Goal: Task Accomplishment & Management: Manage account settings

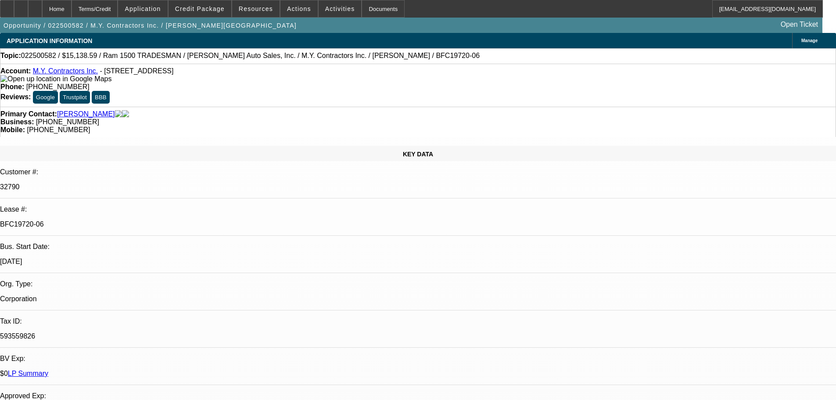
select select "0"
select select "6"
select select "0"
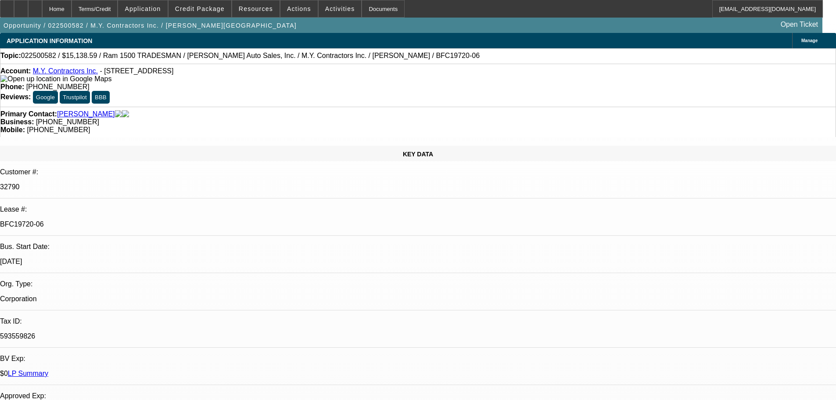
select select "0"
select select "6"
select select "0"
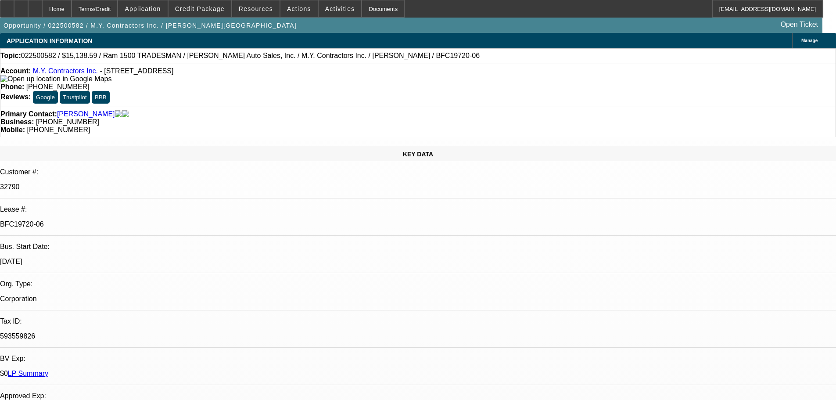
select select "0"
select select "6"
select select "0"
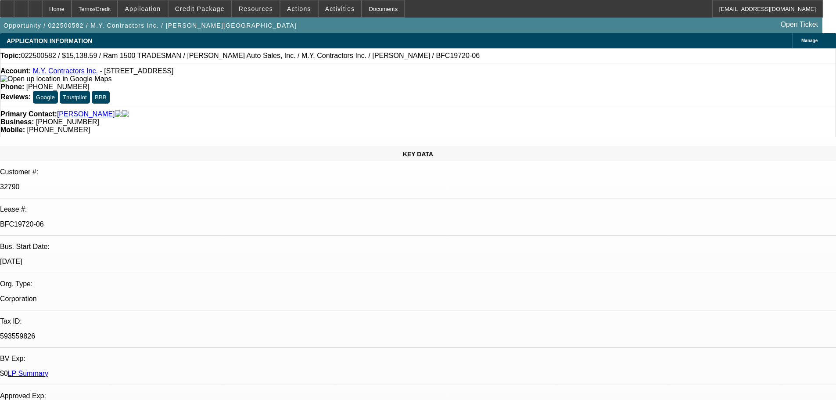
select select "6"
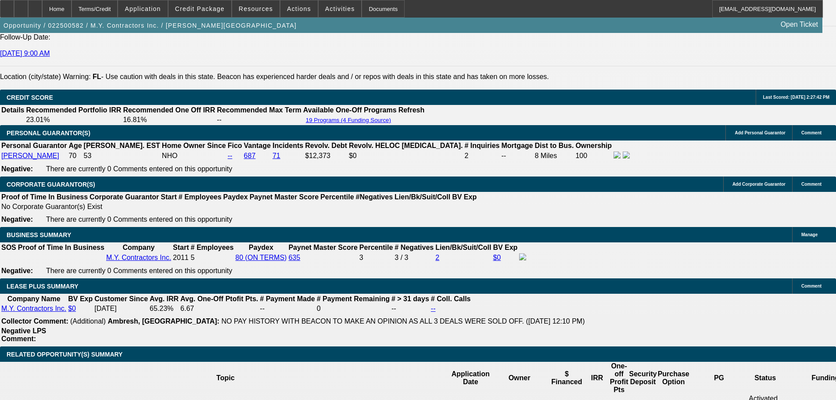
scroll to position [1300, 0]
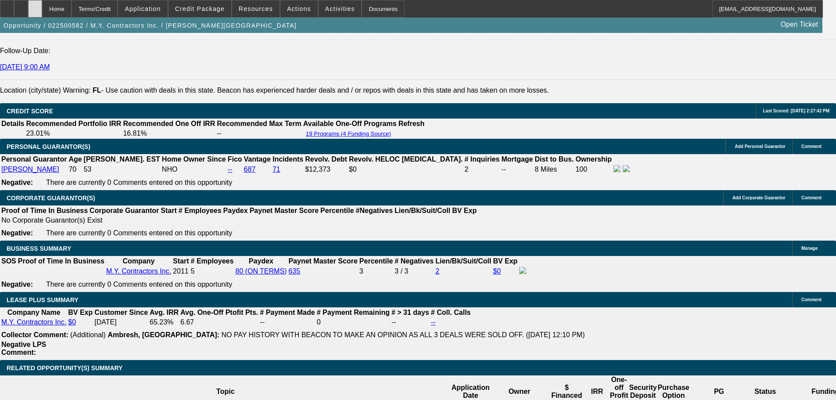
click at [42, 13] on div at bounding box center [35, 9] width 14 height 18
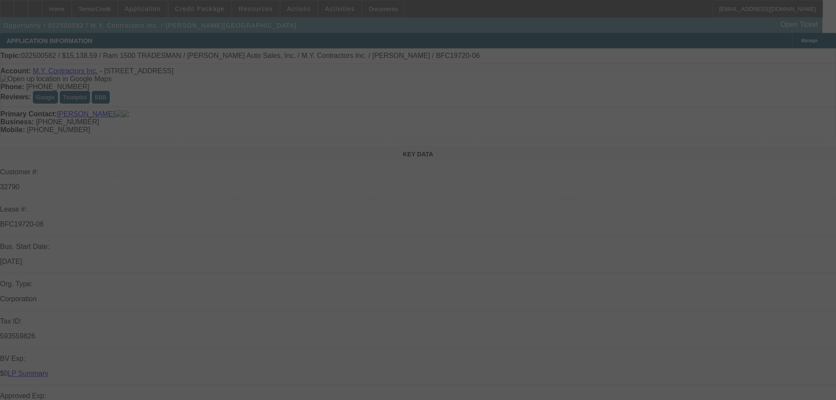
select select "0"
select select "6"
select select "0"
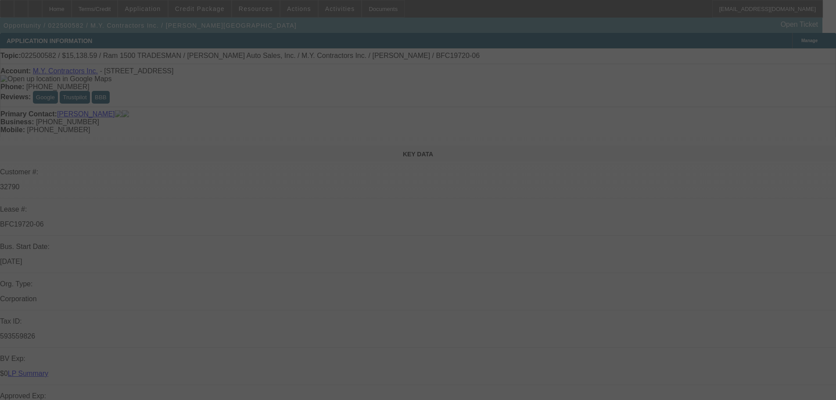
select select "0"
select select "6"
select select "0"
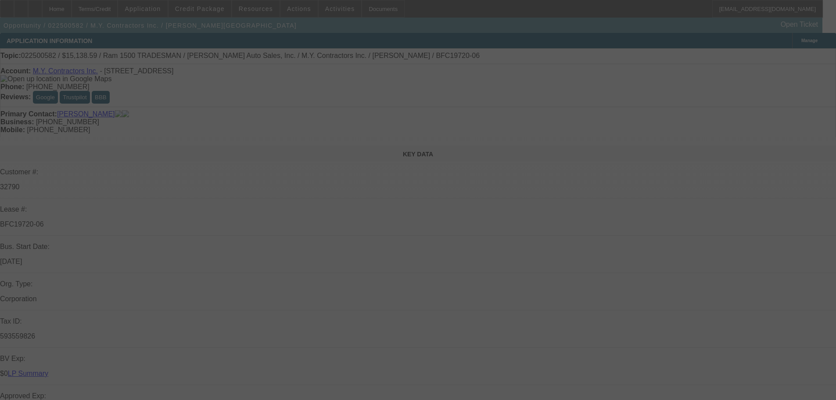
select select "0"
select select "6"
select select "0"
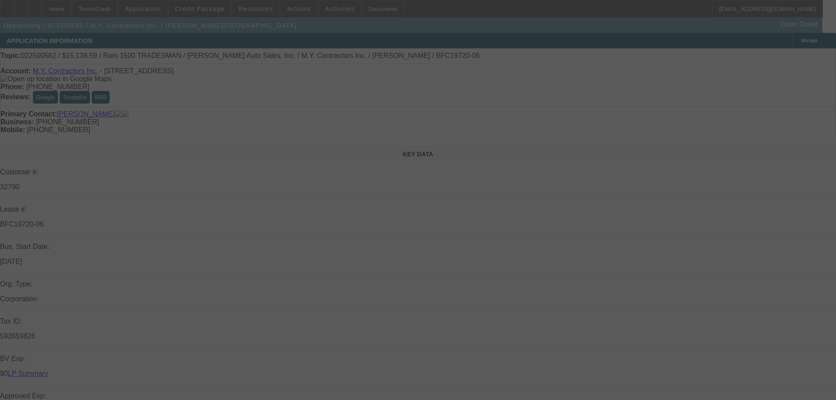
select select "6"
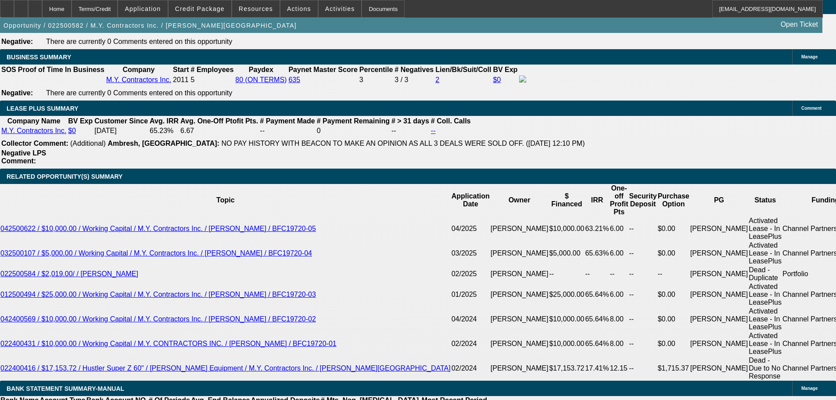
scroll to position [1493, 0]
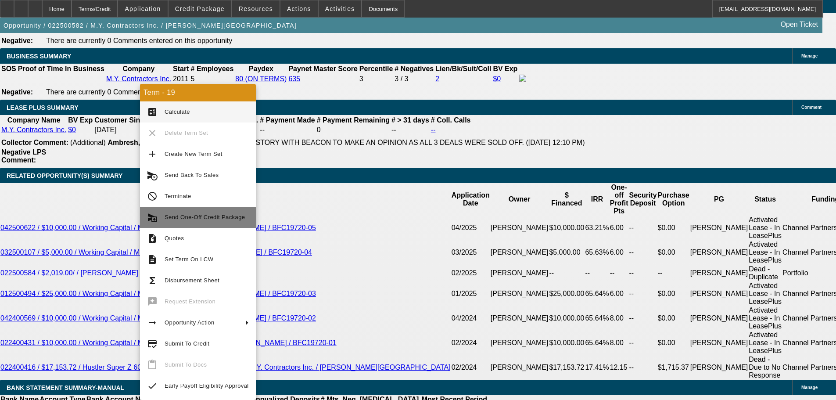
click at [210, 219] on span "Send One-Off Credit Package" at bounding box center [205, 217] width 80 height 7
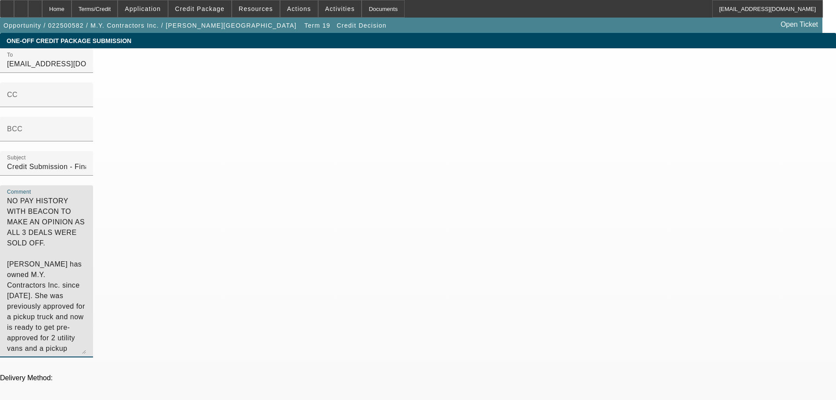
drag, startPoint x: 539, startPoint y: 214, endPoint x: 368, endPoint y: 51, distance: 236.3
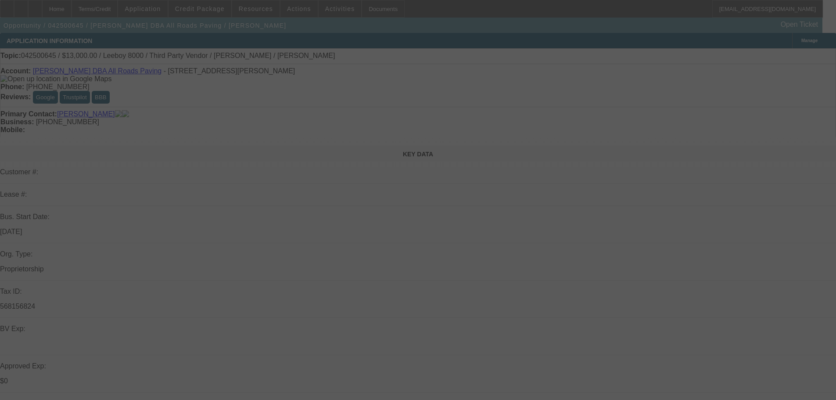
select select "0"
select select "3"
select select "0.1"
select select "5"
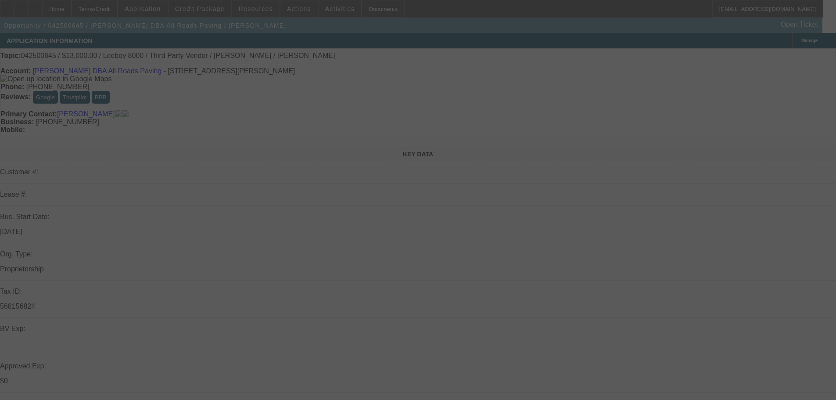
select select "0"
select select "3"
select select "0.1"
select select "5"
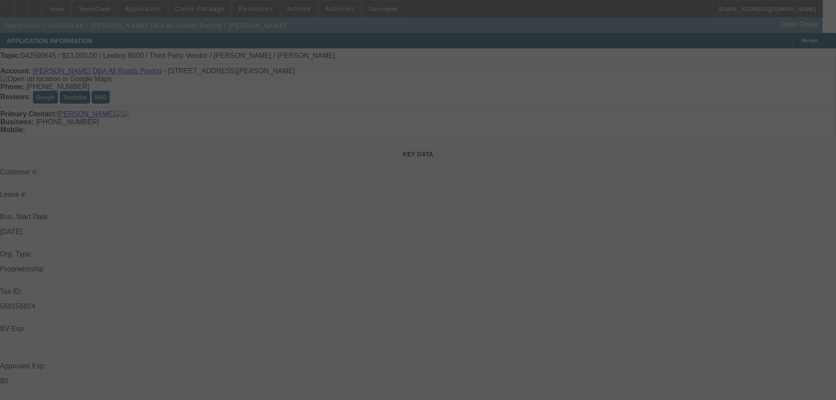
select select "0"
select select "3"
select select "0.1"
select select "5"
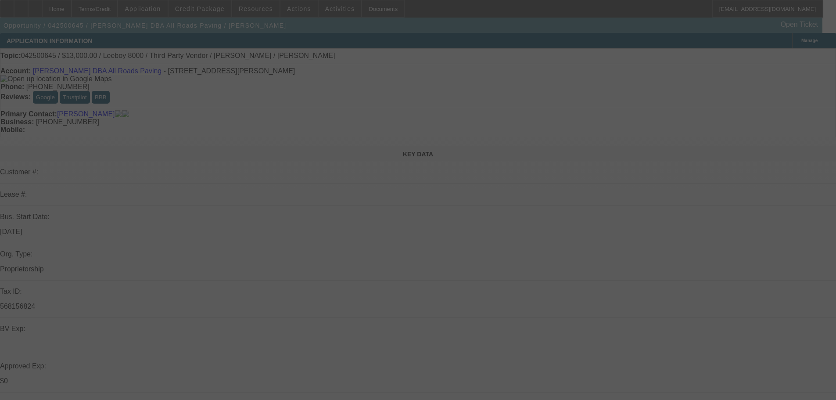
select select "0"
select select "3"
select select "0.1"
select select "5"
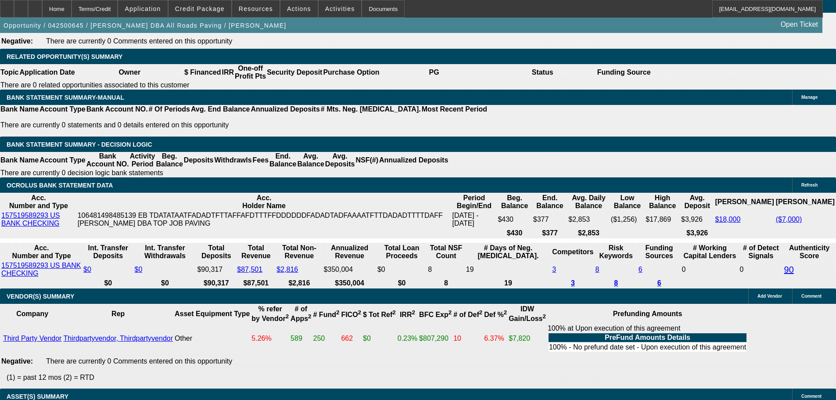
scroll to position [1338, 0]
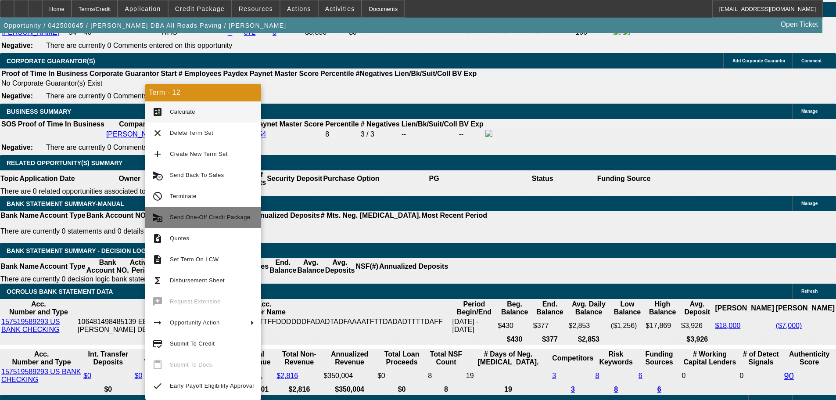
click at [216, 217] on span "Send One-Off Credit Package" at bounding box center [210, 217] width 80 height 7
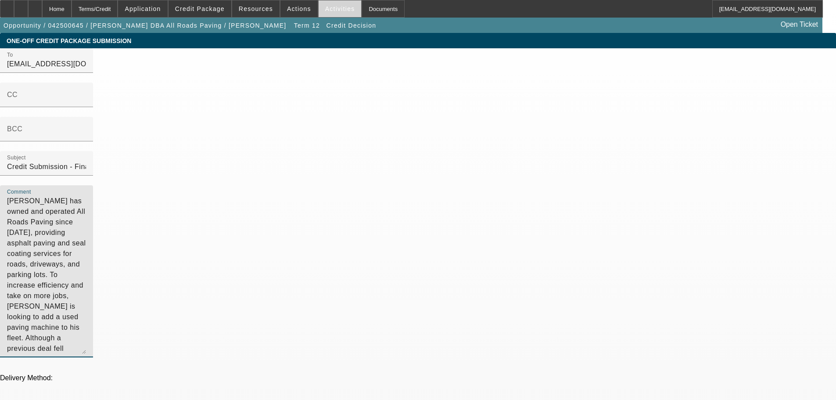
drag, startPoint x: 598, startPoint y: 185, endPoint x: 331, endPoint y: 7, distance: 321.3
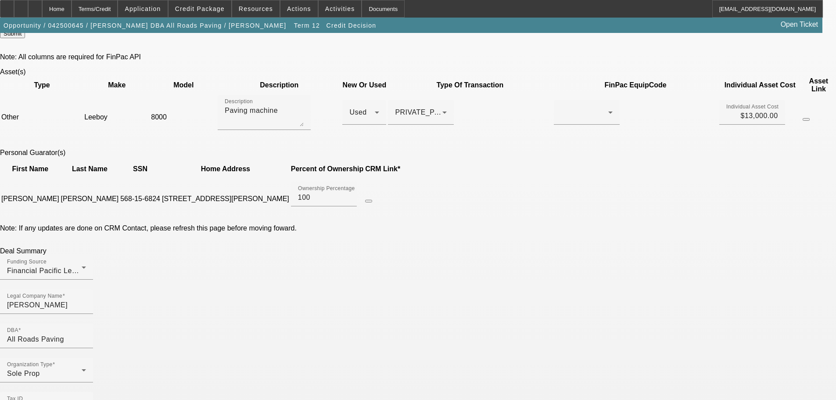
scroll to position [395, 0]
checkbox input "true"
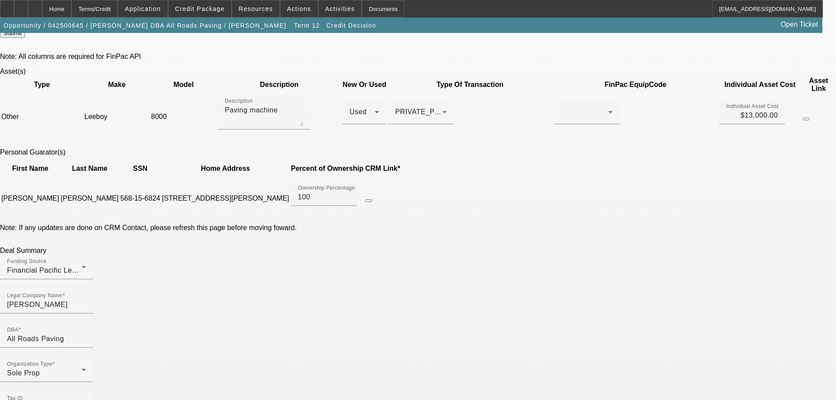
checkbox input "true"
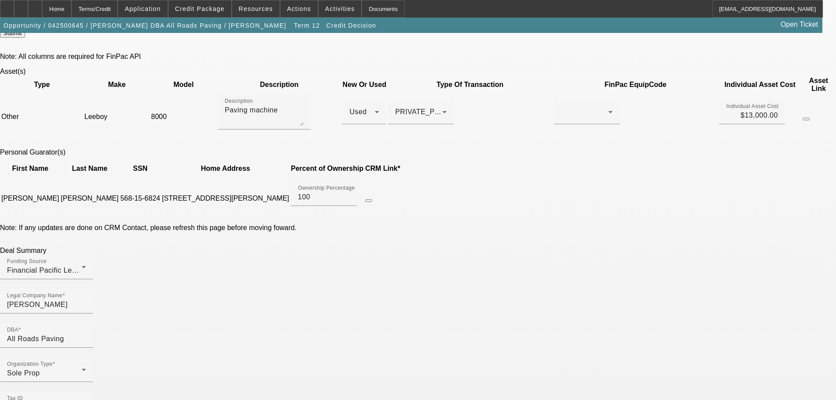
checkbox input "true"
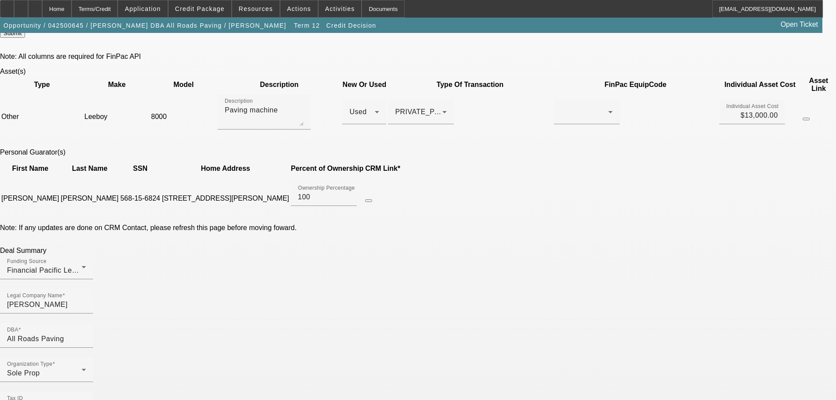
checkbox input "false"
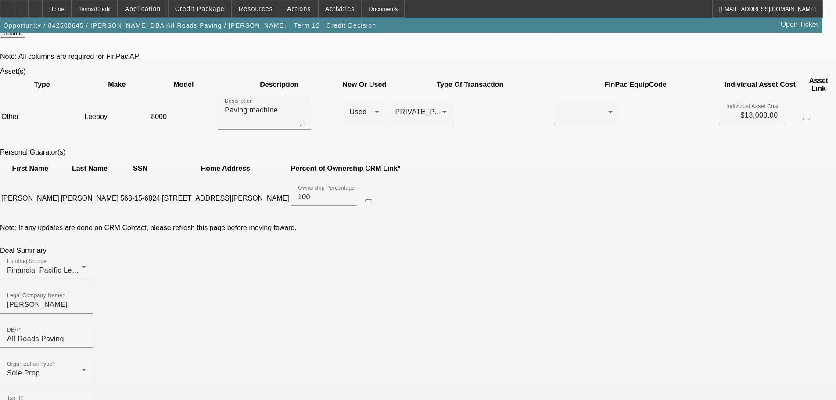
checkbox input "false"
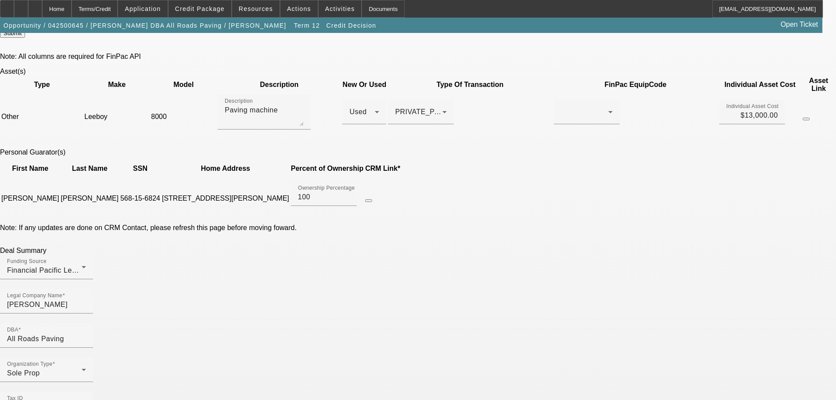
checkbox input "false"
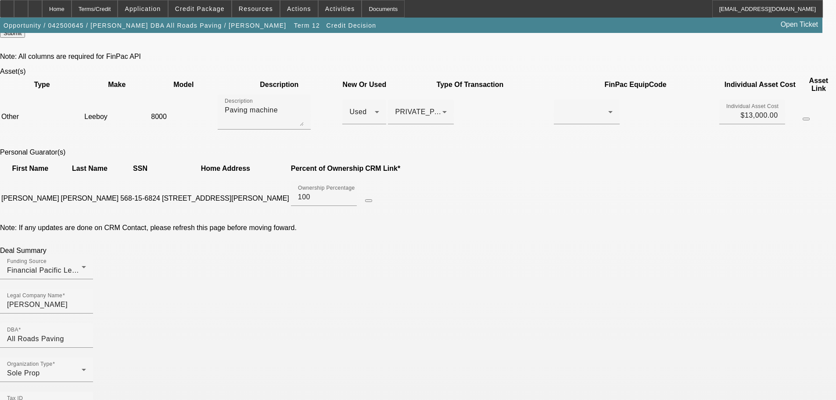
checkbox input "false"
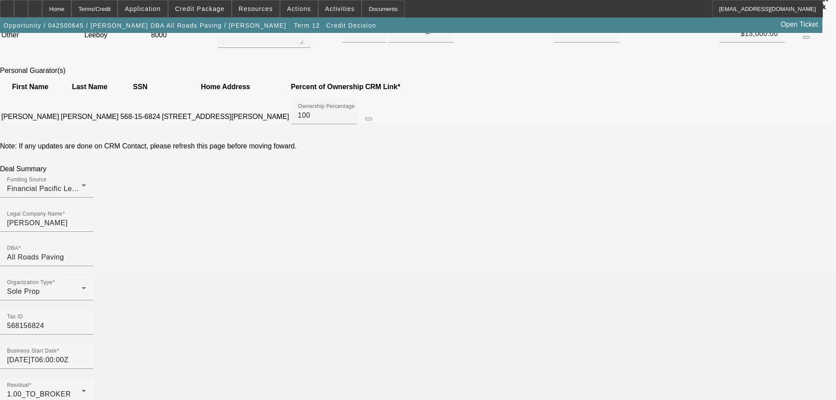
scroll to position [483, 0]
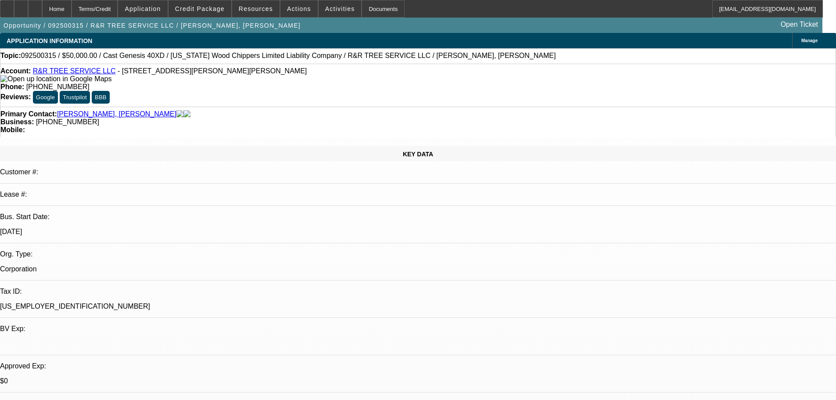
select select "0"
select select "6"
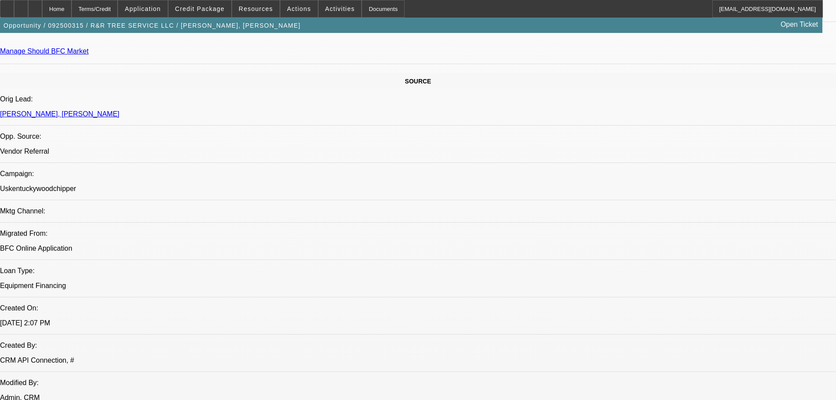
scroll to position [658, 0]
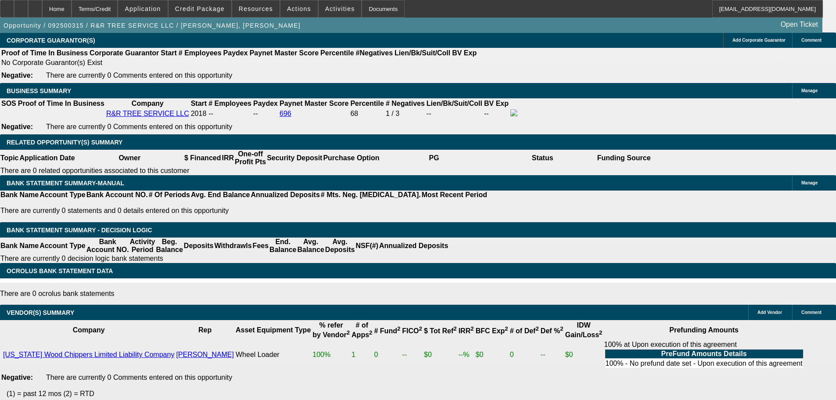
scroll to position [1500, 0]
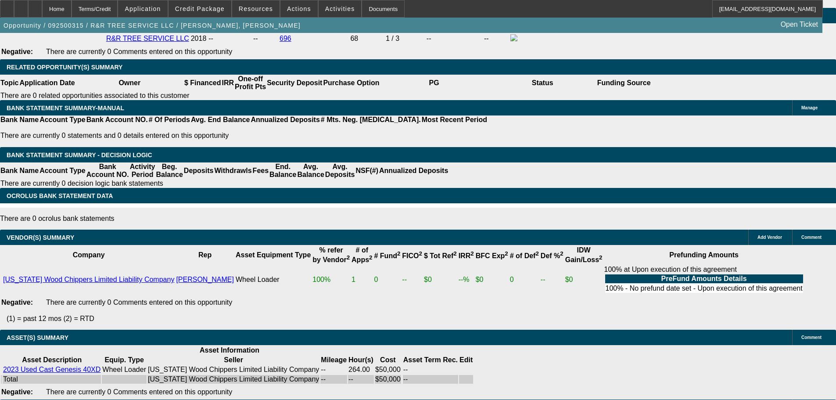
select select "3"
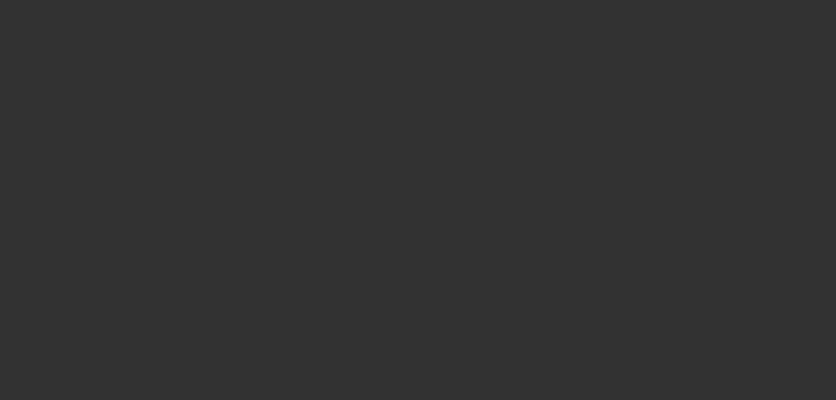
scroll to position [0, 0]
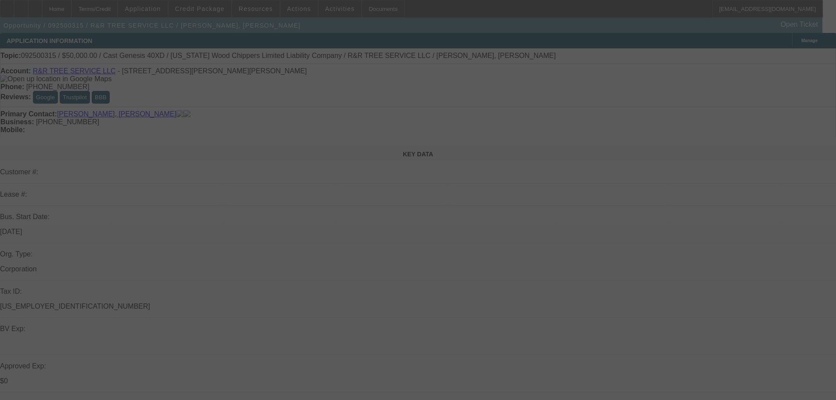
type input "12/14/2025"
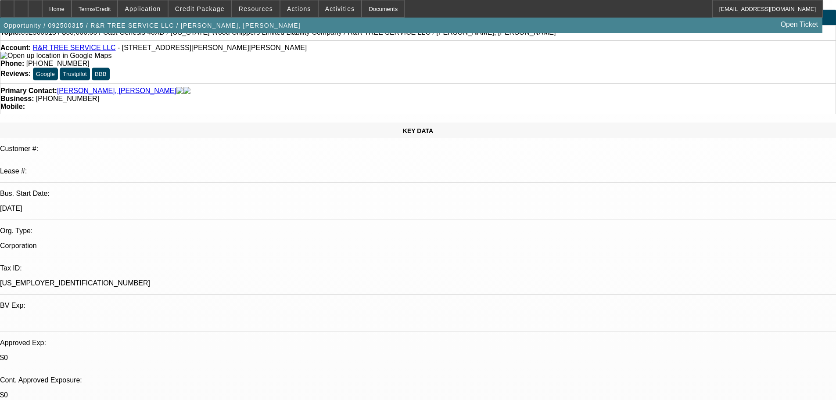
scroll to position [44, 0]
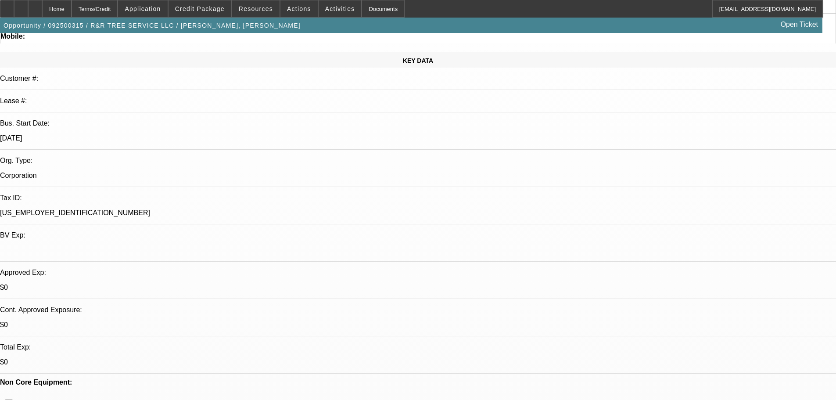
scroll to position [88, 0]
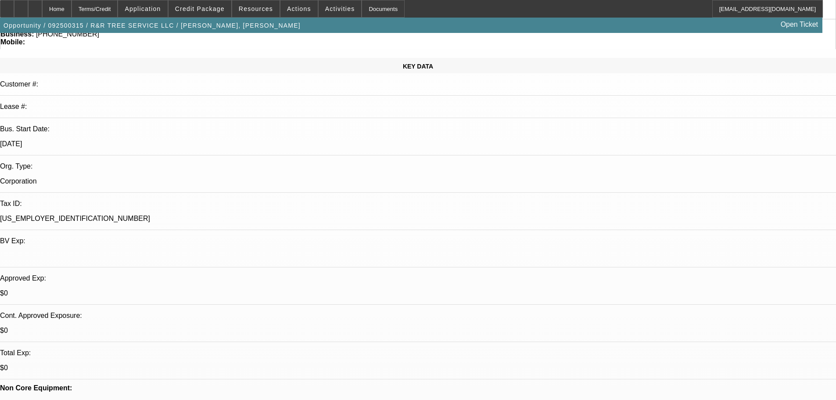
drag, startPoint x: 696, startPoint y: 188, endPoint x: 639, endPoint y: 189, distance: 56.6
type input "1057290"
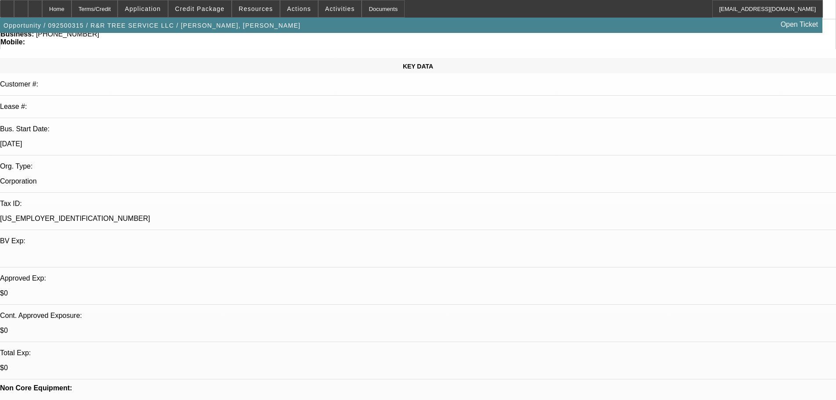
paste input "1057290"
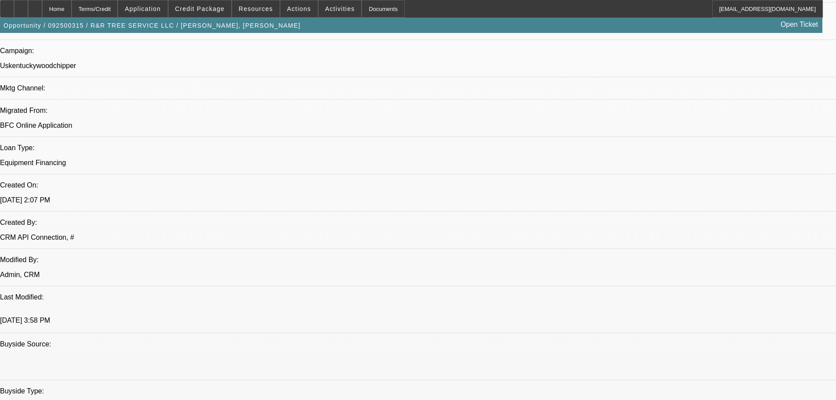
scroll to position [658, 0]
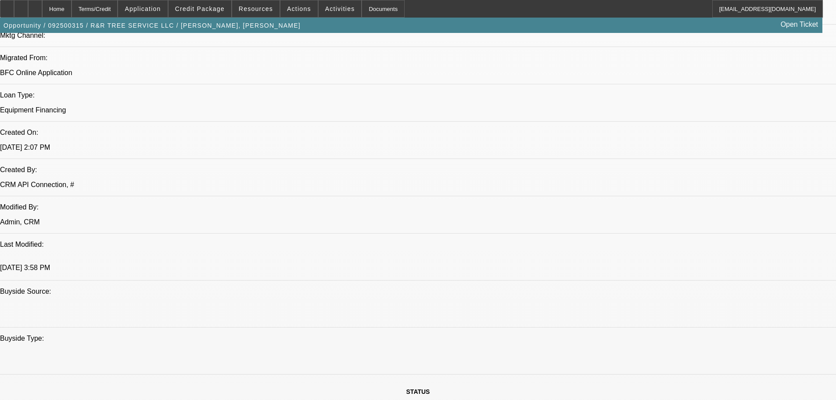
type input "1057290"
paste textarea "APPROVED BY LEAF: Equipment Description: Cast Genesis 40XD wheel loader Cost of…"
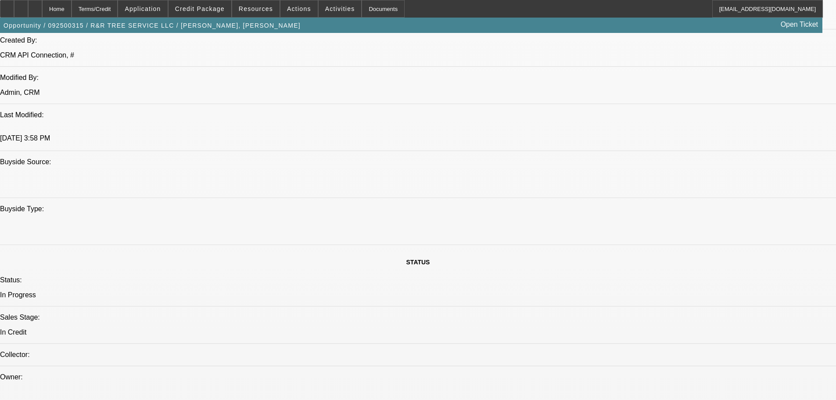
scroll to position [790, 0]
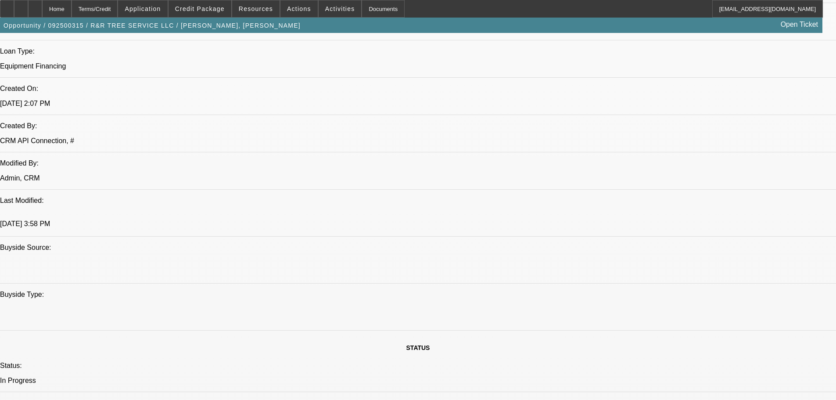
scroll to position [32, 0]
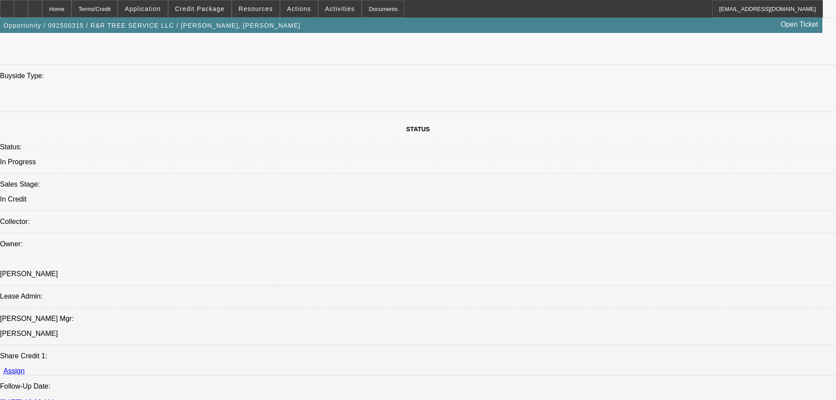
scroll to position [922, 0]
type textarea "APPROVED BY LEAF: Equipment Description: Cast Genesis 40XD wheel loader. Cost o…"
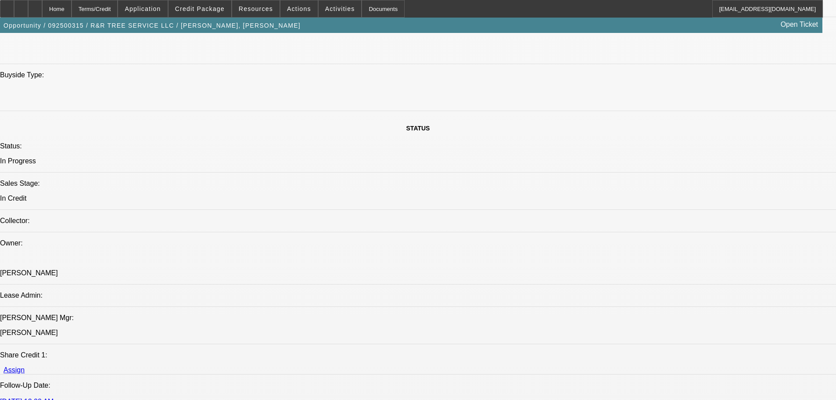
type input "06:06"
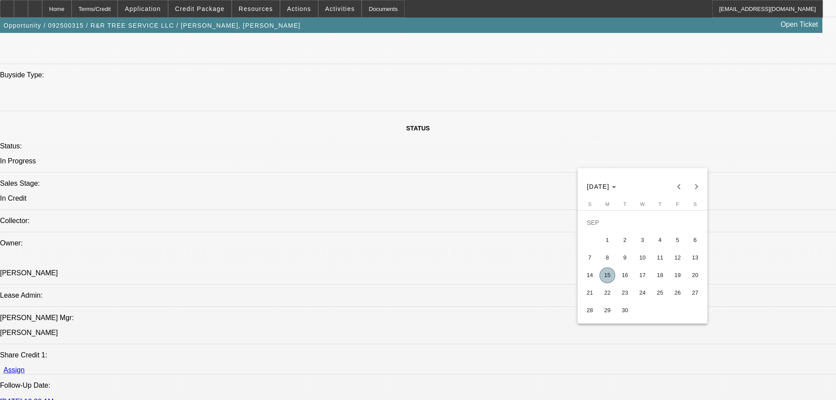
click at [609, 277] on span "15" at bounding box center [608, 275] width 16 height 16
type input "[DATE]"
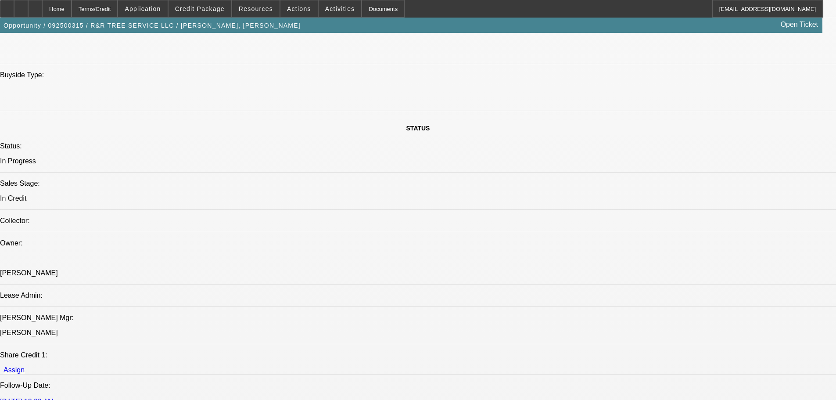
drag, startPoint x: 703, startPoint y: 155, endPoint x: 714, endPoint y: 158, distance: 10.9
type input "03:59"
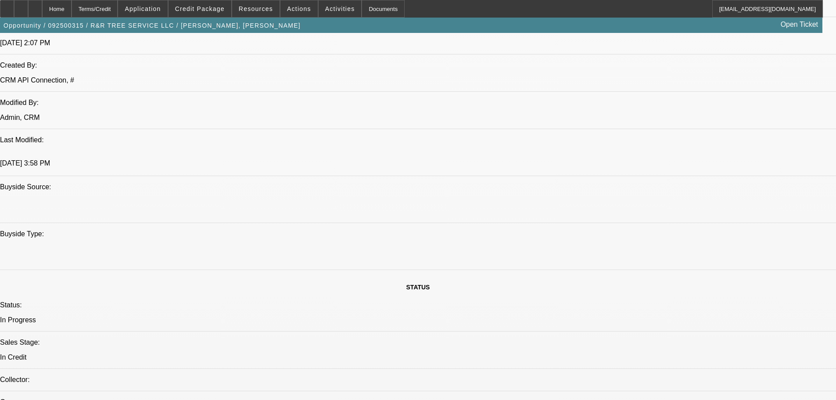
scroll to position [834, 0]
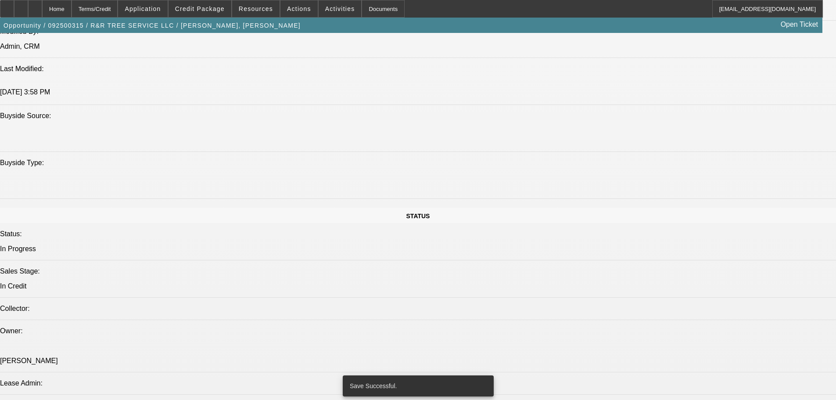
select select "0"
select select "6"
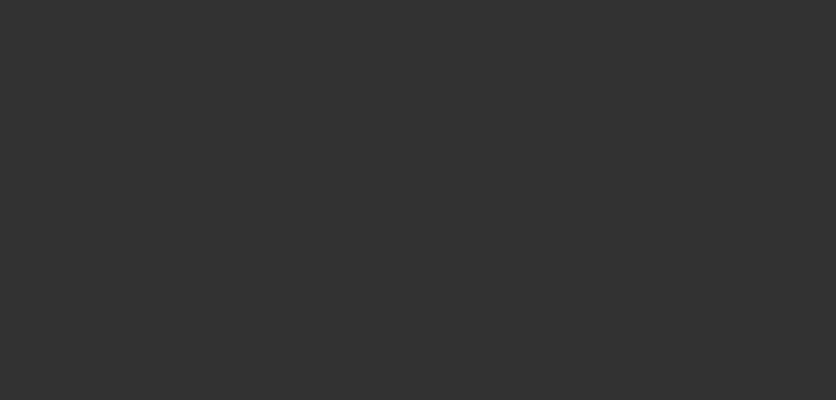
scroll to position [0, 0]
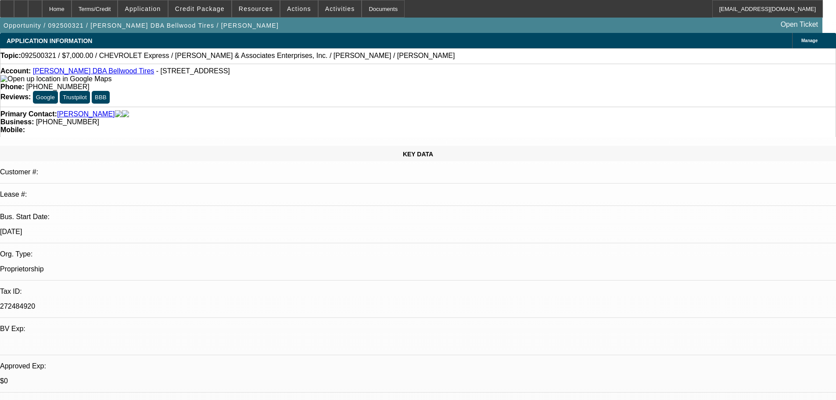
select select "0"
select select "0.1"
select select "4"
select select "0"
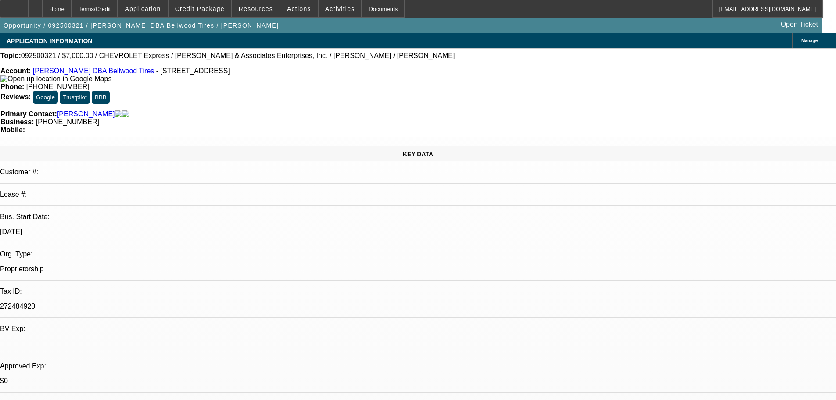
select select "2"
select select "0.1"
select select "4"
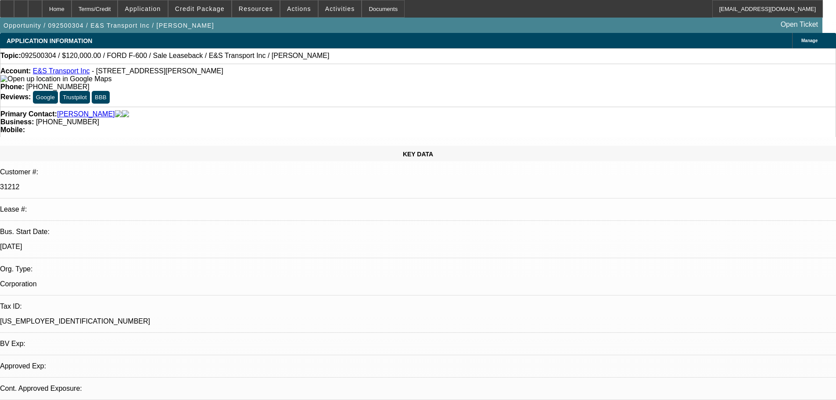
select select "0"
select select "2"
select select "0"
select select "6"
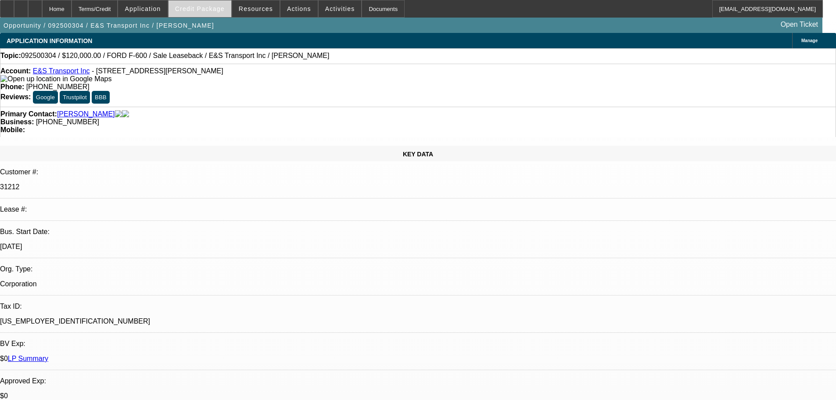
click at [206, 12] on span at bounding box center [200, 8] width 63 height 21
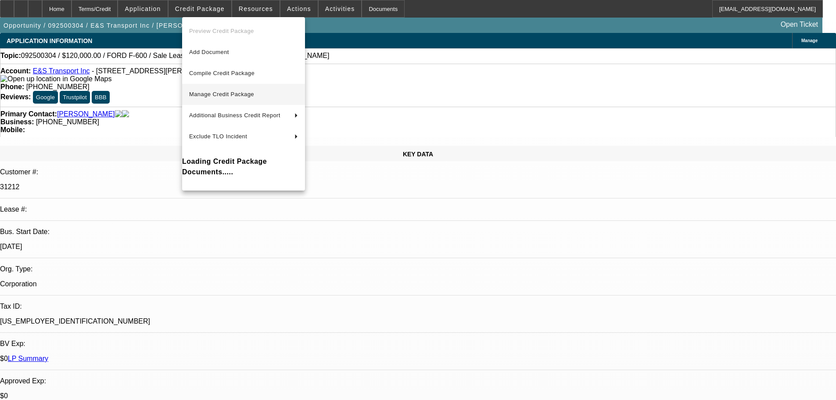
click at [226, 94] on span "Manage Credit Package" at bounding box center [221, 94] width 65 height 7
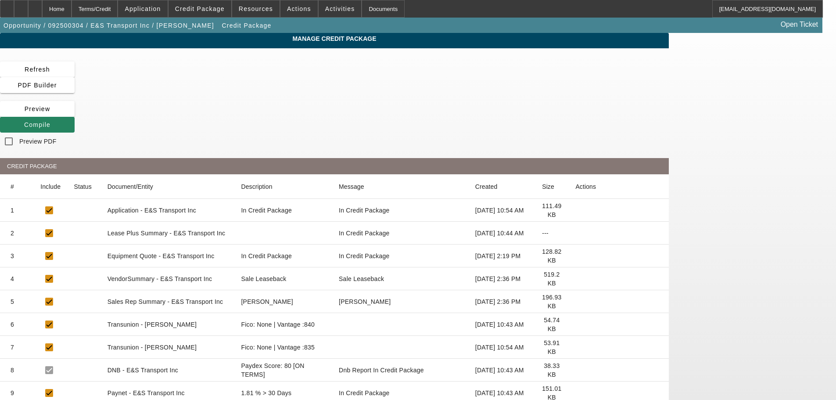
click at [575, 233] on icon at bounding box center [575, 233] width 0 height 0
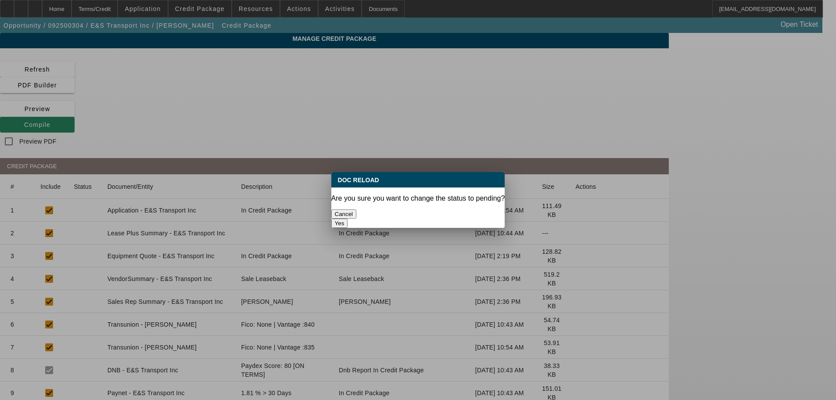
click at [348, 219] on button "Yes" at bounding box center [339, 223] width 17 height 9
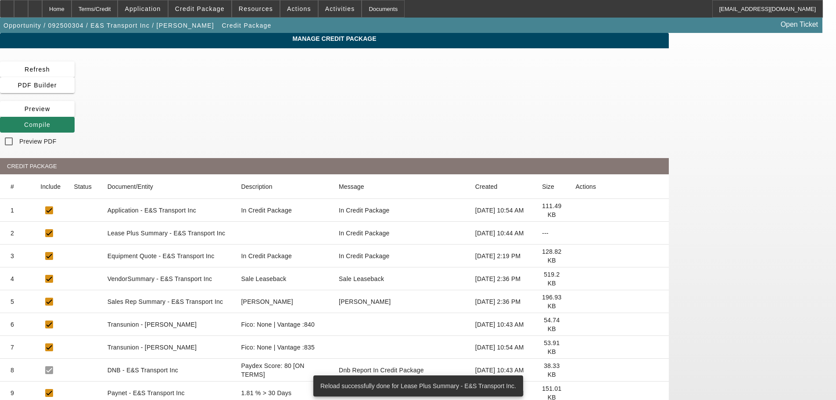
click at [575, 279] on icon at bounding box center [575, 279] width 0 height 0
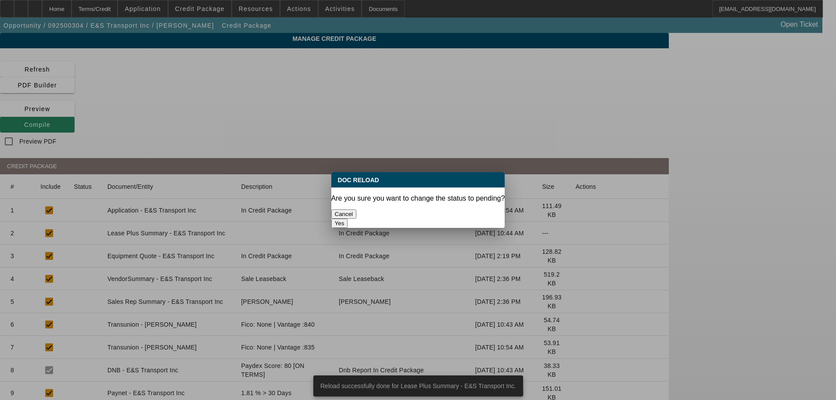
click at [348, 219] on button "Yes" at bounding box center [339, 223] width 17 height 9
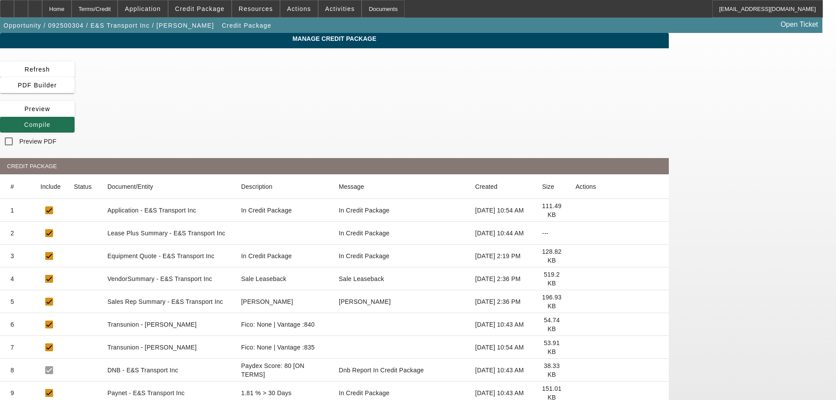
click at [50, 121] on span "Compile" at bounding box center [37, 124] width 26 height 7
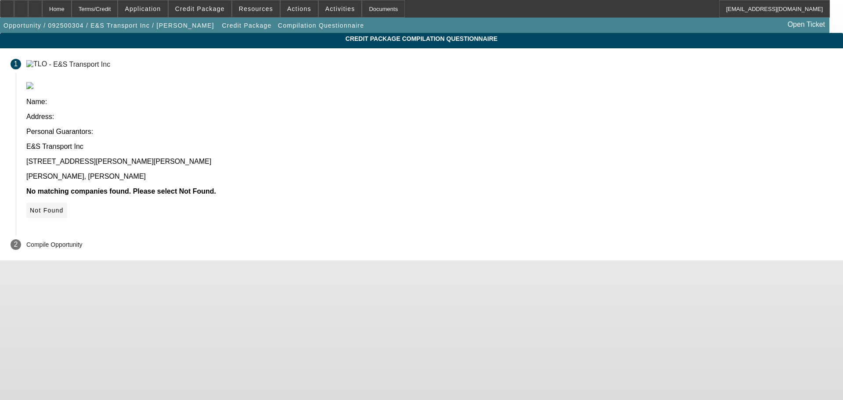
click at [64, 207] on span "Not Found" at bounding box center [47, 210] width 34 height 7
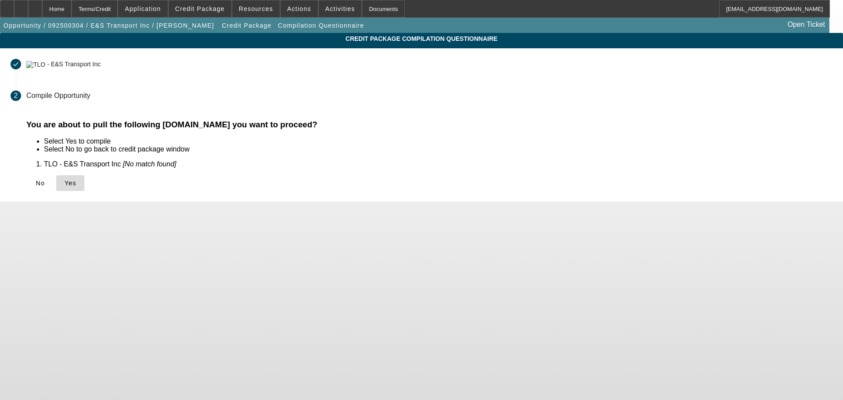
click at [84, 184] on span at bounding box center [70, 183] width 28 height 21
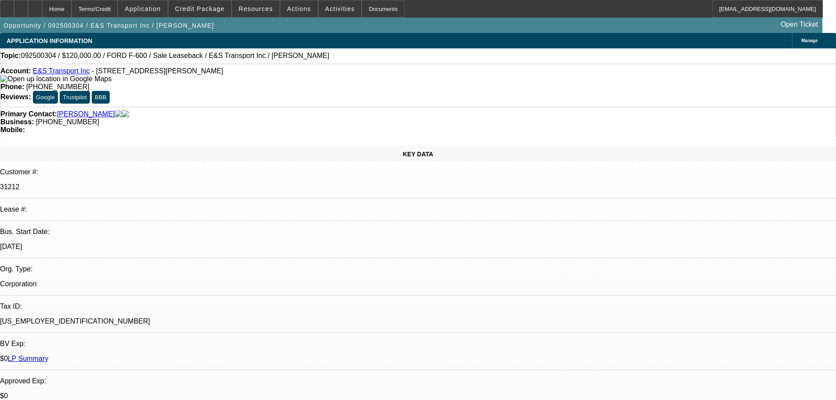
select select "0"
select select "2"
select select "0"
select select "6"
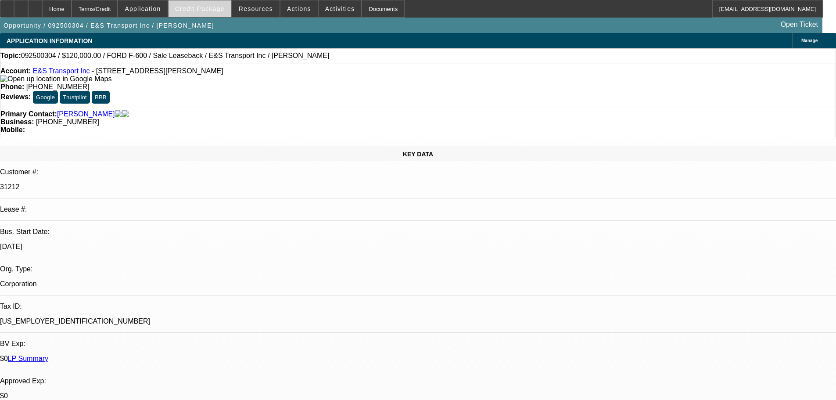
click at [226, 12] on span at bounding box center [200, 8] width 63 height 21
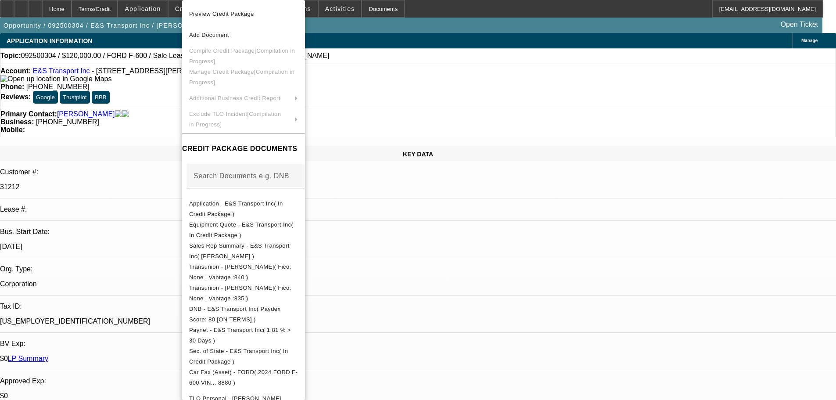
click at [170, 120] on div at bounding box center [418, 200] width 836 height 400
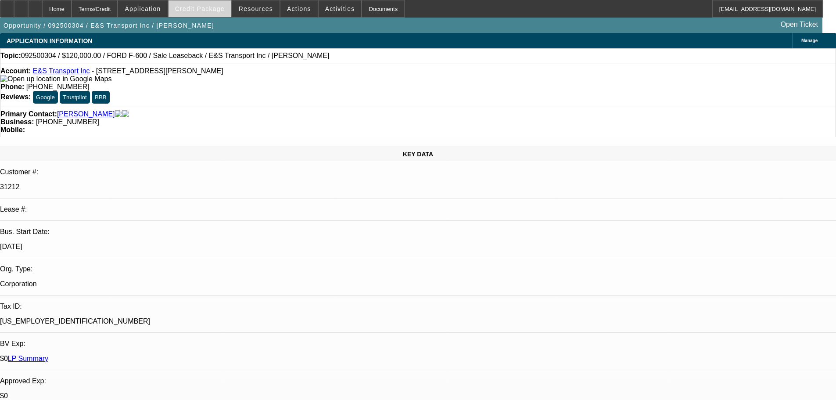
click at [224, 12] on span "Credit Package" at bounding box center [200, 8] width 50 height 7
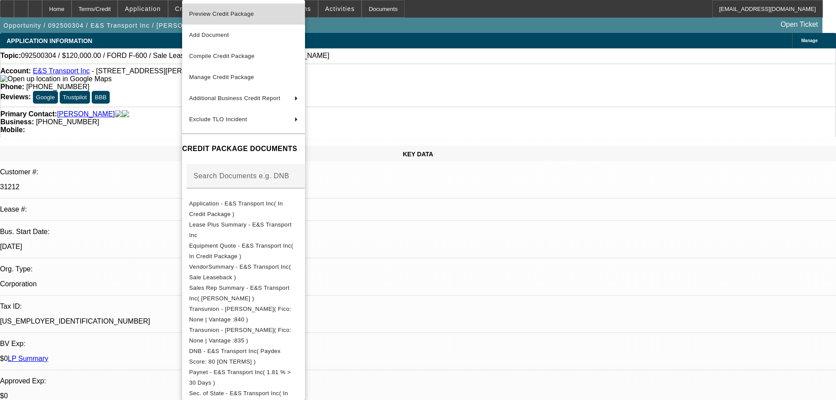
click at [223, 15] on span "Preview Credit Package" at bounding box center [221, 14] width 65 height 7
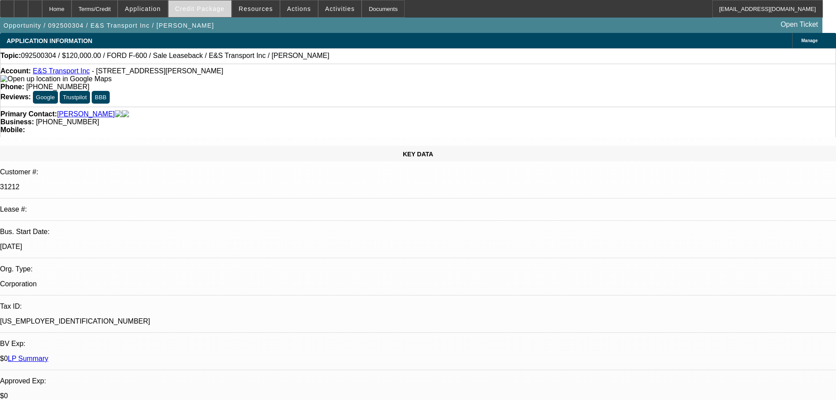
click at [202, 8] on span "Credit Package" at bounding box center [200, 8] width 50 height 7
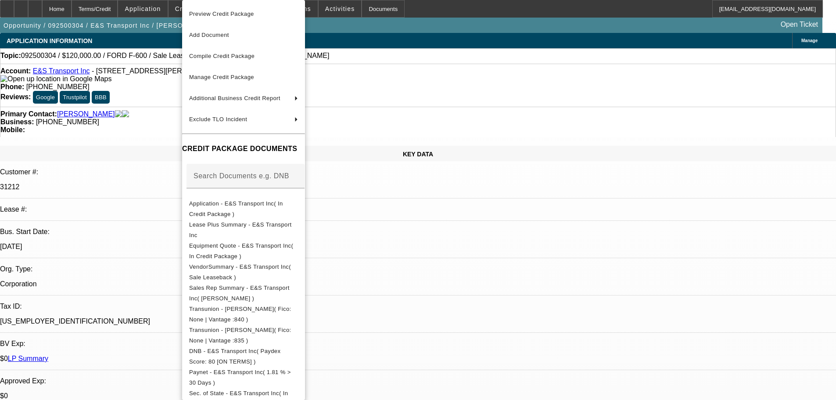
click at [233, 12] on span "Preview Credit Package" at bounding box center [221, 14] width 65 height 7
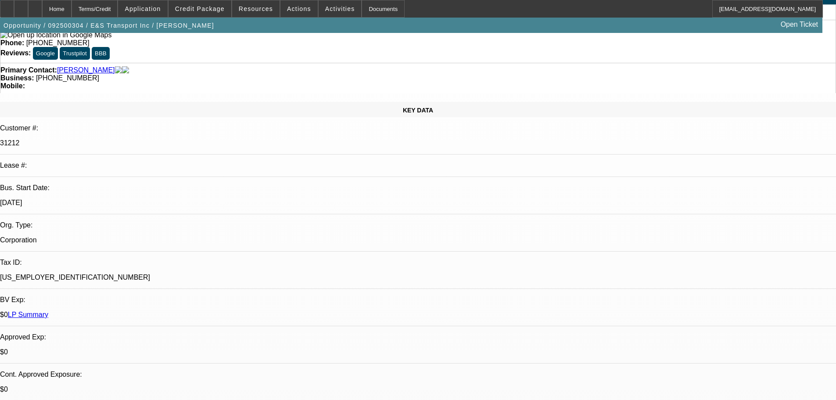
scroll to position [88, 0]
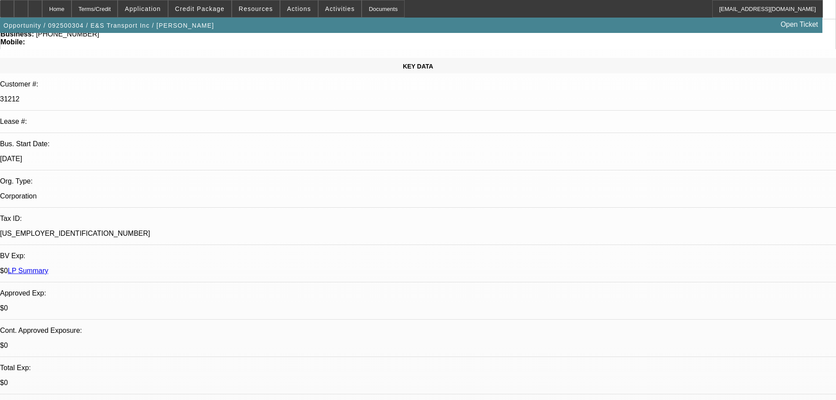
drag, startPoint x: 24, startPoint y: 284, endPoint x: 246, endPoint y: 272, distance: 222.9
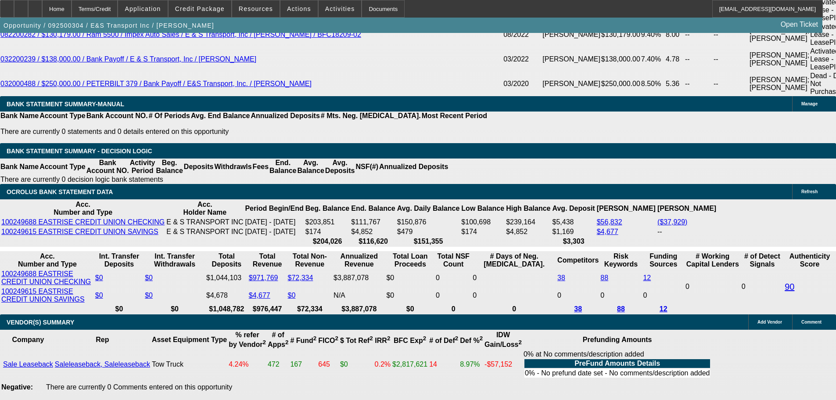
scroll to position [1869, 0]
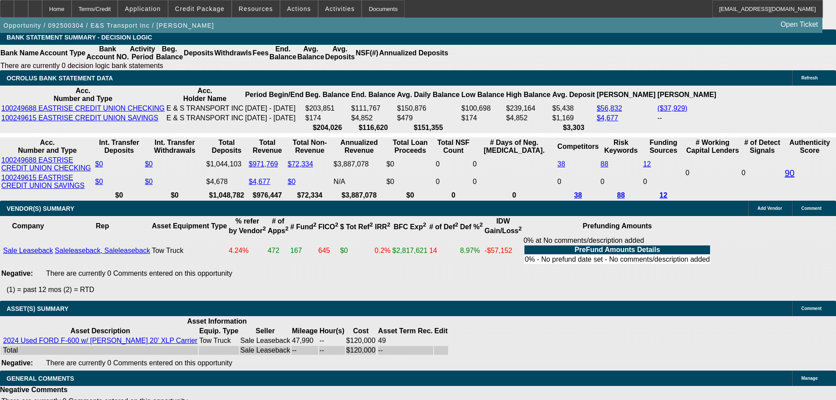
select select "5"
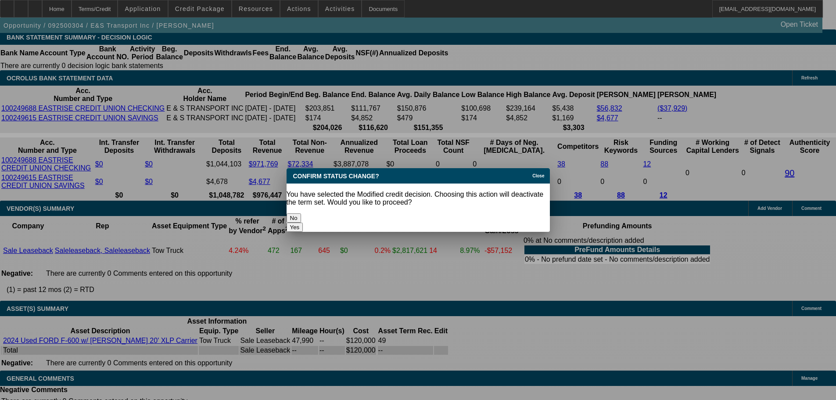
scroll to position [0, 0]
click at [303, 223] on button "Yes" at bounding box center [295, 227] width 17 height 9
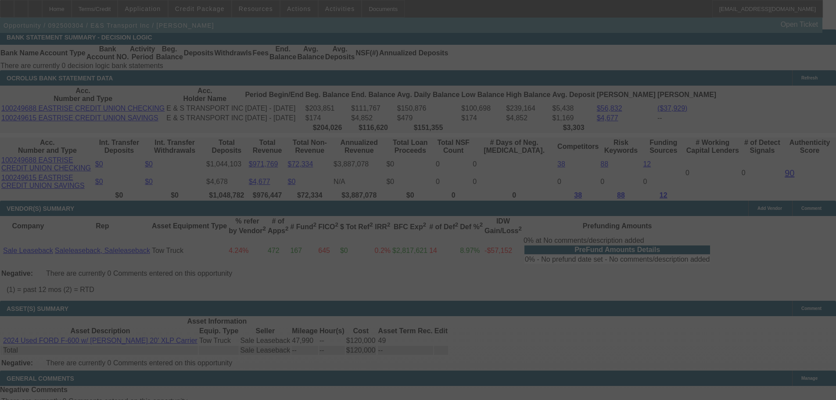
scroll to position [1850, 0]
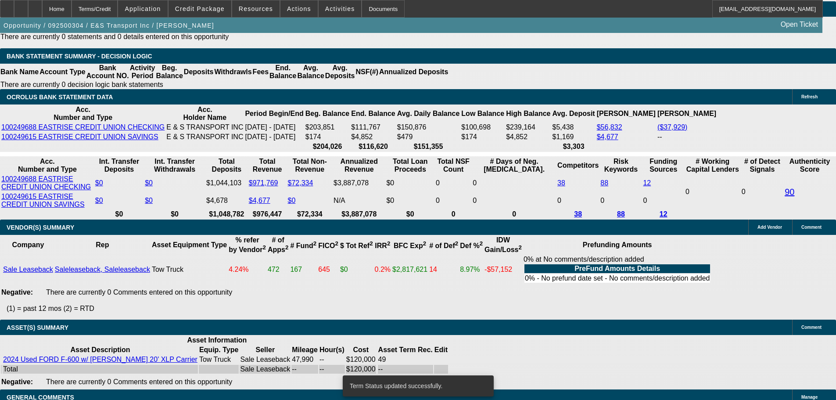
select select "0"
select select "2"
select select "0"
select select "6"
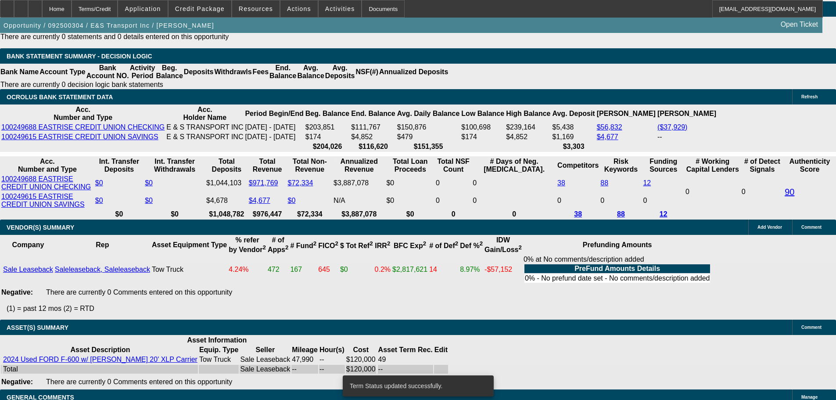
select select "0"
select select "2"
select select "0"
select select "6"
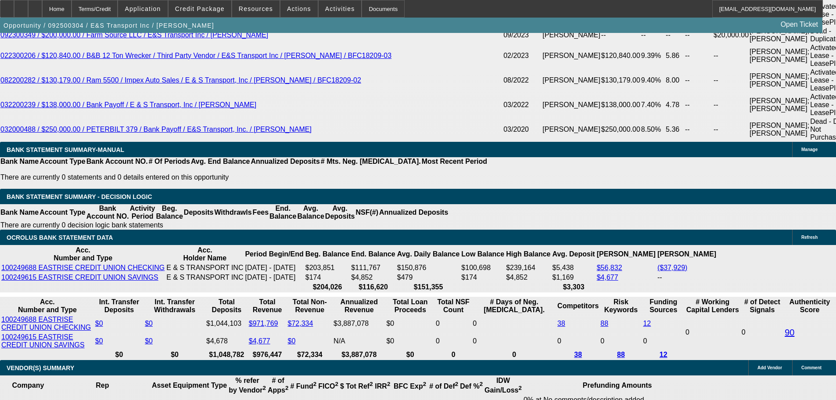
scroll to position [1869, 0]
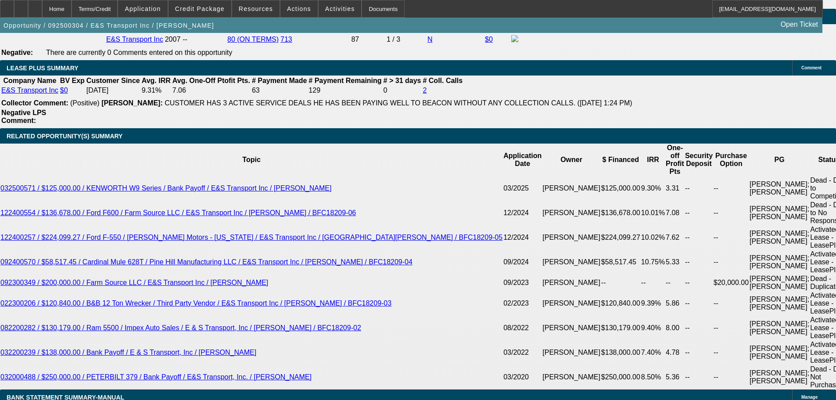
scroll to position [1605, 0]
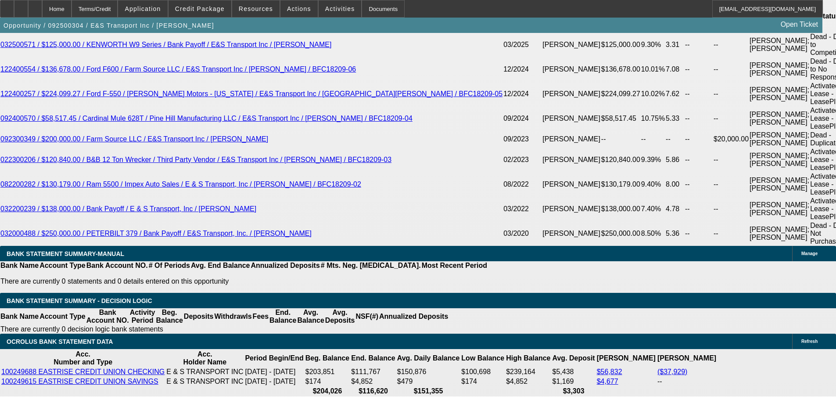
drag, startPoint x: 172, startPoint y: 222, endPoint x: 244, endPoint y: 213, distance: 72.5
type input "4"
type input "UNKNOWN"
type input "$30,659.11"
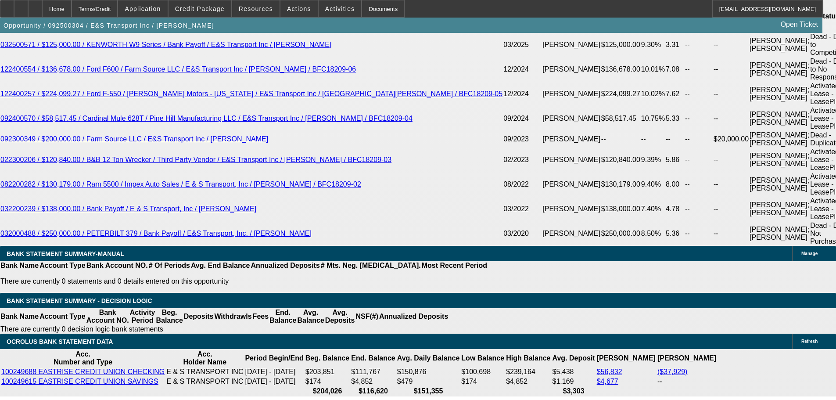
type input "$61,318.22"
type input "49"
type input "$3,021.92"
type input "$6,043.84"
type input "49"
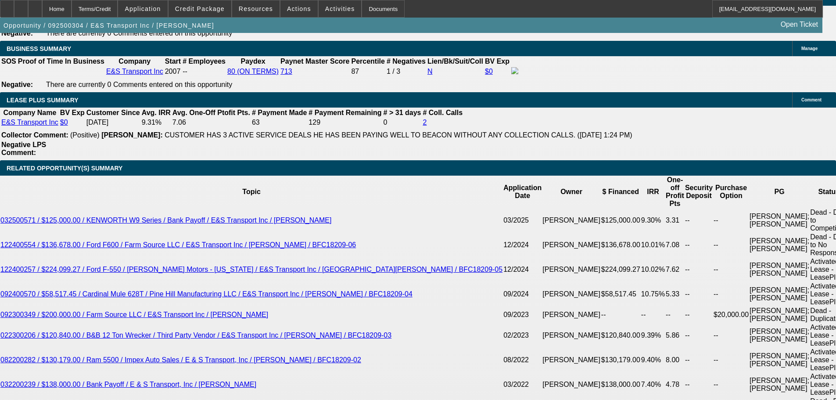
scroll to position [1649, 0]
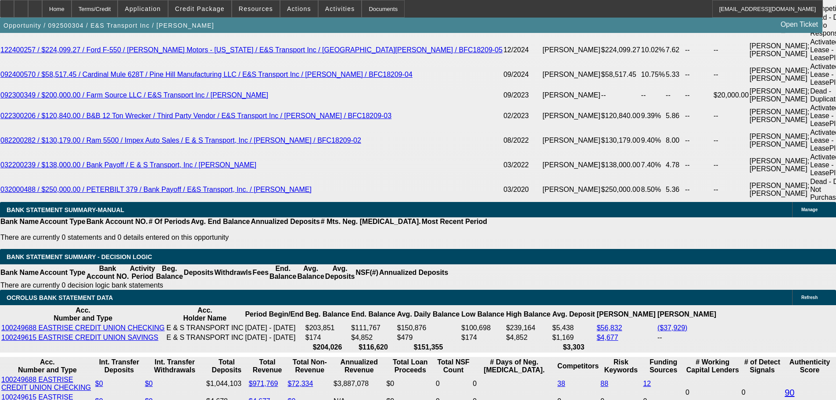
drag, startPoint x: 186, startPoint y: 177, endPoint x: 281, endPoint y: 172, distance: 94.9
type input "1"
type input "$2,500.34"
type input "$5,000.68"
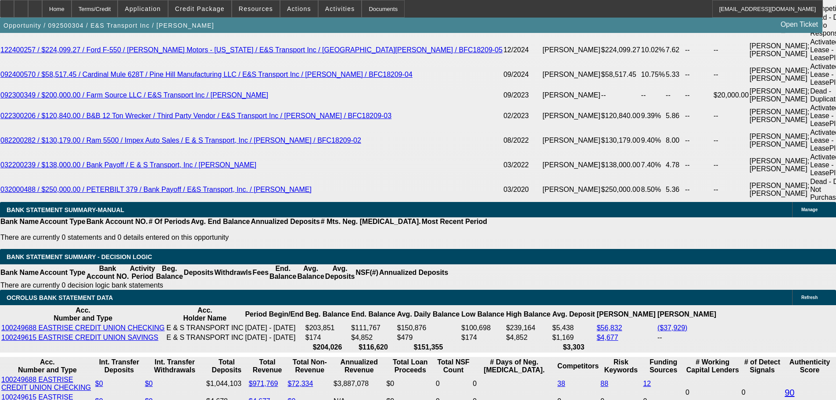
type input "12"
type input "$3,109.77"
type input "$6,219.54"
type input "12.5"
type input "$3,139.38"
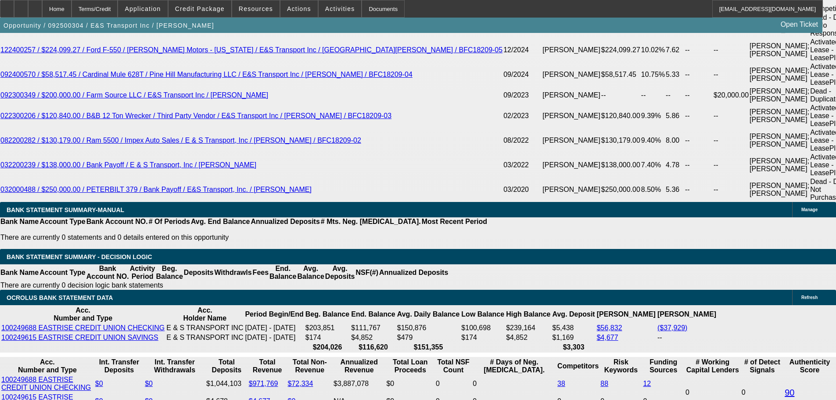
type input "$6,278.76"
type input "12.5"
drag, startPoint x: 130, startPoint y: 175, endPoint x: 399, endPoint y: 187, distance: 268.9
type input "31"
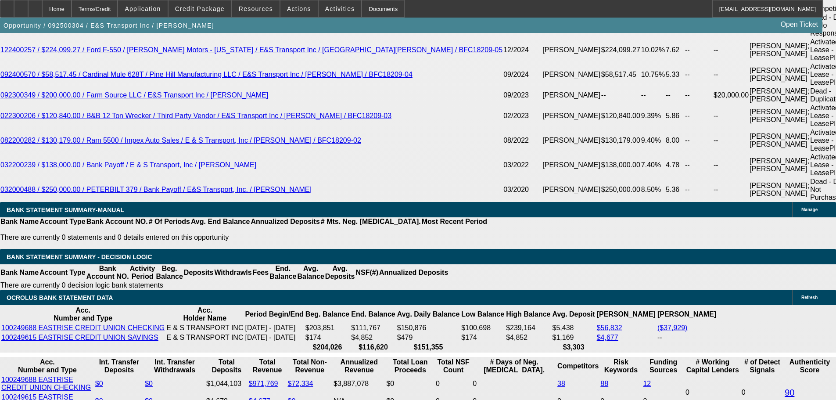
type input "$62.00"
type input "3145"
type input "12.6"
type input "$6,290.00"
type input "$3,145.00"
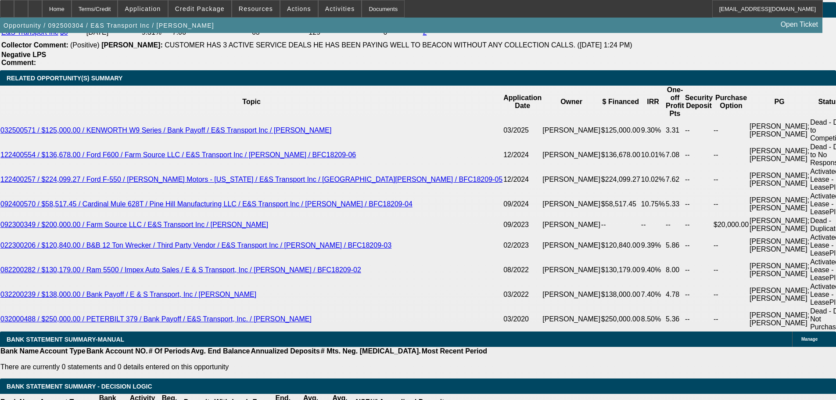
scroll to position [1430, 0]
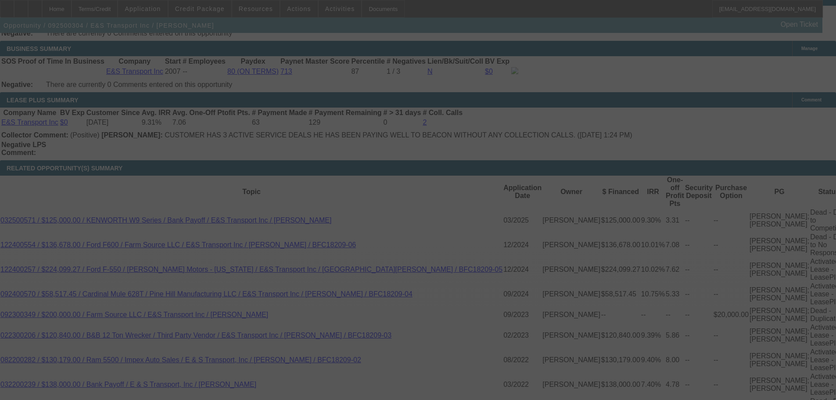
select select "0"
select select "2"
select select "0"
select select "6"
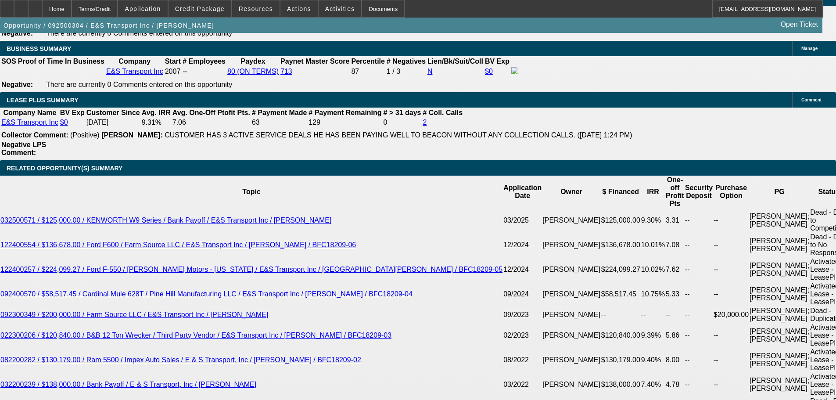
scroll to position [88, 7]
drag, startPoint x: 690, startPoint y: 256, endPoint x: 711, endPoint y: 253, distance: 21.3
paste textarea "SALE LEASEBACK REQUEST; FORD TRUCK; ERIN = (CLEAN CREDIT). STEPHEN = (CLEAN CRE…"
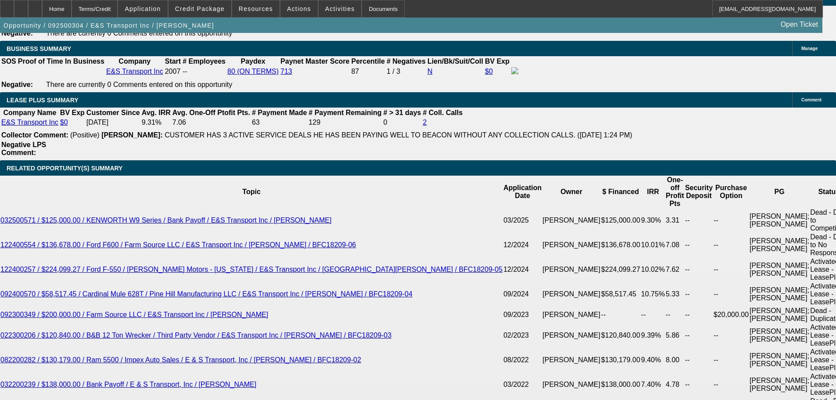
scroll to position [8, 0]
type textarea "SALE LEASEBACK REQUEST; FORD TRUCK; ERIN = (CLEAN CREDIT). STEPHEN = (CLEAN CRE…"
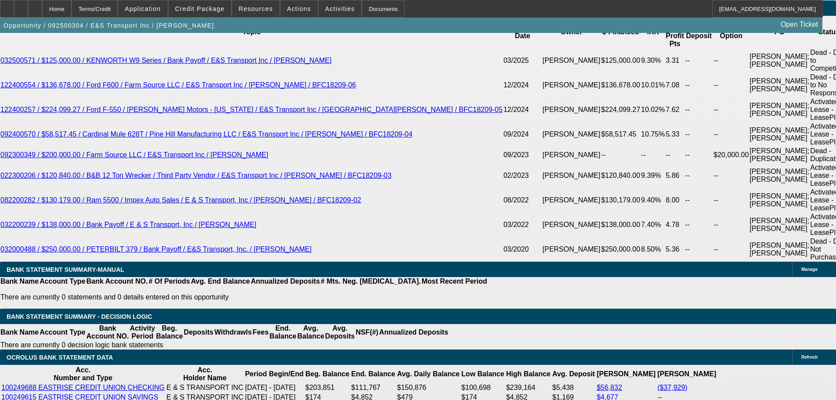
scroll to position [1605, 0]
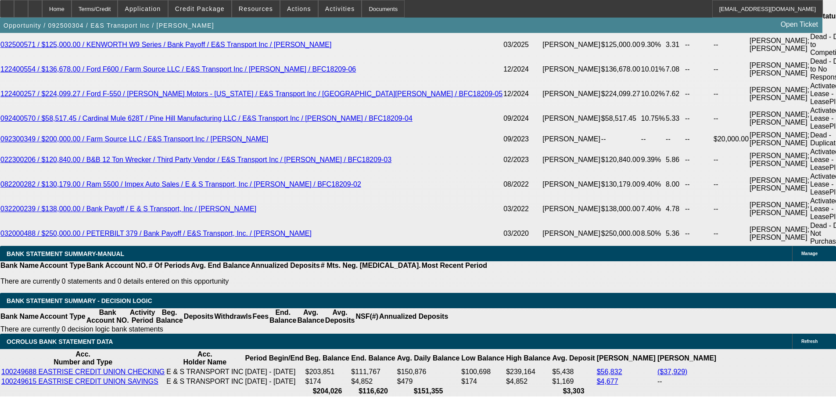
drag, startPoint x: 173, startPoint y: 222, endPoint x: 245, endPoint y: 223, distance: 72.0
type input "UNKNOWN"
type input "50"
type input "$49,521.92"
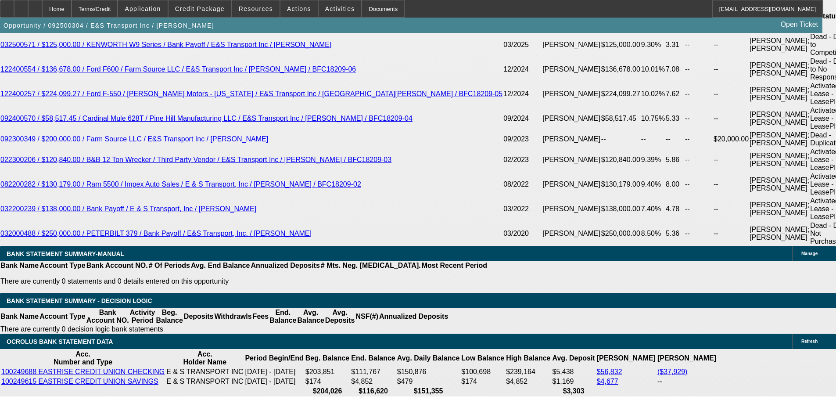
type input "$24,760.96"
type input "$6,193.74"
type input "$3,096.87"
type input "50"
drag, startPoint x: 126, startPoint y: 220, endPoint x: 315, endPoint y: 215, distance: 189.3
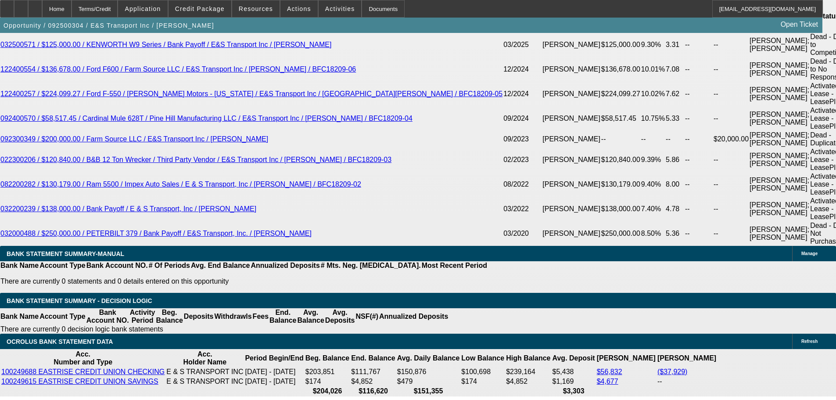
type input "30"
type input "$618.00"
type input "309"
type input "3095"
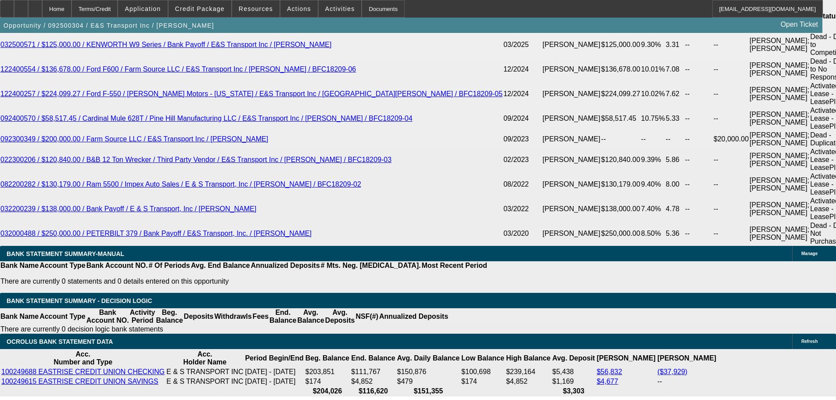
type input "$6,190.00"
type input "12.6"
type input "$3,095.00"
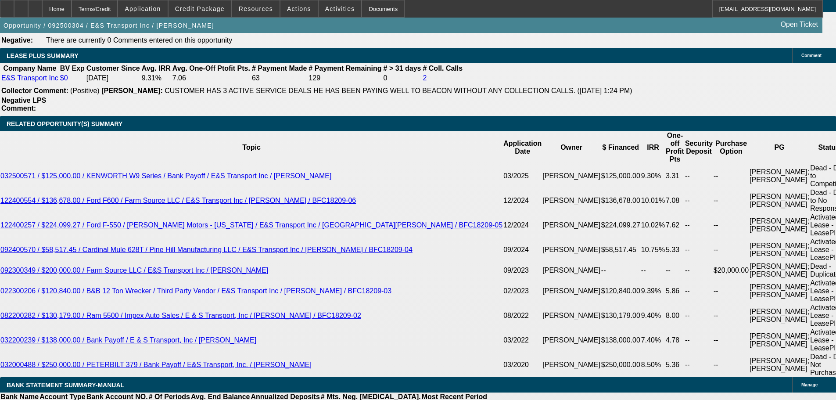
scroll to position [1474, 0]
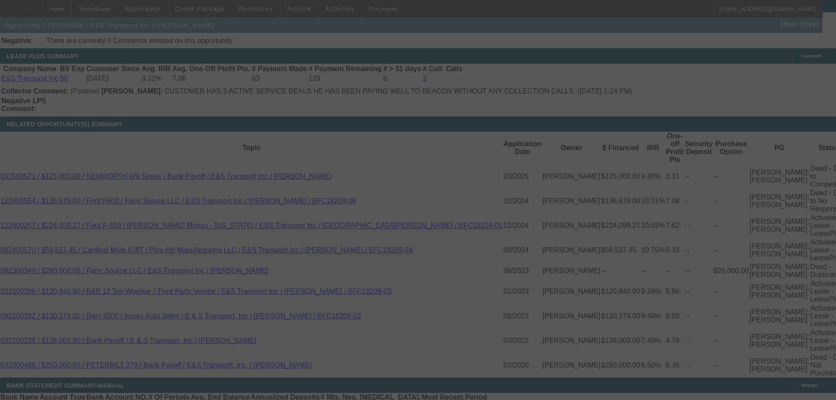
select select "0"
select select "2"
select select "0"
select select "6"
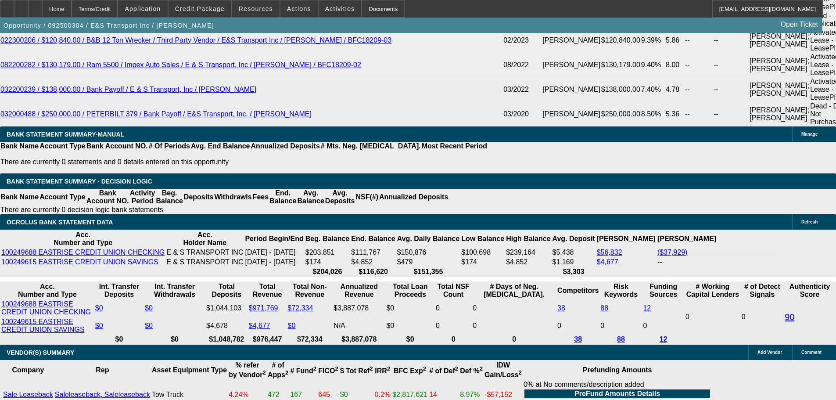
scroll to position [1869, 0]
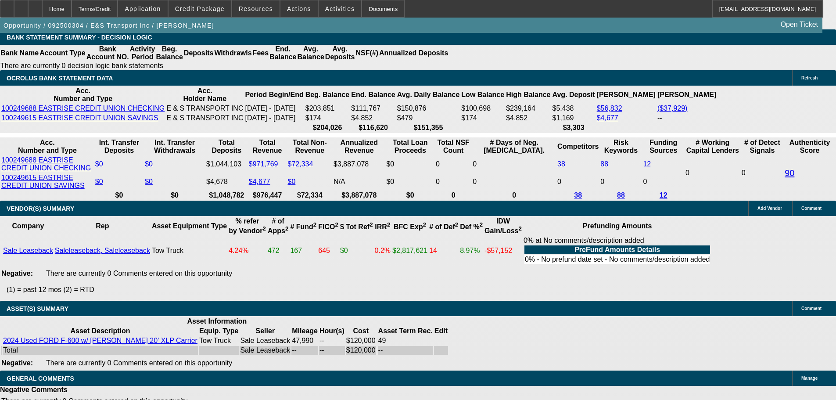
select select "3"
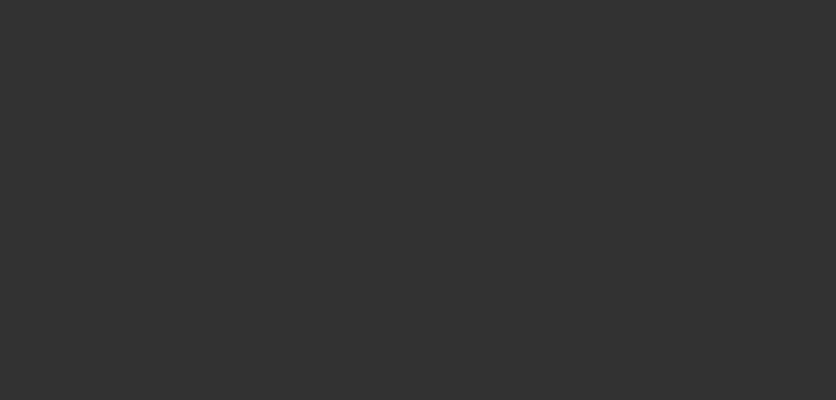
scroll to position [0, 0]
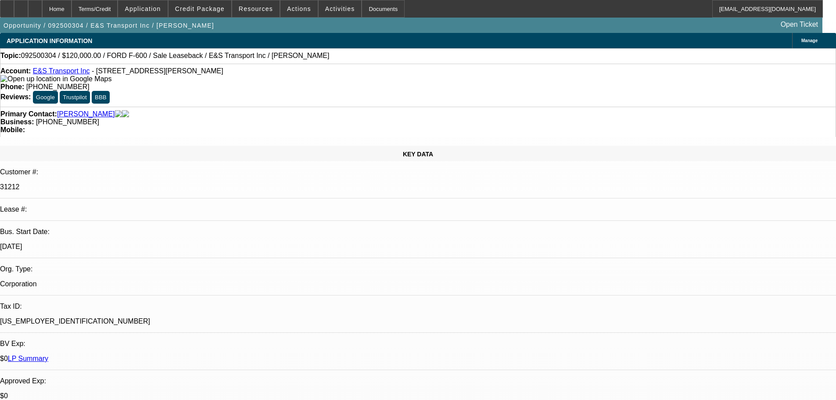
checkbox input "true"
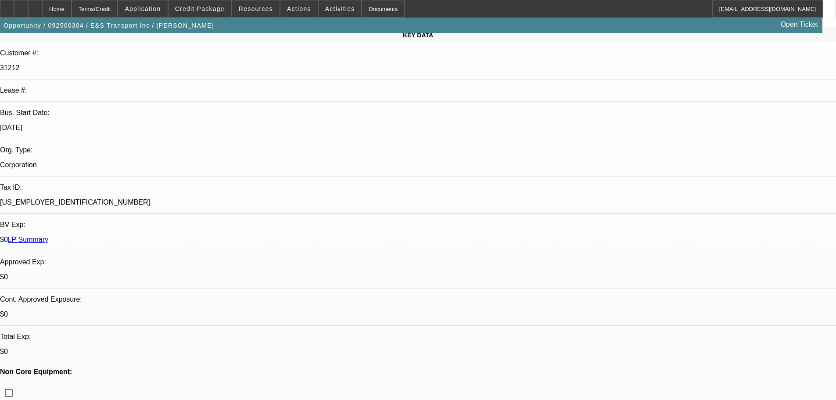
scroll to position [219, 0]
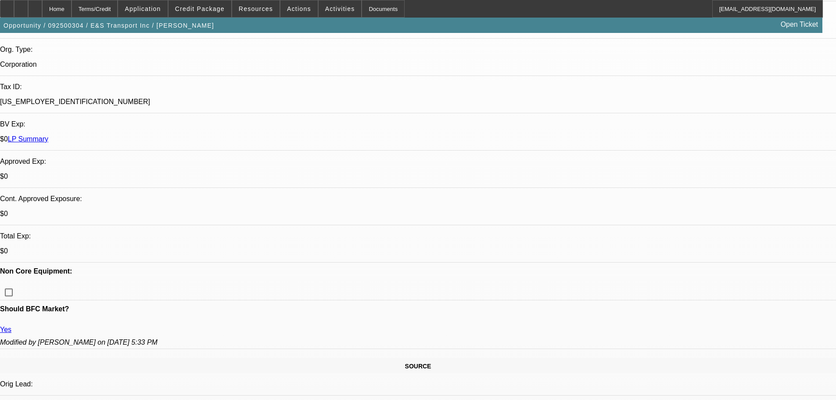
drag, startPoint x: 638, startPoint y: 233, endPoint x: 627, endPoint y: 236, distance: 11.0
paste textarea "APPROVED, GPS REQUIRED. CONTINGENT ON ACCEPTABLE INSPECTION, OK FOR ASPEN VIRTU…"
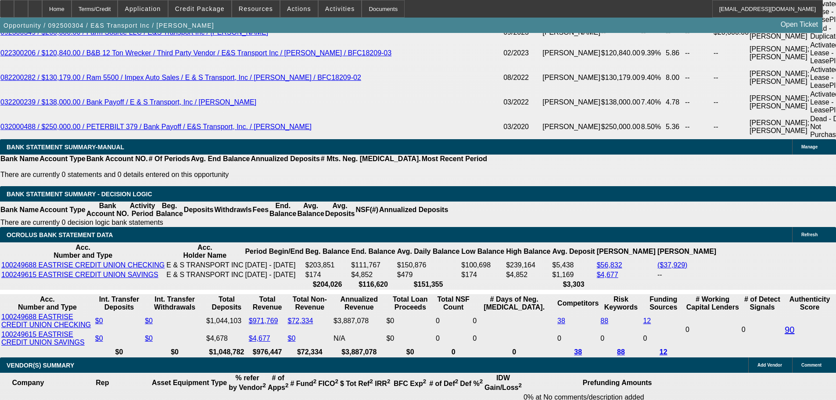
scroll to position [1449, 0]
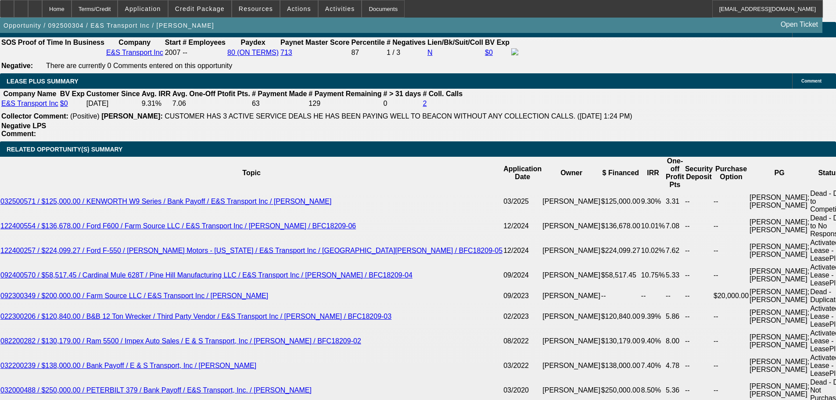
type textarea "APPROVED, GPS REQUIRED. CONTINGENT ON ACCEPTABLE INSPECTION, OK FOR ASPEN VIRTU…"
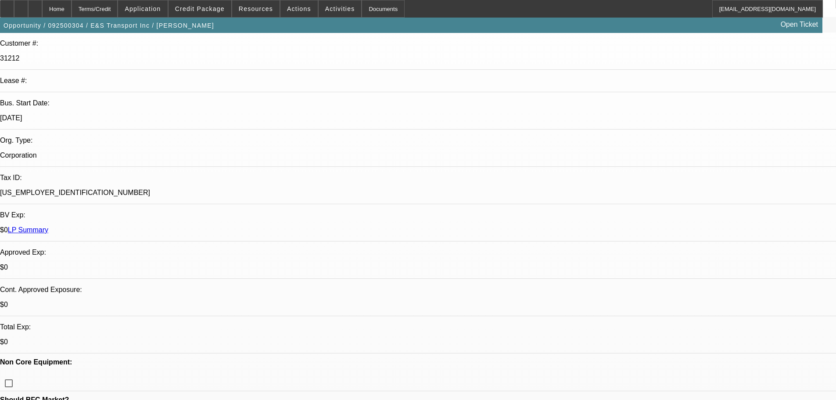
scroll to position [219, 0]
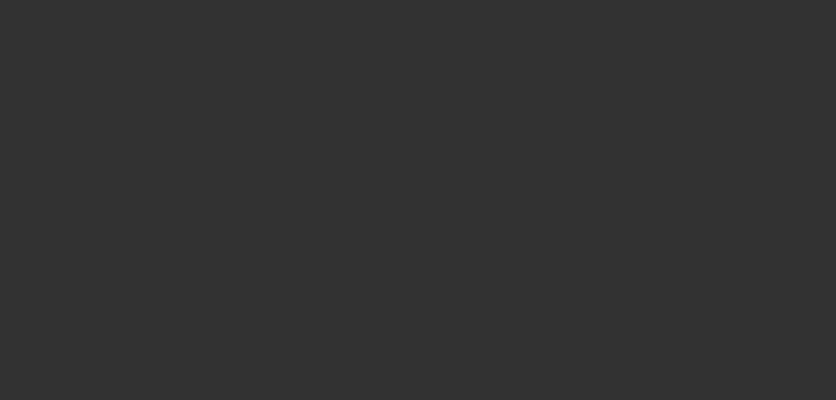
scroll to position [0, 0]
select select "0"
select select "2"
select select "0"
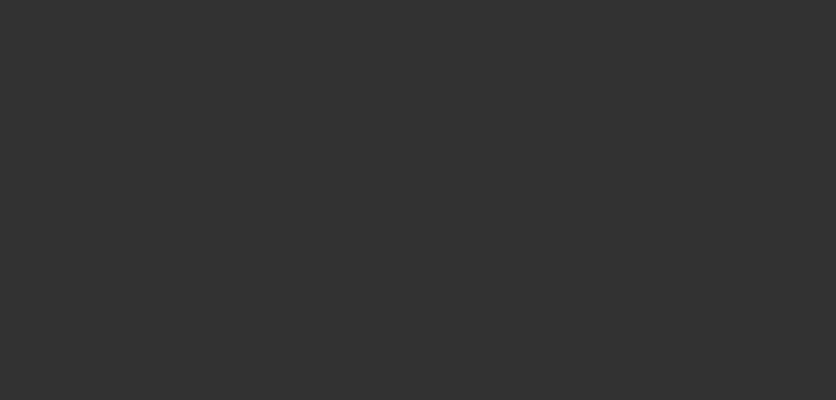
select select "6"
select select "0"
select select "2"
select select "0"
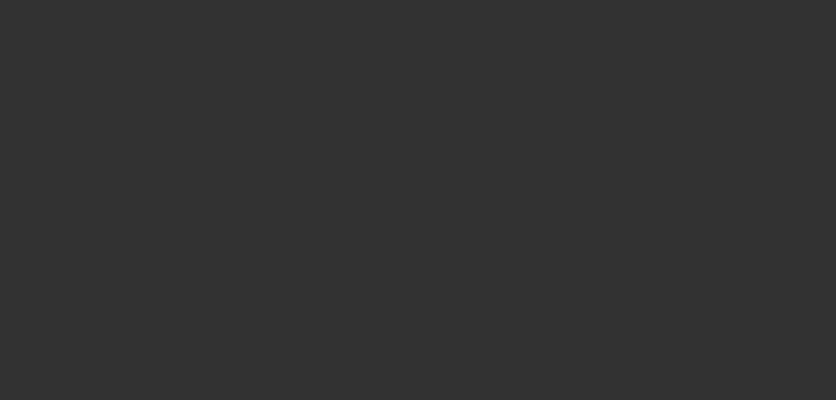
select select "6"
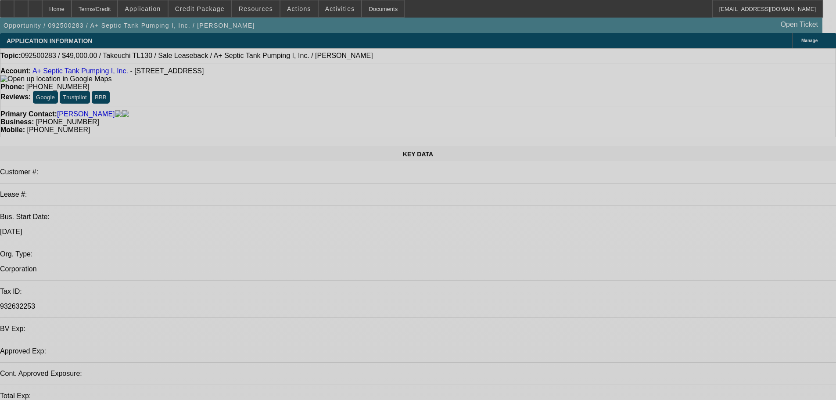
select select "0"
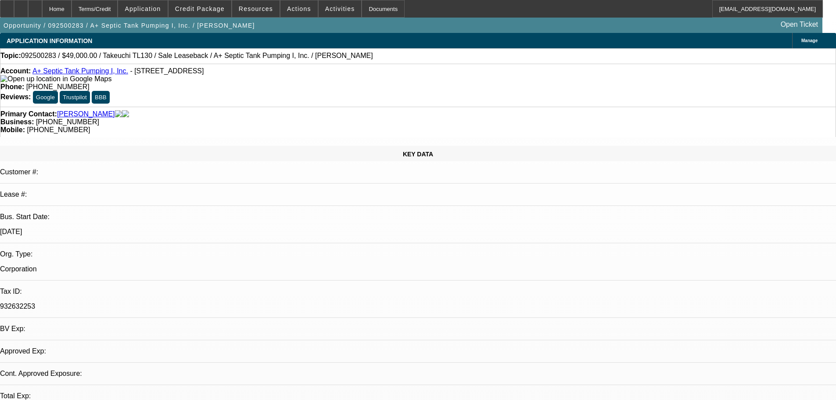
select select "2"
select select "0"
select select "6"
click at [201, 6] on span "Credit Package" at bounding box center [200, 8] width 50 height 7
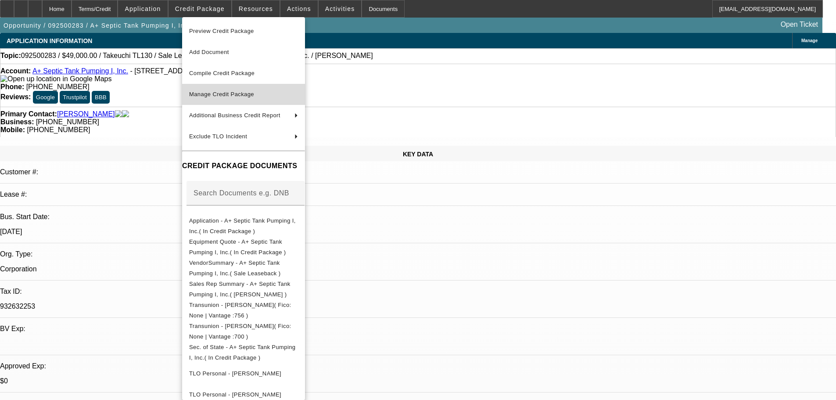
click at [217, 91] on span "Manage Credit Package" at bounding box center [221, 94] width 65 height 7
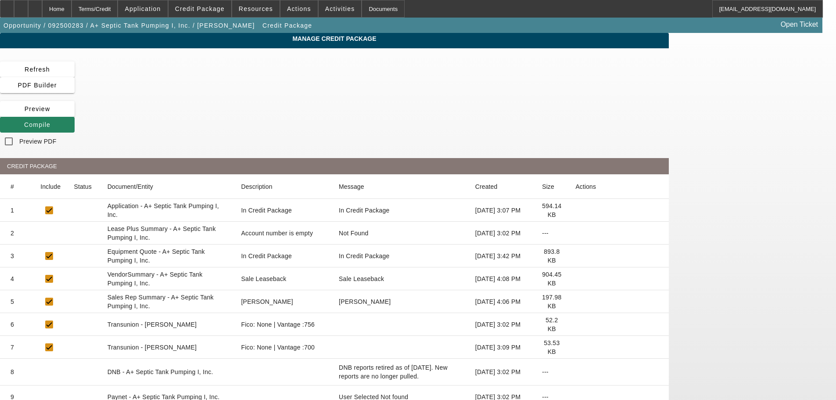
click at [575, 233] on icon at bounding box center [575, 233] width 0 height 0
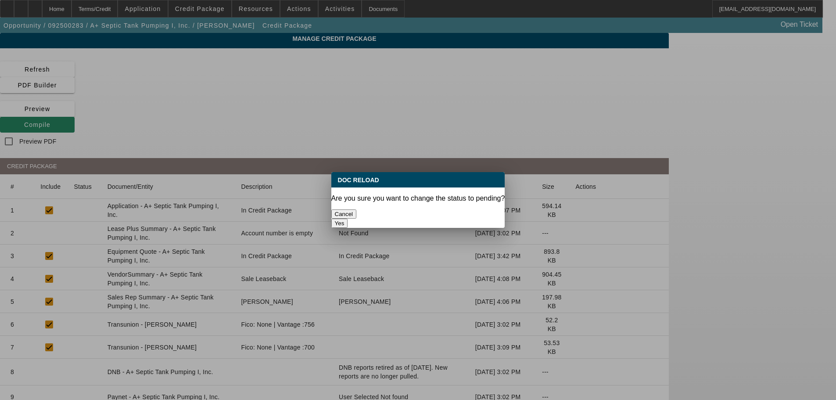
click at [348, 219] on button "Yes" at bounding box center [339, 223] width 17 height 9
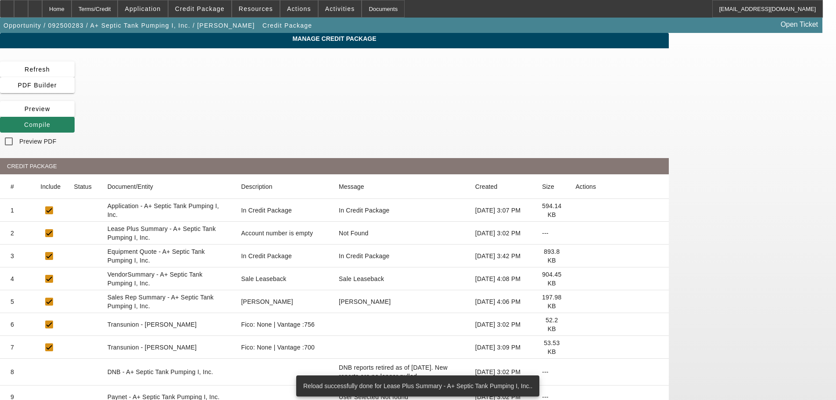
click at [575, 279] on icon at bounding box center [575, 279] width 0 height 0
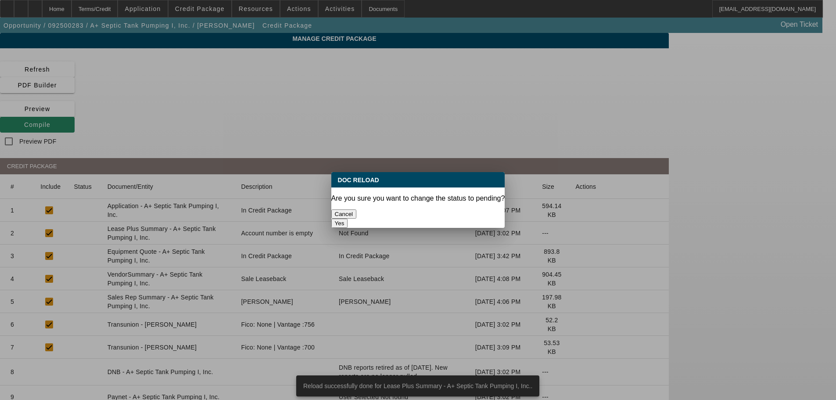
click at [348, 219] on button "Yes" at bounding box center [339, 223] width 17 height 9
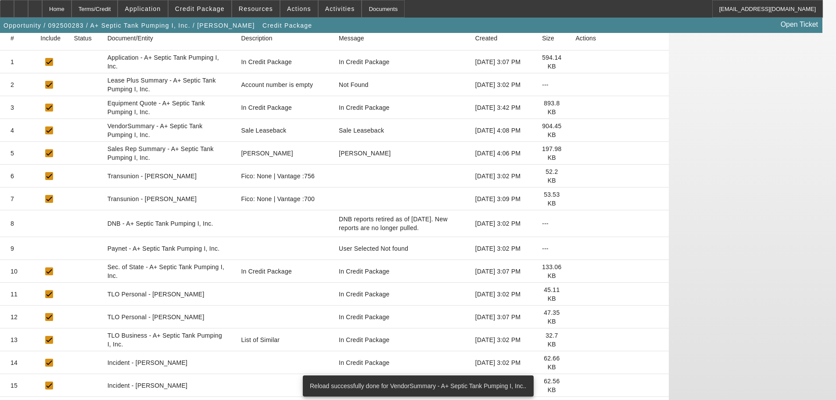
scroll to position [165, 0]
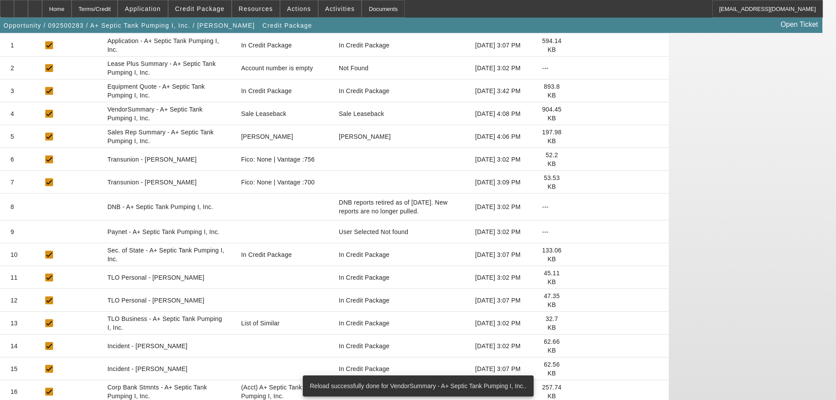
click at [575, 323] on icon at bounding box center [575, 323] width 0 height 0
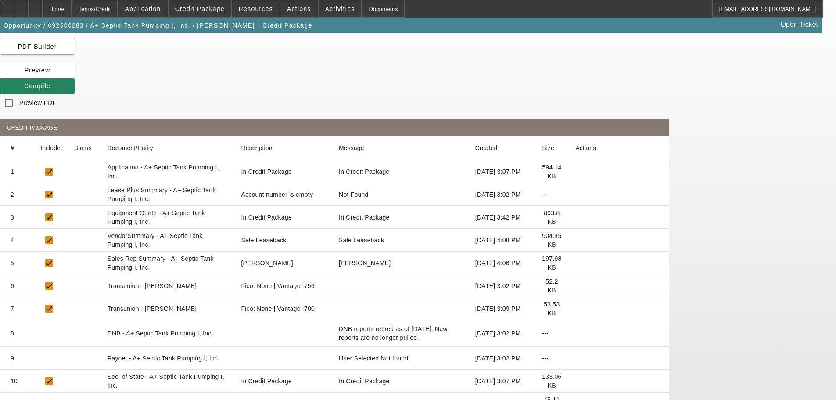
scroll to position [0, 0]
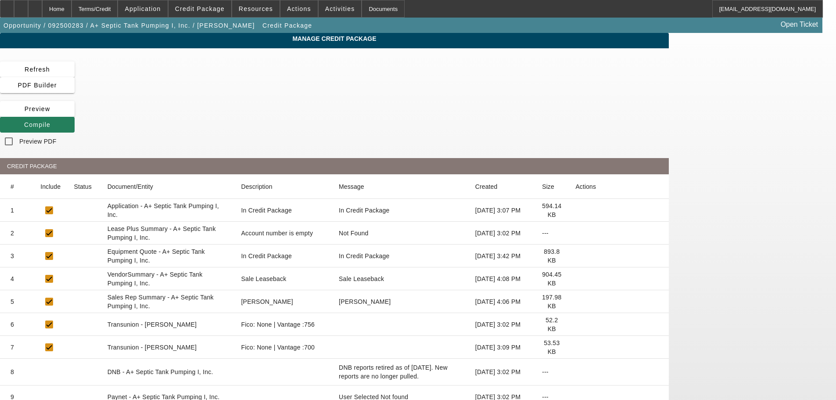
click at [24, 121] on icon at bounding box center [24, 124] width 0 height 7
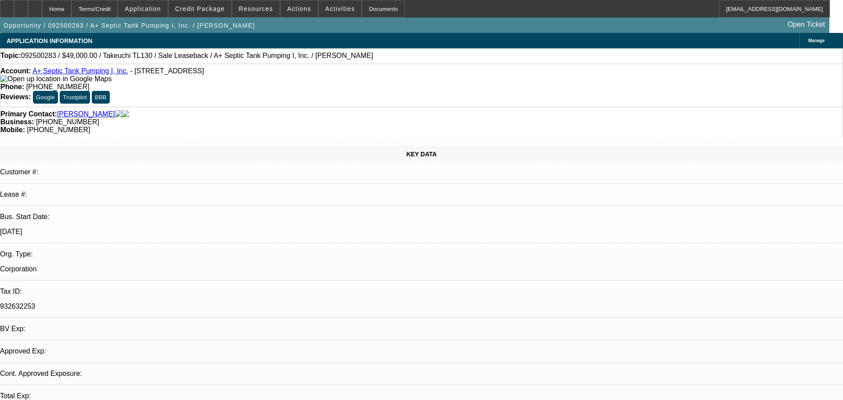
select select "0"
select select "2"
select select "0"
select select "6"
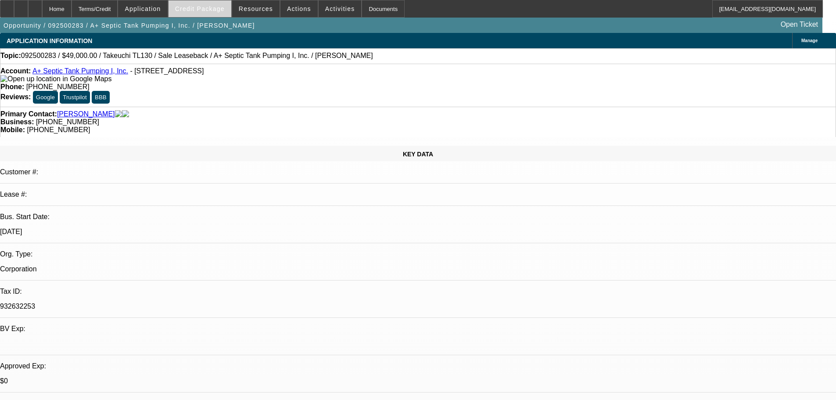
click at [217, 5] on span at bounding box center [200, 8] width 63 height 21
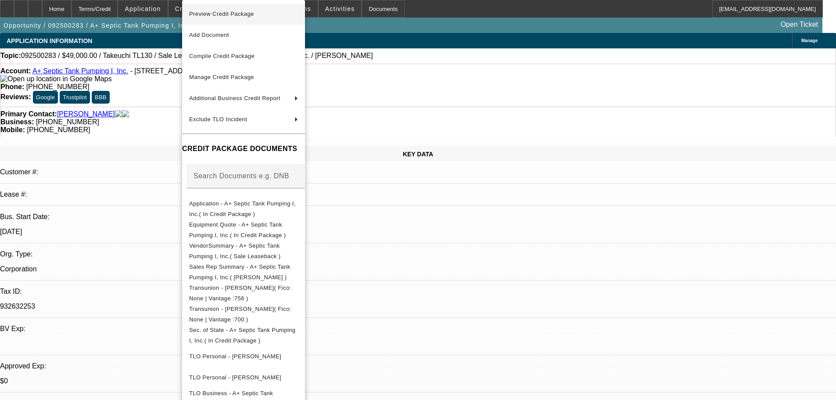
click at [232, 16] on span "Preview Credit Package" at bounding box center [221, 14] width 65 height 7
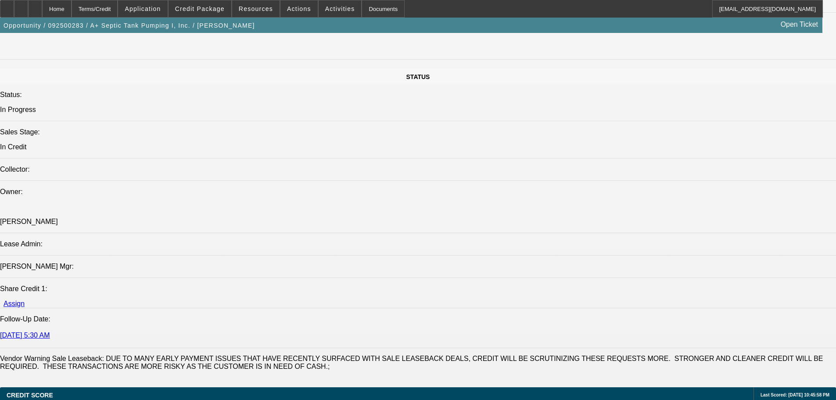
scroll to position [922, 0]
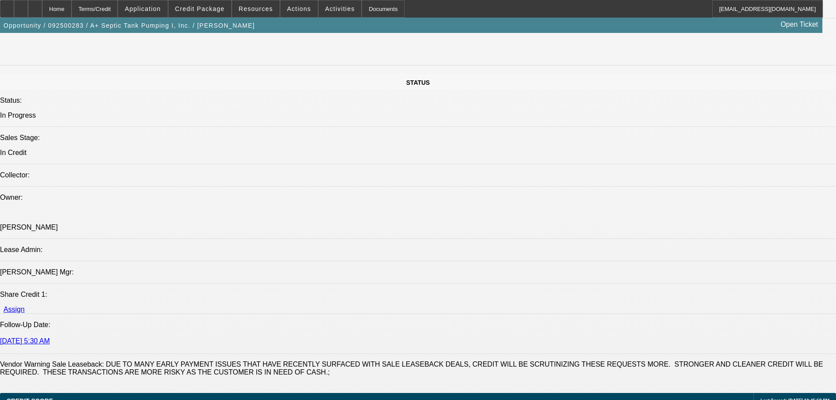
drag, startPoint x: 614, startPoint y: 291, endPoint x: 615, endPoint y: 299, distance: 7.5
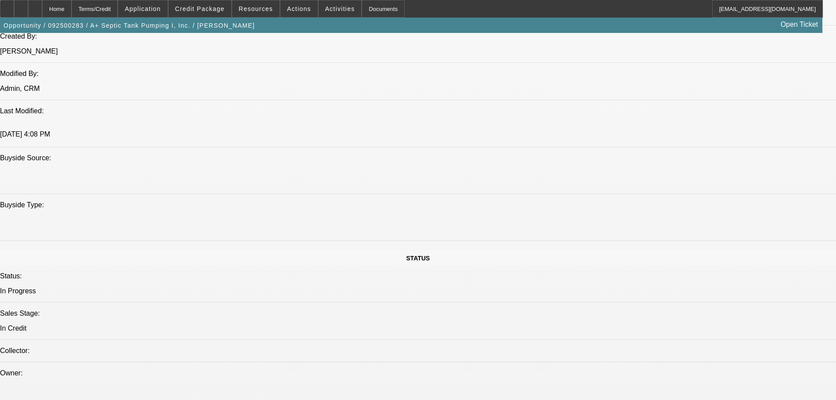
scroll to position [702, 0]
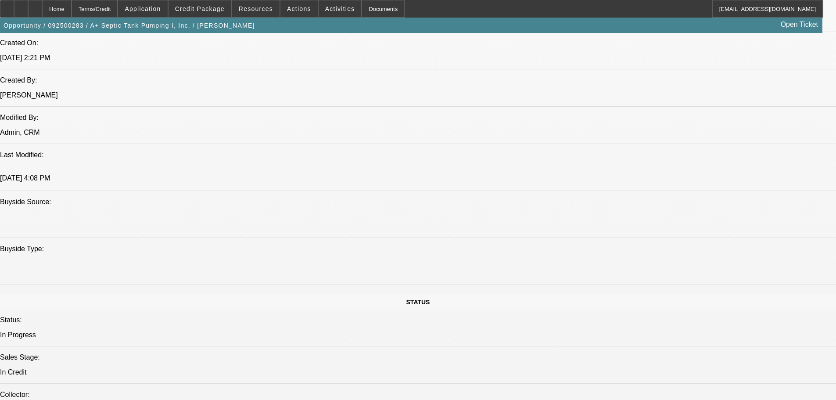
paste textarea "SALE LEASEBACK REQUEST; BOTH MACHINES LOOKS TO BE IN ROUGHER SHAPE; JEFF = NON …"
type textarea "SALE LEASEBACK REQUEST; BOTH MACHINES LOOKS TO BE IN ROUGHER SHAPE; JEFF = NON …"
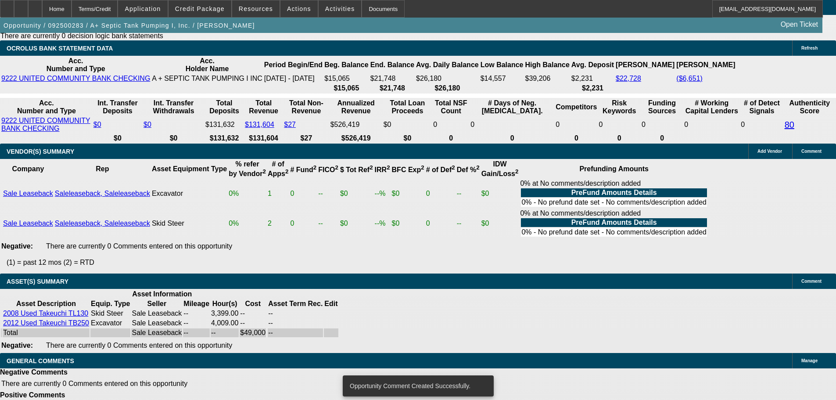
scroll to position [1685, 0]
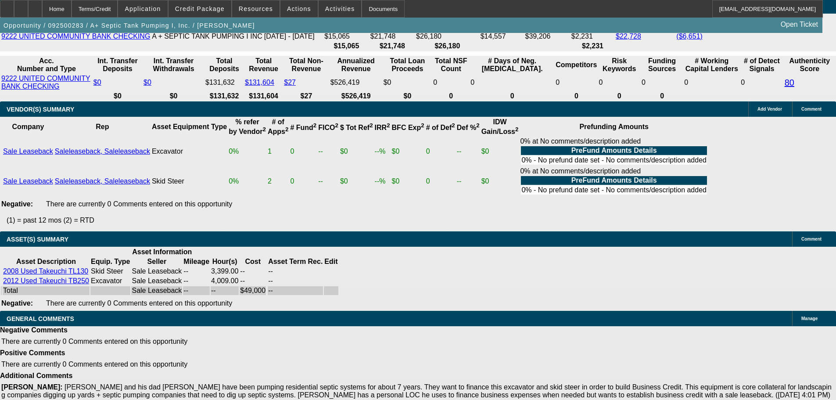
select select "5"
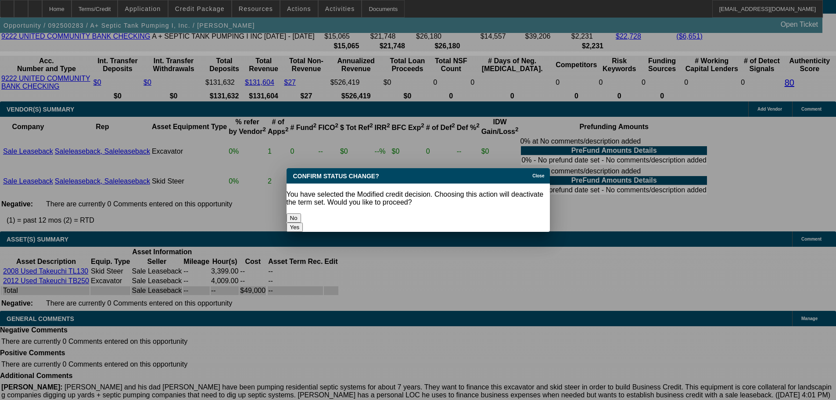
scroll to position [0, 0]
click at [303, 223] on button "Yes" at bounding box center [295, 227] width 17 height 9
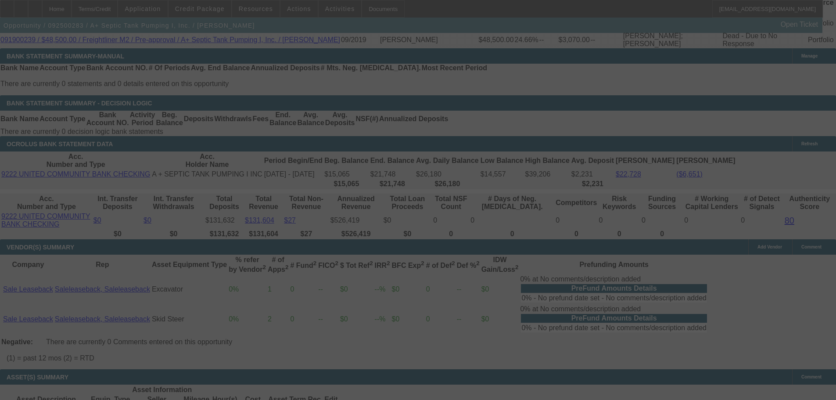
scroll to position [1465, 0]
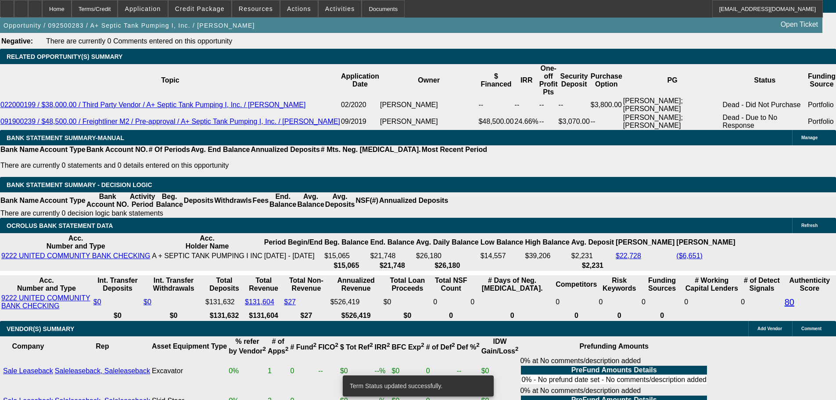
select select "0"
select select "2"
select select "0"
select select "6"
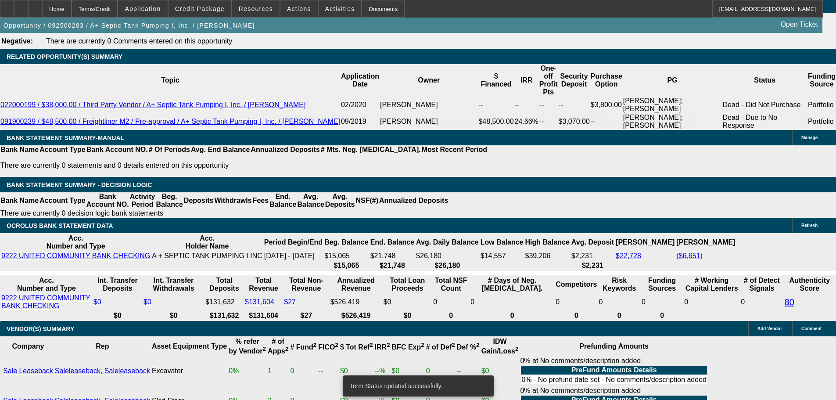
select select "0"
select select "2"
select select "0"
select select "6"
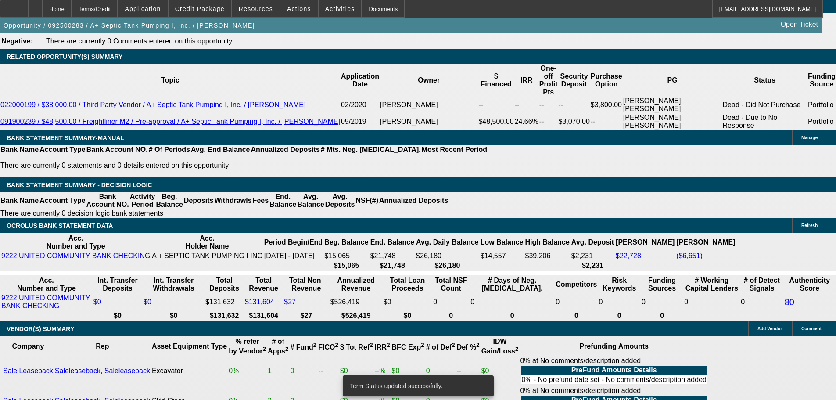
scroll to position [1440, 0]
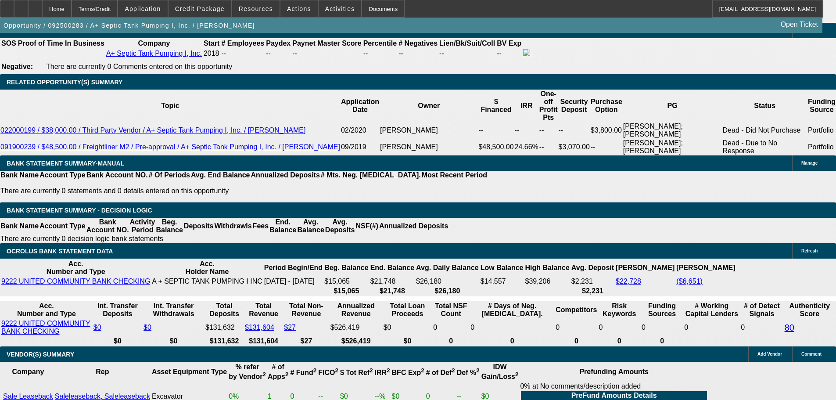
drag, startPoint x: 171, startPoint y: 204, endPoint x: 237, endPoint y: 197, distance: 66.2
type input "UNKNOWN"
type input "24"
type input "$49,903.74"
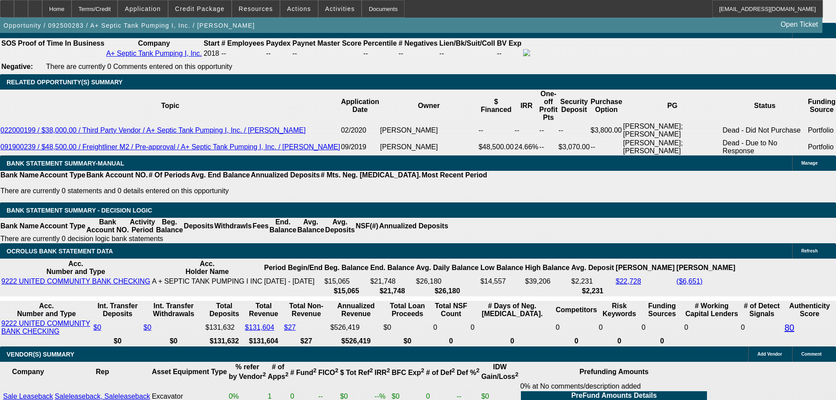
type input "$24,951.87"
type input "$4,738.90"
type input "$2,369.45"
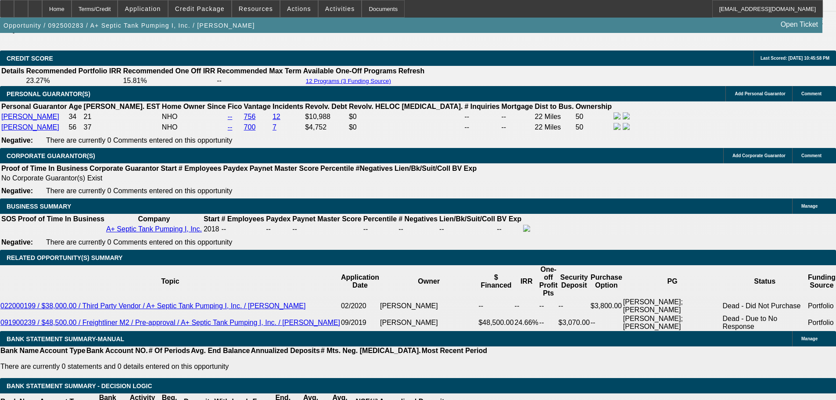
type input "24"
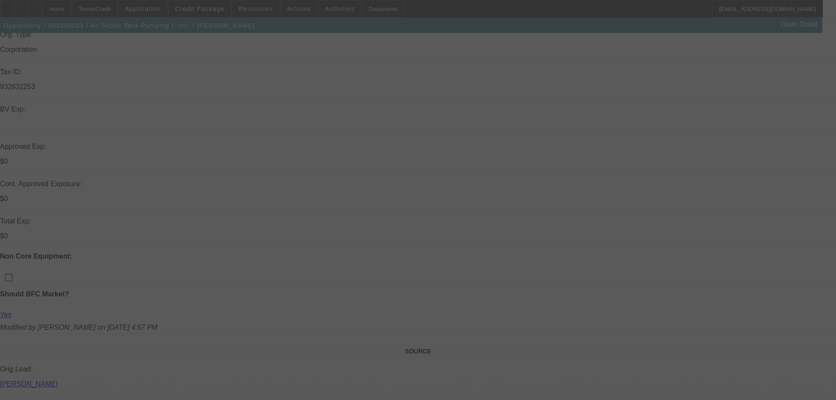
scroll to position [211, 0]
select select "0"
select select "2"
select select "0"
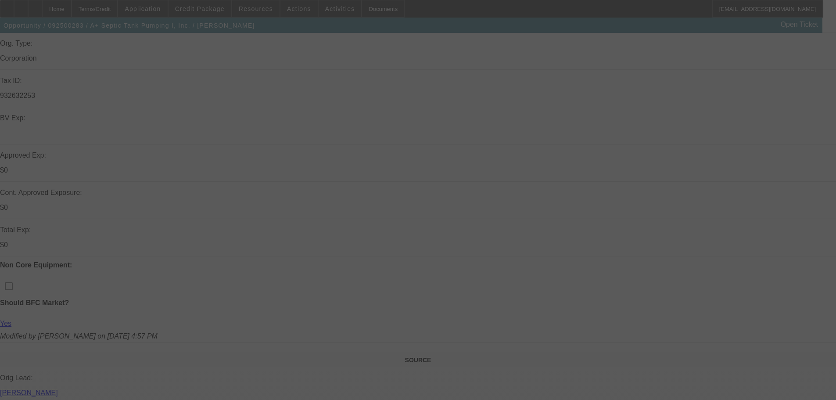
select select "6"
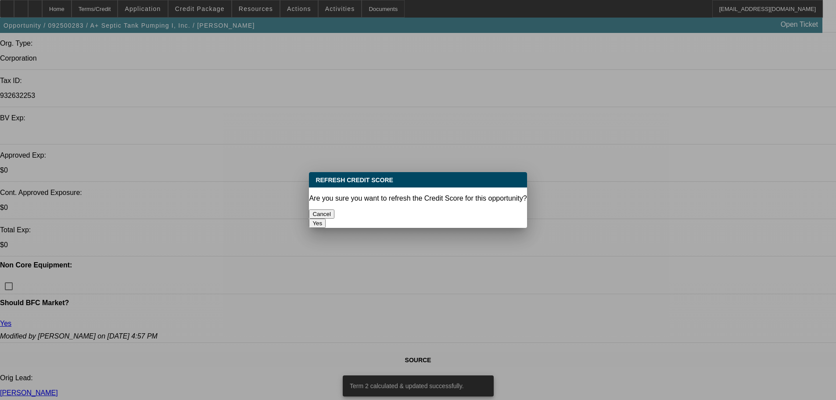
click at [326, 219] on button "Yes" at bounding box center [317, 223] width 17 height 9
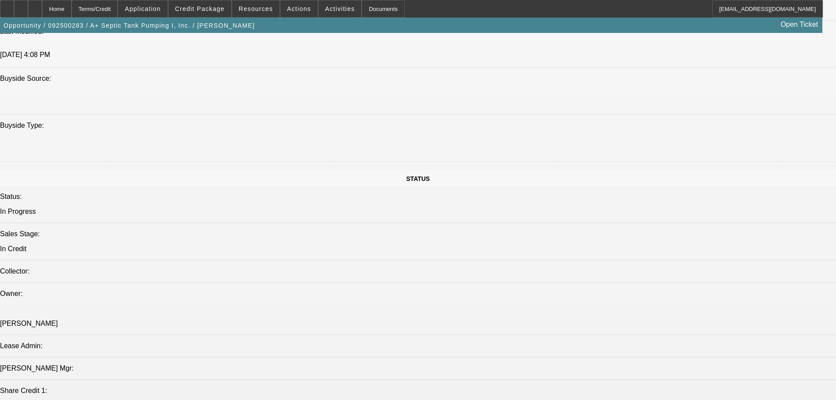
scroll to position [957, 0]
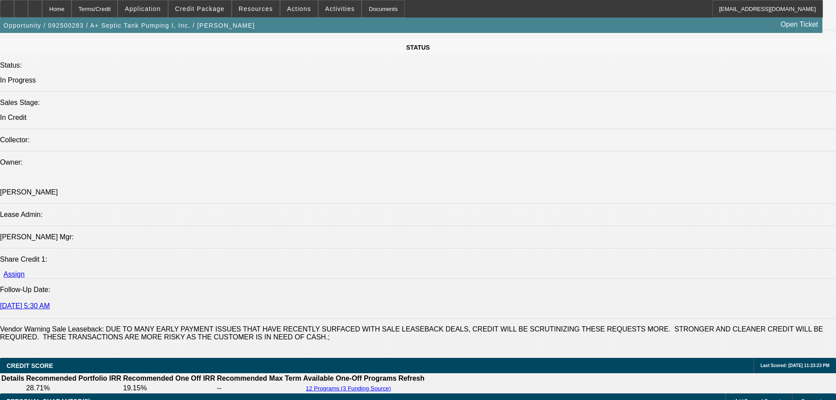
type textarea "OLD EQUIPMENT"
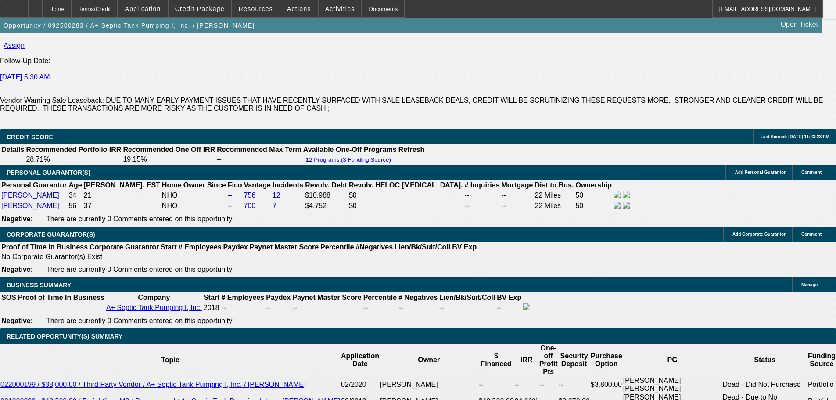
scroll to position [1361, 0]
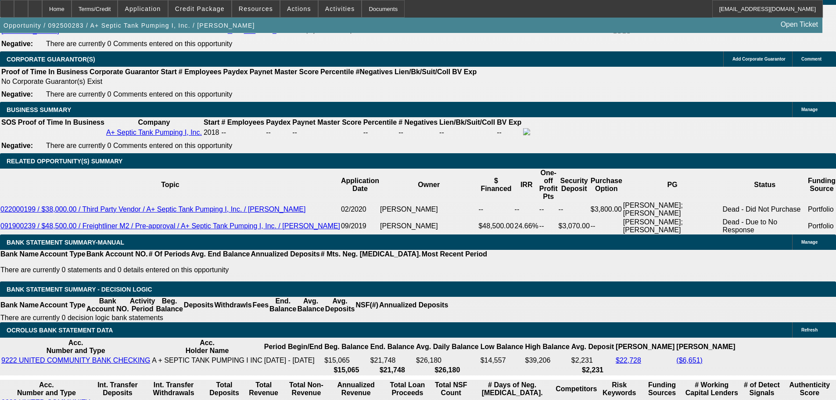
drag, startPoint x: 189, startPoint y: 280, endPoint x: 258, endPoint y: 279, distance: 68.5
type input "UNKNOWN"
type input "23"
type input "$4,168.94"
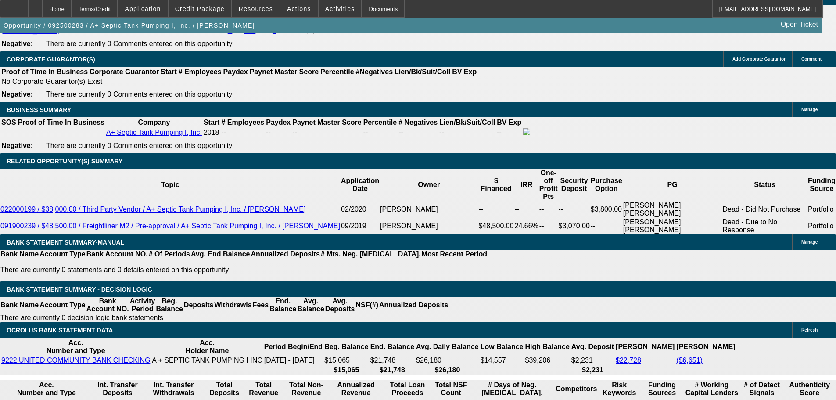
type input "$2,084.47"
type input "$5,132.58"
type input "$2,566.29"
type input "23"
drag, startPoint x: 131, startPoint y: 278, endPoint x: 230, endPoint y: 281, distance: 98.8
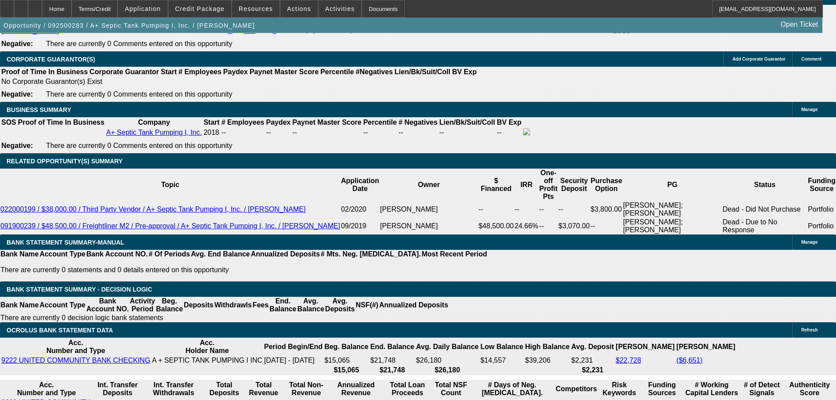
type input "25"
type input "$50.00"
type input "2565"
type input "$5,130.00"
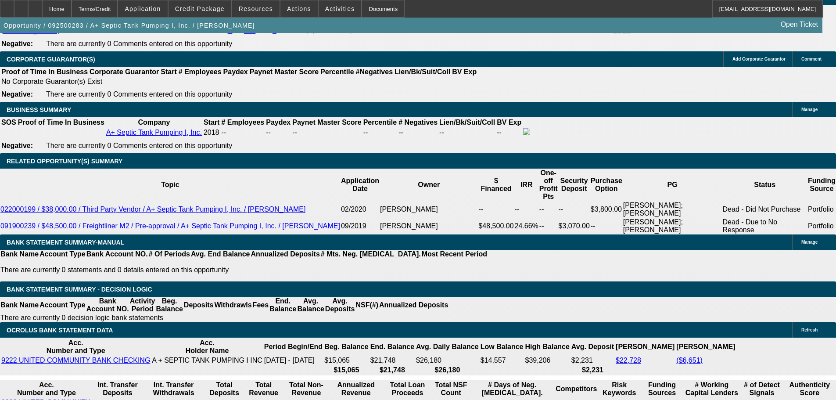
type input "22.9"
type input "$2,565.00"
drag, startPoint x: 83, startPoint y: 216, endPoint x: 82, endPoint y: 210, distance: 6.3
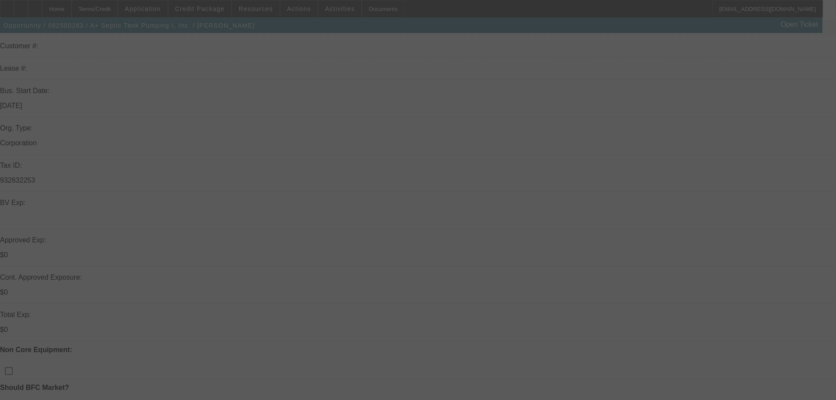
scroll to position [0, 0]
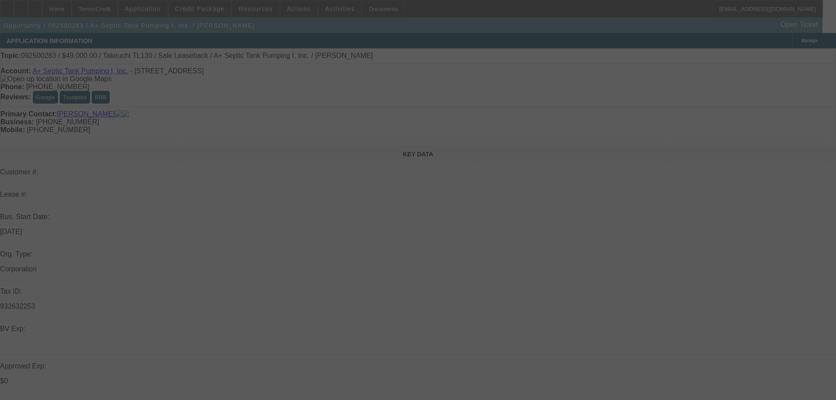
select select "0"
select select "2"
select select "0"
select select "6"
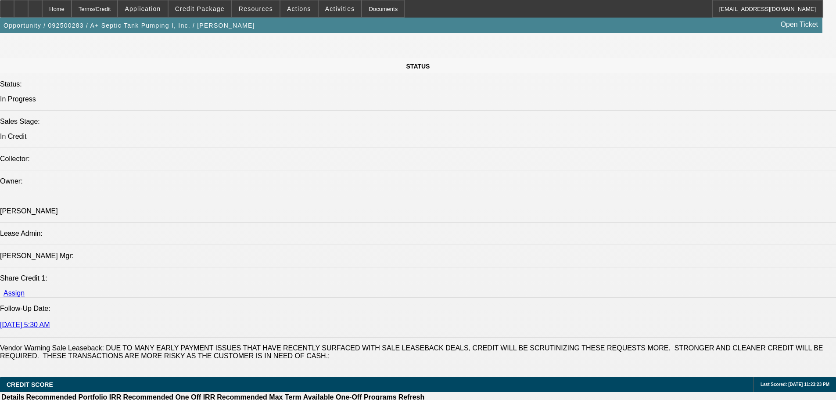
scroll to position [922, 0]
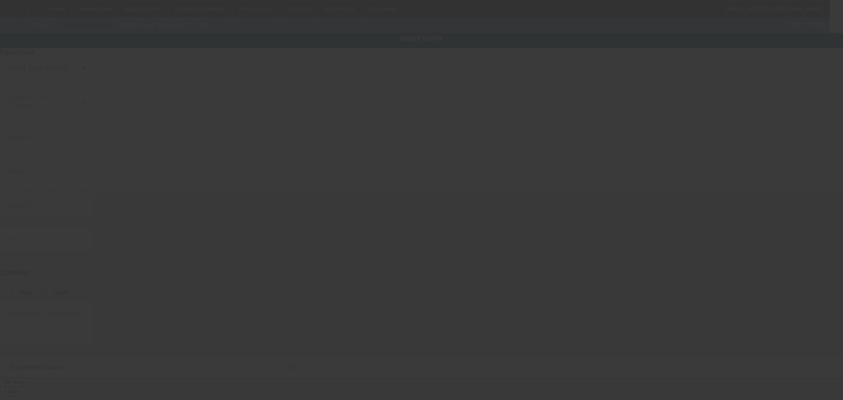
type input "21308455"
type input "Takeuchi"
type input "TL130"
radio input "true"
type textarea "Skid Steer"
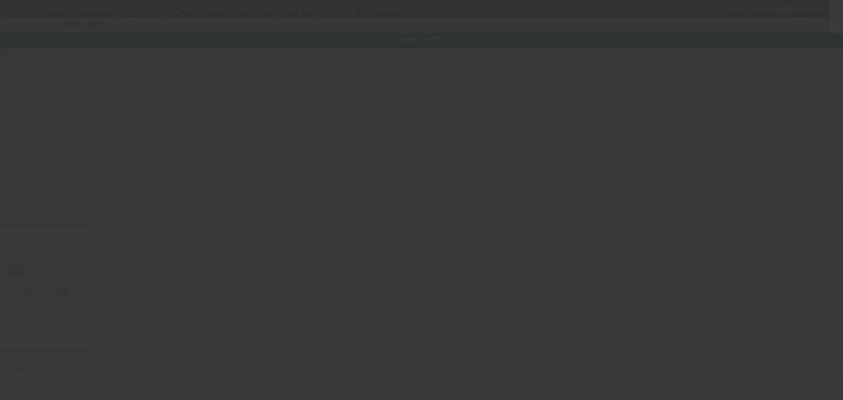
type input "1089 Hannah Creek Rd"
type input "Four Oaks"
type input "27524"
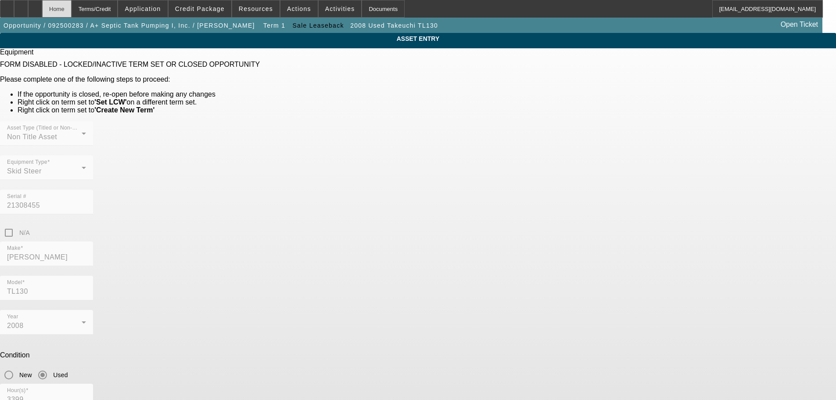
click at [72, 7] on div "Home" at bounding box center [56, 9] width 29 height 18
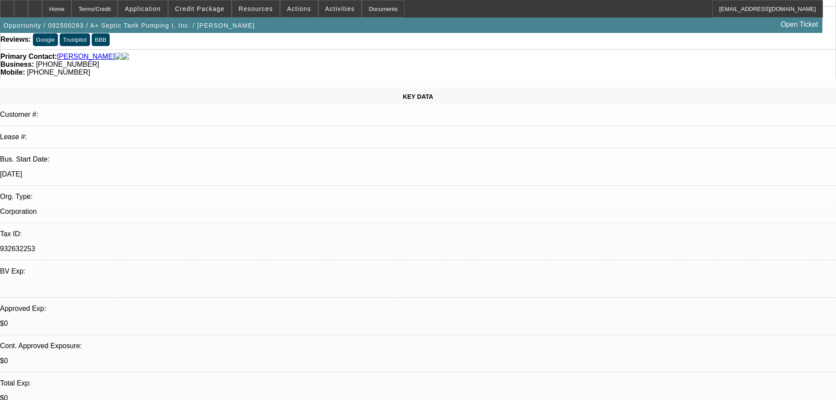
select select "0"
select select "2"
select select "0"
select select "6"
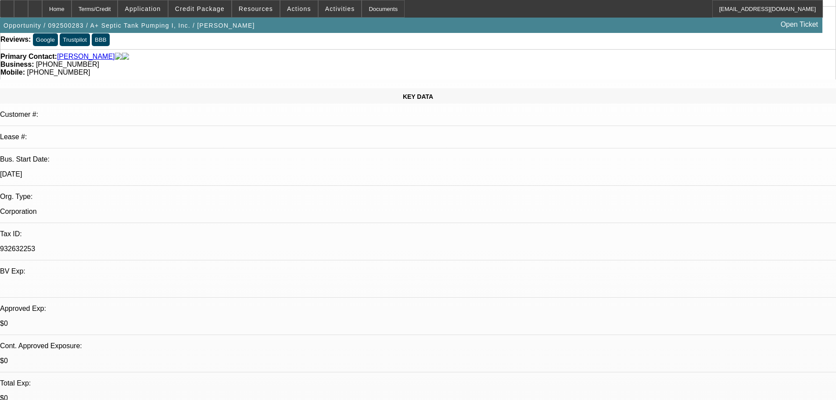
select select "0"
select select "2"
select select "0"
select select "6"
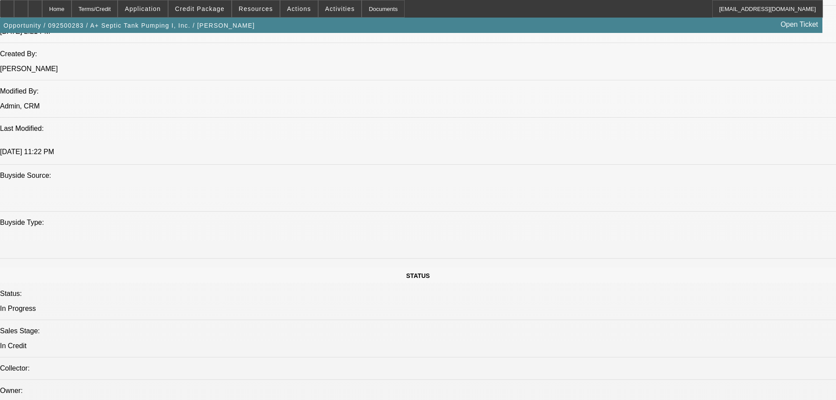
scroll to position [834, 0]
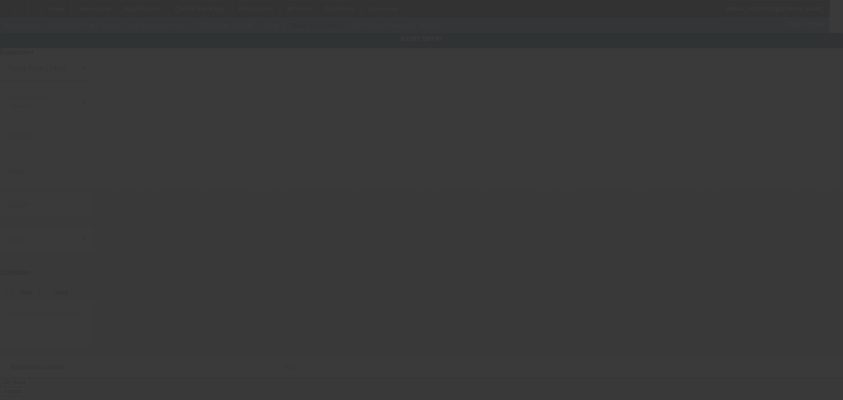
type input "125002792"
type input "Takeuchi"
type input "TB250"
radio input "true"
type textarea "Excavator"
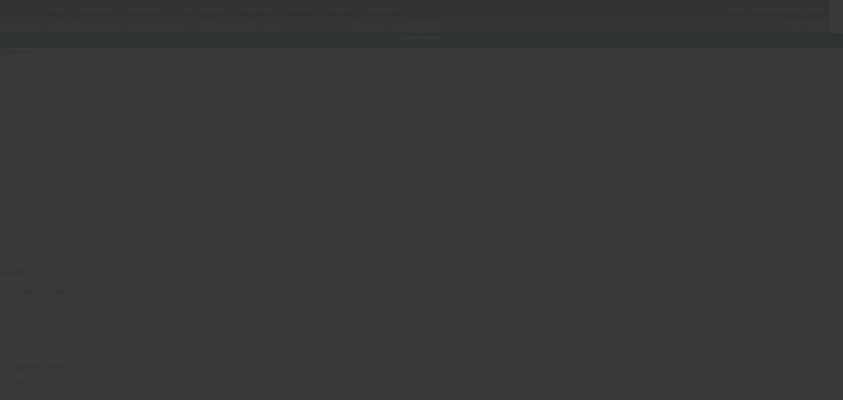
type input "1089 Hannah Creek Rd"
type input "Four Oaks"
type input "27524"
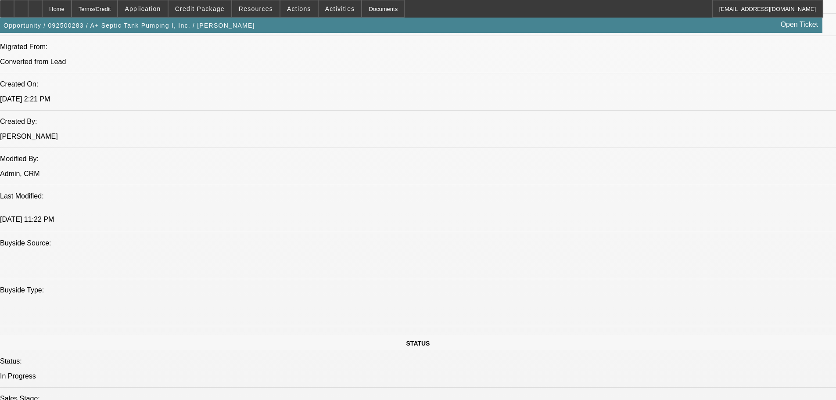
select select "0"
select select "2"
select select "0"
select select "6"
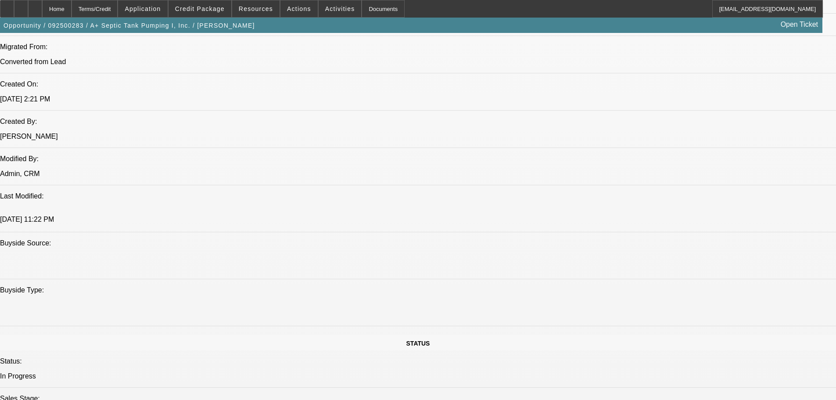
select select "0"
select select "2"
select select "0"
select select "6"
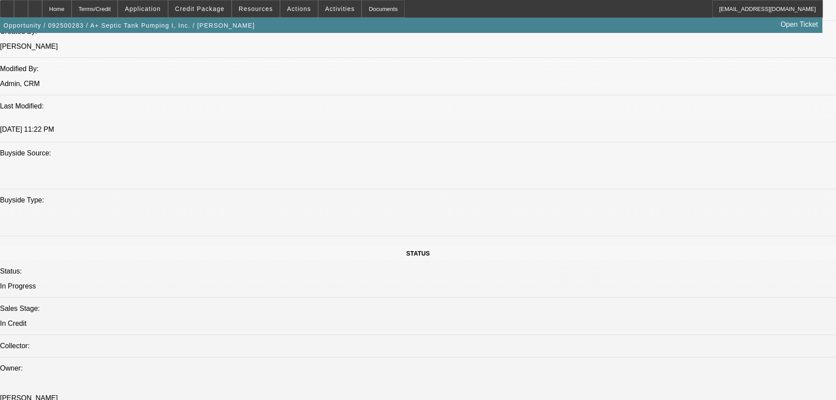
scroll to position [837, 0]
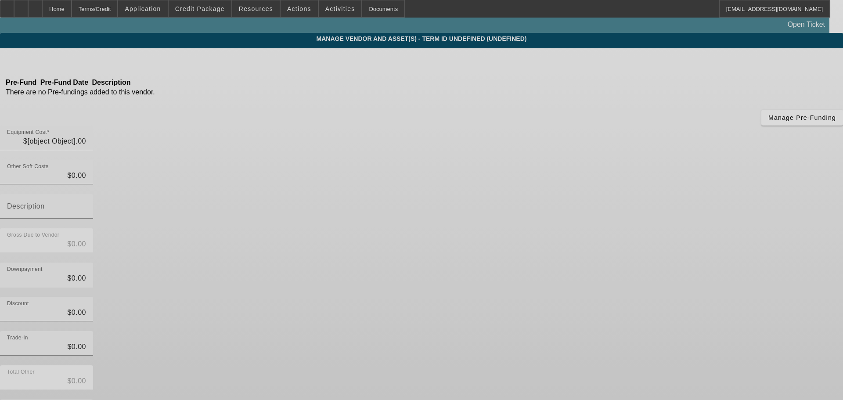
type input "$49,000.00"
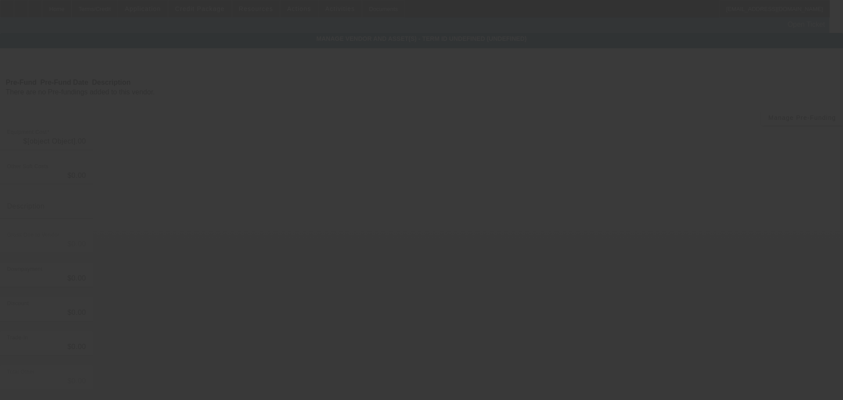
type input "$49,000.00"
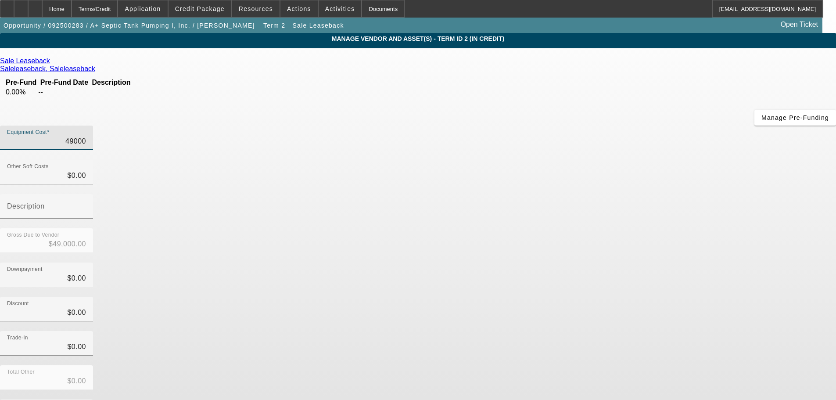
drag, startPoint x: 498, startPoint y: 76, endPoint x: 597, endPoint y: 69, distance: 99.4
click at [591, 126] on div "Equipment Cost 49000" at bounding box center [418, 143] width 836 height 34
type input "4"
type input "$4.00"
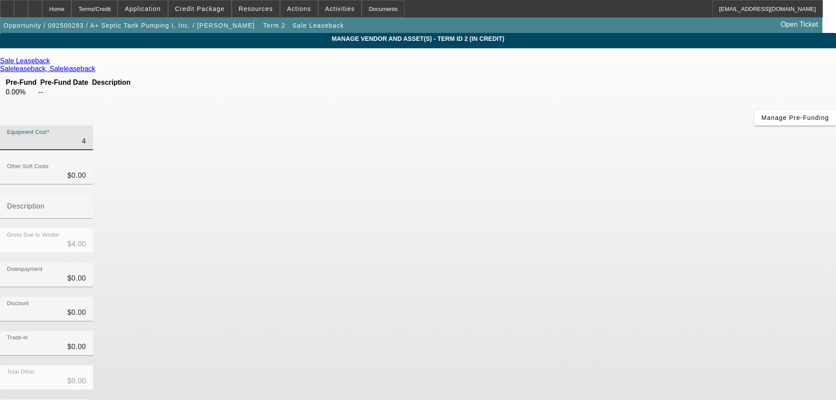
type input "40"
type input "$40.00"
type input "400"
type input "$400.00"
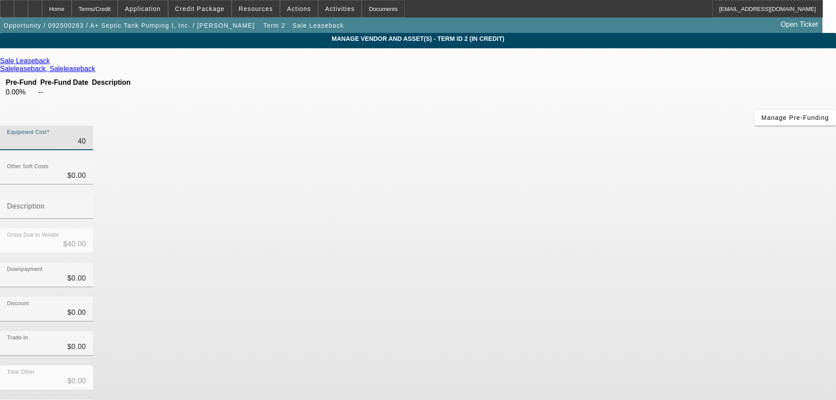
type input "$400.00"
type input "4000"
type input "$4,000.00"
type input "40000"
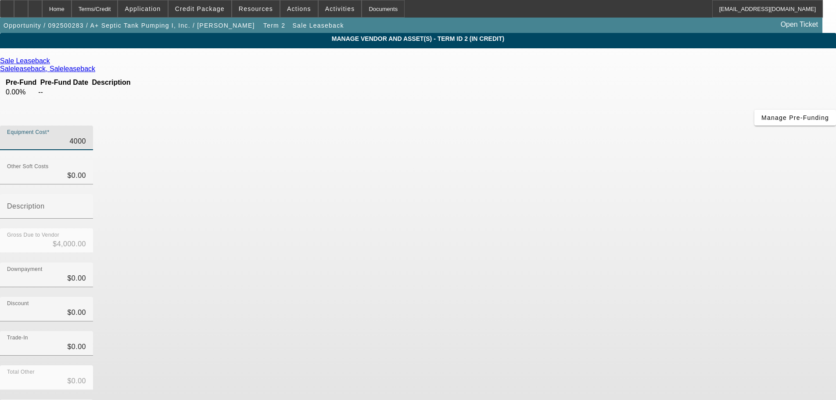
type input "$40,000.00"
click at [45, 202] on mat-label "Description" at bounding box center [26, 205] width 38 height 7
click at [86, 205] on input "Description" at bounding box center [46, 210] width 79 height 11
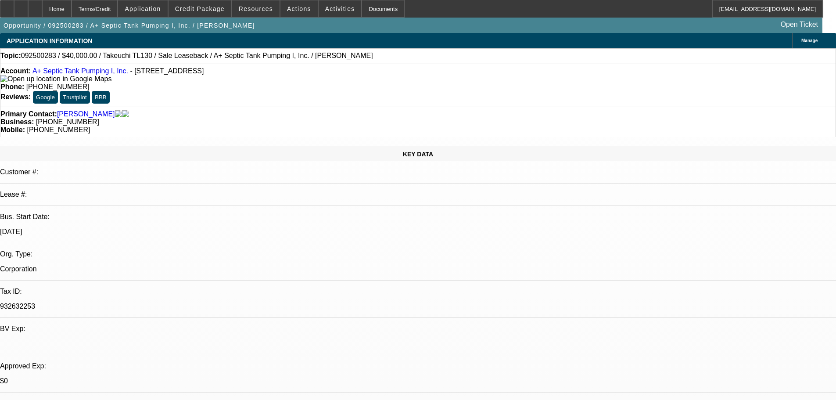
select select "0"
select select "2"
select select "0"
select select "6"
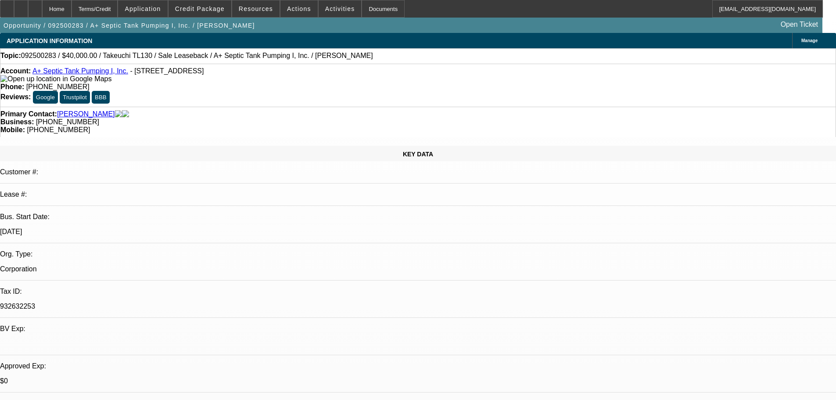
select select "0"
select select "2"
select select "0"
select select "6"
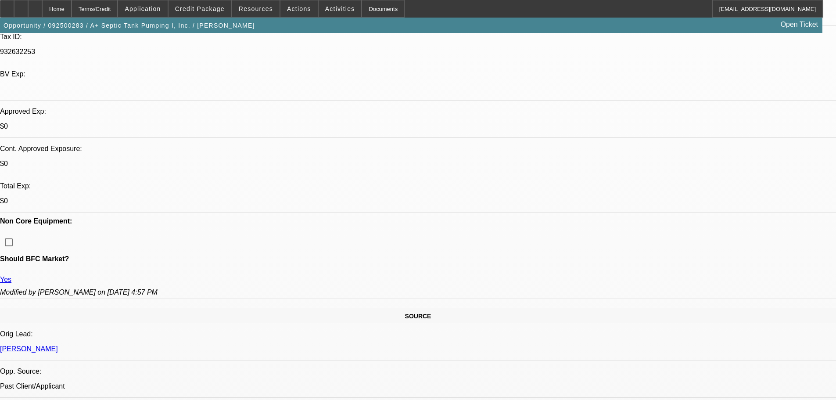
scroll to position [395, 0]
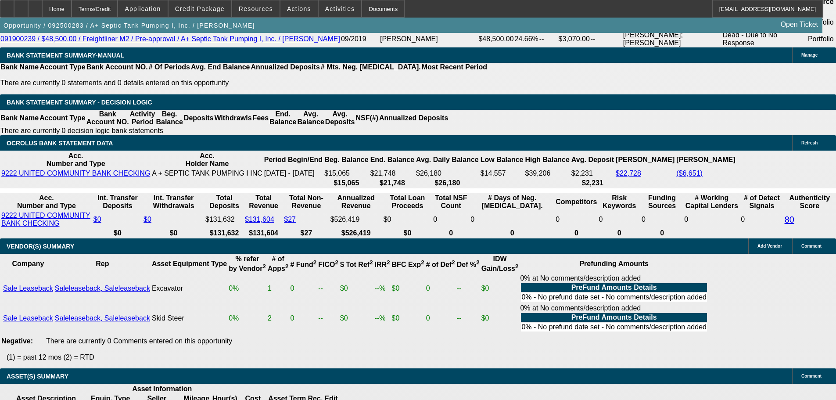
scroll to position [1493, 0]
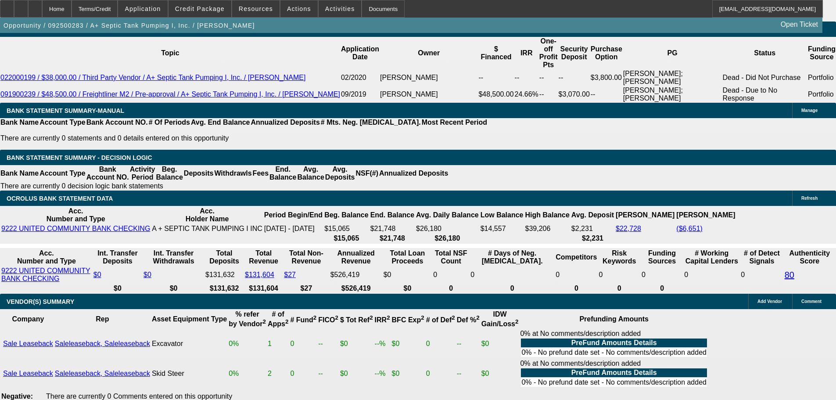
drag, startPoint x: 133, startPoint y: 173, endPoint x: 291, endPoint y: 176, distance: 158.5
type input "20"
type input "$40.00"
type input "UNKNOWN"
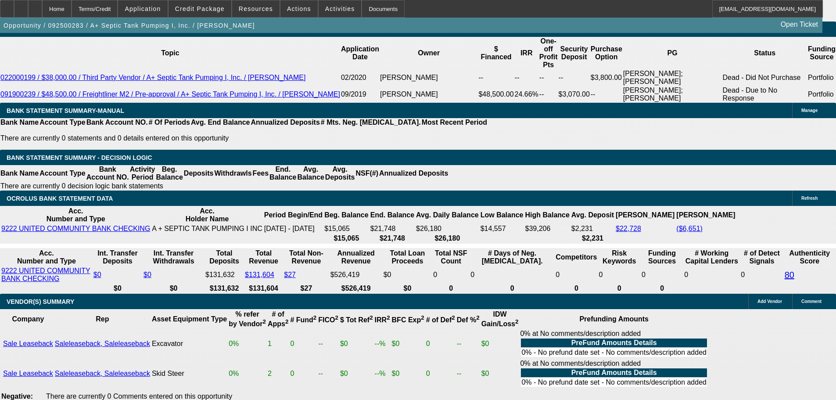
type input "2095"
type input "$4,190.00"
type input "23"
type input "$2,095.00"
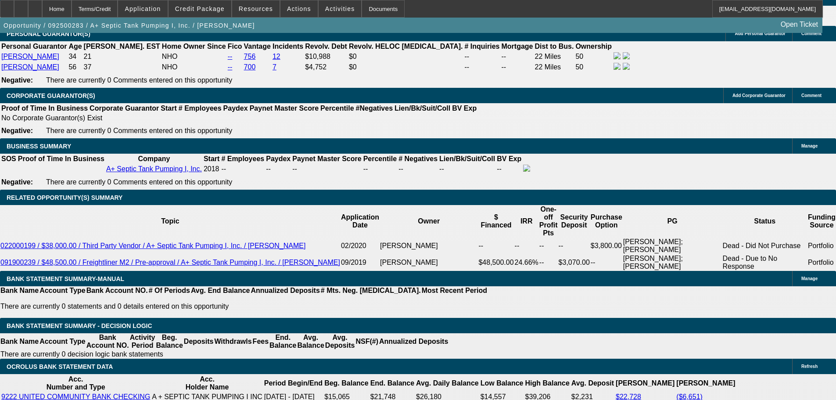
scroll to position [1317, 0]
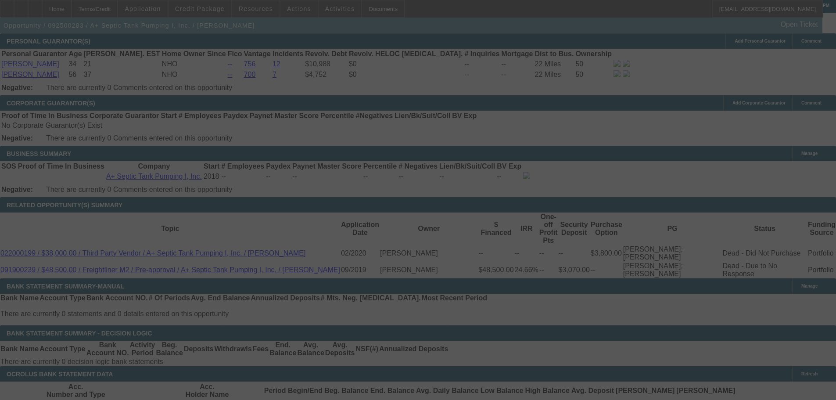
select select "0"
select select "2"
select select "0"
select select "6"
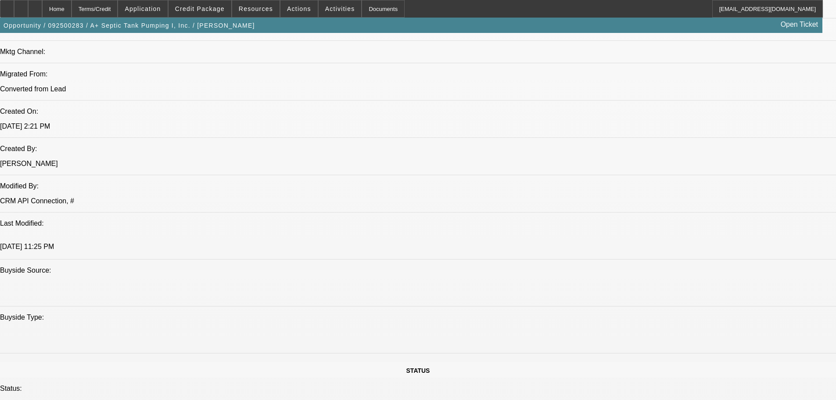
scroll to position [439, 0]
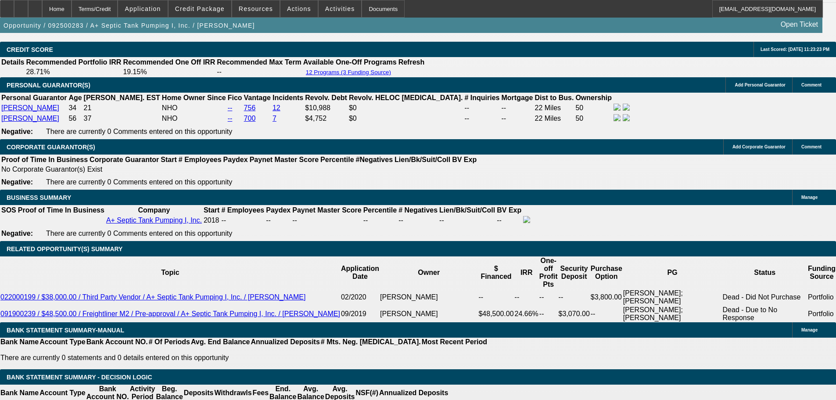
scroll to position [1449, 0]
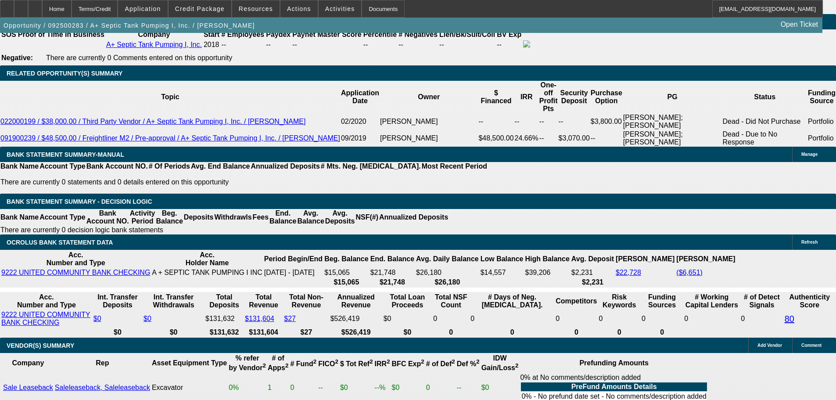
drag, startPoint x: 192, startPoint y: 217, endPoint x: 255, endPoint y: 215, distance: 62.8
type input "2"
type input "UNKNOWN"
type input "23"
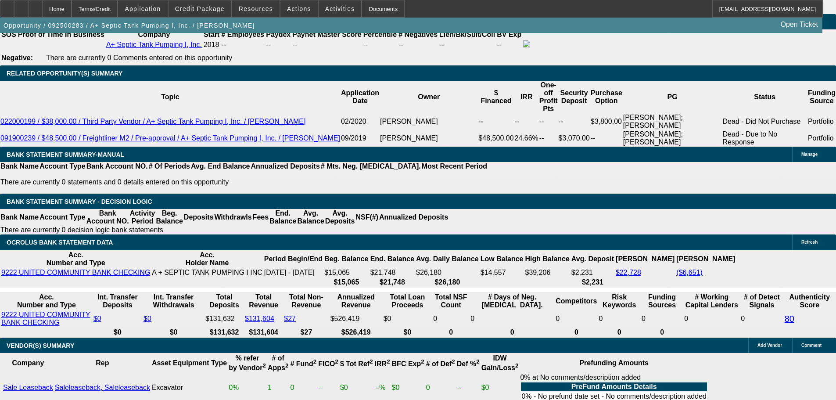
type input "$1,701.61"
type input "$3,403.22"
type input "$2,094.93"
type input "23."
type input "$4,189.86"
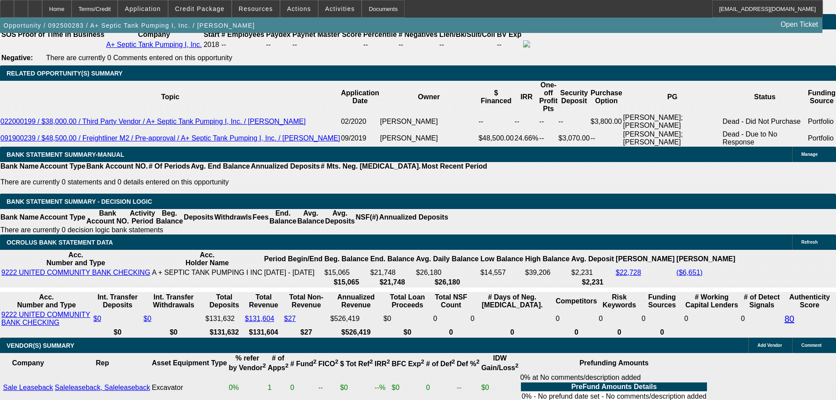
type input "23.5"
type input "$2,104.87"
type input "$4,209.74"
type input "23.5"
drag, startPoint x: 131, startPoint y: 216, endPoint x: 346, endPoint y: 231, distance: 215.6
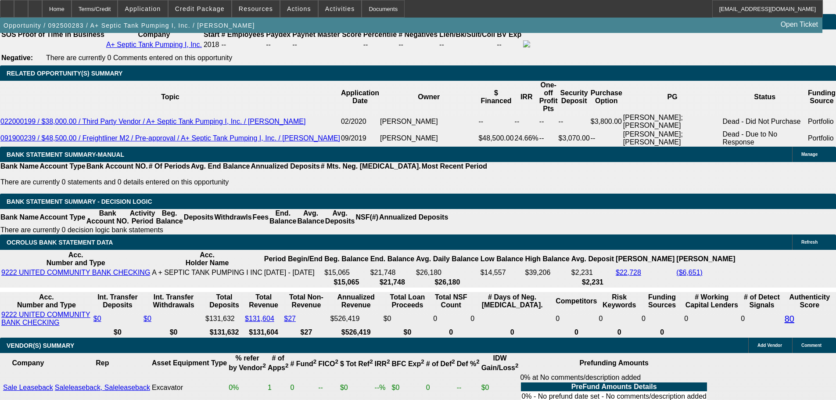
type input "210"
type input "$420.00"
type input "2105"
type input "23.5"
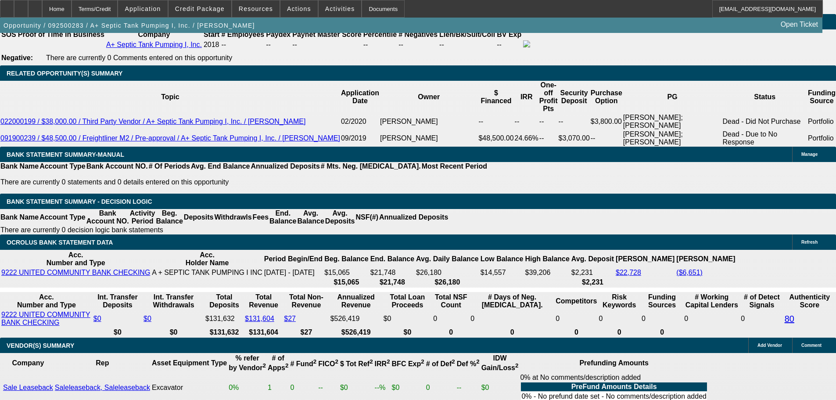
type input "$4,210.00"
drag, startPoint x: 137, startPoint y: 214, endPoint x: 359, endPoint y: 229, distance: 223.1
type input "2"
type input "$4.00"
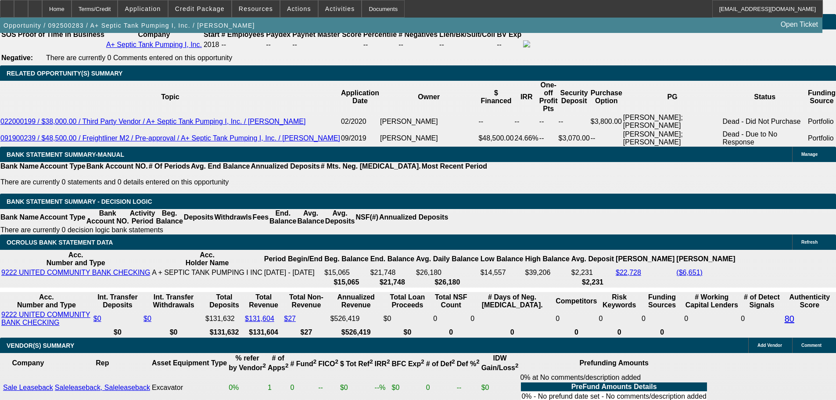
type input "2110"
type input "23.8"
type input "$4,220.00"
type input "$2,110.00"
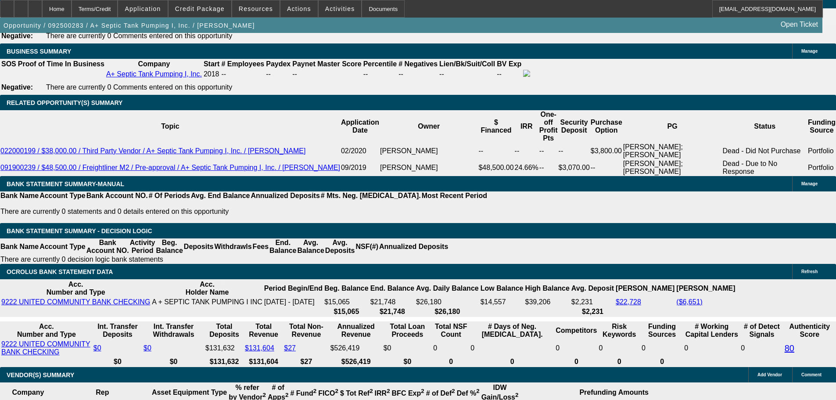
scroll to position [1361, 0]
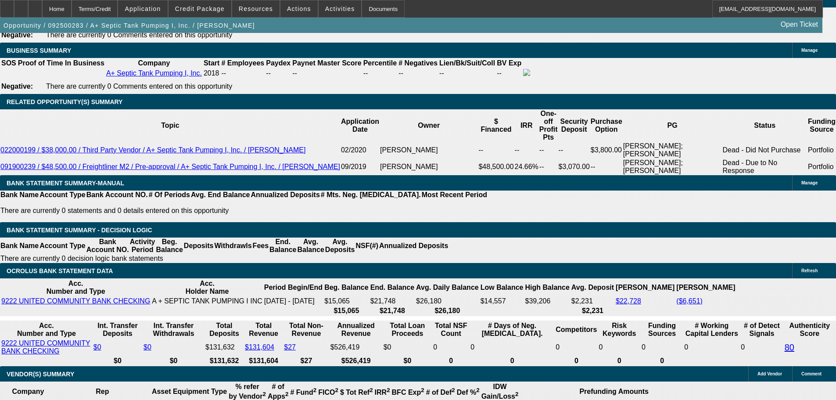
scroll to position [1493, 0]
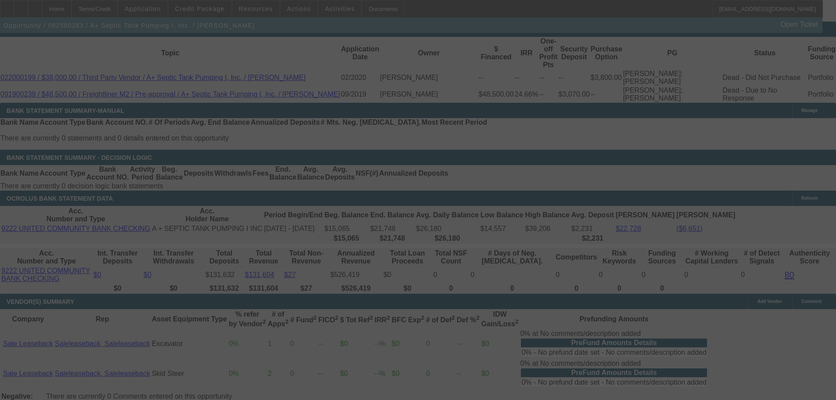
select select "0"
select select "2"
select select "0"
select select "6"
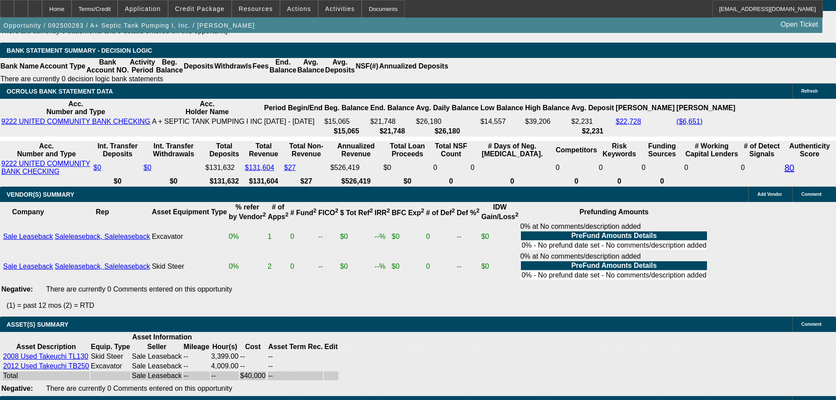
scroll to position [1699, 0]
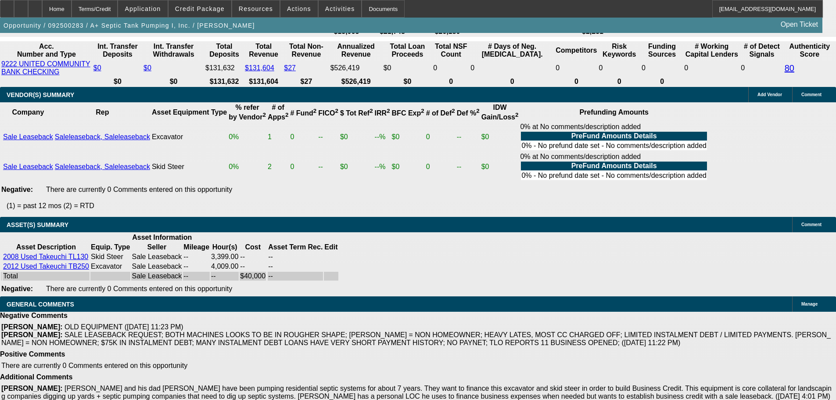
select select "4"
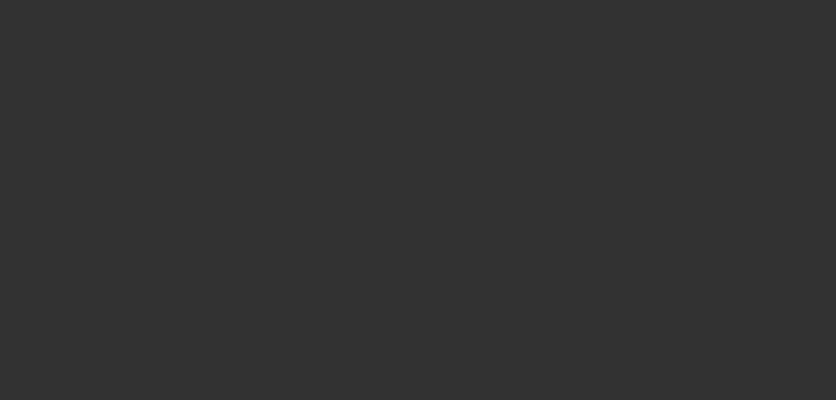
scroll to position [0, 0]
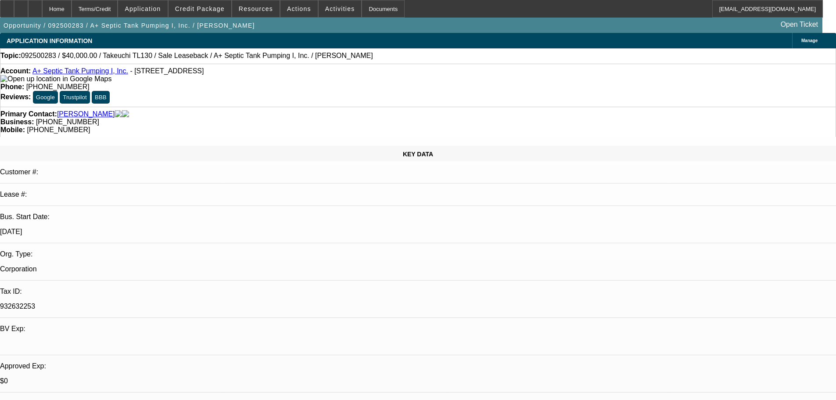
type textarea "PASS, JUST TOO MANY NEGAITVES ON THIS DEAL FOR A SALE LEASEBACK."
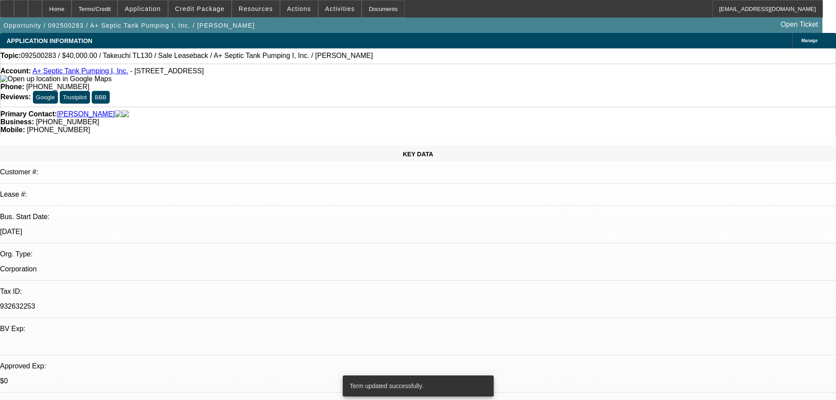
select select "0"
select select "2"
select select "0"
select select "6"
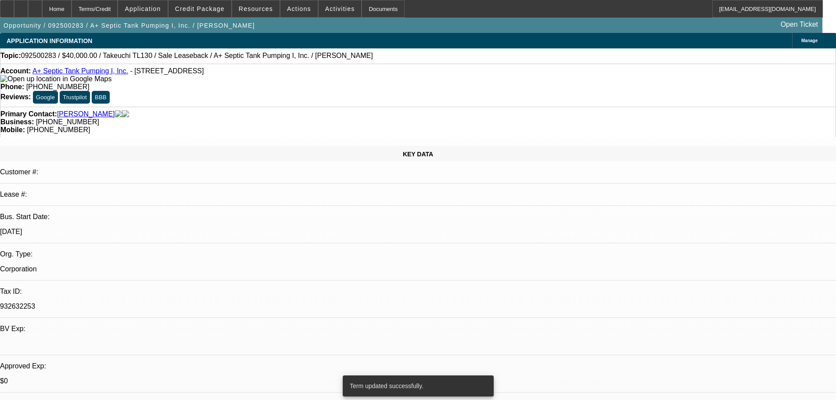
select select "0"
select select "2"
select select "0"
select select "6"
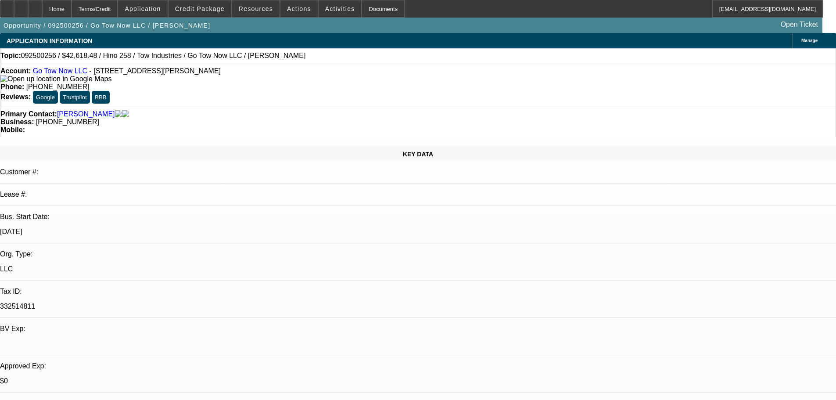
select select "0"
select select "2"
select select "0.1"
select select "4"
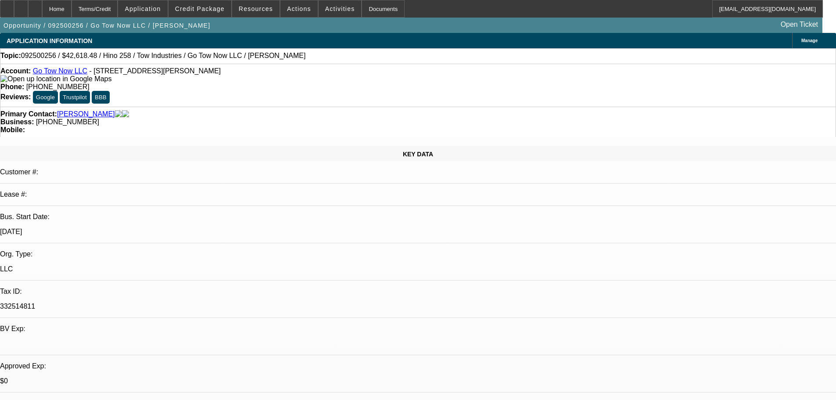
select select "0.2"
select select "2"
select select "0.1"
select select "4"
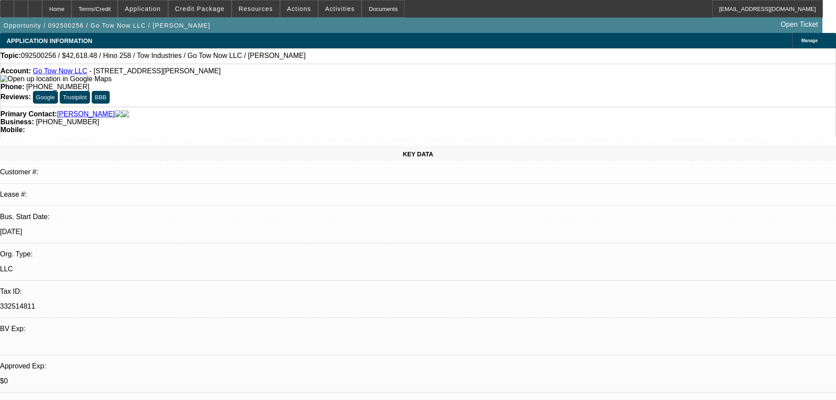
select select "0.15"
select select "2"
select select "0.1"
select select "4"
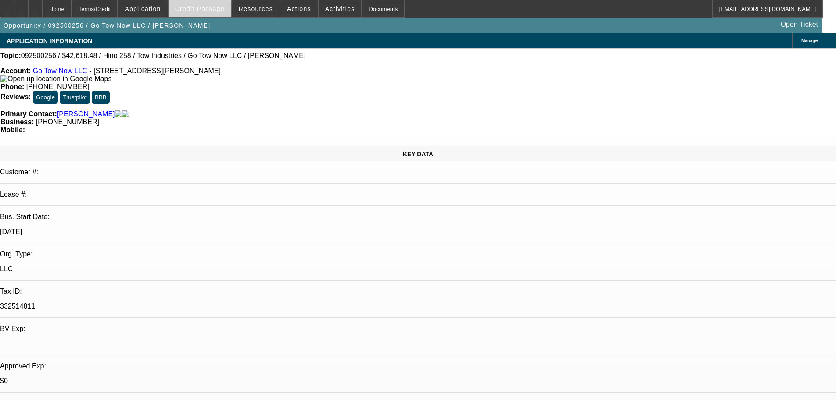
click at [206, 9] on span "Credit Package" at bounding box center [200, 8] width 50 height 7
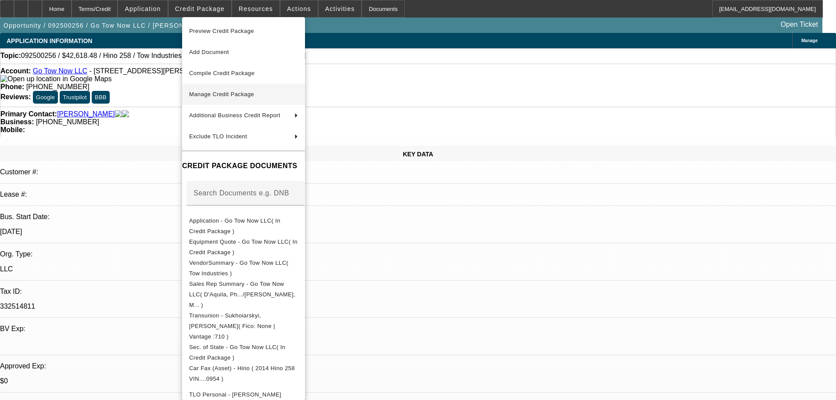
click at [237, 94] on span "Manage Credit Package" at bounding box center [221, 94] width 65 height 7
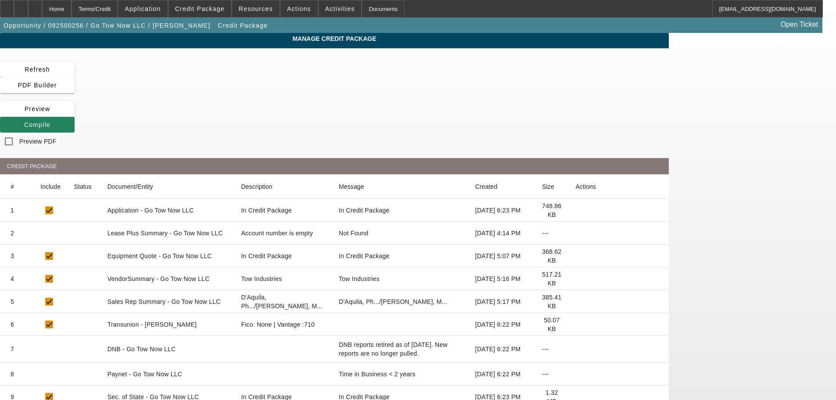
click at [575, 233] on icon at bounding box center [575, 233] width 0 height 0
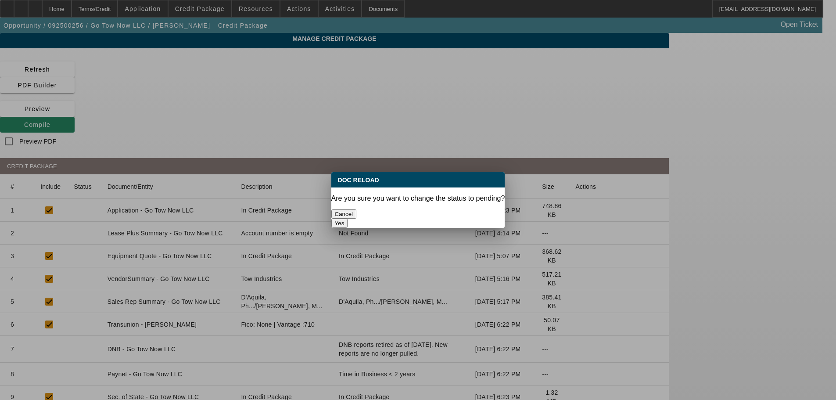
click at [348, 219] on button "Yes" at bounding box center [339, 223] width 17 height 9
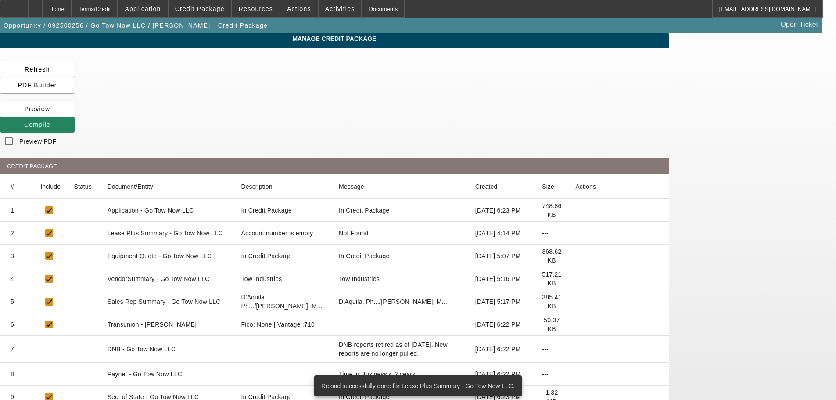
click at [575, 279] on icon at bounding box center [575, 279] width 0 height 0
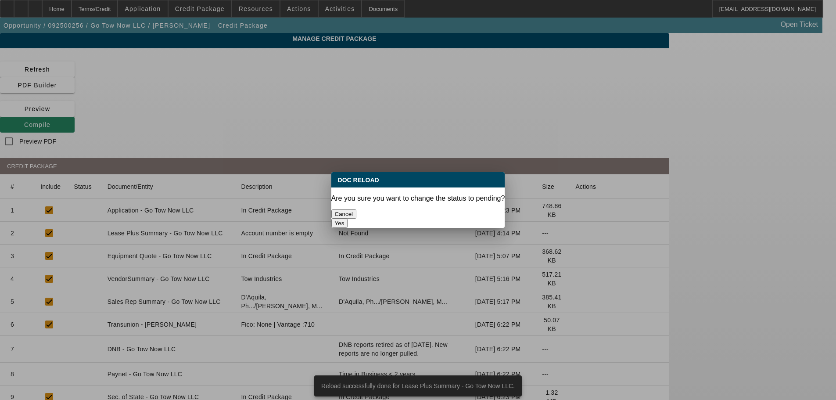
click at [348, 219] on button "Yes" at bounding box center [339, 223] width 17 height 9
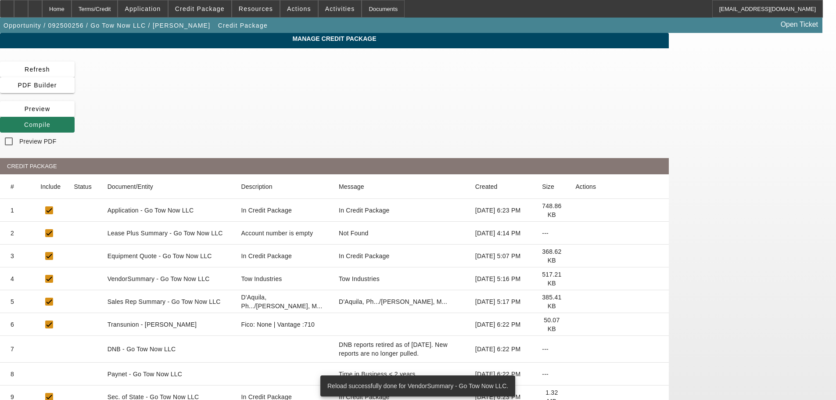
click at [75, 114] on span at bounding box center [37, 124] width 75 height 21
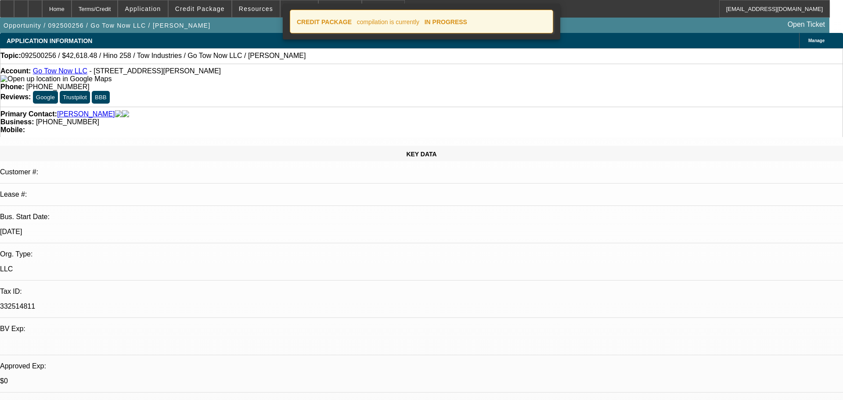
select select "0"
select select "2"
select select "0.1"
select select "4"
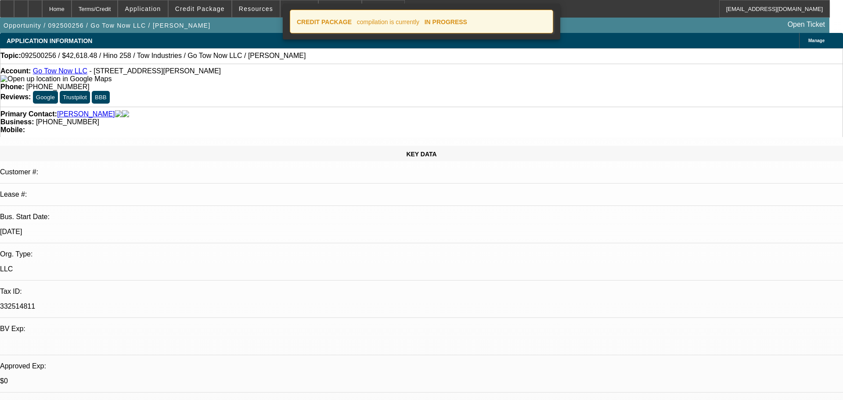
select select "0.2"
select select "2"
select select "0.1"
select select "4"
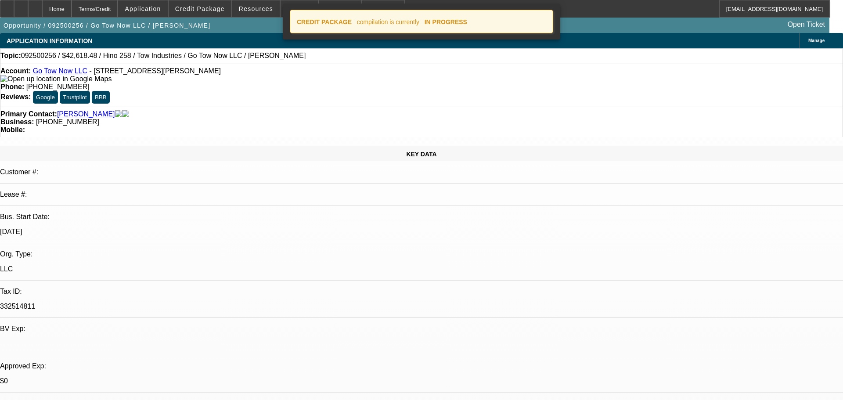
select select "0.15"
select select "2"
select select "0.1"
select select "4"
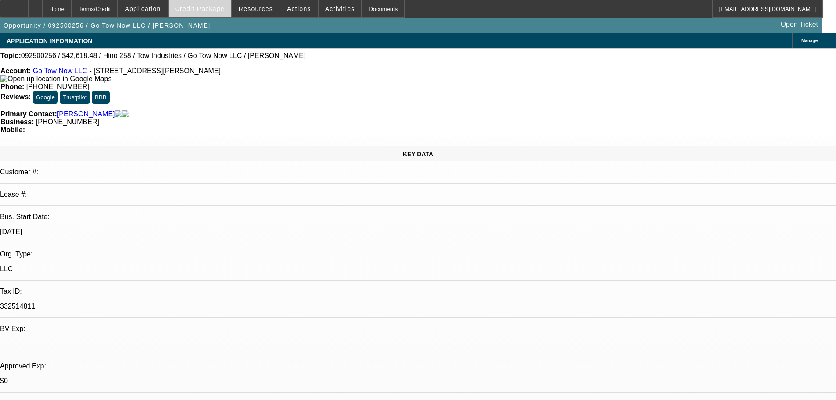
click at [212, 10] on span "Credit Package" at bounding box center [200, 8] width 50 height 7
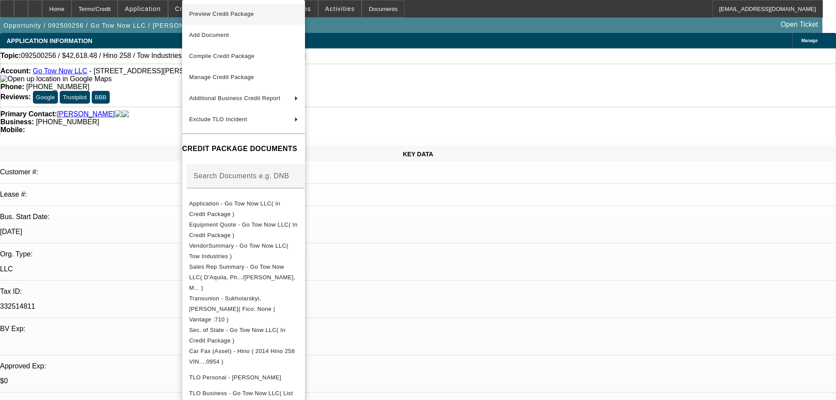
click at [218, 18] on span "Preview Credit Package" at bounding box center [243, 14] width 109 height 11
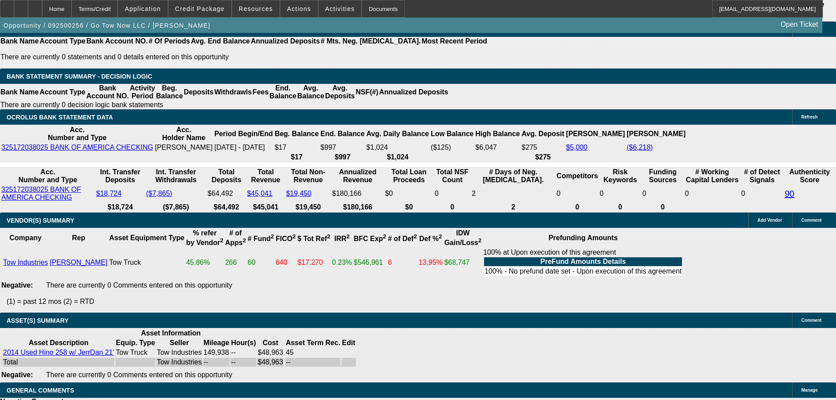
scroll to position [1636, 0]
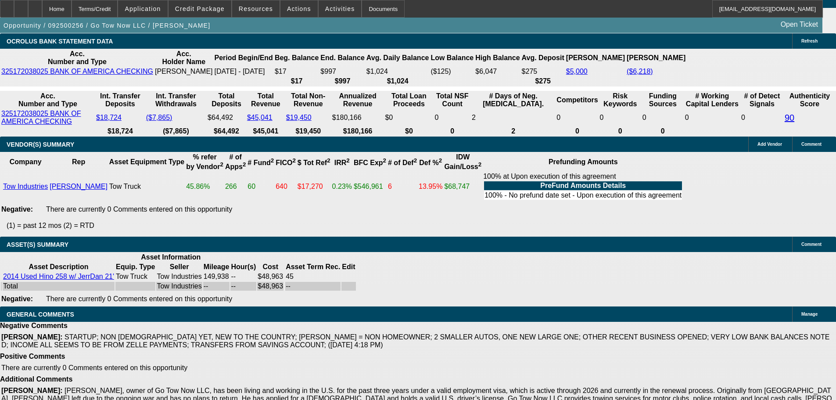
select select "5"
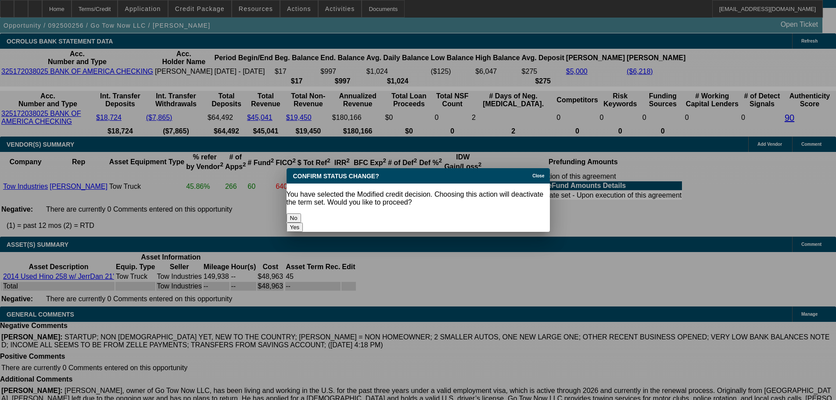
click at [303, 223] on button "Yes" at bounding box center [295, 227] width 17 height 9
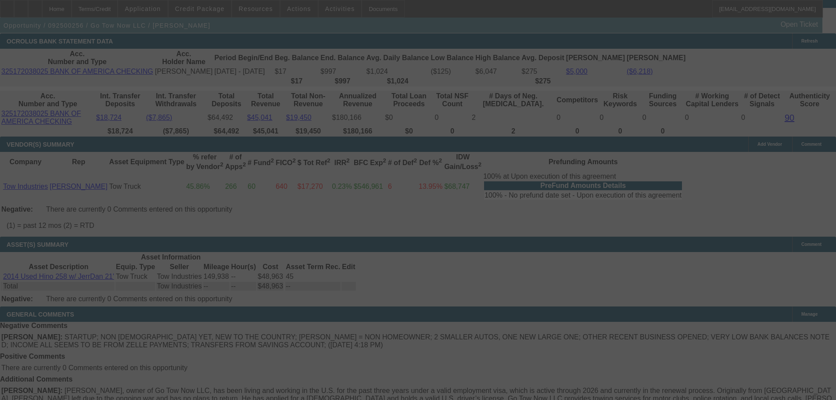
scroll to position [1629, 0]
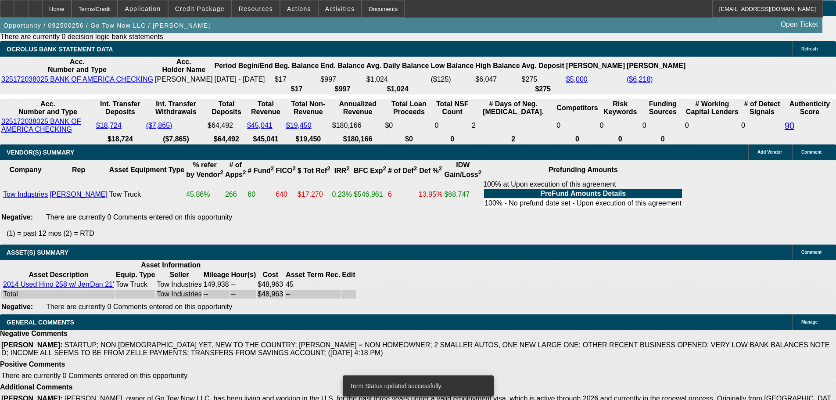
select select "0"
select select "2"
select select "0.1"
select select "4"
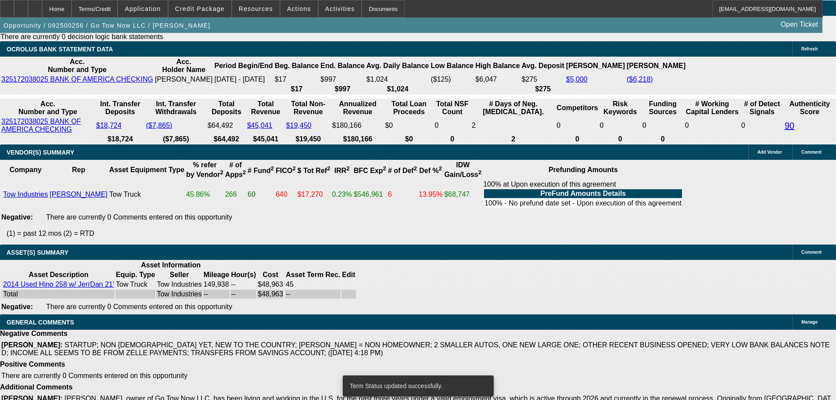
select select "0"
select select "2"
select select "0.1"
select select "4"
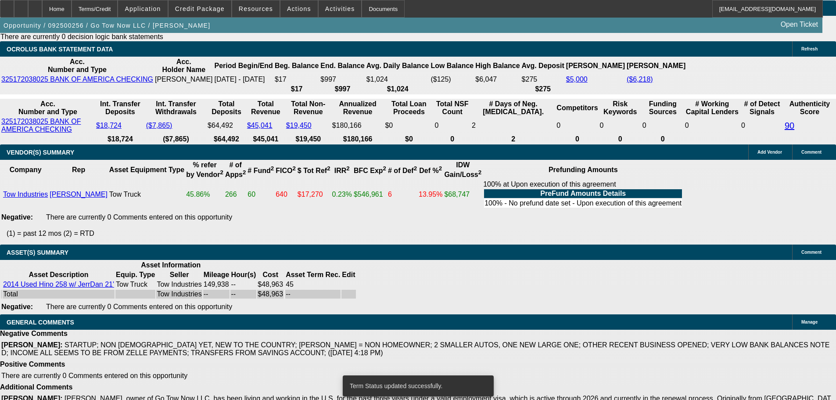
select select "0.2"
select select "2"
select select "0.1"
select select "4"
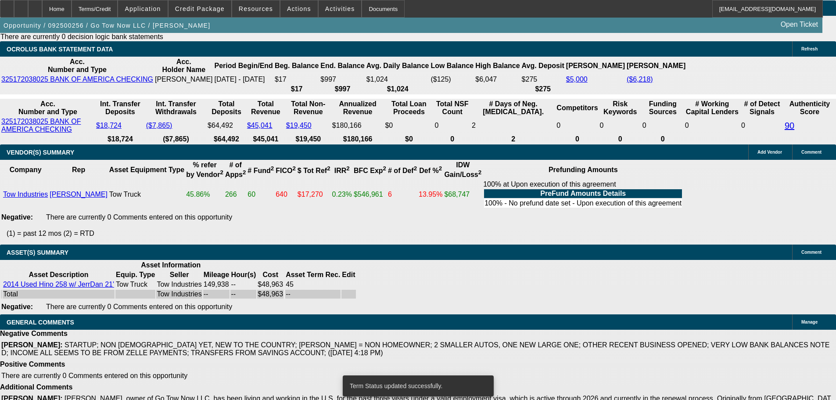
select select "0.15"
select select "2"
select select "0.1"
select select "4"
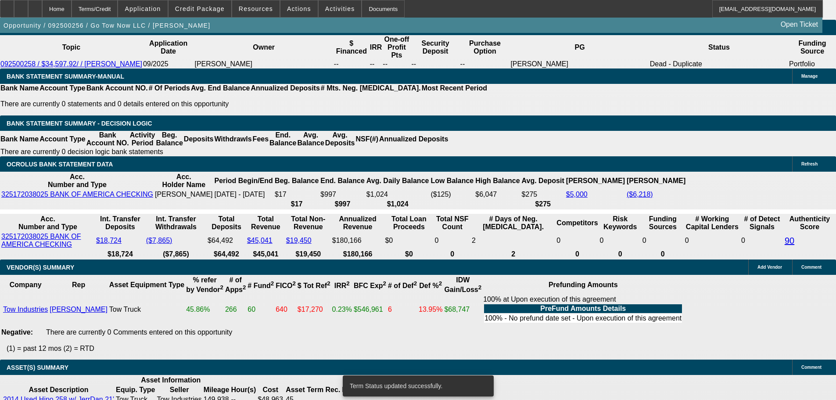
scroll to position [1329, 0]
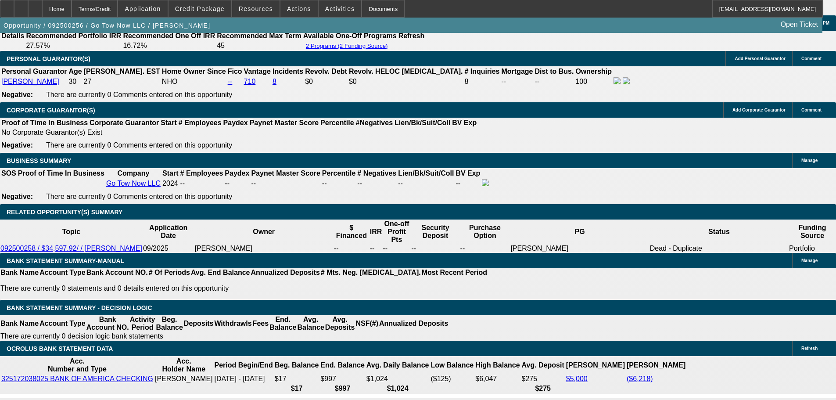
select select "0.15"
type input "$7,344.44"
type input "UNKNOWN"
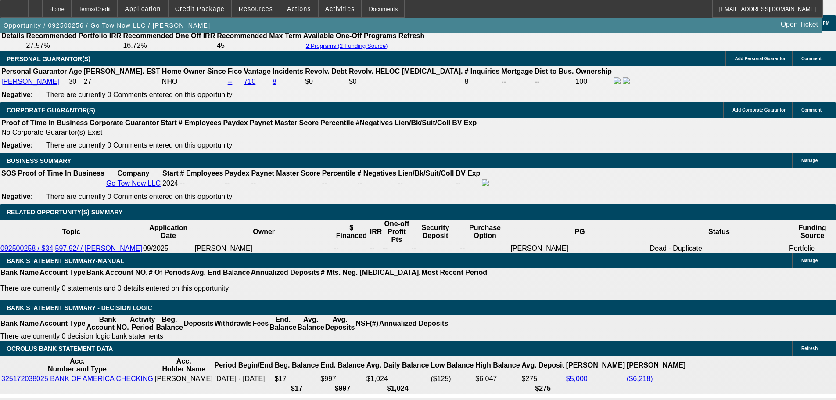
type input "$1,380.57"
type input "$2,761.14"
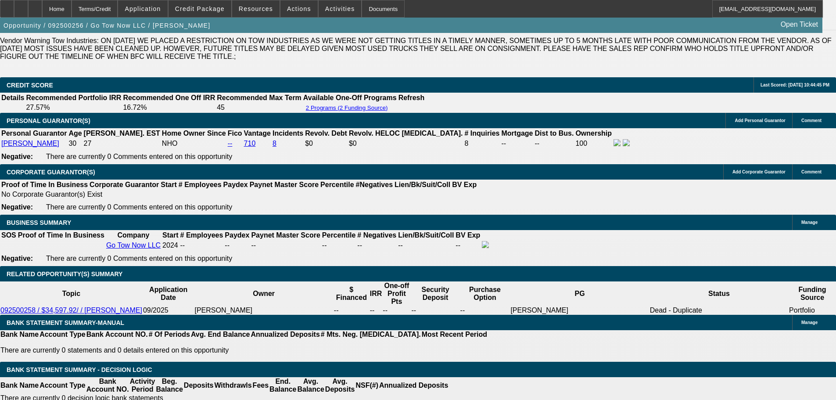
scroll to position [1241, 0]
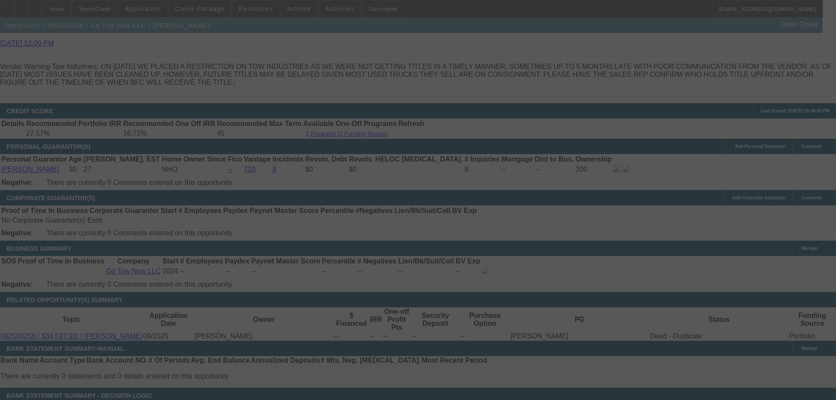
select select "0.15"
select select "2"
select select "0.1"
select select "4"
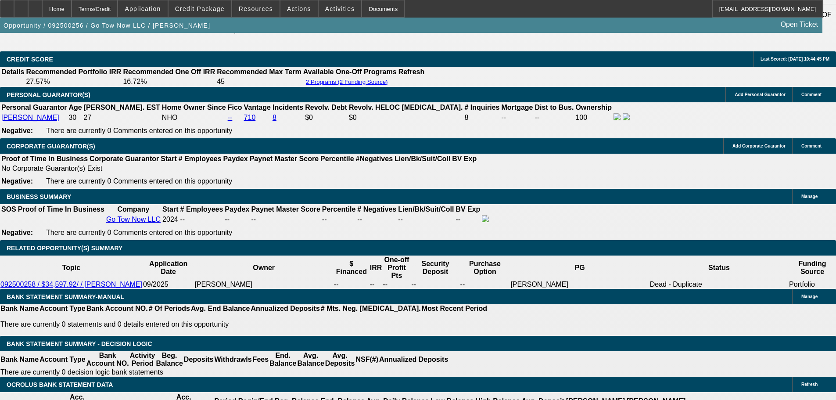
scroll to position [1285, 0]
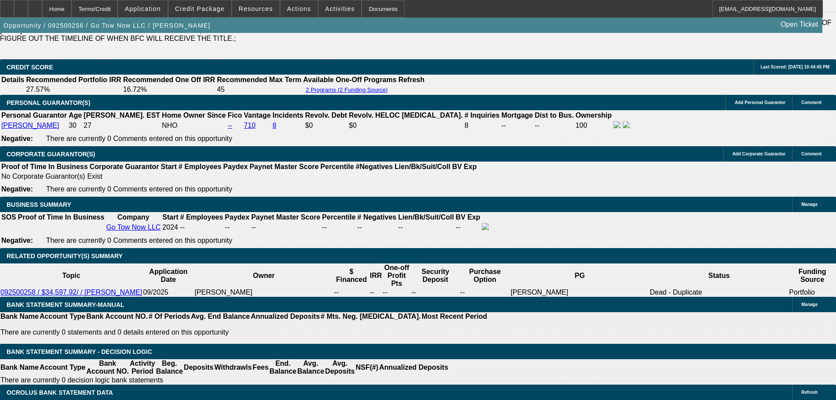
select select "0.2"
type input "$9,792.58"
type input "UNKNOWN"
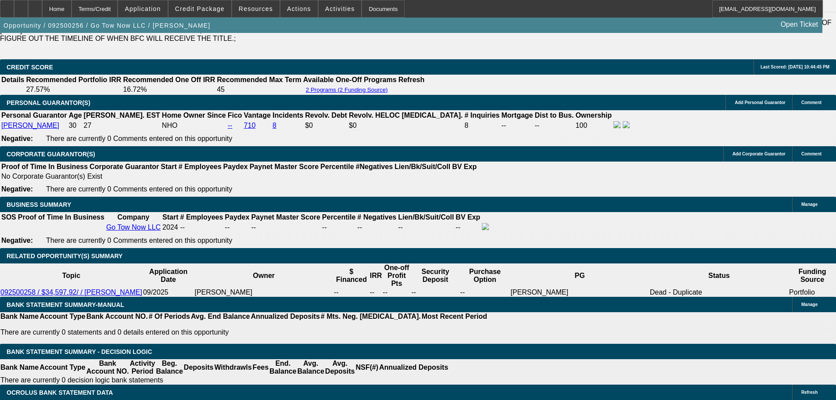
type input "$2,598.72"
type input "$1,299.36"
drag, startPoint x: 157, startPoint y: 244, endPoint x: 287, endPoint y: 239, distance: 130.0
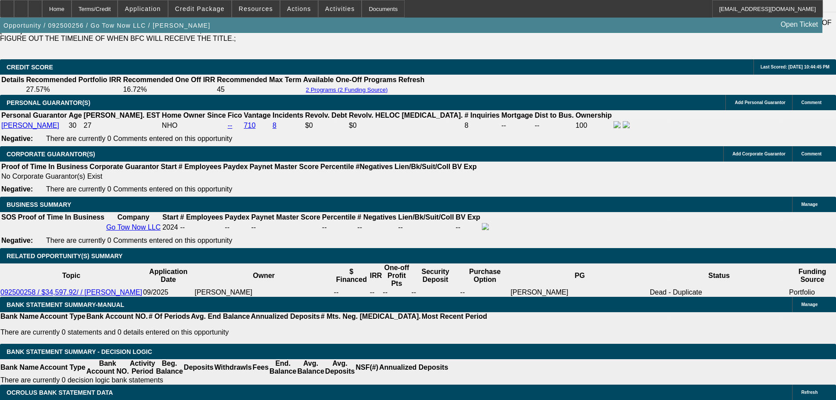
type input "$9,662.92"
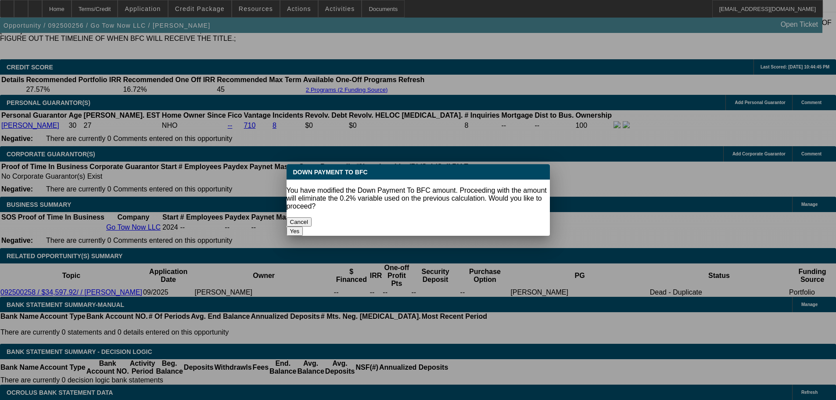
scroll to position [0, 0]
click at [303, 227] on button "Yes" at bounding box center [295, 231] width 17 height 9
select select "0"
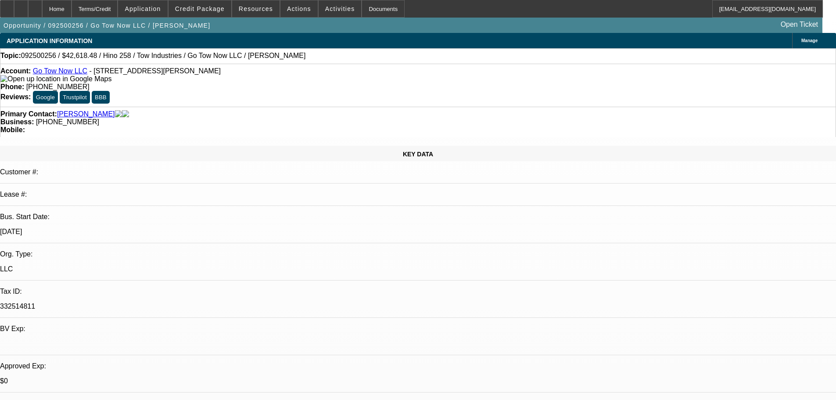
scroll to position [1285, 0]
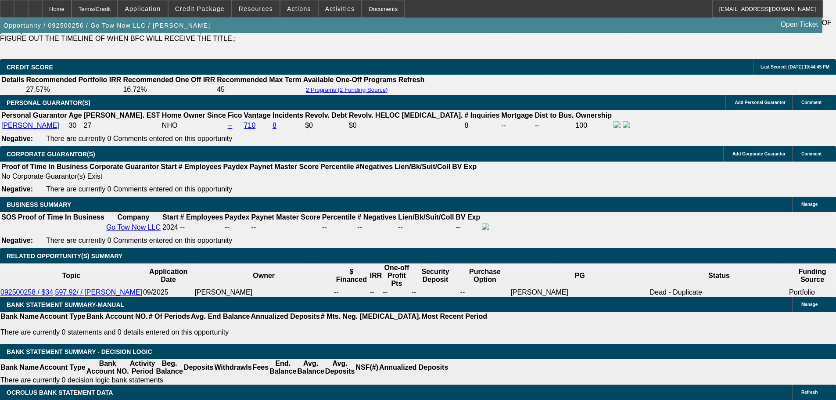
type input "$2,607.32"
type input "$1,303.66"
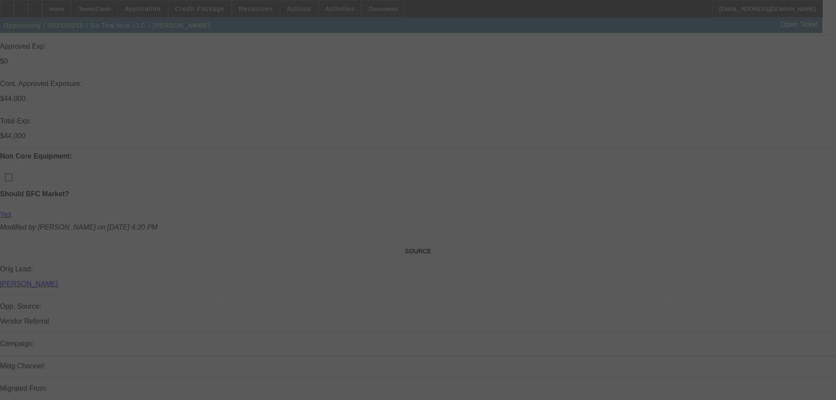
scroll to position [144, 0]
select select "0"
select select "2"
select select "0.1"
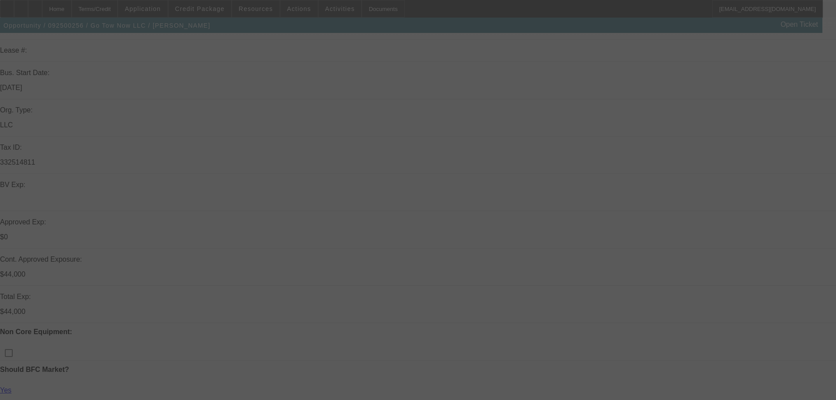
select select "4"
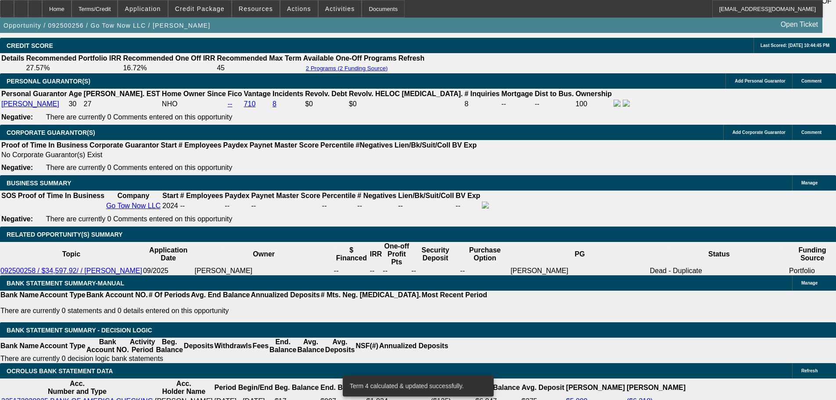
scroll to position [1373, 0]
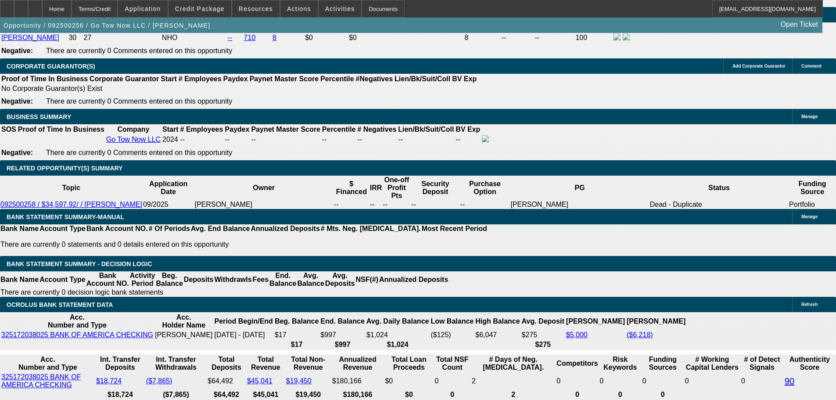
drag, startPoint x: 180, startPoint y: 226, endPoint x: 301, endPoint y: 215, distance: 122.1
type input "1"
type input "$2.00"
type input "UNKNOWN"
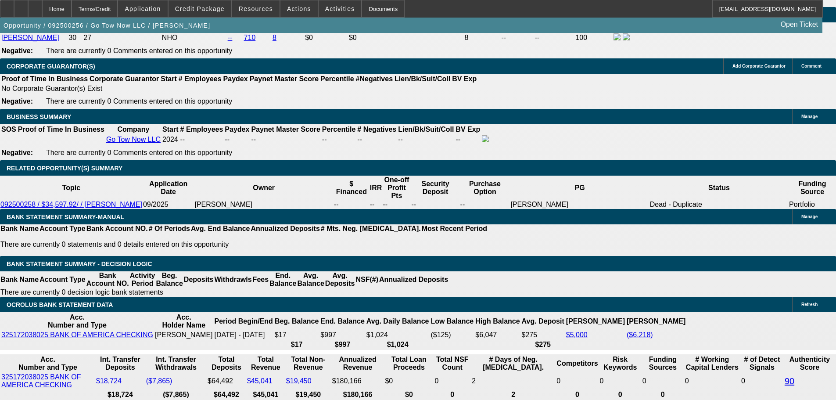
type input "1300"
type input "$2,600.00"
type input "22.5"
type input "$1,300.00"
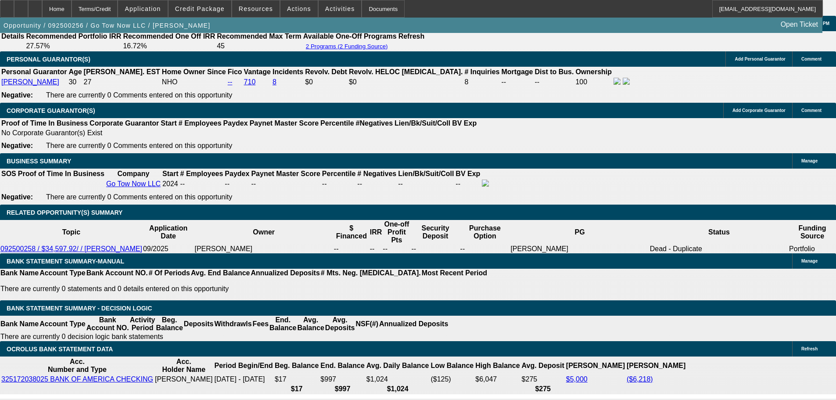
scroll to position [1198, 0]
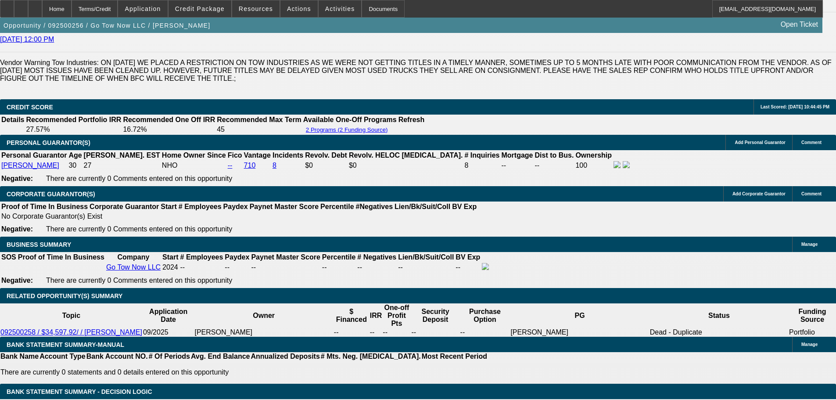
scroll to position [1329, 0]
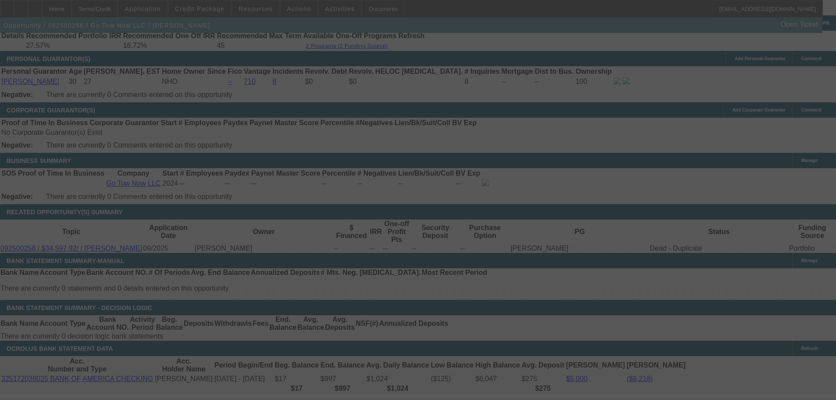
select select "0"
select select "2"
select select "0.1"
select select "4"
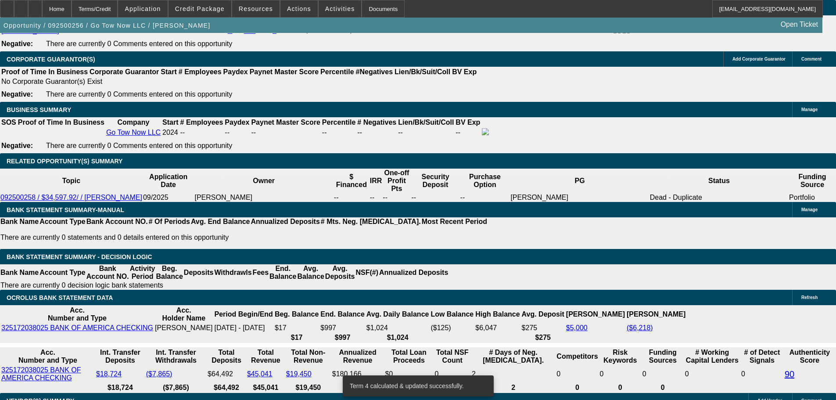
scroll to position [1461, 0]
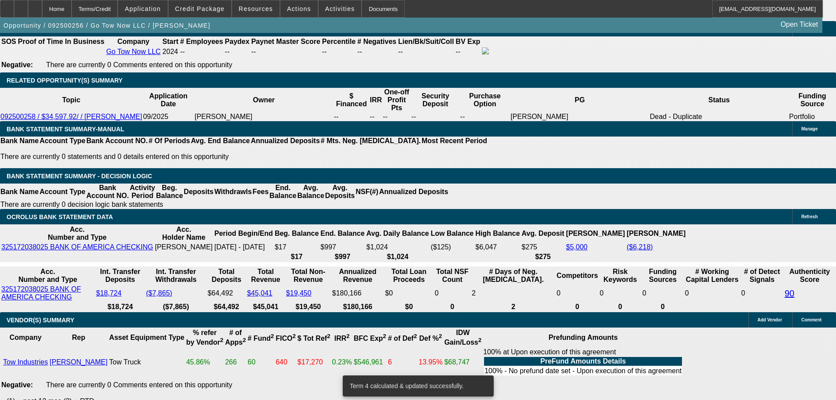
drag, startPoint x: 134, startPoint y: 137, endPoint x: 266, endPoint y: 119, distance: 133.7
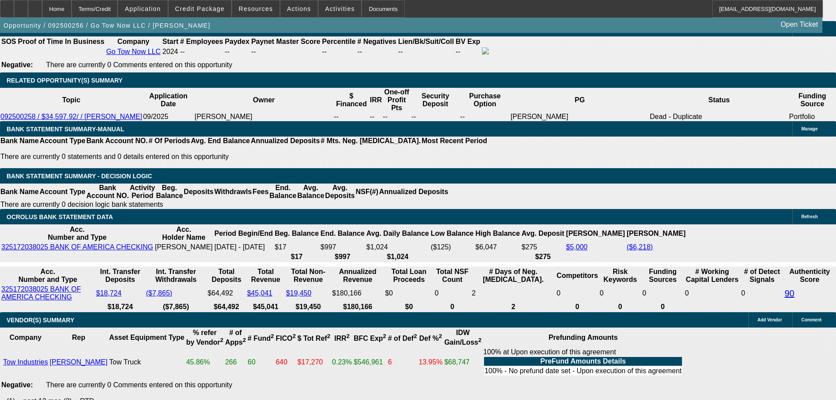
type input "1"
type input "$2.00"
type input "UNKNOWN"
type input "1295"
type input "22.2"
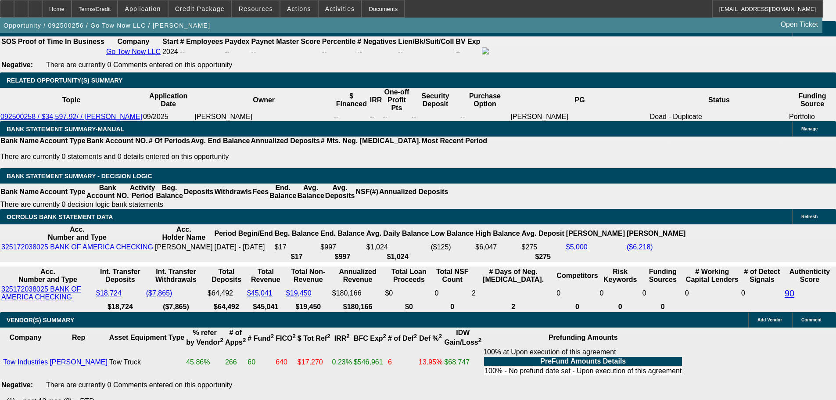
type input "$2,590.00"
type input "$1,295.00"
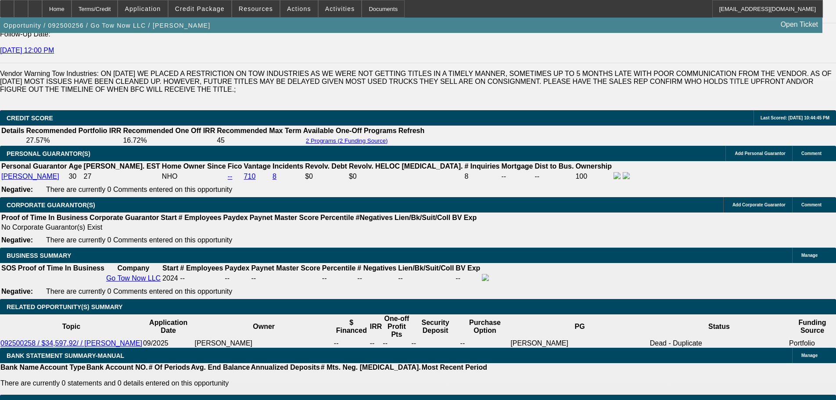
scroll to position [1198, 0]
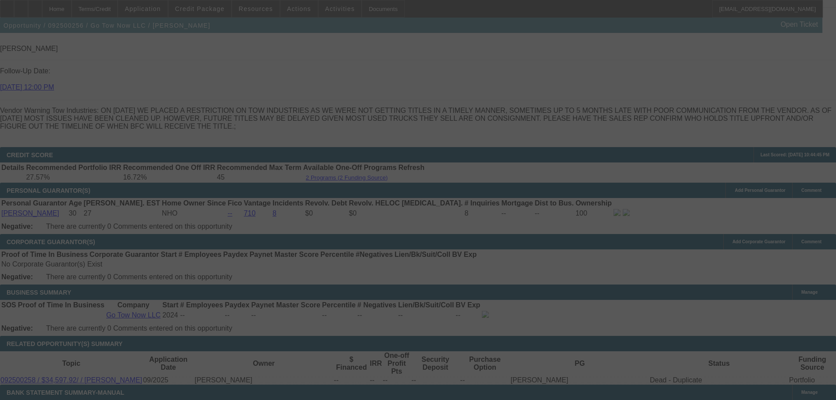
select select "0"
select select "2"
select select "0.1"
select select "4"
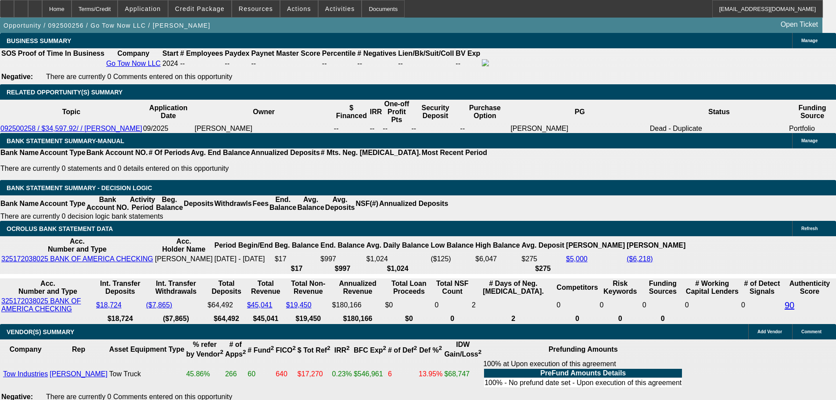
scroll to position [1549, 0]
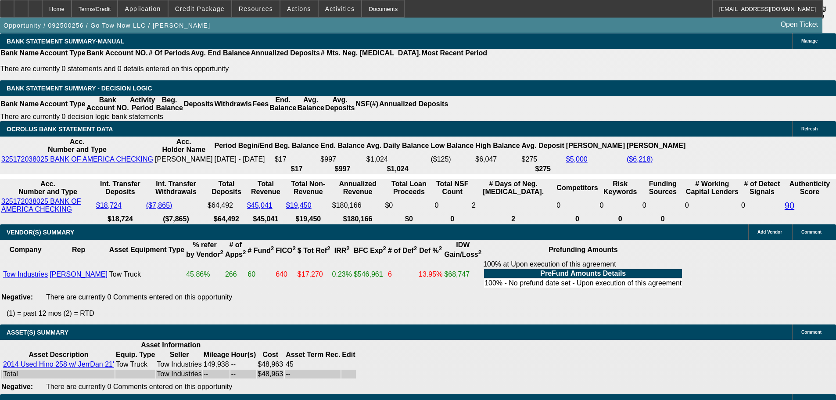
select select "3"
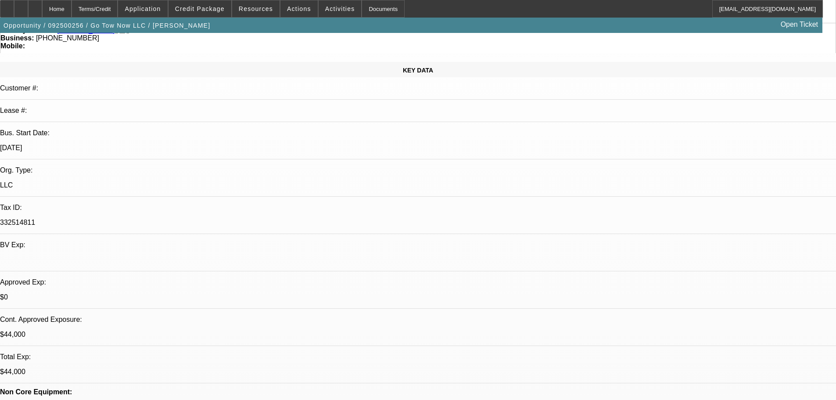
scroll to position [132, 0]
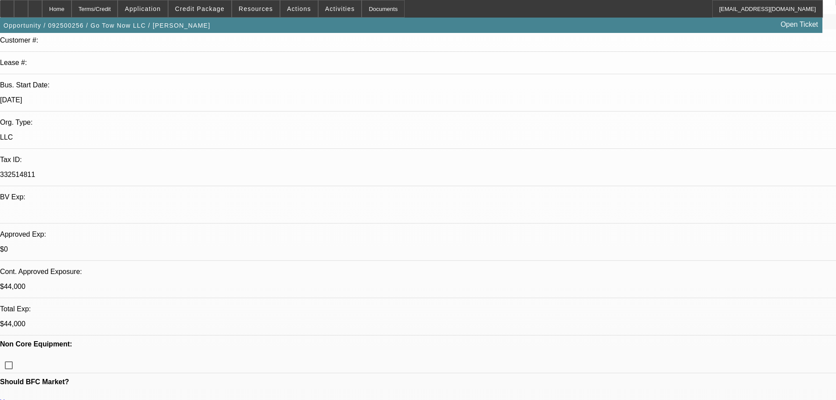
paste textarea "WITH HOW LIGHT THE DEAL IS, NEED TO STICK TO THE STRONG STRUCTURE WITH MORE DOW…"
type textarea "WITH HOW LIGHT THE DEAL IS, NEED TO STICK TO THE STRONG STRUCTURE WITH MORE DOW…"
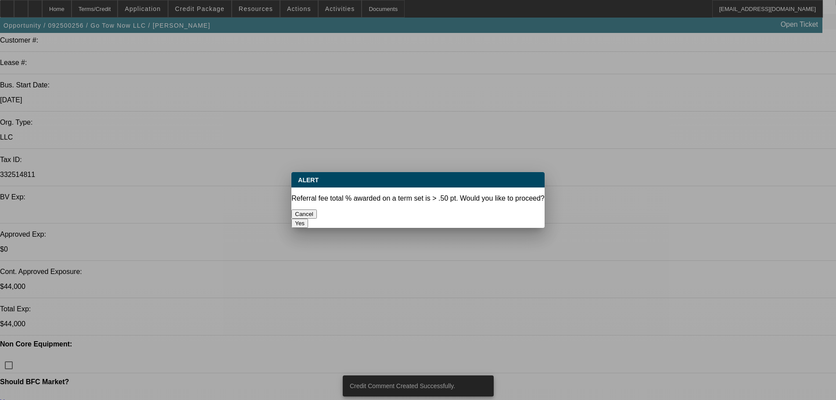
scroll to position [0, 0]
click at [308, 219] on button "Yes" at bounding box center [299, 223] width 17 height 9
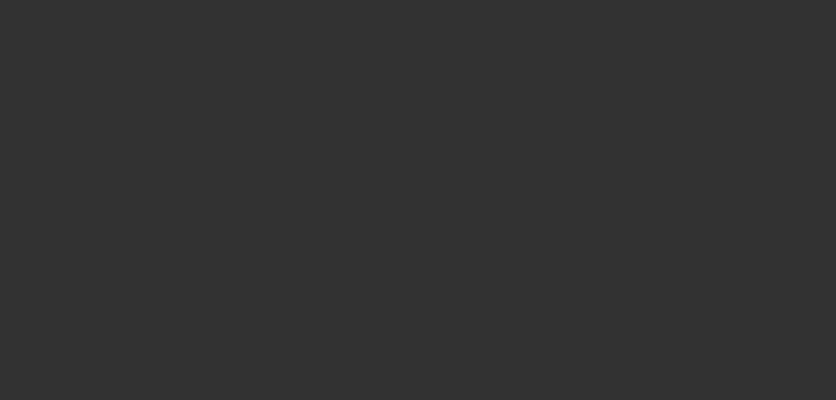
select select "0"
select select "2"
select select "0.1"
select select "4"
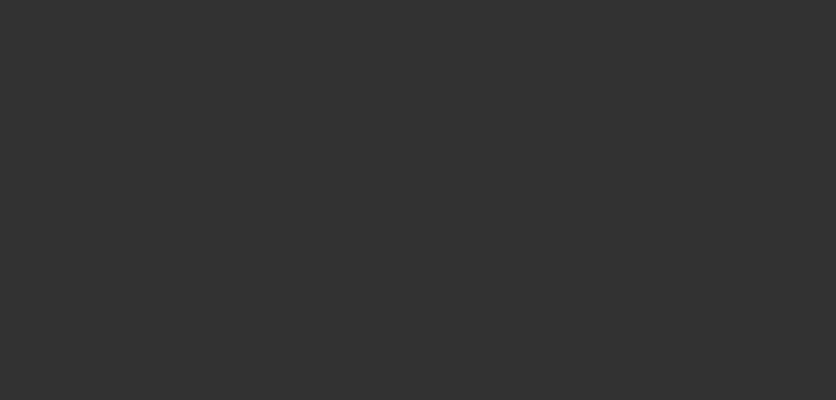
select select "0"
select select "2"
select select "0.1"
select select "4"
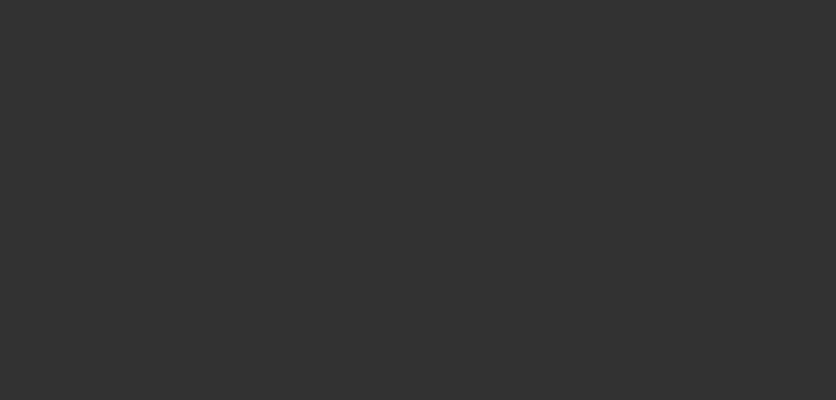
select select "0.2"
select select "2"
select select "0.1"
select select "4"
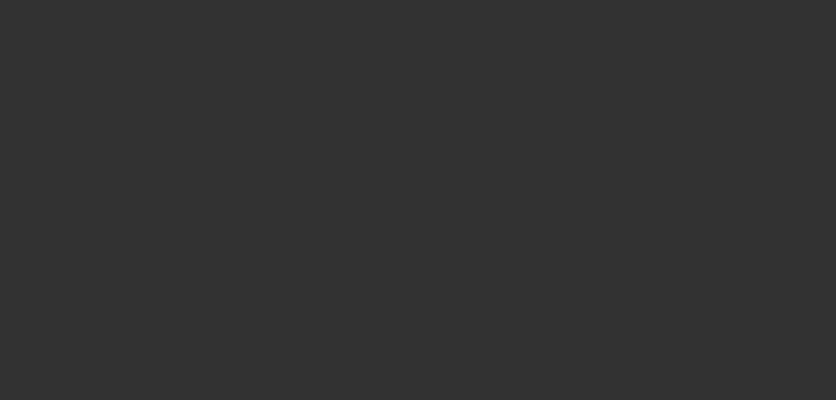
select select "0.15"
select select "2"
select select "0.1"
select select "4"
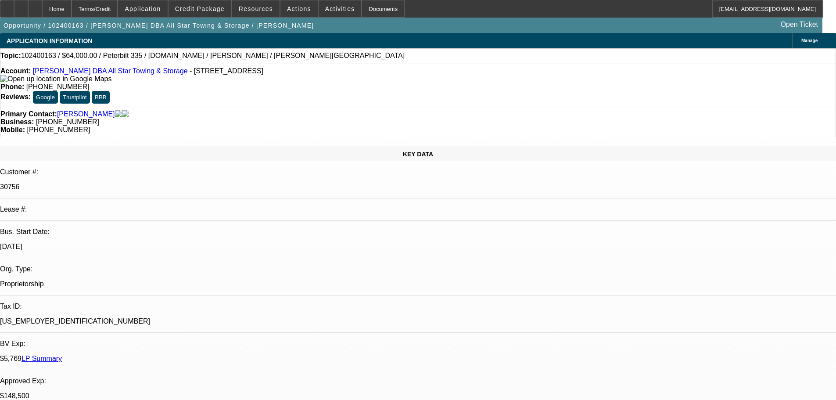
select select "0"
select select "2"
select select "0.1"
select select "4"
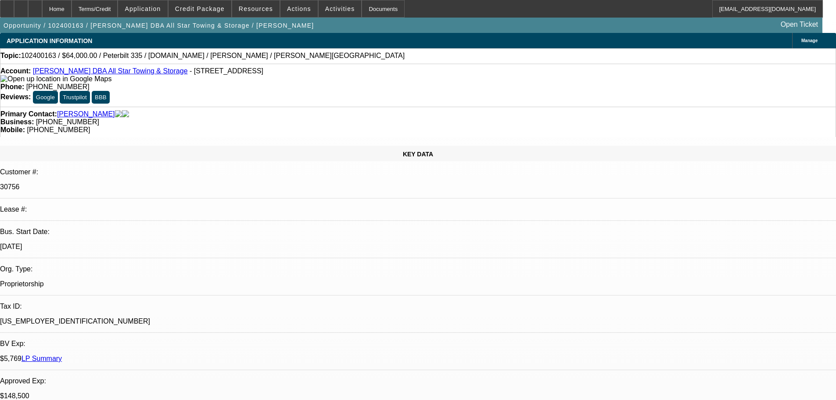
select select "0.1"
select select "2"
select select "0.1"
select select "4"
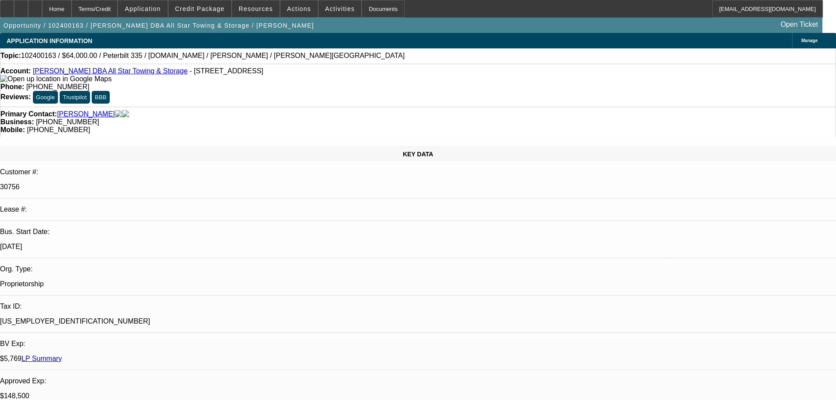
select select "0"
select select "6"
select select "0"
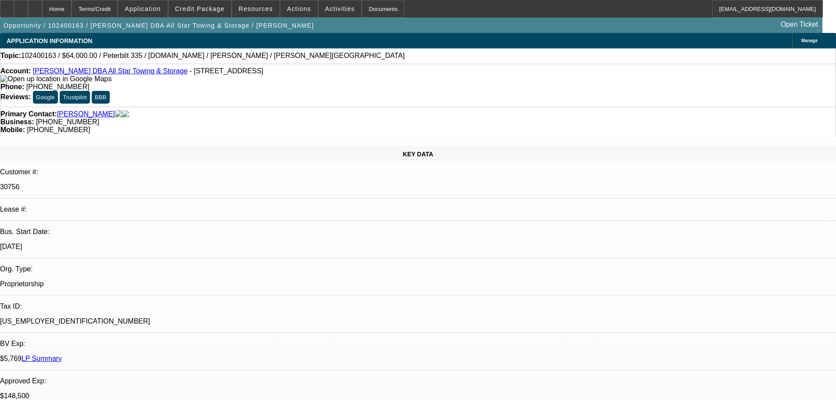
select select "0"
select select "6"
click at [224, 9] on span "Credit Package" at bounding box center [200, 8] width 50 height 7
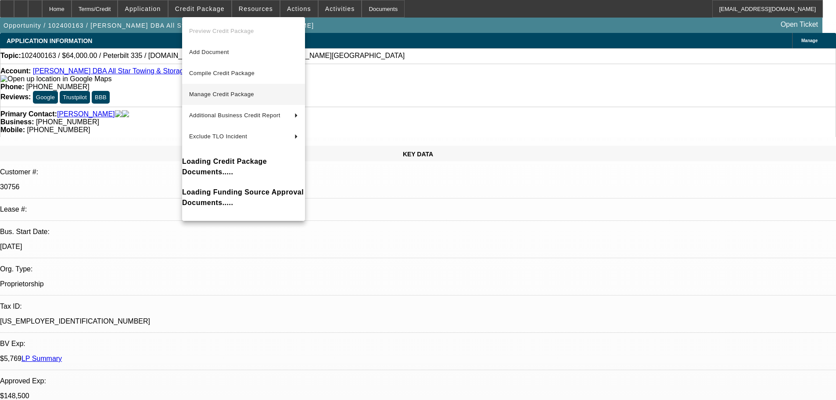
click at [214, 95] on span "Manage Credit Package" at bounding box center [221, 94] width 65 height 7
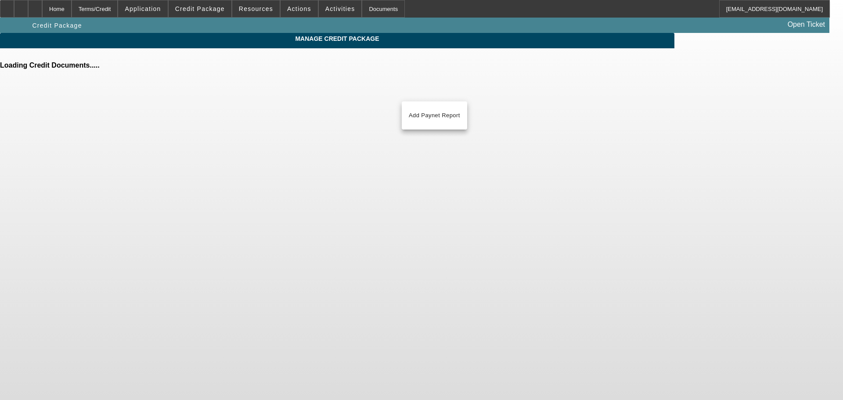
click at [245, 69] on h4 "Loading Credit Documents....." at bounding box center [337, 65] width 674 height 8
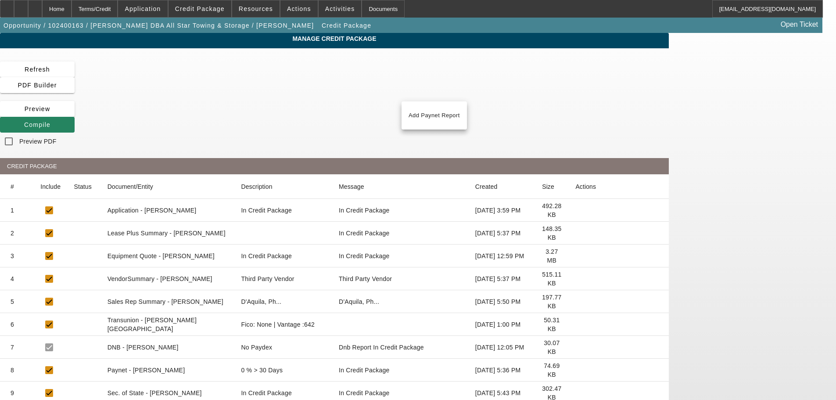
click at [575, 233] on icon at bounding box center [575, 233] width 0 height 0
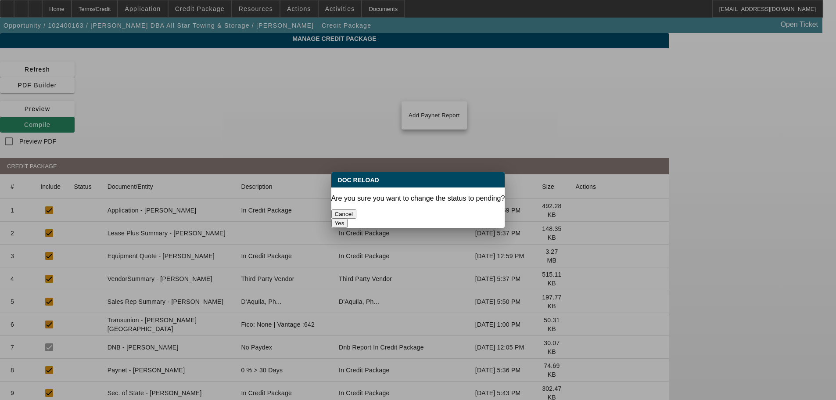
drag, startPoint x: 466, startPoint y: 205, endPoint x: 455, endPoint y: 206, distance: 11.1
click at [348, 219] on button "Yes" at bounding box center [339, 223] width 17 height 9
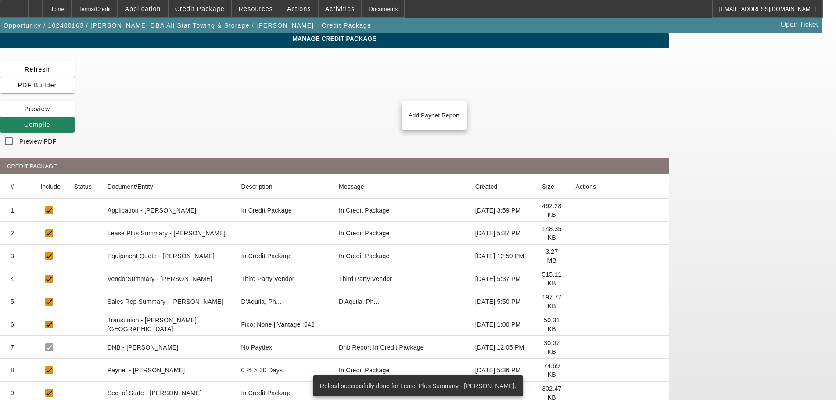
click at [575, 279] on icon at bounding box center [575, 279] width 0 height 0
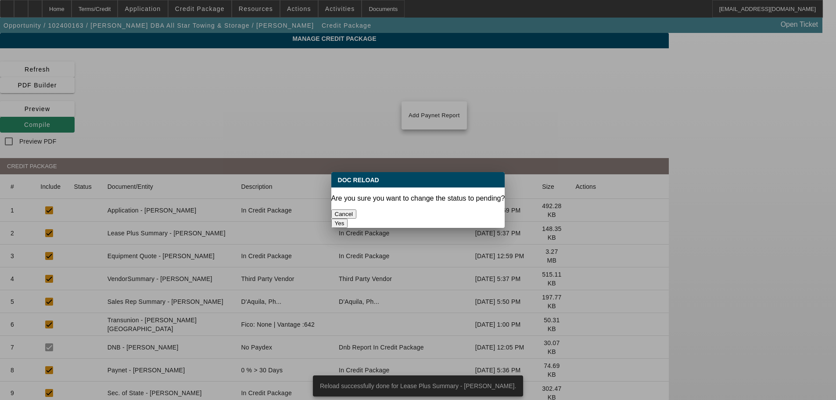
click at [348, 219] on button "Yes" at bounding box center [339, 223] width 17 height 9
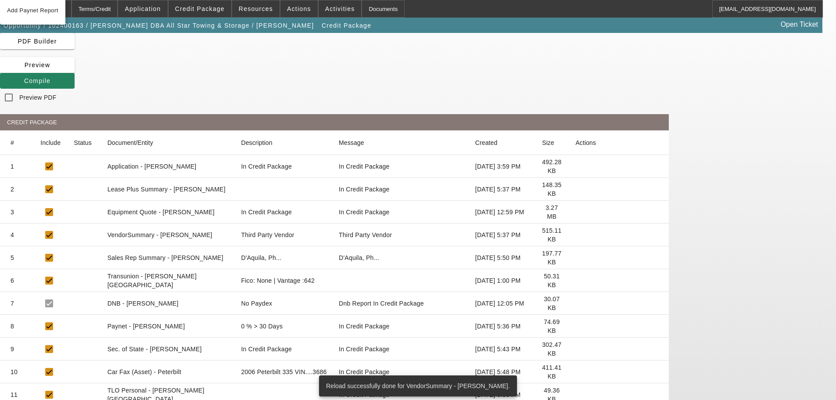
scroll to position [88, 0]
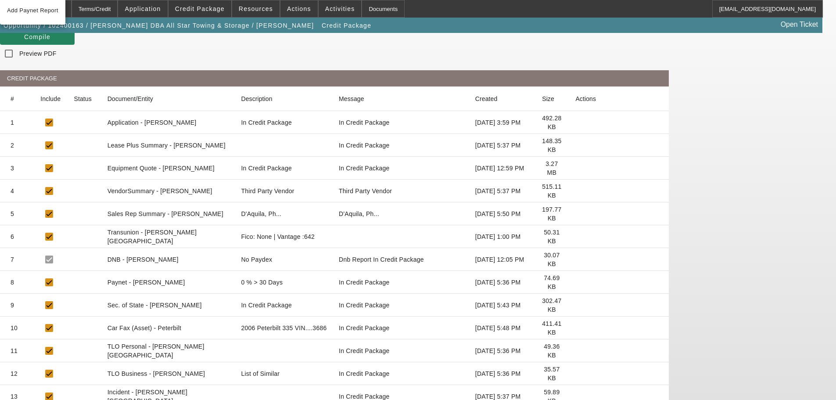
click at [575, 374] on icon at bounding box center [575, 374] width 0 height 0
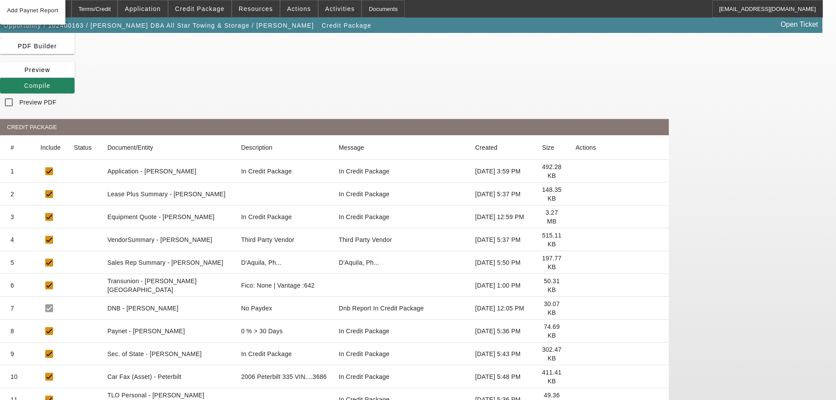
scroll to position [0, 0]
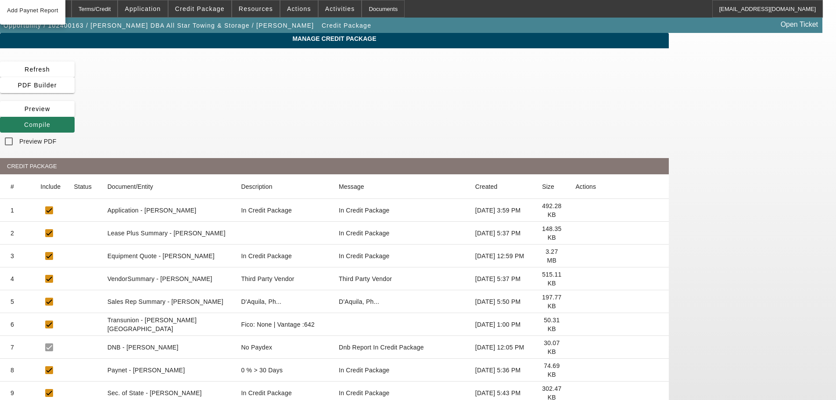
click at [50, 121] on span "Compile" at bounding box center [37, 124] width 26 height 7
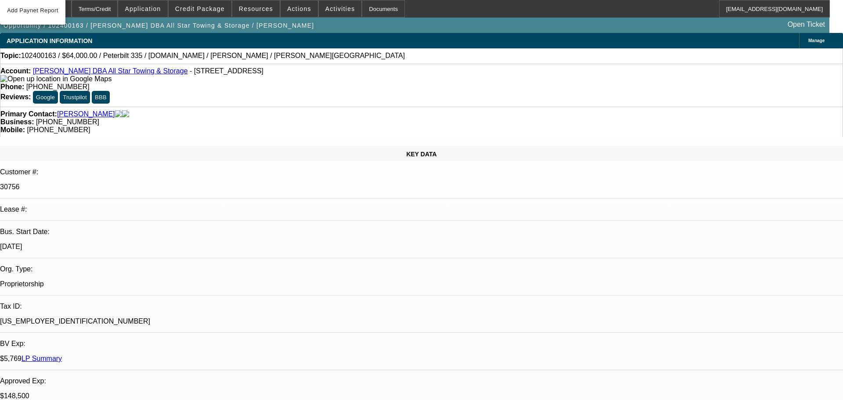
select select "0"
select select "2"
select select "0.1"
select select "4"
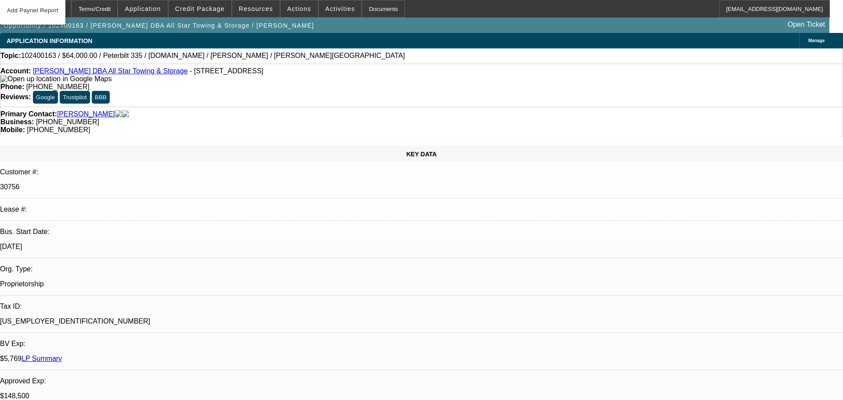
select select "0.1"
select select "2"
select select "0.1"
select select "4"
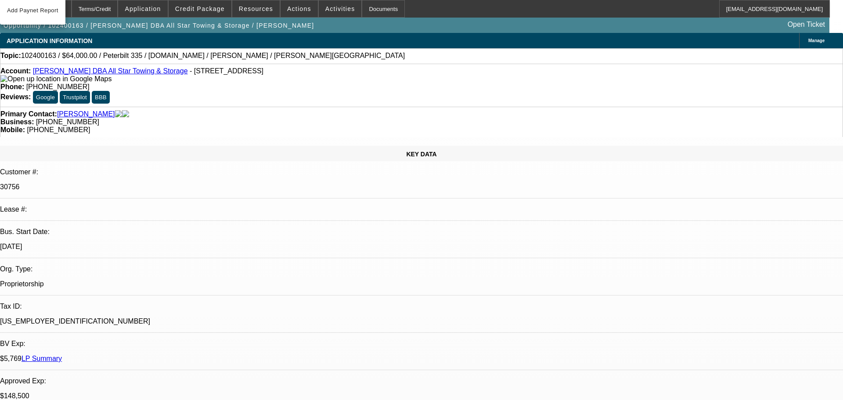
select select "0"
select select "6"
select select "0"
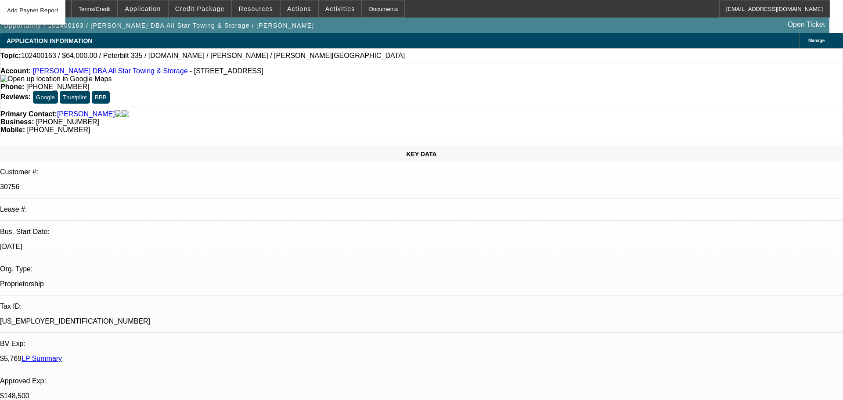
select select "0"
select select "6"
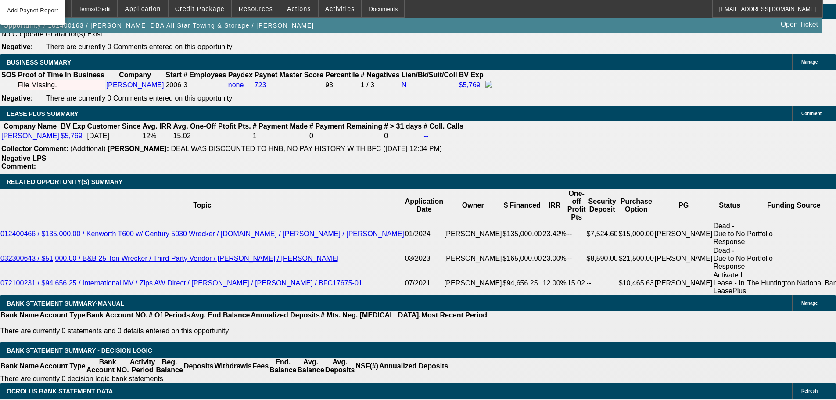
scroll to position [1180, 0]
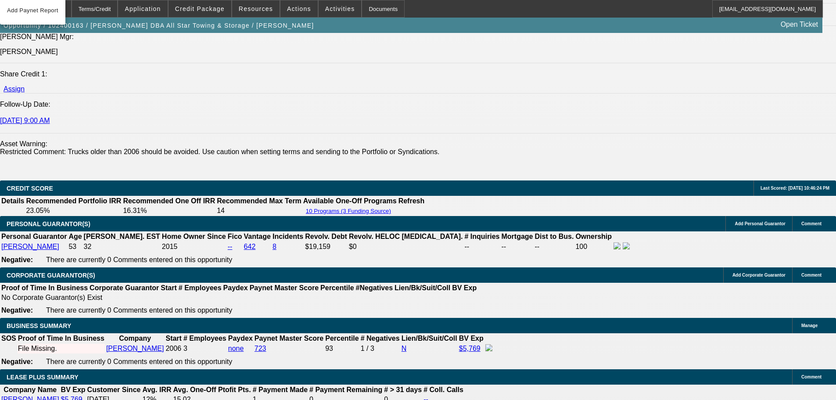
select select "0"
select select "6"
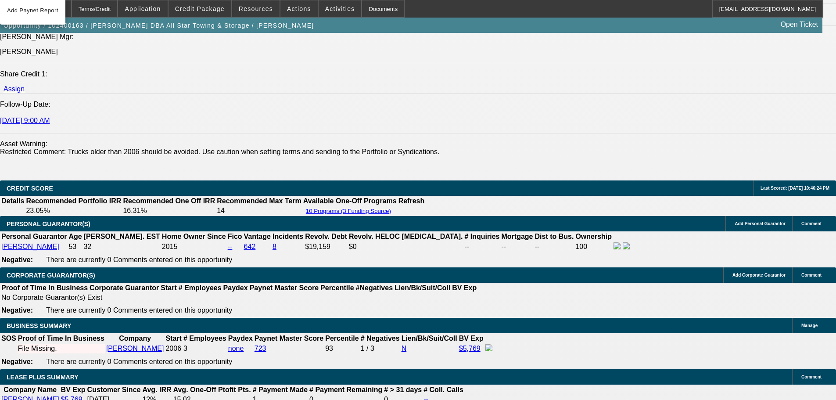
select select "0.1"
select select "2"
select select "0.1"
select select "4"
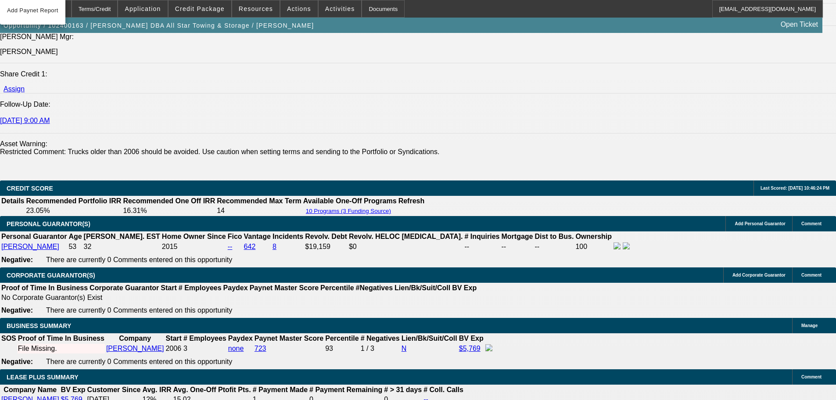
select select "0"
select select "6"
select select "0"
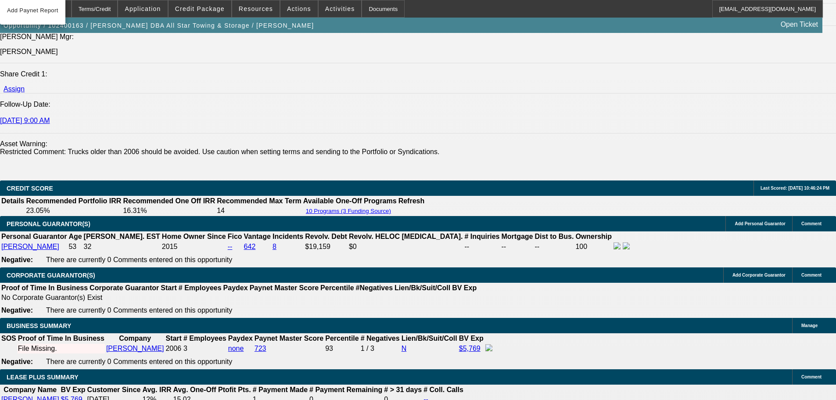
select select "2"
select select "0.1"
select select "4"
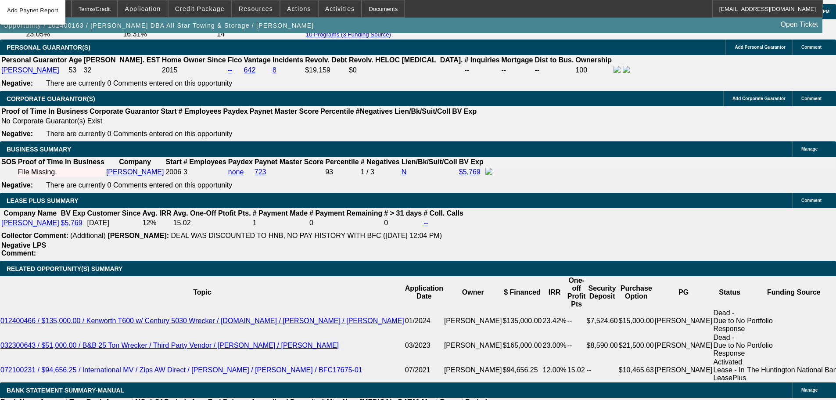
scroll to position [1356, 0]
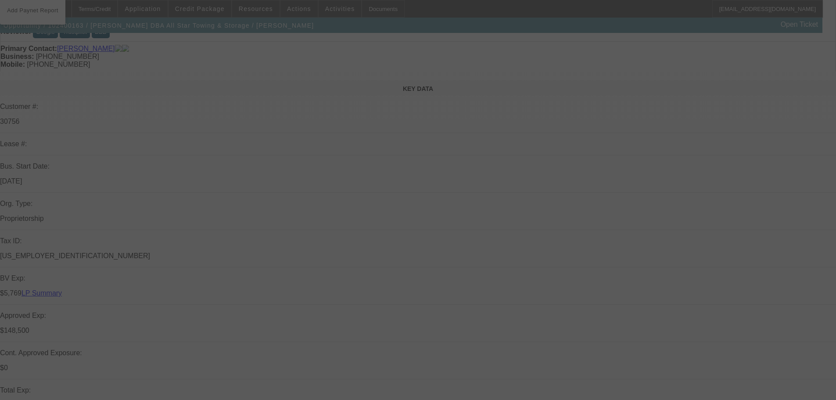
scroll to position [0, 0]
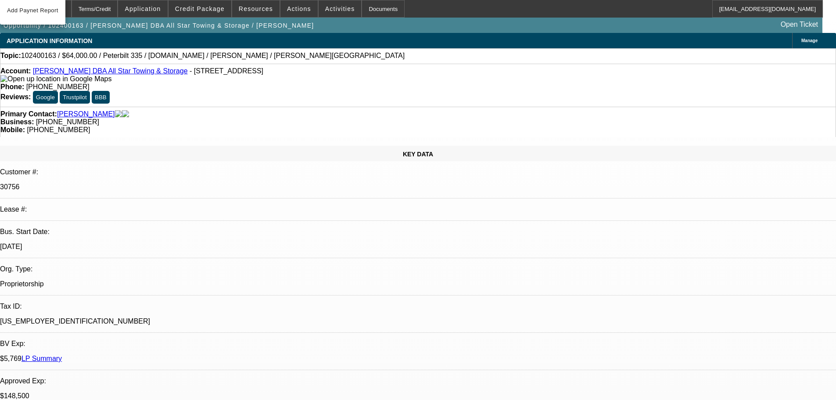
select select "0"
select select "2"
select select "0.1"
select select "4"
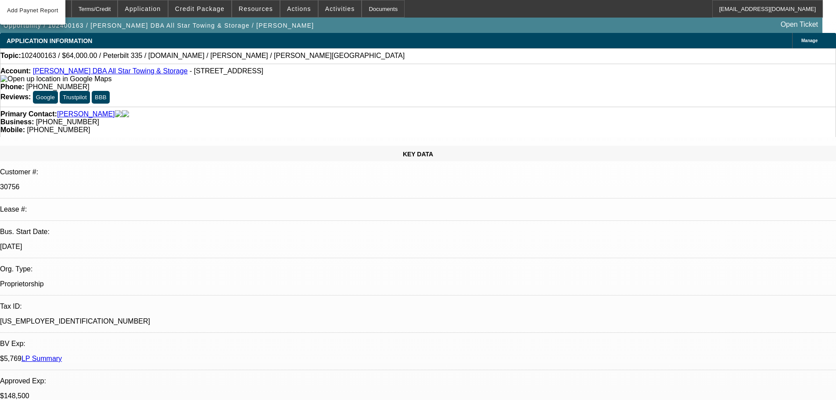
select select "0.1"
select select "2"
select select "0.1"
select select "4"
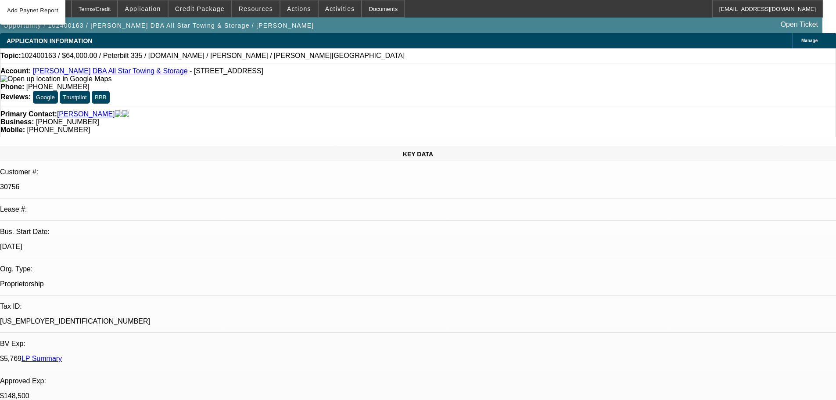
select select "0"
select select "6"
select select "0"
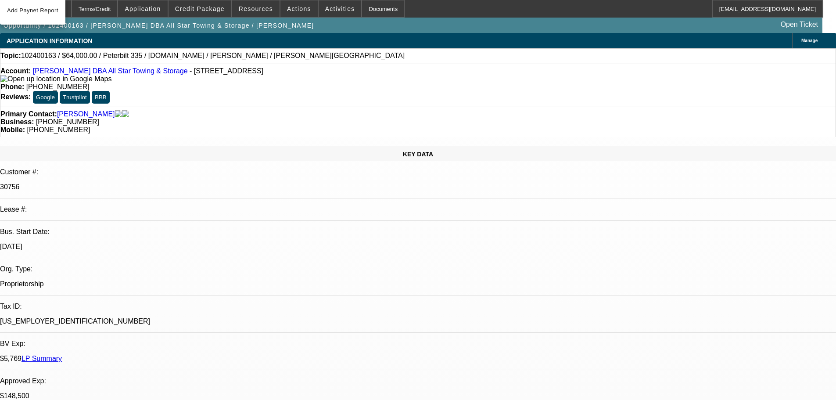
select select "0"
select select "6"
click at [201, 11] on span "Credit Package" at bounding box center [200, 8] width 50 height 7
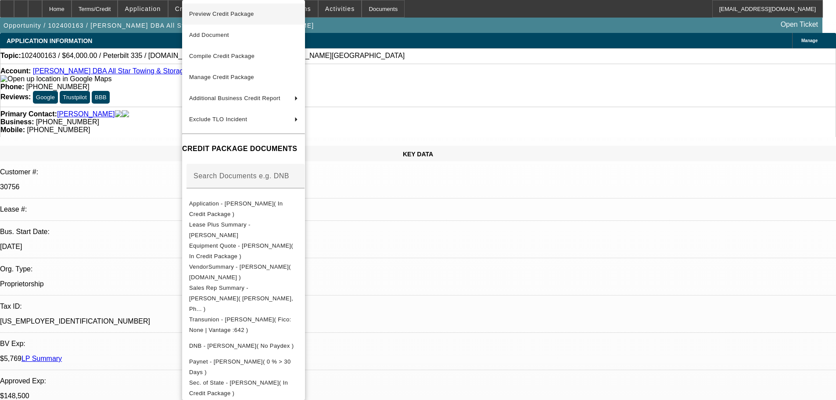
click at [222, 20] on button "Preview Credit Package" at bounding box center [243, 14] width 123 height 21
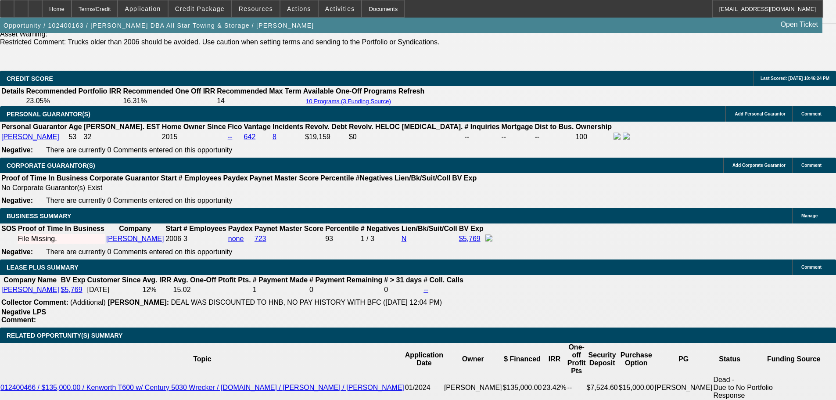
scroll to position [1141, 0]
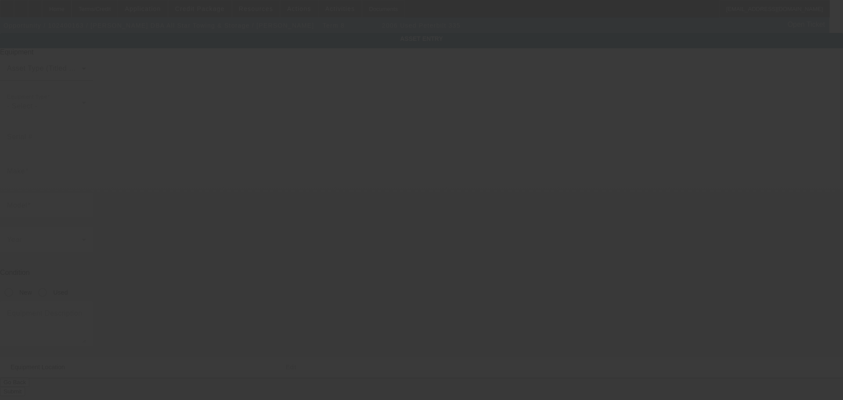
type input "2NPLHZ7XX6M633686"
type input "Peterbilt"
type input "335"
radio input "true"
type textarea "Peterbilt 335"
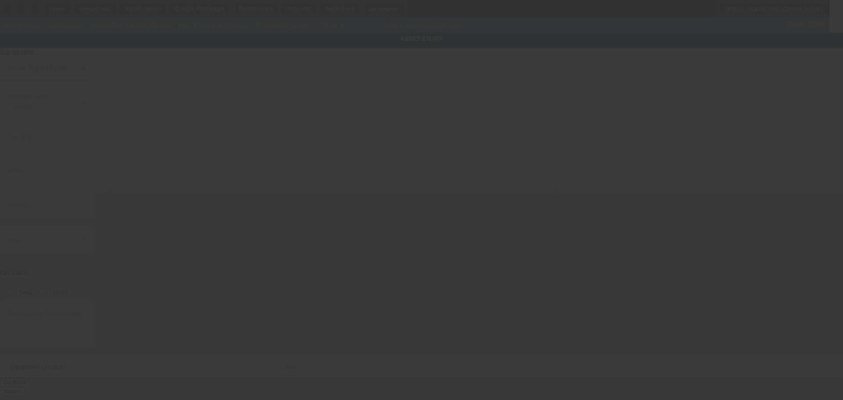
type input "1816 Drillers Dr"
type input "Bryan"
type input "77808"
type input "Brazos"
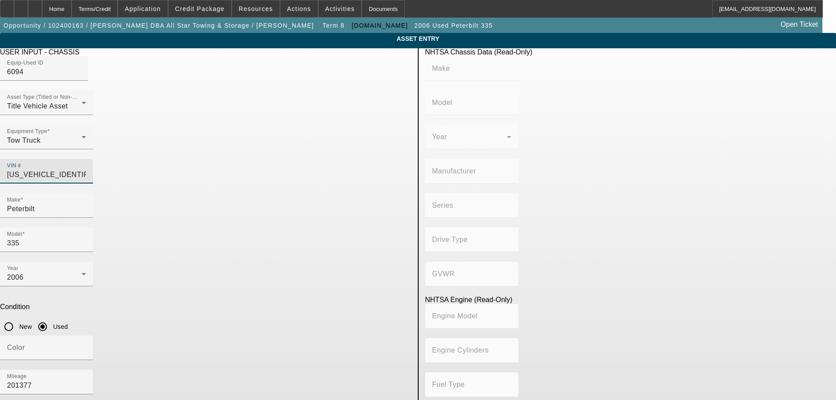
click at [86, 169] on input "2NPLHZ7XX6M633686" at bounding box center [46, 174] width 79 height 11
type input "2NPLHZ7XX6M633686"
type input "PETERBILT"
type input "335"
type input "PETERBILT MOTORS COMPANY"
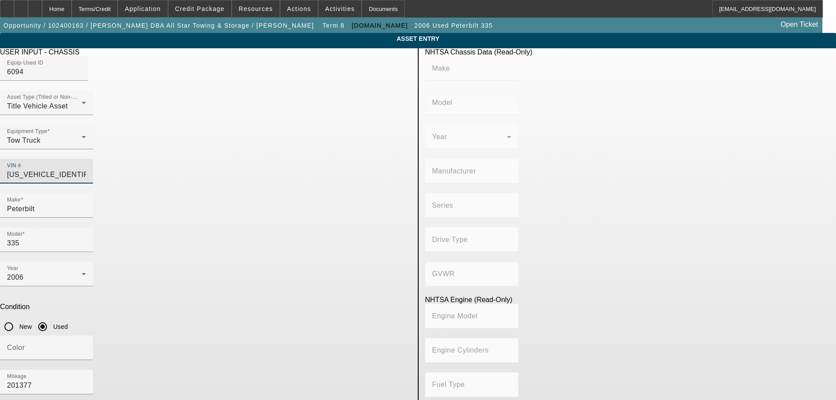
type input "4x2"
type input "Class 7: 26,001 - 33,000 lb (11,794 - 14,969 kg)"
type input "ISC"
type input "6"
type input "Diesel"
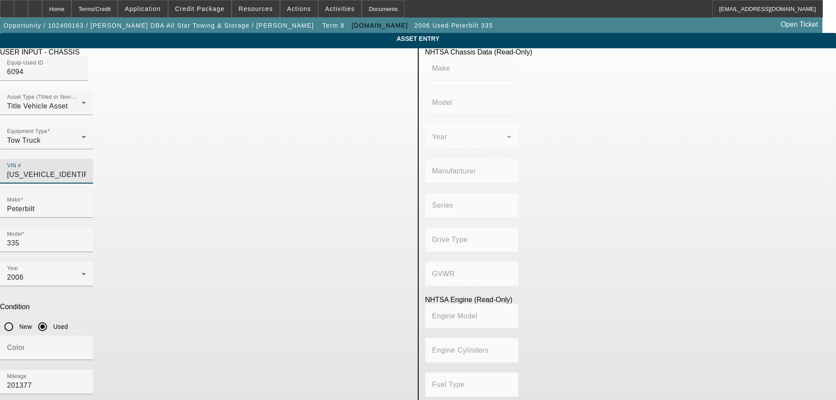
type input "506.49707598627"
type input "8.3"
type input "2NPLHZ7XX6M63368"
type input "2NPLHZ7XX6M633685"
type input "PETERBILT"
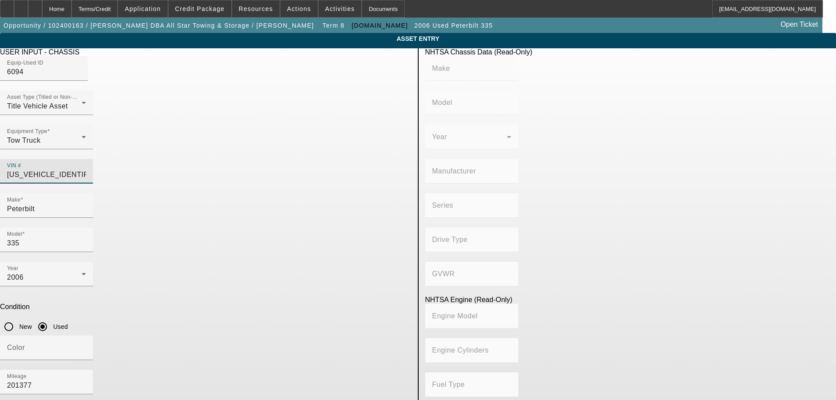
type input "335"
type input "PETERBILT MOTORS COMPANY"
type input "4x2"
type input "Class 7: 26,001 - 33,000 lb (11,794 - 14,969 kg)"
type input "ISC"
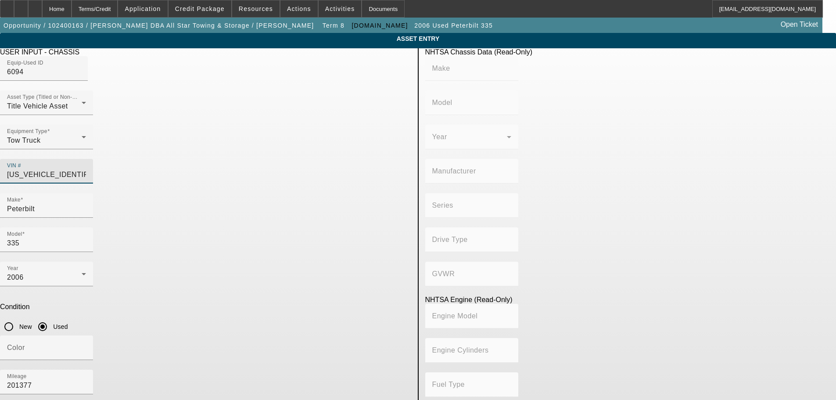
type input "6"
type input "Diesel"
type input "506.49707598627"
type input "8.3"
type input "2NPLHZ7XX6M63368"
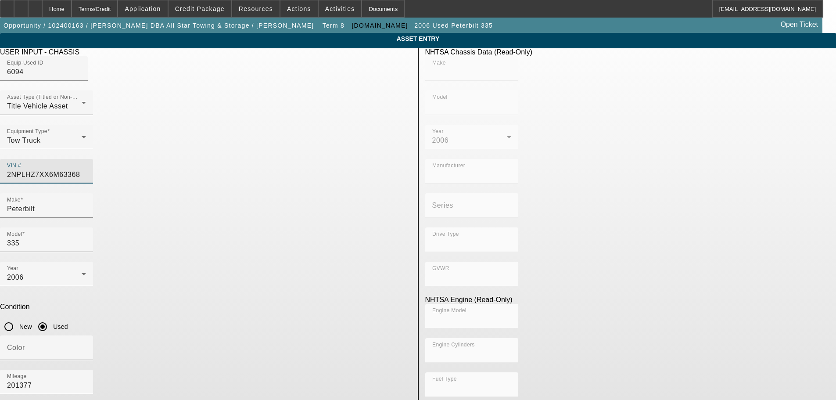
type input "2NPLHZ7XX6M633686"
type input "PETERBILT"
type input "335"
type input "PETERBILT MOTORS COMPANY"
type input "4x2"
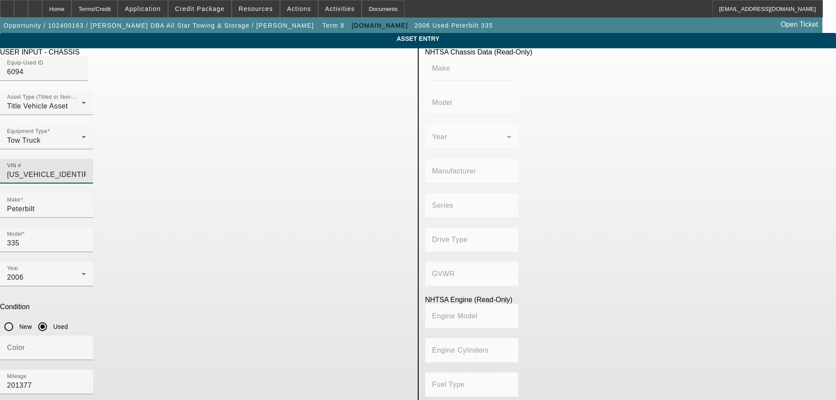
type input "Class 7: 26,001 - 33,000 lb (11,794 - 14,969 kg)"
type input "ISC"
type input "6"
type input "Diesel"
type input "506.49707598627"
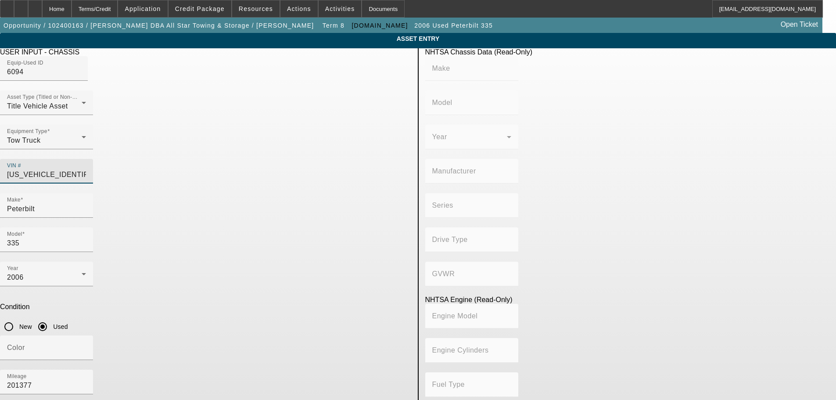
type input "8.3"
click at [102, 207] on app-asset-collateral-manage "ASSET ENTRY Delete asset USER INPUT - CHASSIS Equip-Used ID 6094 Asset Type (Ti…" at bounding box center [418, 276] width 836 height 487
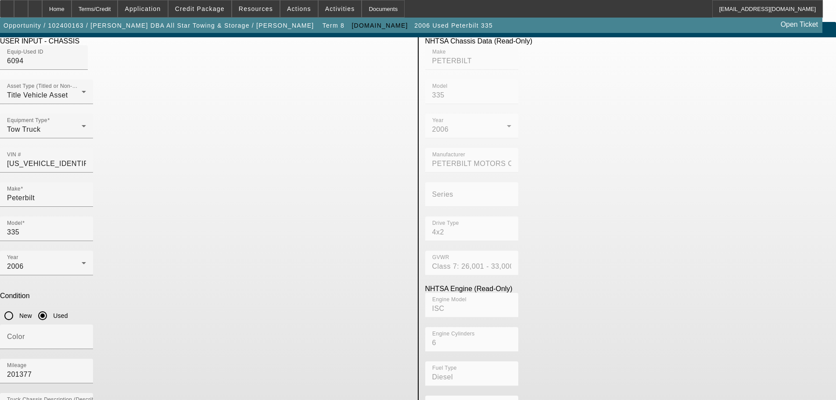
scroll to position [17, 0]
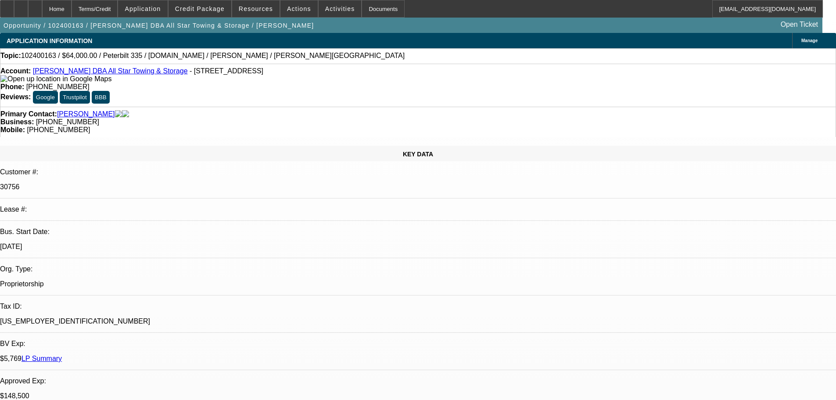
select select "0"
select select "2"
select select "0.1"
select select "4"
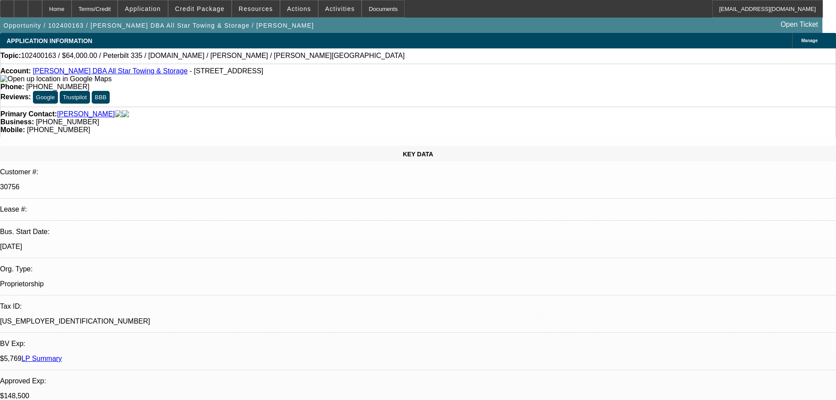
select select "0.1"
select select "2"
select select "0.1"
select select "4"
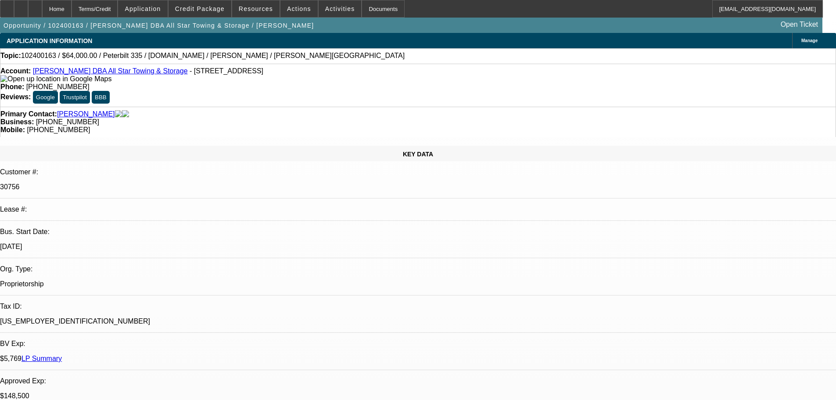
select select "0"
select select "6"
select select "0"
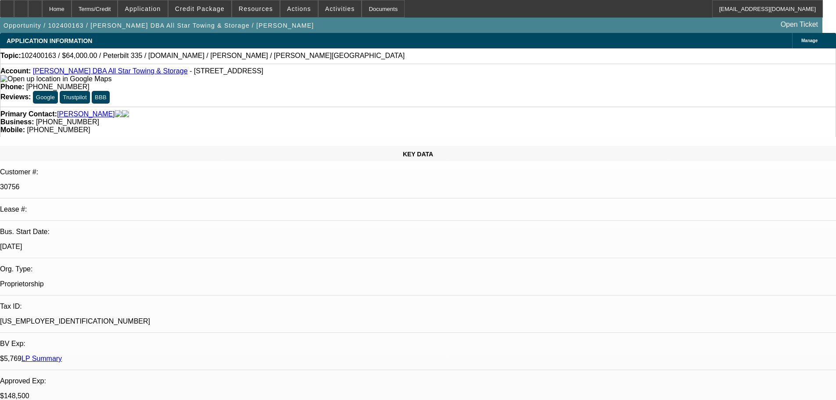
select select "0"
select select "6"
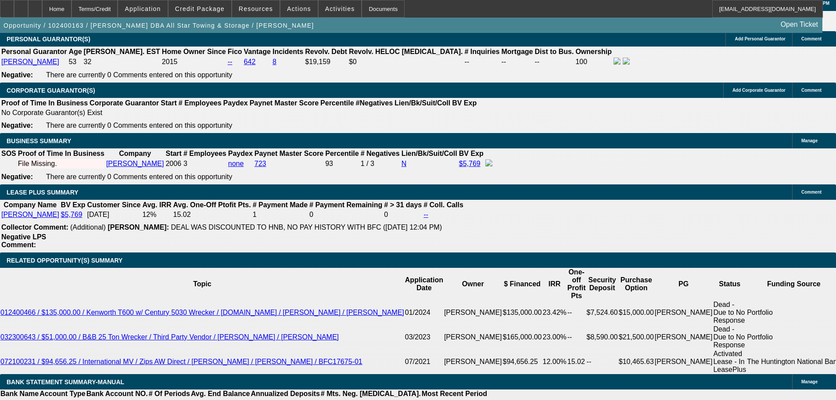
scroll to position [1361, 0]
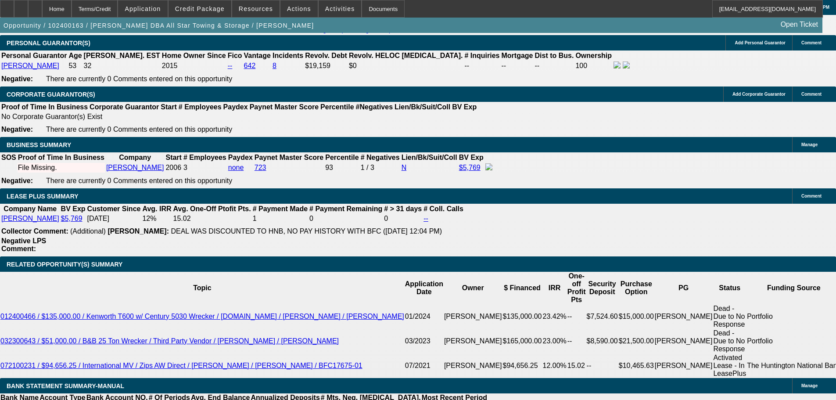
select select "0"
select select "6"
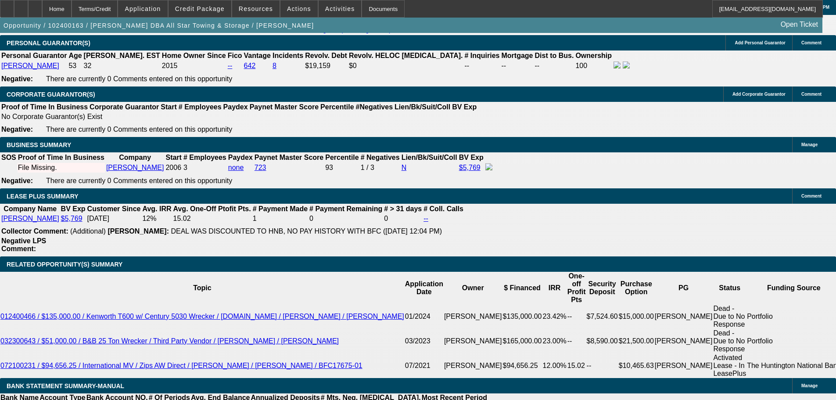
select select "0.1"
select select "2"
select select "0.1"
select select "4"
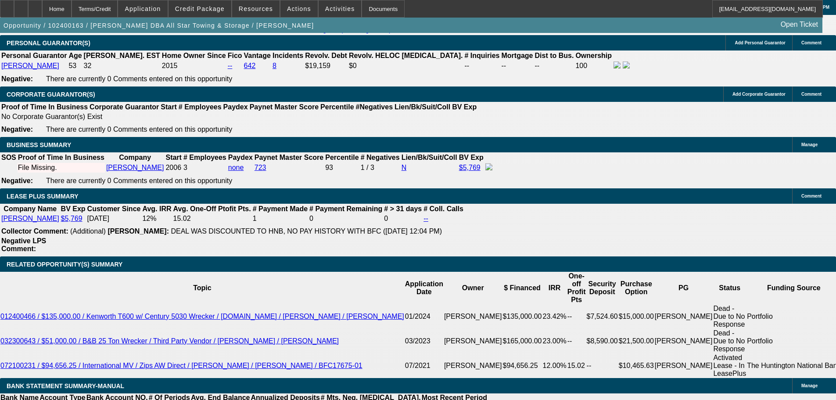
select select "0"
select select "6"
select select "0"
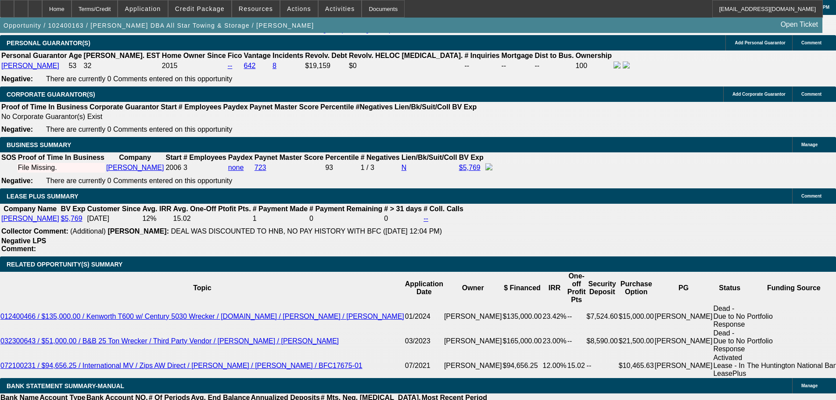
select select "2"
select select "0.1"
select select "4"
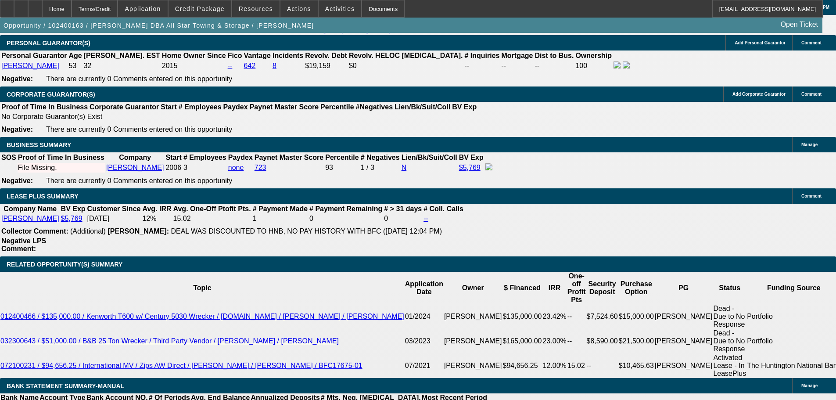
select select "0"
select select "2"
select select "0.1"
select select "4"
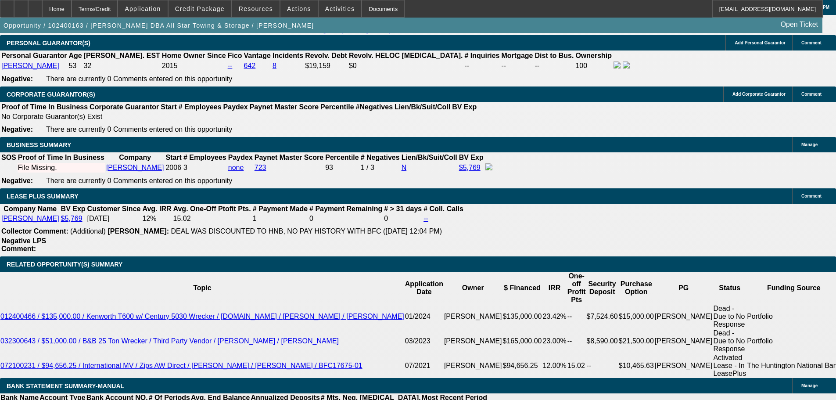
select select "0.1"
select select "2"
select select "0.1"
select select "4"
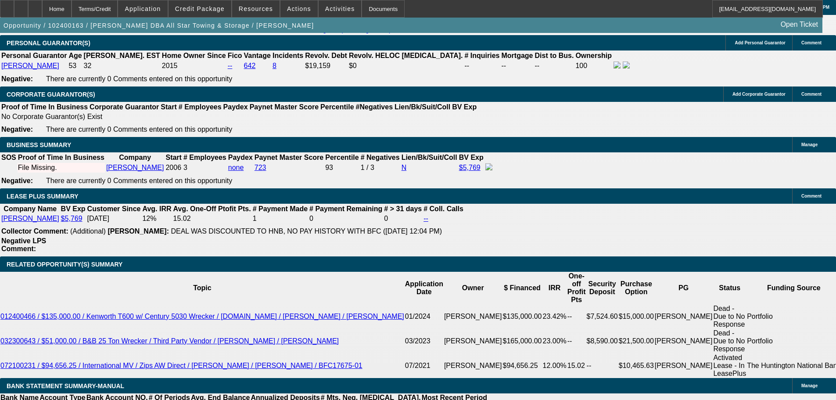
select select "0"
select select "6"
select select "0"
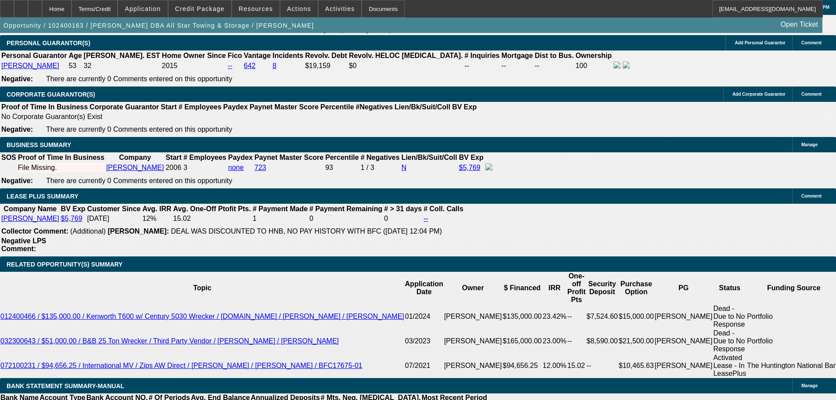
select select "0"
select select "6"
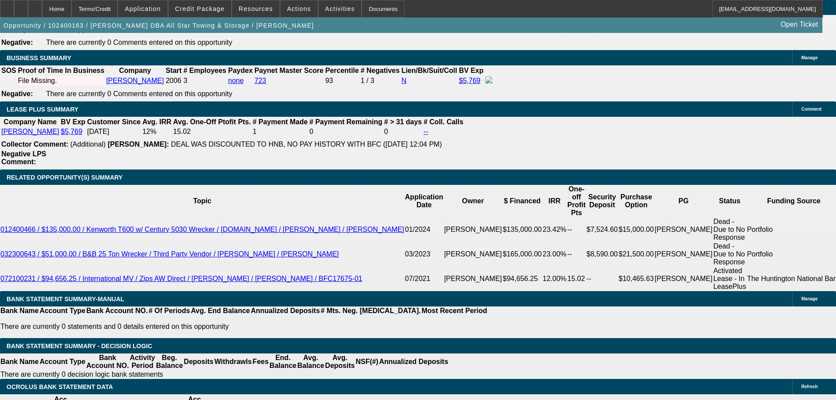
scroll to position [1449, 0]
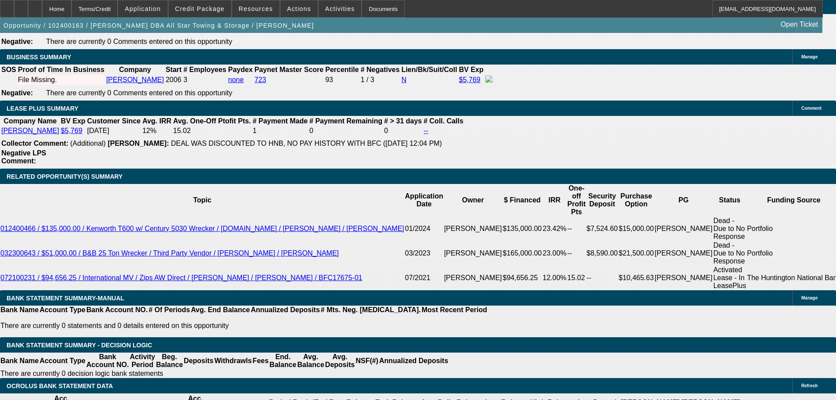
select select "0.05"
type input "$3,200.00"
type input "UNKNOWN"
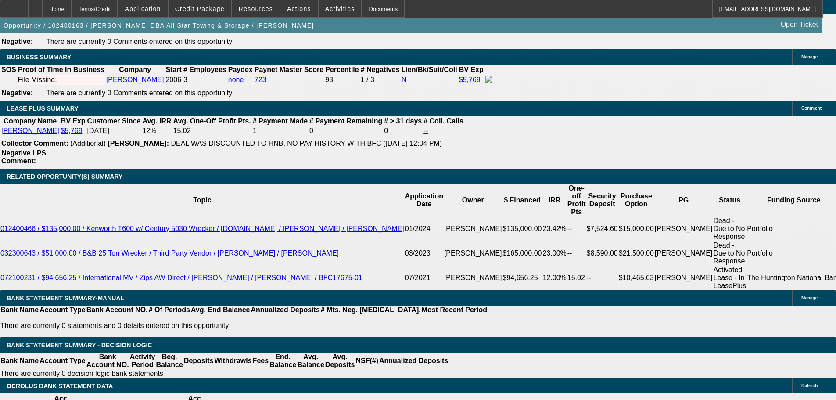
type input "$2,180.72"
type input "$4,361.44"
drag, startPoint x: 129, startPoint y: 292, endPoint x: 285, endPoint y: 290, distance: 156.3
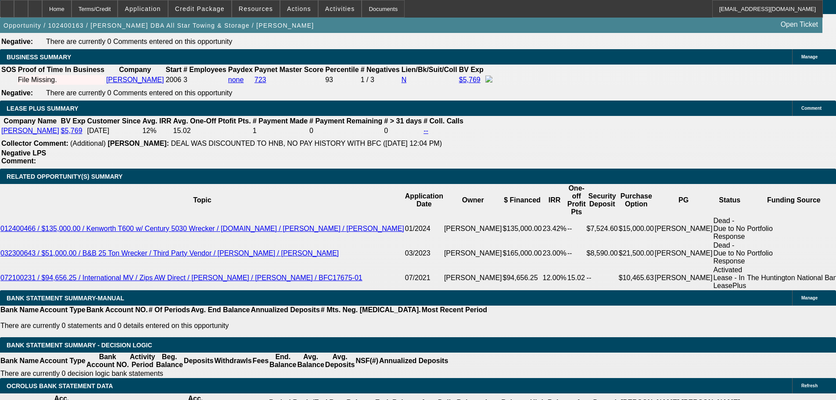
type input "218"
type input "$42.00"
type input "2180"
type input "17.4"
drag, startPoint x: 65, startPoint y: 202, endPoint x: 126, endPoint y: 59, distance: 155.4
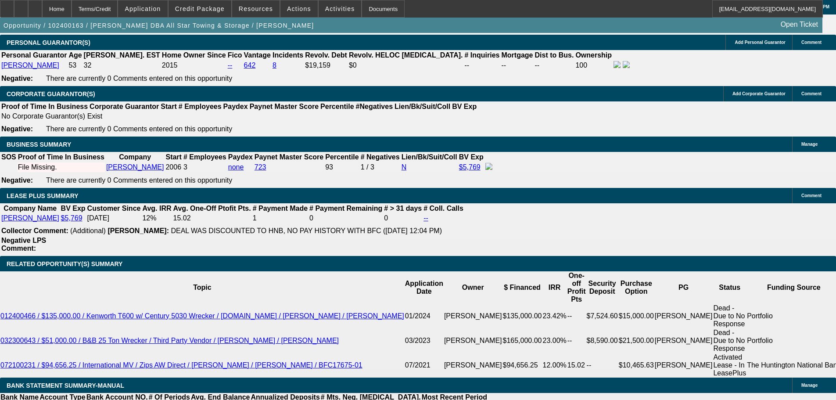
scroll to position [1493, 0]
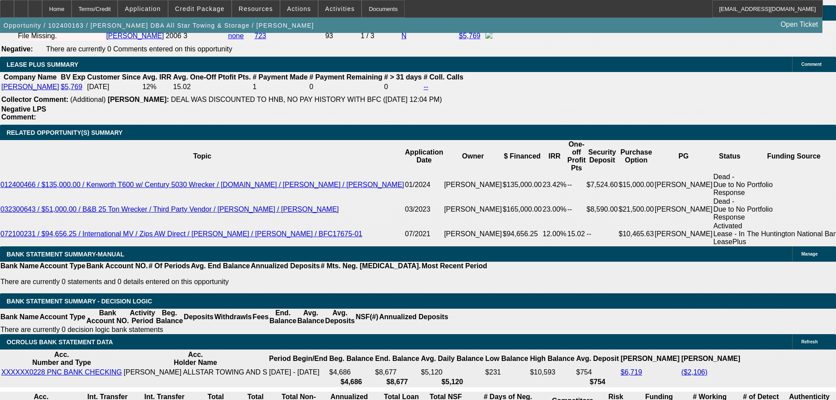
drag, startPoint x: 122, startPoint y: 248, endPoint x: 256, endPoint y: 237, distance: 134.4
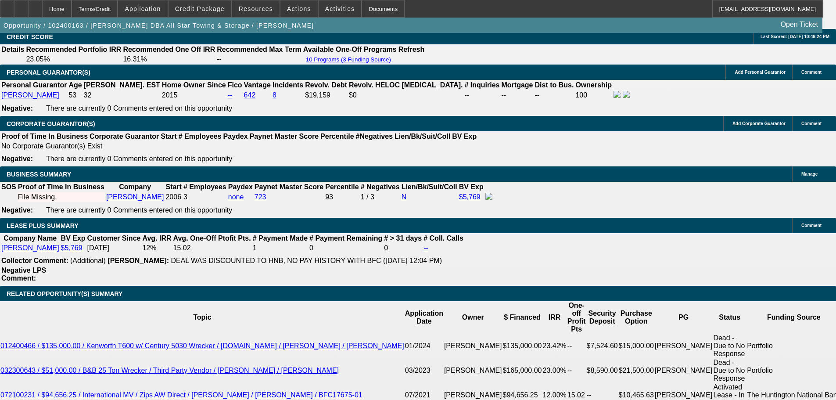
scroll to position [1317, 0]
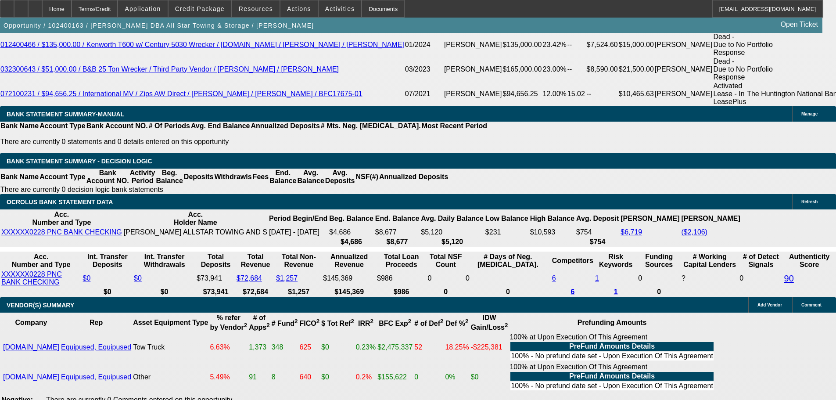
scroll to position [1712, 0]
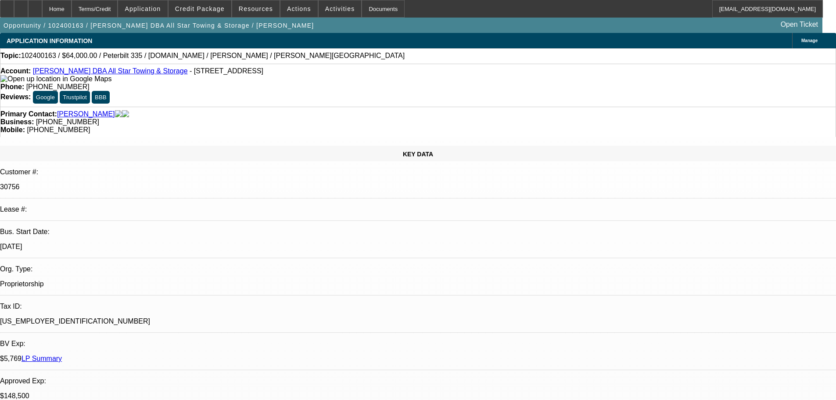
scroll to position [132, 0]
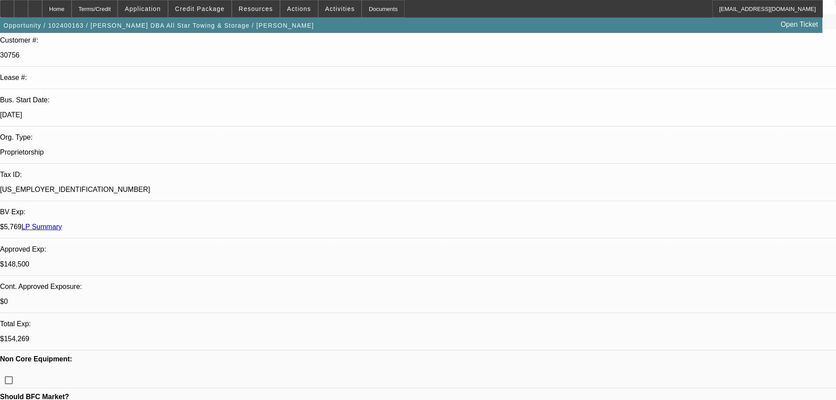
paste textarea "APPROVED, GPS REQUIRED. TERMS ONLY VALID ON THIS EU TRUCK. PLEASE UPLOAD PICTUR…"
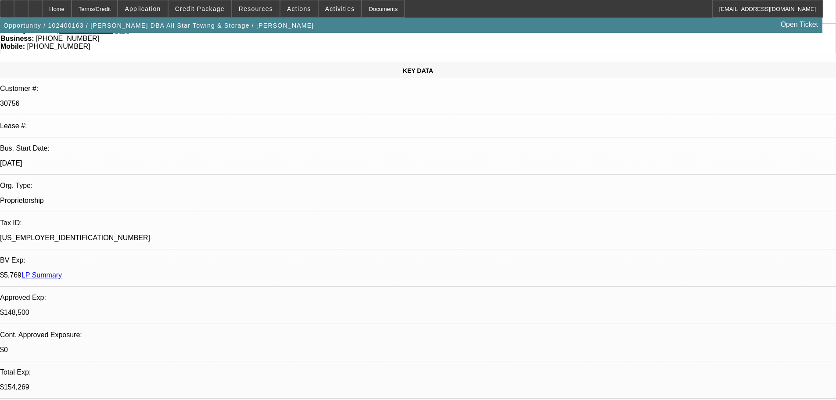
scroll to position [176, 0]
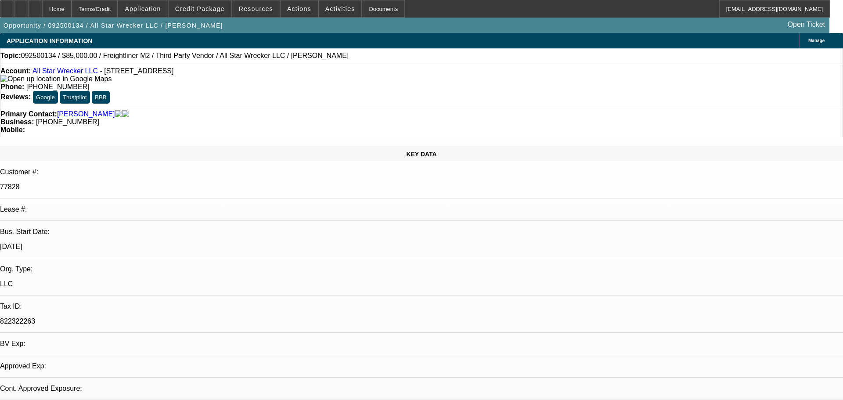
select select "0"
select select "6"
select select "0"
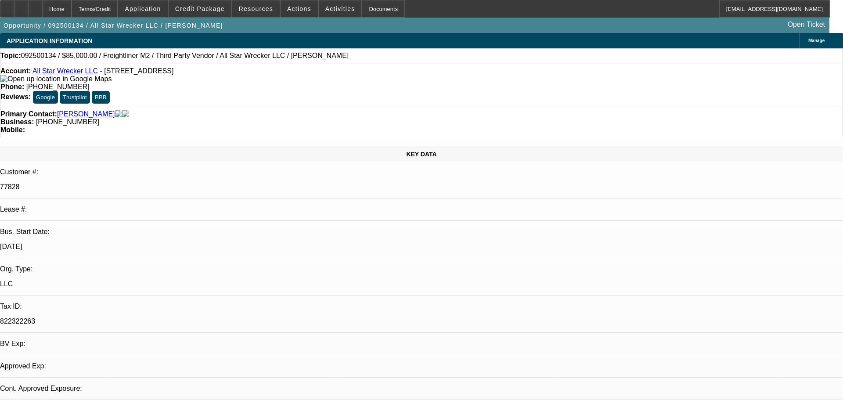
select select "0"
select select "6"
select select "0"
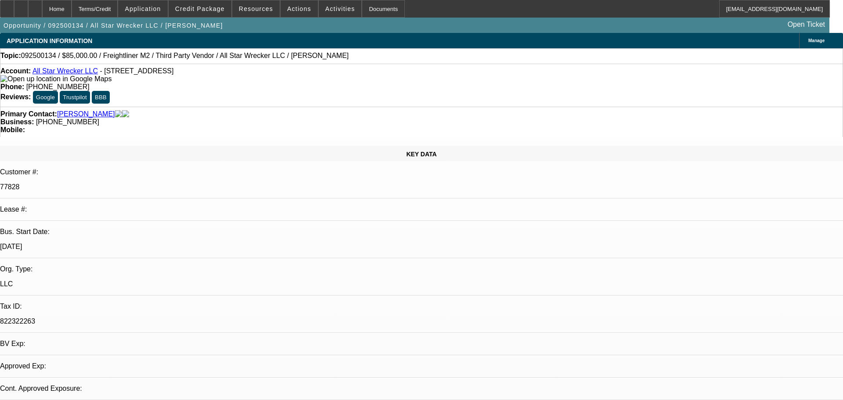
select select "0"
select select "6"
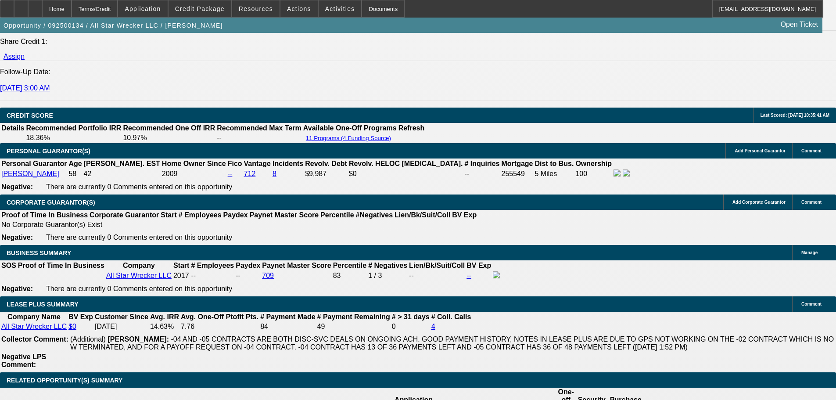
scroll to position [1342, 0]
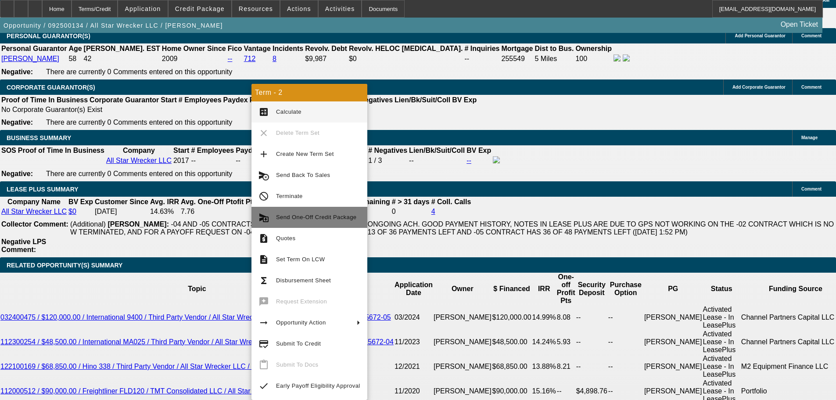
click at [316, 216] on span "Send One-Off Credit Package" at bounding box center [316, 217] width 80 height 7
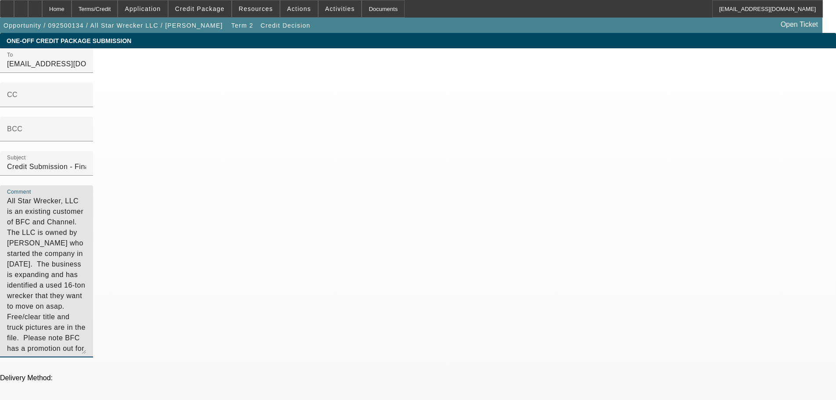
drag, startPoint x: 565, startPoint y: 181, endPoint x: 418, endPoint y: 136, distance: 154.4
click at [418, 185] on div "Comment All Star Wrecker, LLC is an existing customer of BFC and Channel. The L…" at bounding box center [418, 276] width 836 height 182
click at [86, 196] on textarea "All Star Wrecker, LLC is an existing customer of BFC and Channel. The LLC is ow…" at bounding box center [46, 275] width 79 height 158
click at [86, 208] on textarea "All Star Wrecker, LLC is an existing customer of BFC. The LLC is owned by [PERS…" at bounding box center [46, 275] width 79 height 158
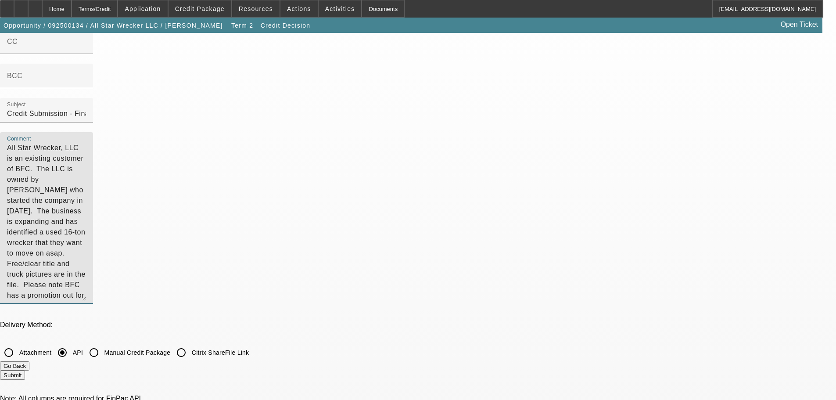
scroll to position [53, 0]
type textarea "All Star Wrecker, LLC is an existing customer of BFC. The LLC is owned by [PERS…"
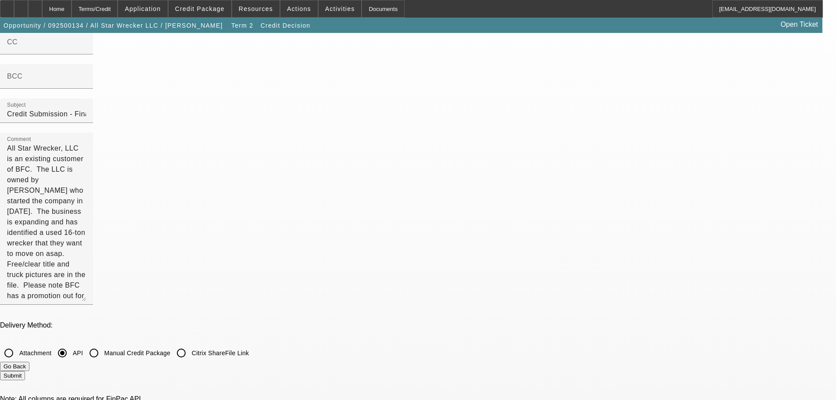
click at [25, 371] on button "Submit" at bounding box center [12, 375] width 25 height 9
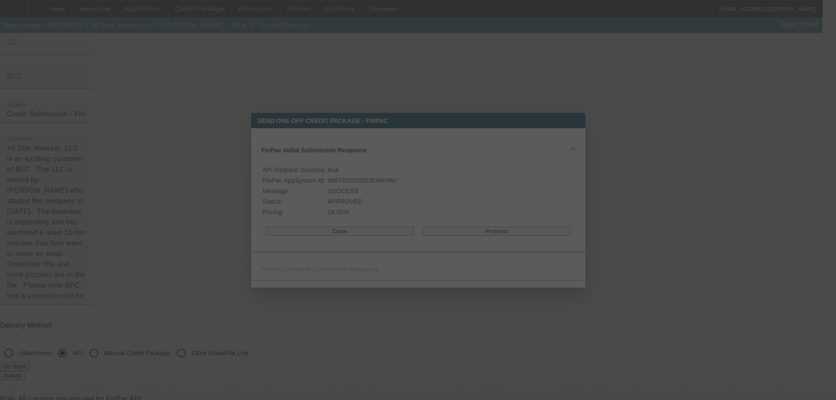
scroll to position [0, 0]
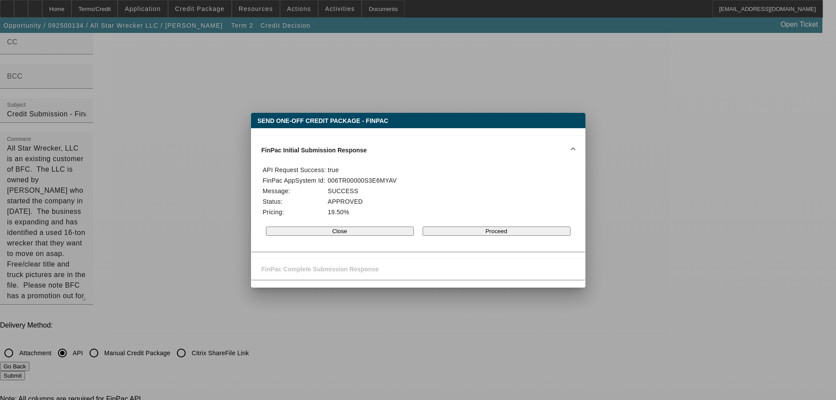
click at [305, 236] on button "Close" at bounding box center [340, 231] width 148 height 9
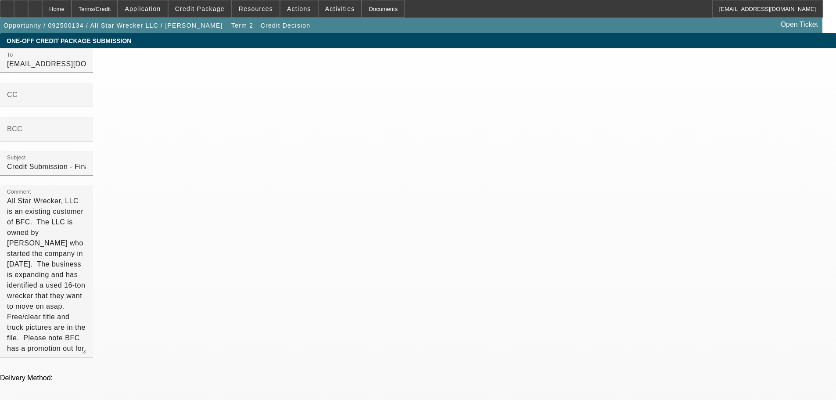
scroll to position [53, 0]
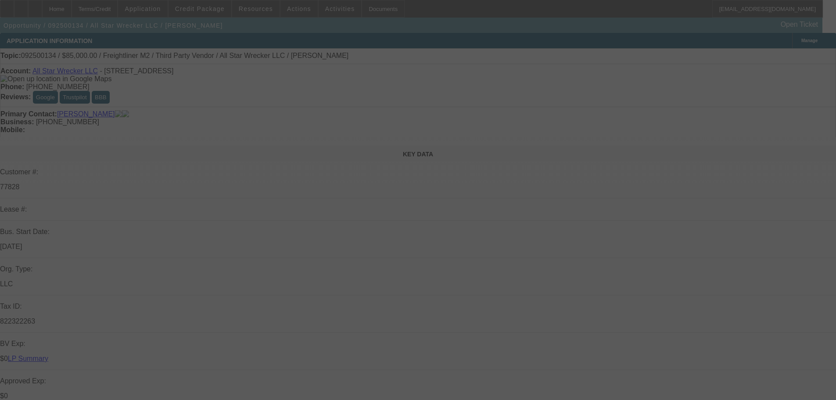
select select "0"
select select "6"
select select "0"
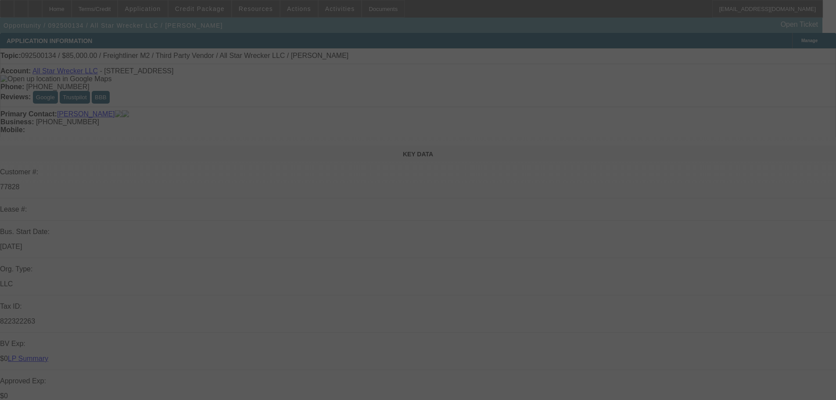
select select "0"
select select "6"
select select "0"
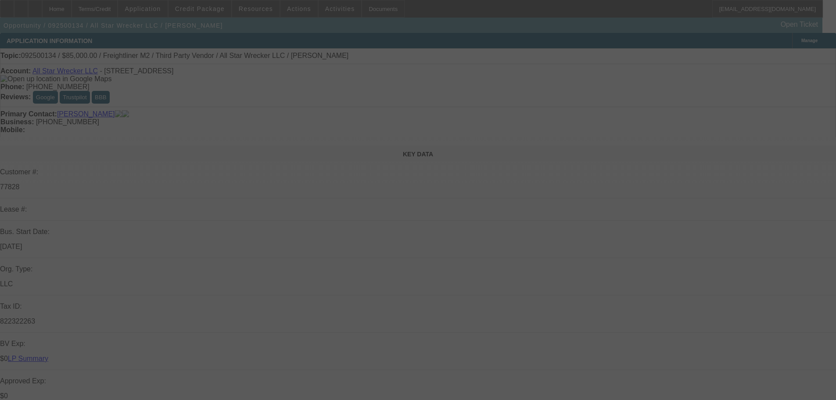
select select "0"
select select "6"
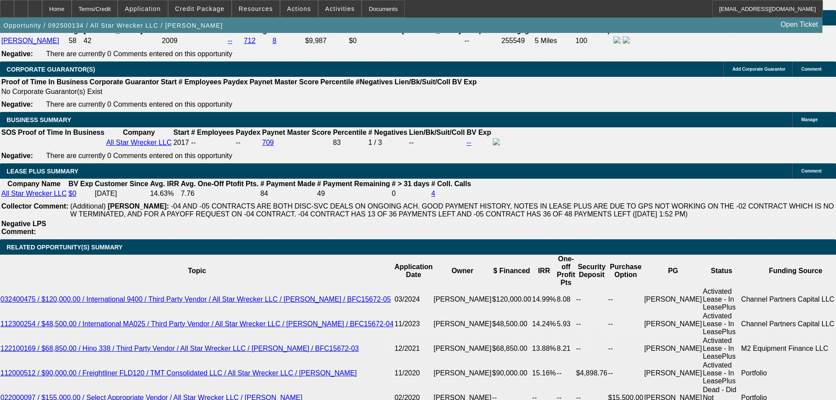
scroll to position [1361, 0]
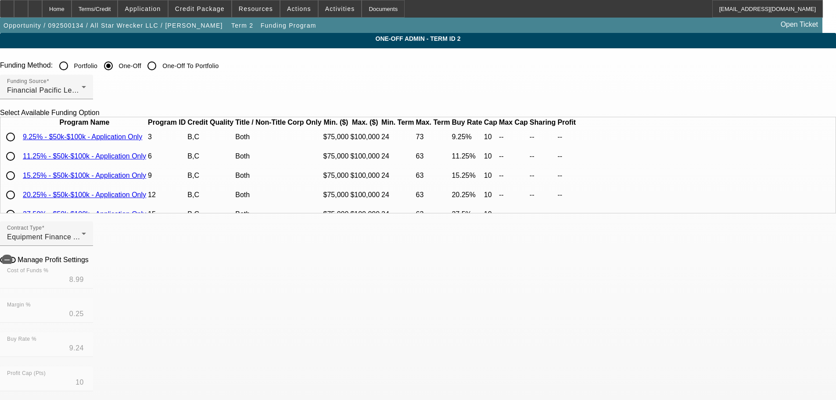
scroll to position [38, 0]
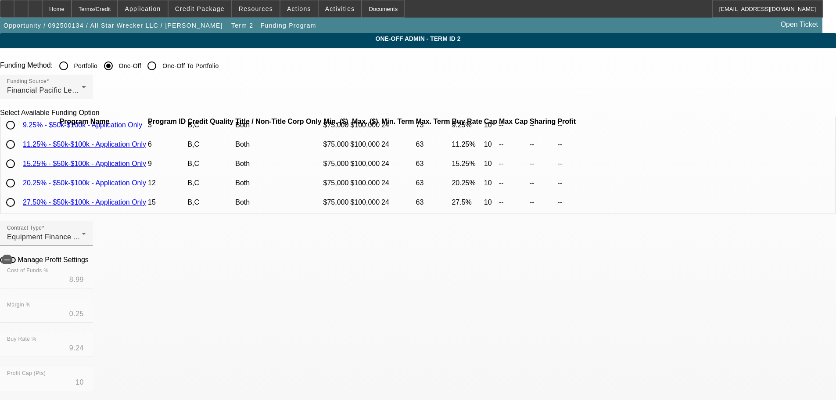
click at [19, 182] on input "radio" at bounding box center [11, 183] width 18 height 18
radio input "true"
type input "19.50"
type input "0.75"
type input "20.25"
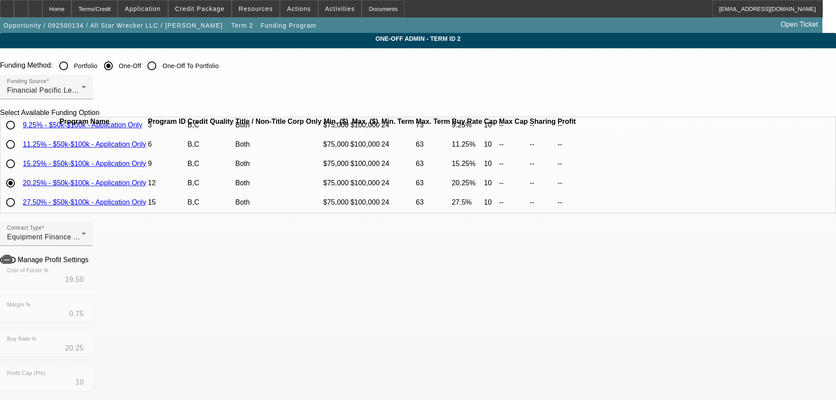
click at [91, 263] on icon at bounding box center [91, 258] width 0 height 7
type input "-$12,968.35"
type input "-$8,595.50"
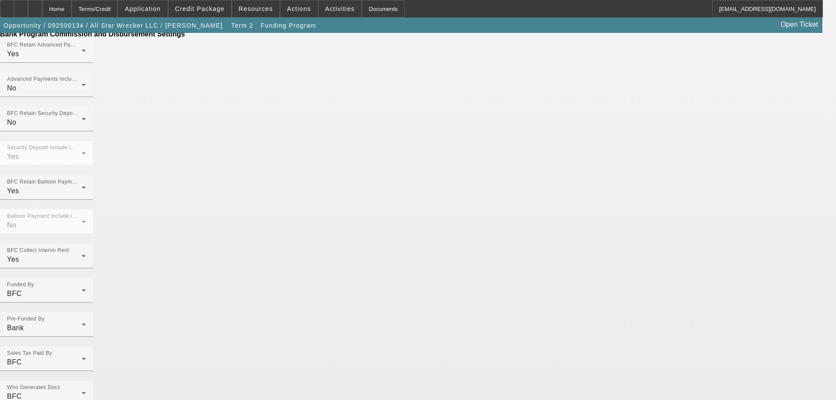
scroll to position [613, 0]
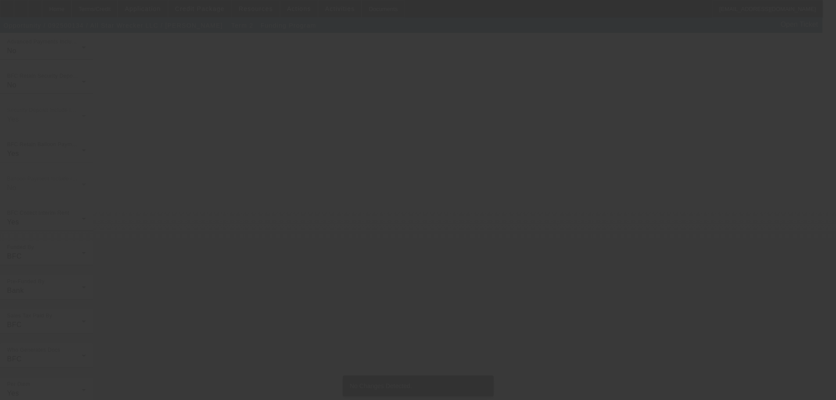
scroll to position [0, 0]
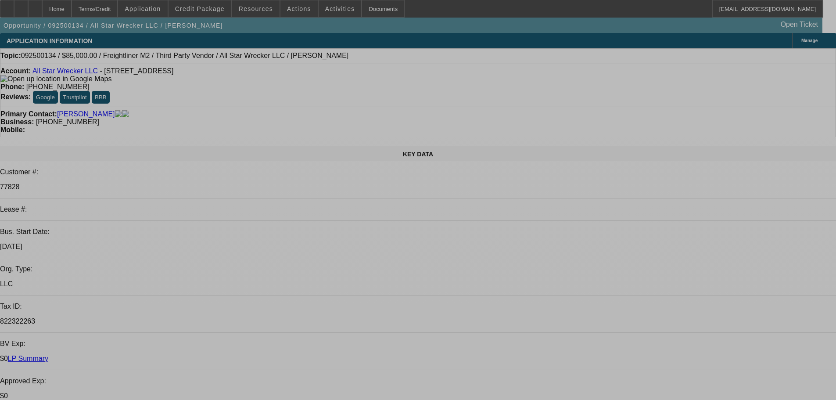
select select "0"
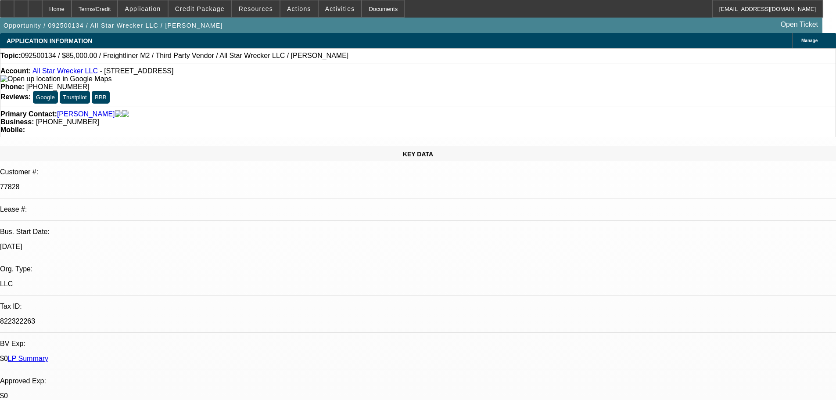
select select "0"
select select "6"
select select "0"
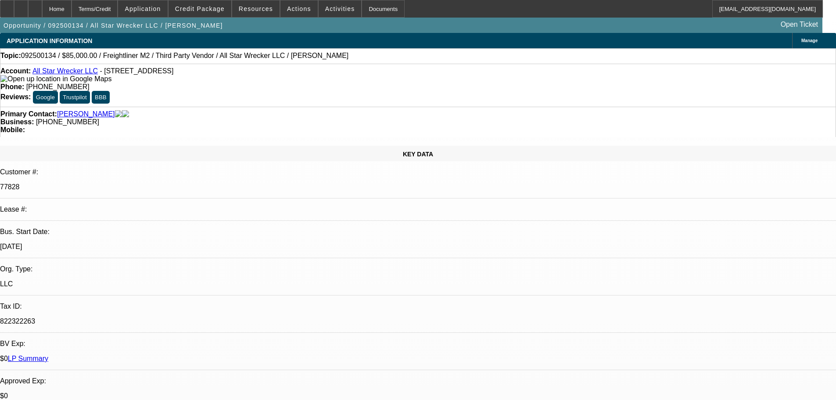
select select "0"
select select "6"
select select "0"
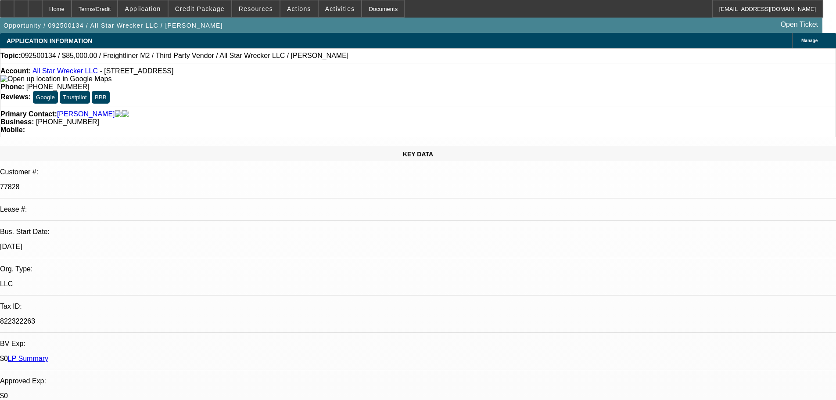
select select "6"
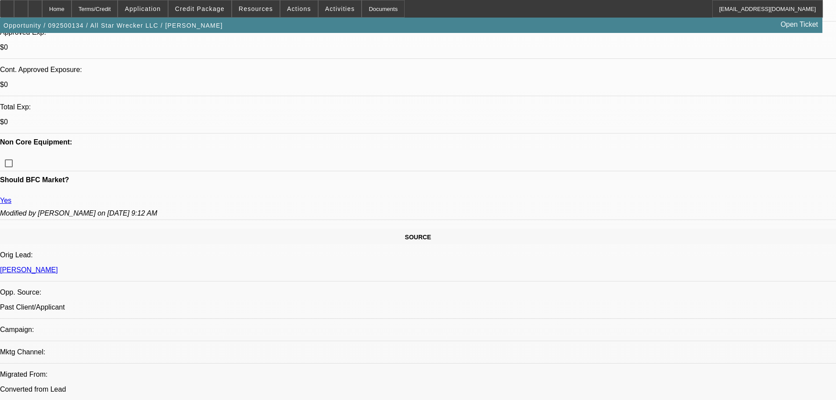
scroll to position [219, 0]
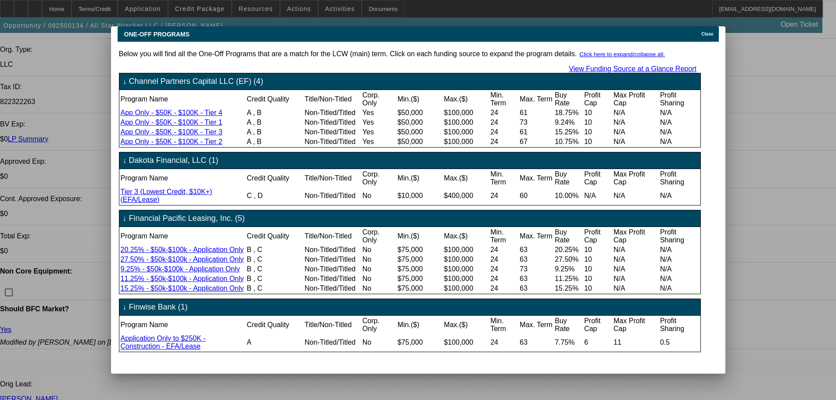
scroll to position [0, 0]
click at [561, 32] on span "Close" at bounding box center [707, 34] width 12 height 5
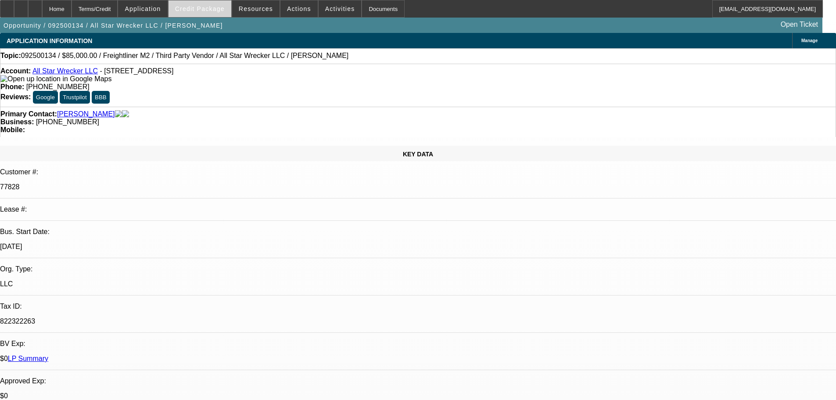
click at [202, 7] on span "Credit Package" at bounding box center [200, 8] width 50 height 7
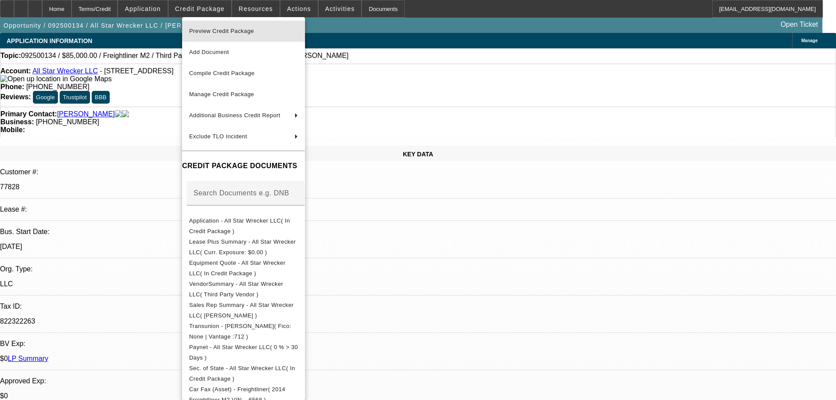
click at [234, 31] on span "Preview Credit Package" at bounding box center [221, 31] width 65 height 7
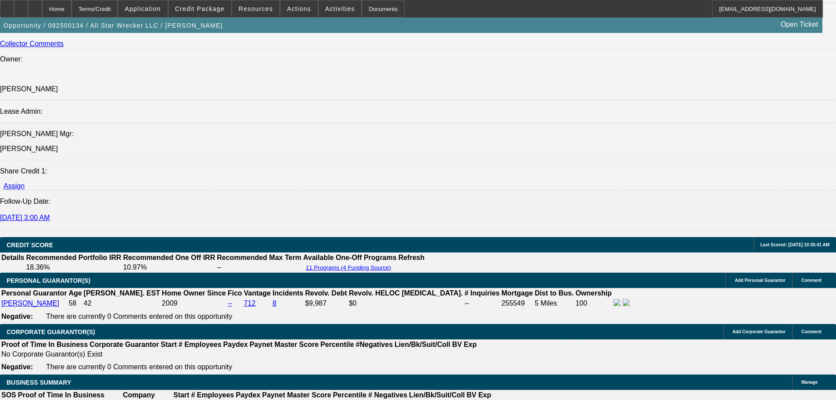
scroll to position [1097, 0]
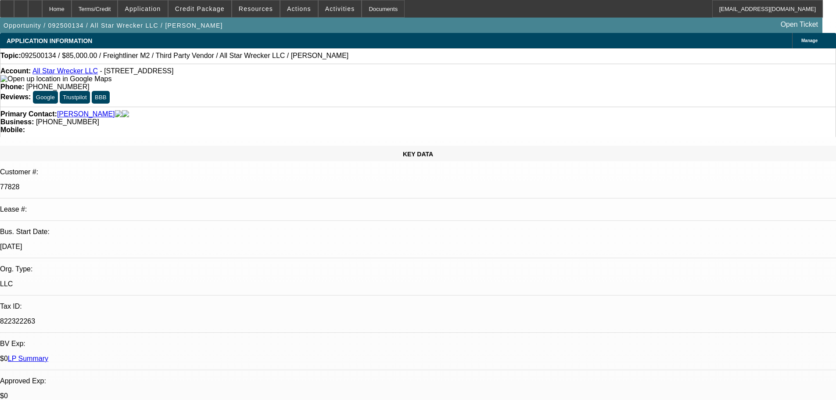
select select "0"
select select "6"
select select "0"
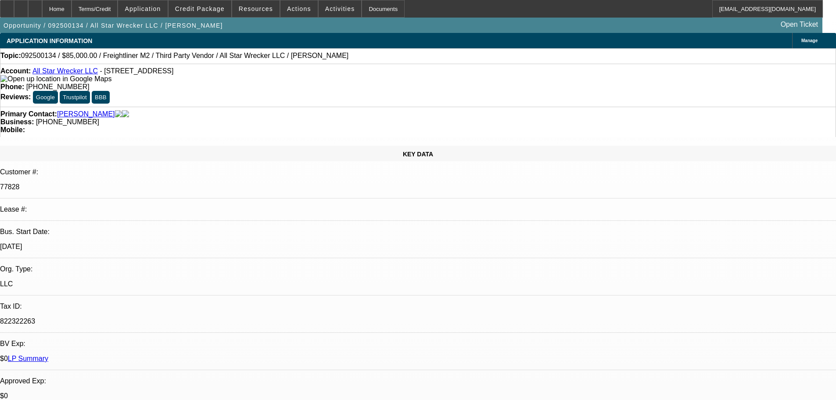
select select "0"
select select "6"
select select "0"
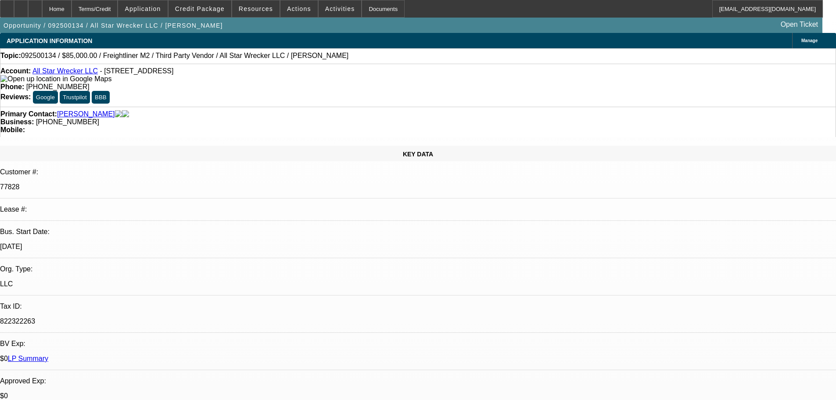
select select "0"
select select "6"
click at [208, 11] on span "Credit Package" at bounding box center [200, 8] width 50 height 7
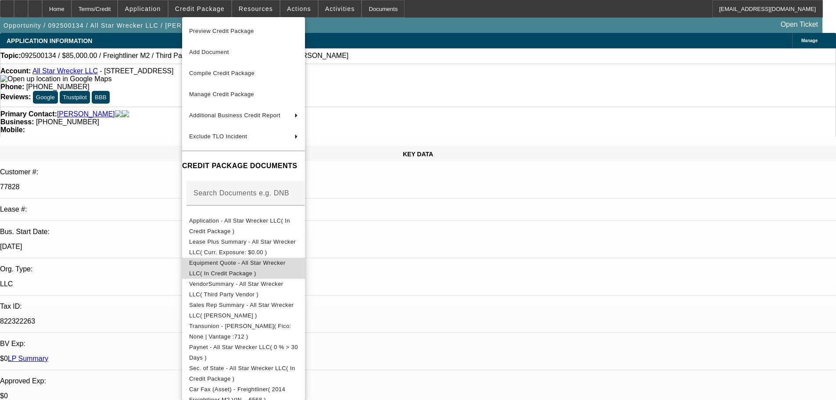
click at [229, 263] on span "Equipment Quote - All Star Wrecker LLC( In Credit Package )" at bounding box center [237, 267] width 97 height 17
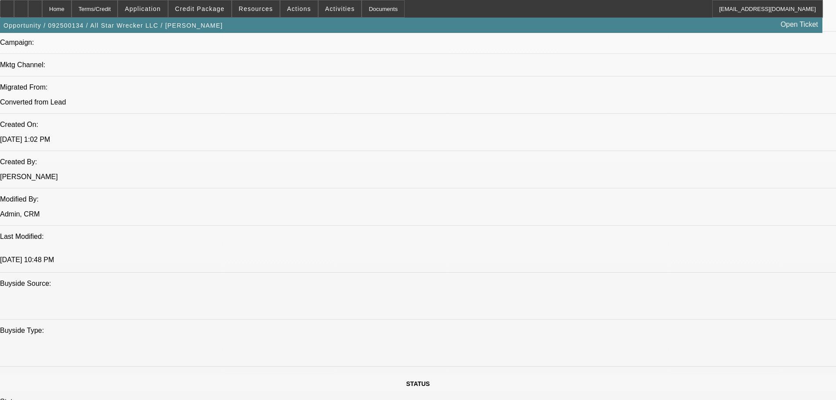
scroll to position [834, 0]
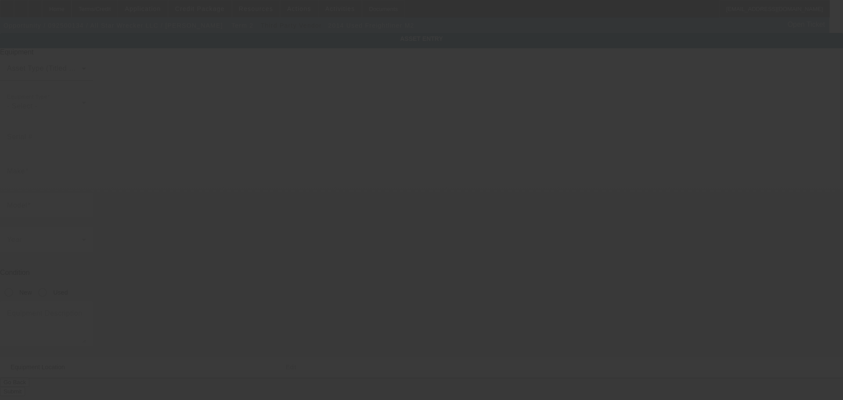
type input "[US_VEHICLE_IDENTIFICATION_NUMBER]"
type input "Freightliner"
type input "M2"
radio input "true"
type textarea "Rollback"
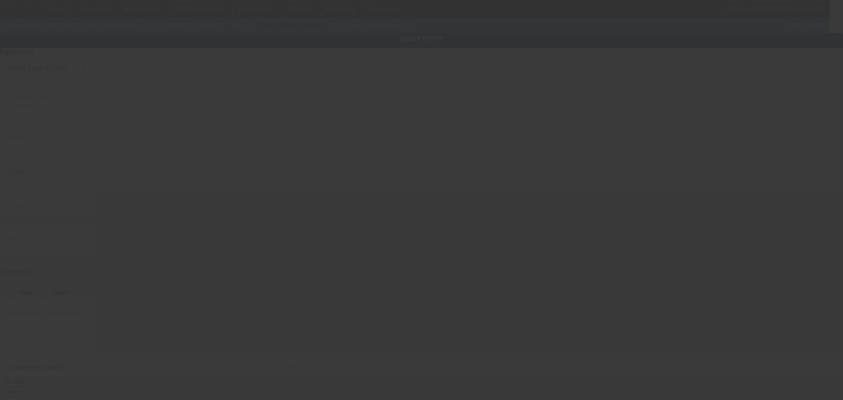
type input "[STREET_ADDRESS]"
type input "[GEOGRAPHIC_DATA]"
type input "53154"
type input "[GEOGRAPHIC_DATA]"
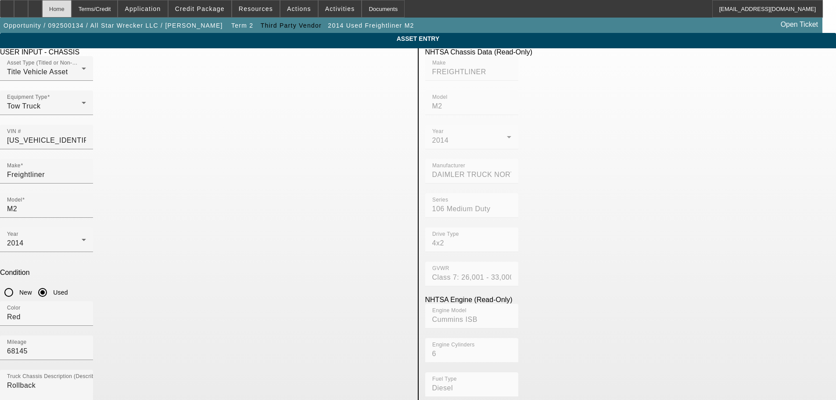
click at [72, 13] on div "Home" at bounding box center [56, 9] width 29 height 18
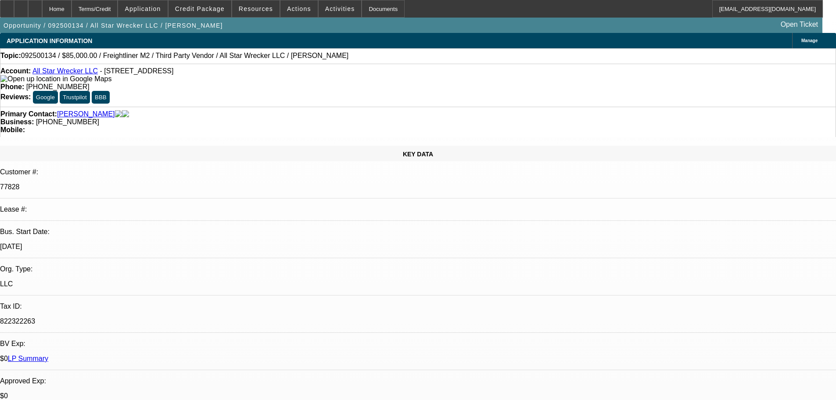
select select "0"
select select "6"
select select "0"
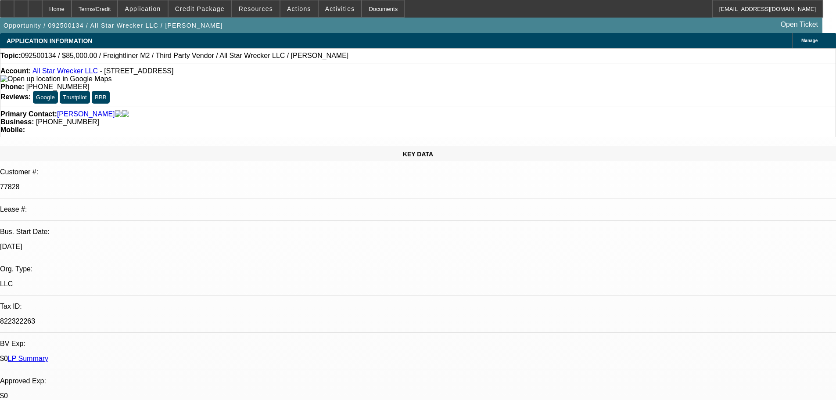
select select "0"
select select "6"
select select "0"
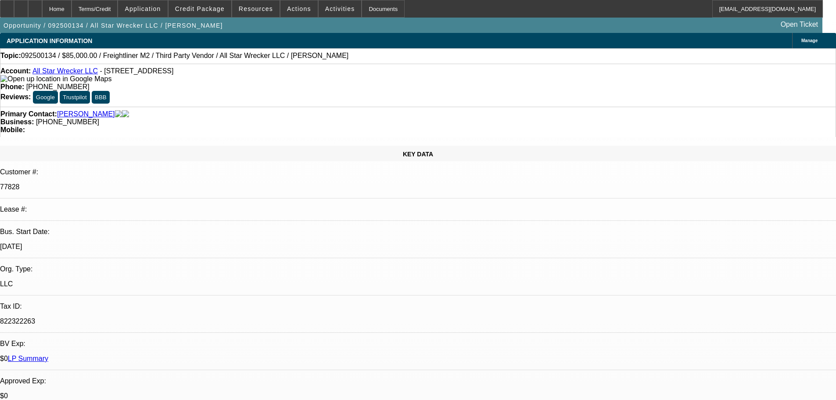
select select "0"
select select "6"
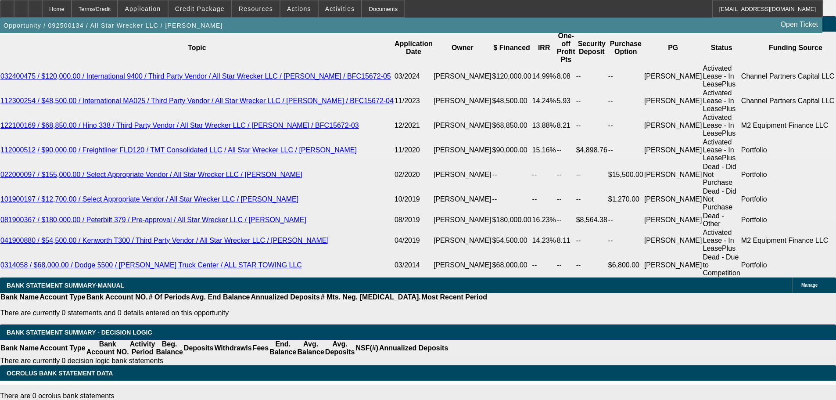
scroll to position [1694, 0]
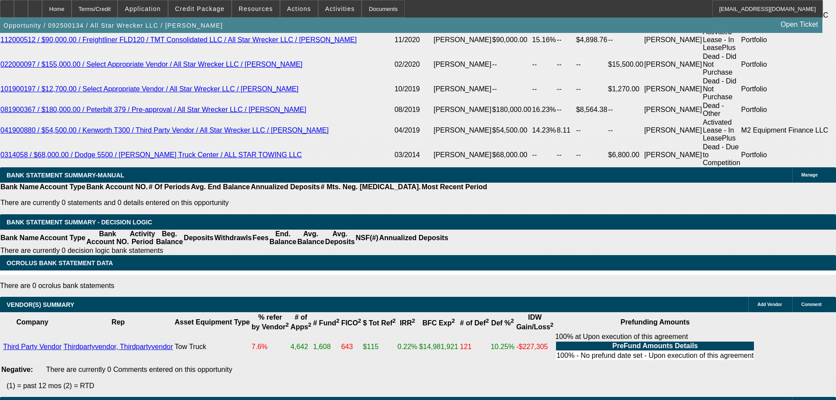
select select "6"
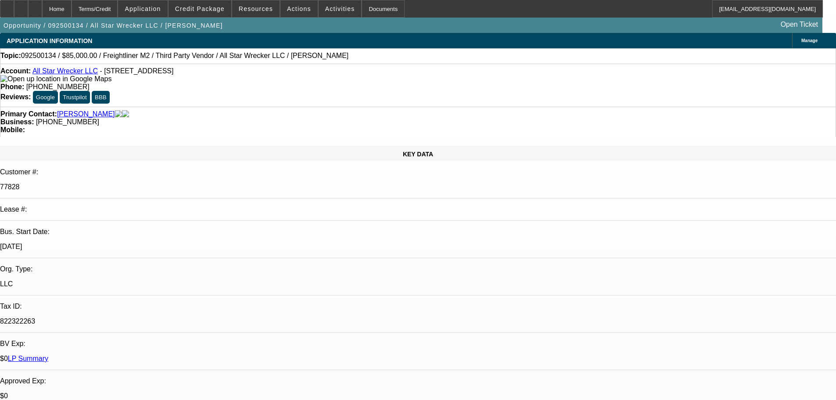
checkbox input "true"
type textarea "HIGH RATE AT FINPAC, WE CAN TRY FINWISE."
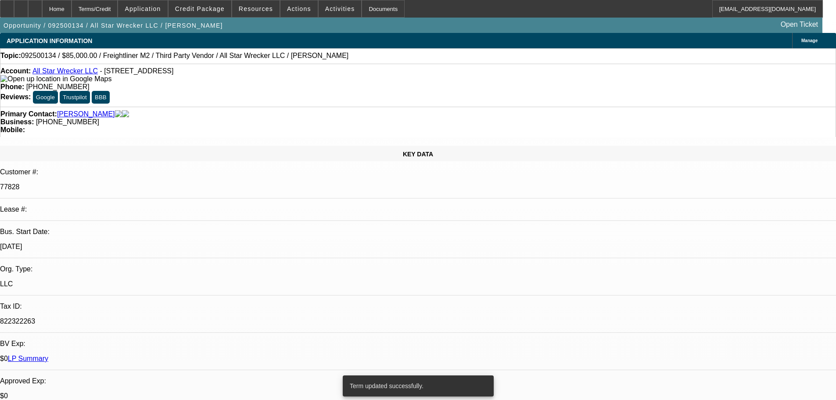
select select "0"
select select "6"
select select "0"
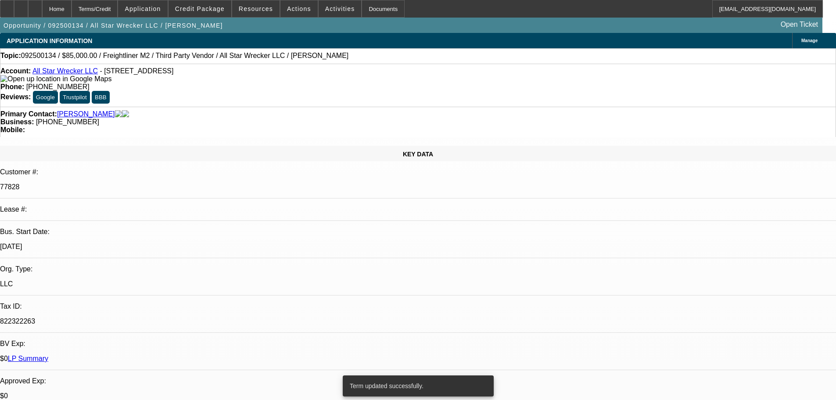
select select "0"
select select "6"
select select "0"
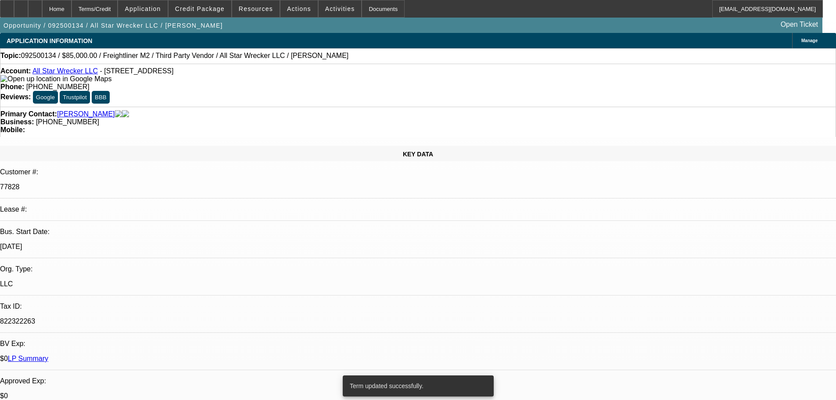
select select "0"
select select "6"
select select "0"
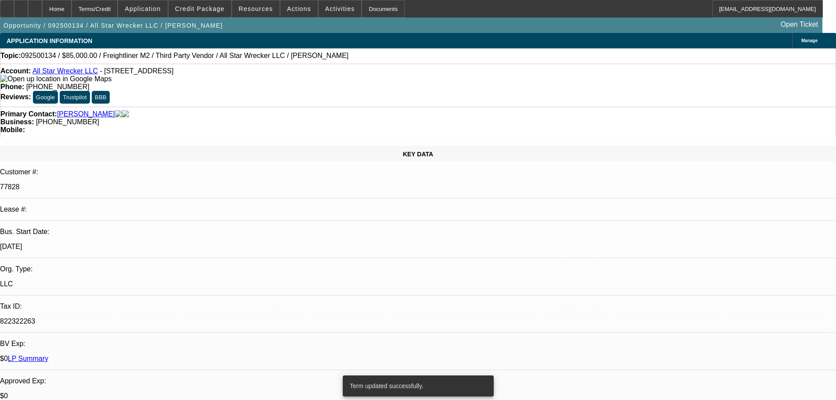
select select "6"
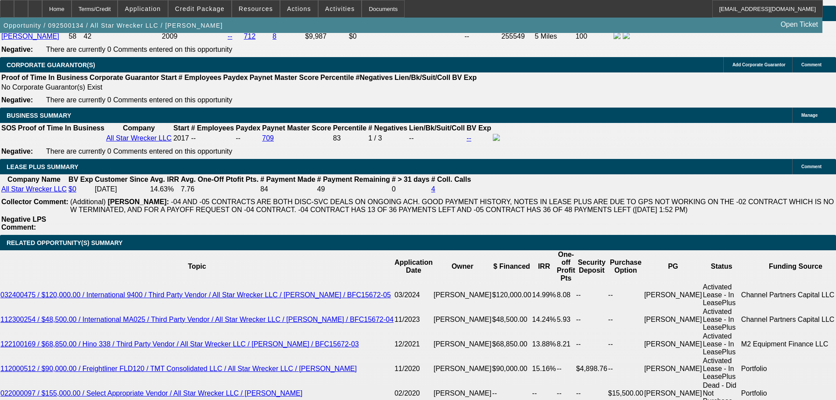
scroll to position [1361, 0]
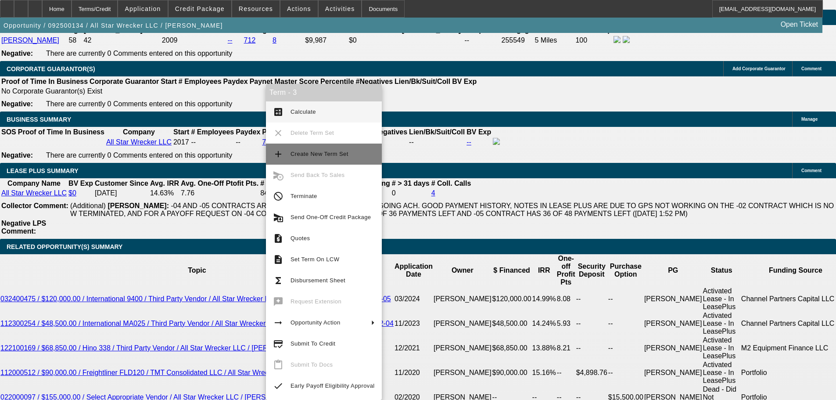
click at [322, 151] on span "Create New Term Set" at bounding box center [320, 154] width 58 height 7
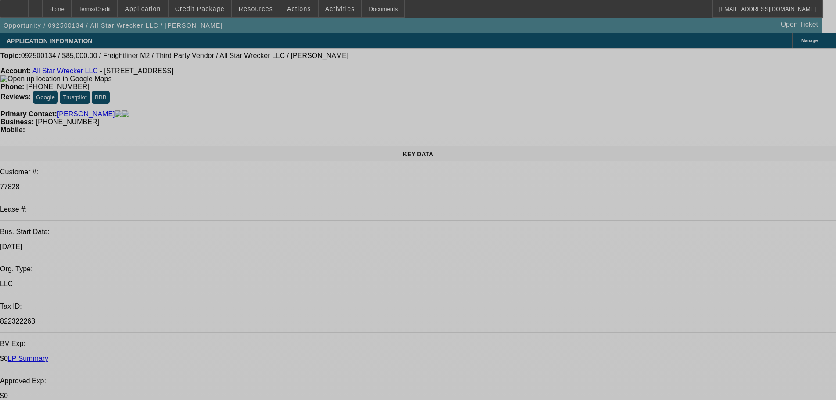
select select "0"
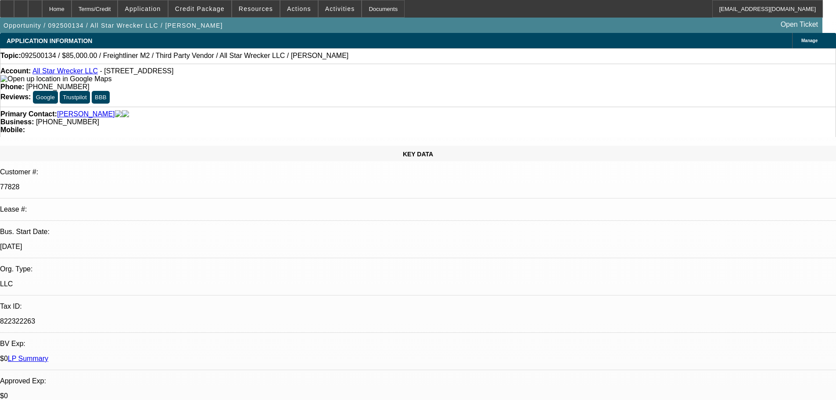
select select "0"
select select "6"
select select "0"
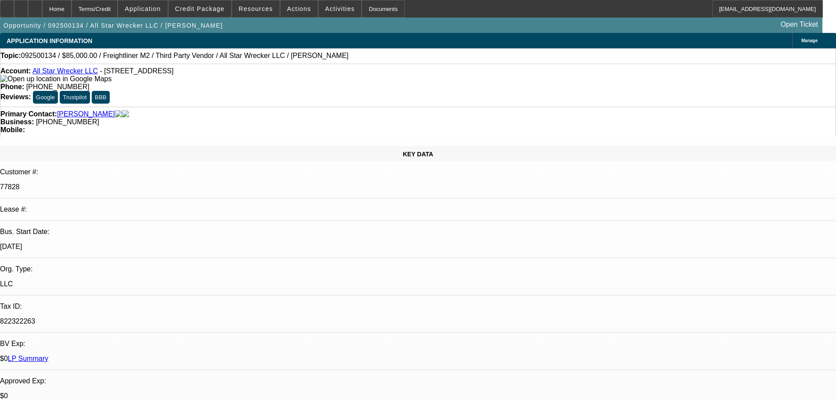
select select "6"
select select "0"
select select "6"
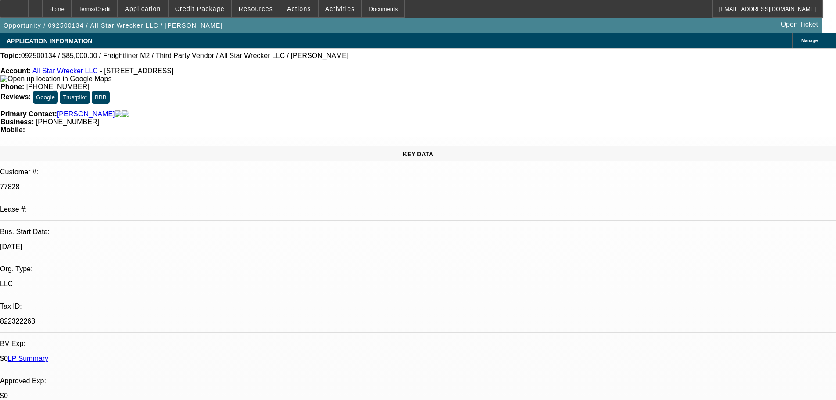
select select "0"
select select "6"
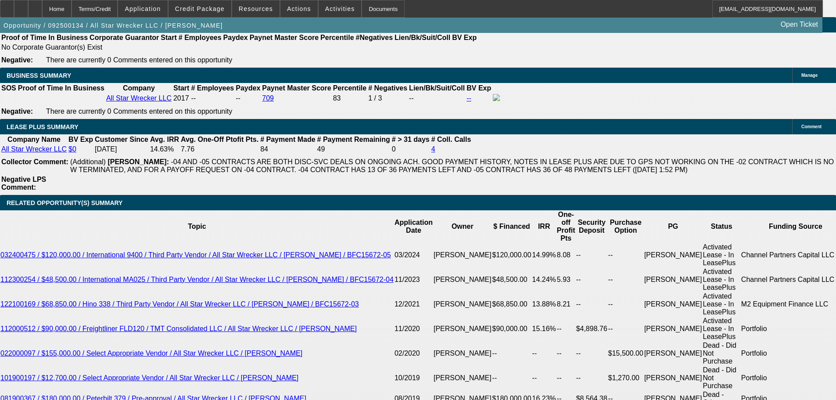
scroll to position [1361, 0]
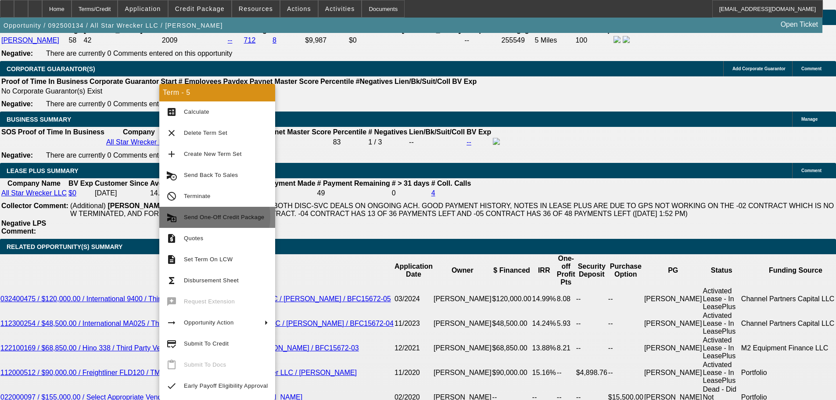
click at [213, 217] on span "Send One-Off Credit Package" at bounding box center [224, 217] width 80 height 7
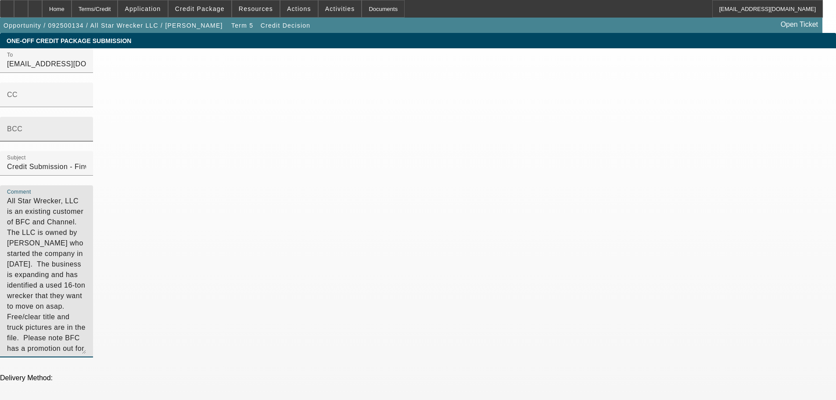
drag, startPoint x: 539, startPoint y: 178, endPoint x: 366, endPoint y: 133, distance: 178.7
click at [367, 129] on div "To satwell@finwisebank.com;kbenson@finwisebank.com;syndications@beaconfunding.c…" at bounding box center [418, 207] width 836 height 319
click at [86, 196] on textarea "All Star Wrecker, LLC is an existing customer of BFC and Channel. The LLC is ow…" at bounding box center [46, 275] width 79 height 158
type textarea "All Star Wrecker, LLC is an existing customer of BFC. The LLC is owned by Akram…"
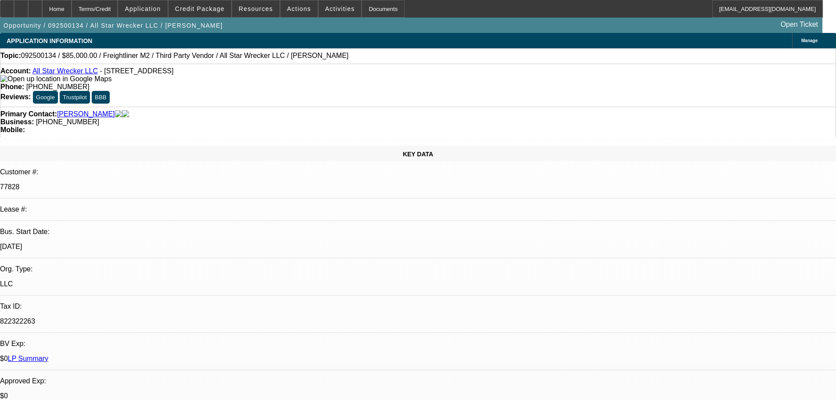
select select "0"
select select "6"
select select "0"
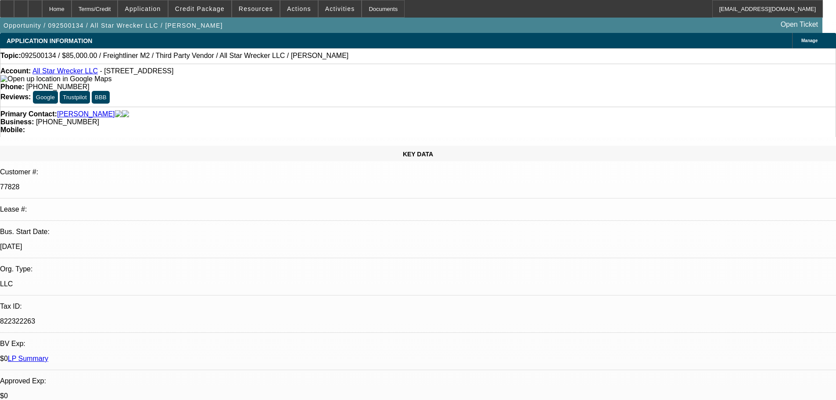
select select "0"
select select "6"
select select "0"
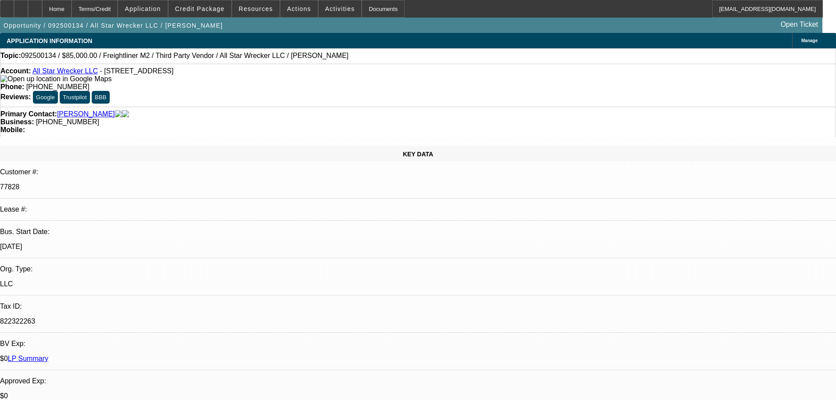
select select "0"
select select "6"
select select "0"
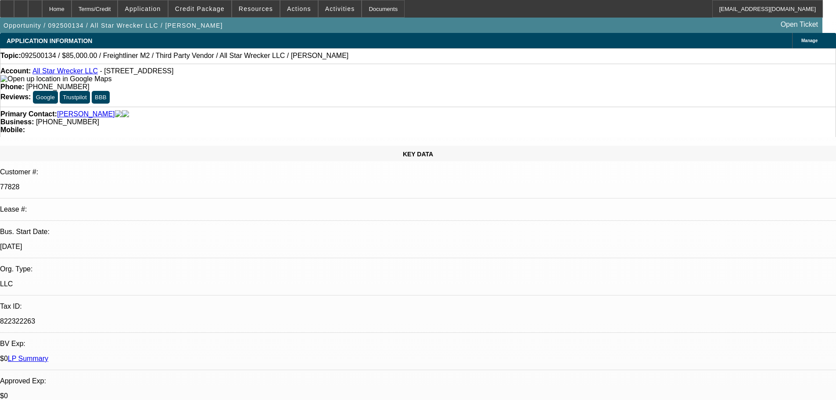
select select "6"
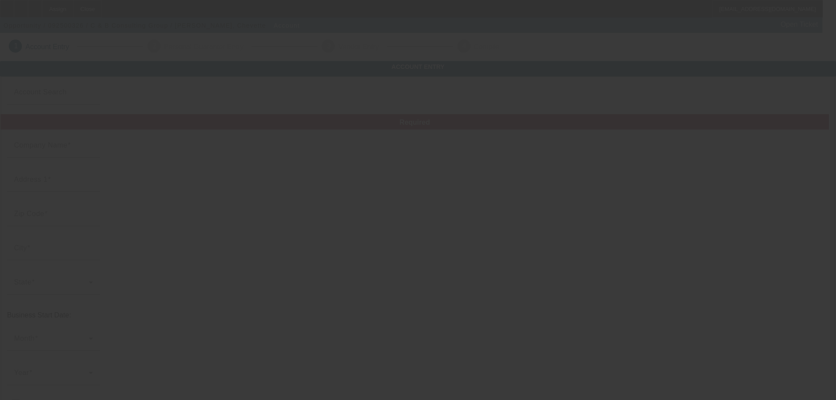
type input "C & B Consulting Group"
type input "[STREET_ADDRESS]"
type input "30088"
type input "Stone Mountain"
type input "[PHONE_NUMBER]"
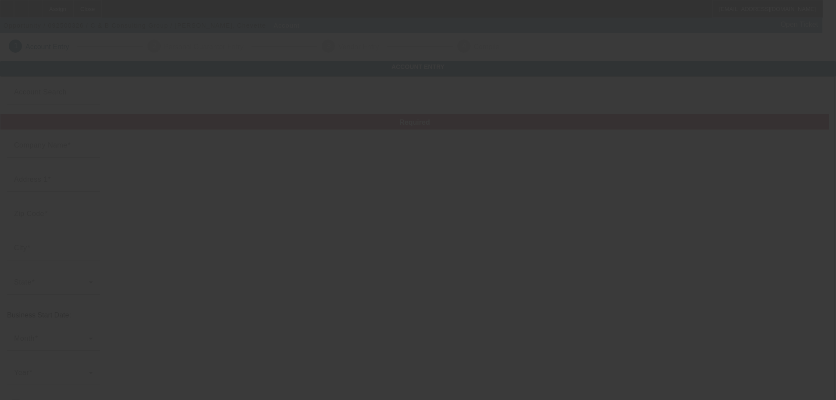
type input "[EMAIL_ADDRESS][DOMAIN_NAME]"
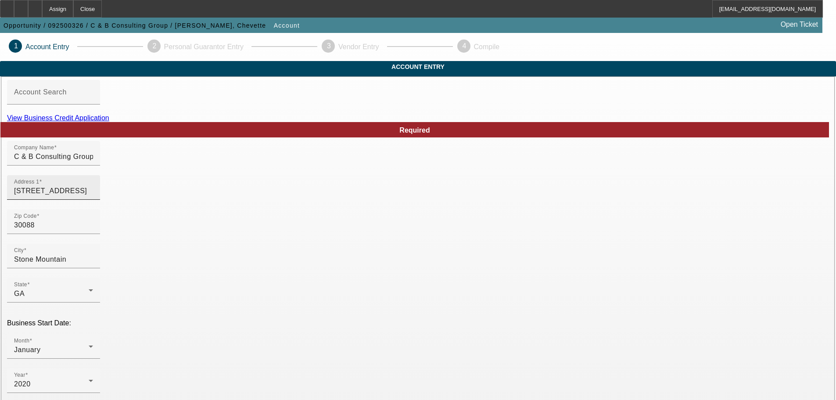
scroll to position [162, 0]
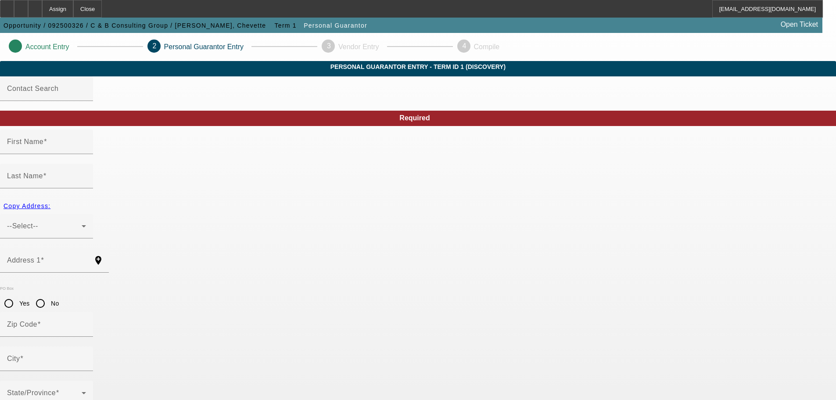
type input "Chevette"
type input "[PERSON_NAME]"
type input "[STREET_ADDRESS]"
radio input "true"
type input "30088"
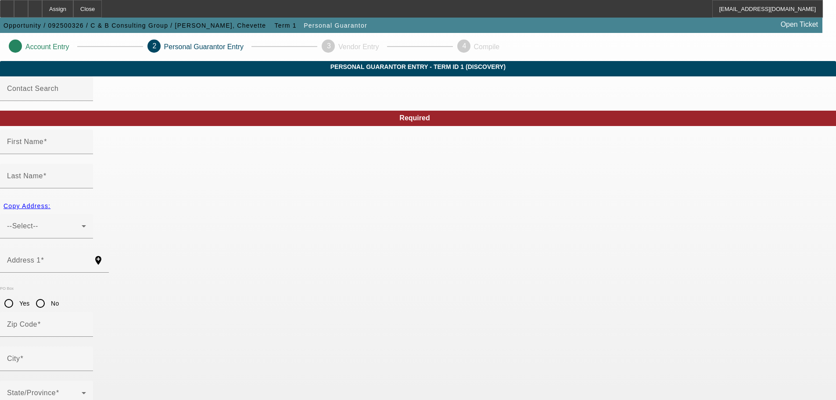
type input "Stone Mountain"
type input "[PHONE_NUMBER]"
type input "100"
type input "434-41-0557"
type input "[EMAIL_ADDRESS][DOMAIN_NAME]"
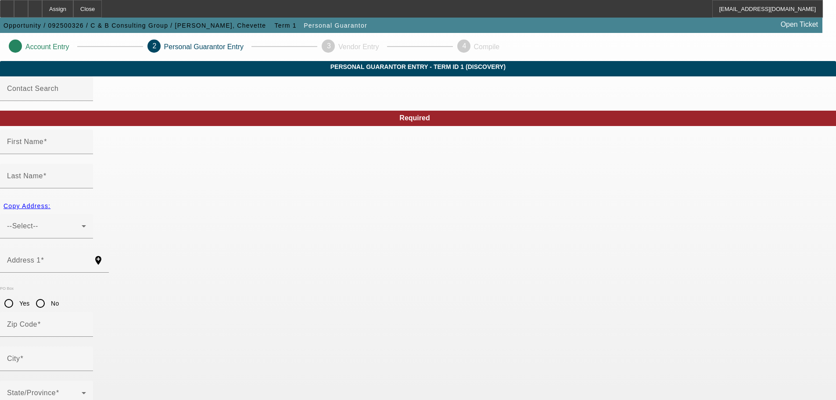
type input "[PHONE_NUMBER]"
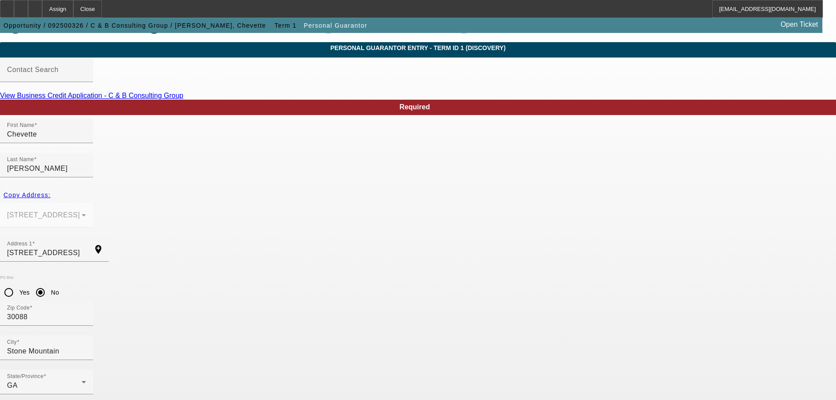
scroll to position [29, 0]
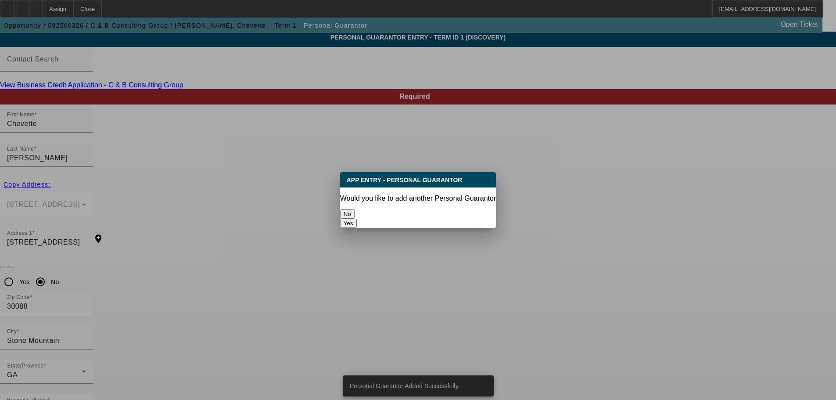
scroll to position [0, 0]
click at [355, 209] on button "No" at bounding box center [347, 213] width 14 height 9
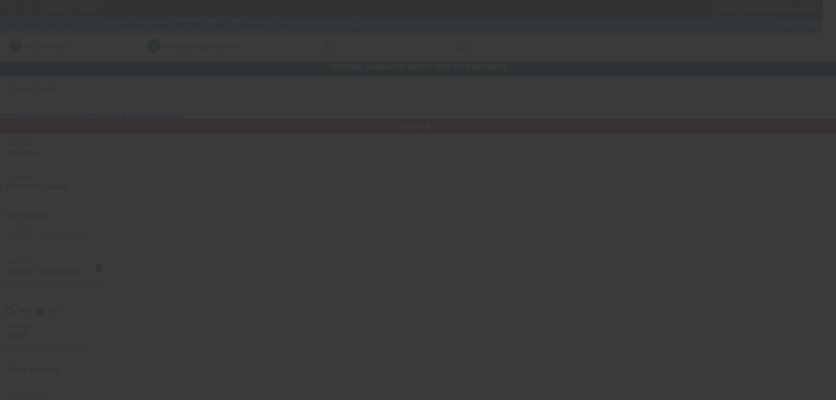
scroll to position [29, 0]
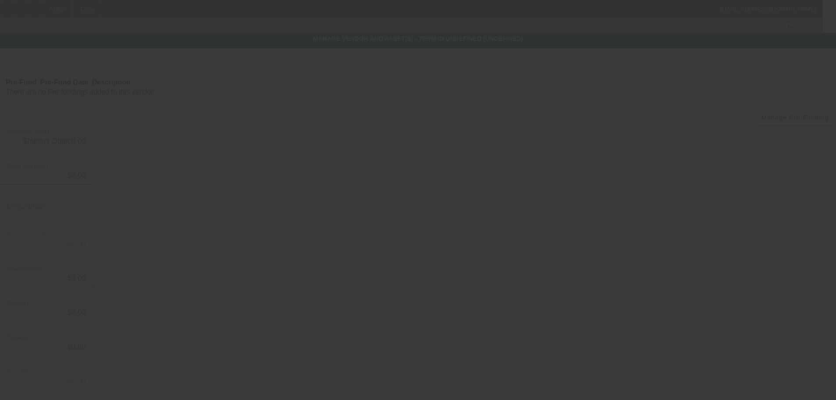
type input "$40,000.00"
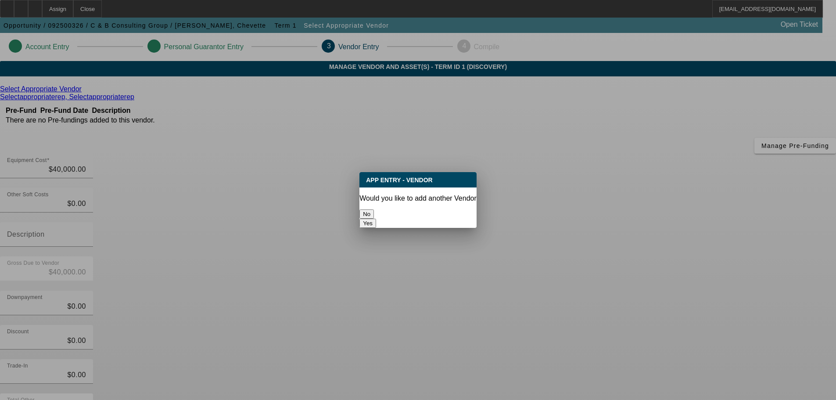
click at [374, 216] on button "No" at bounding box center [367, 213] width 14 height 9
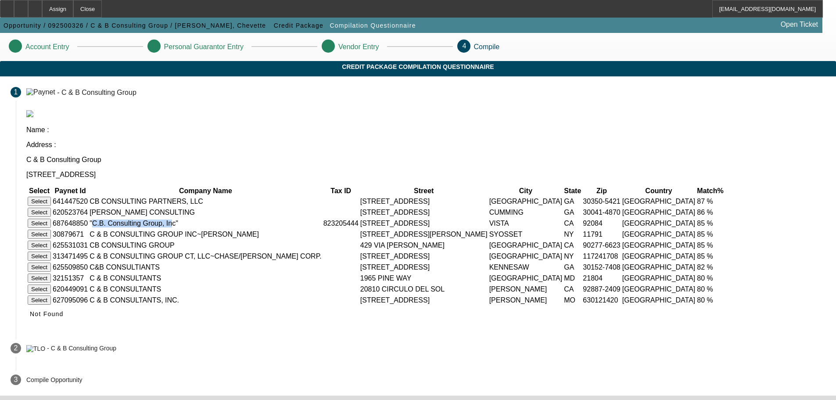
drag, startPoint x: 277, startPoint y: 204, endPoint x: 340, endPoint y: 209, distance: 63.8
click at [322, 218] on td ""C.B. Consulting Group, Inc"" at bounding box center [205, 223] width 233 height 10
click at [64, 317] on span "Not Found" at bounding box center [47, 313] width 34 height 7
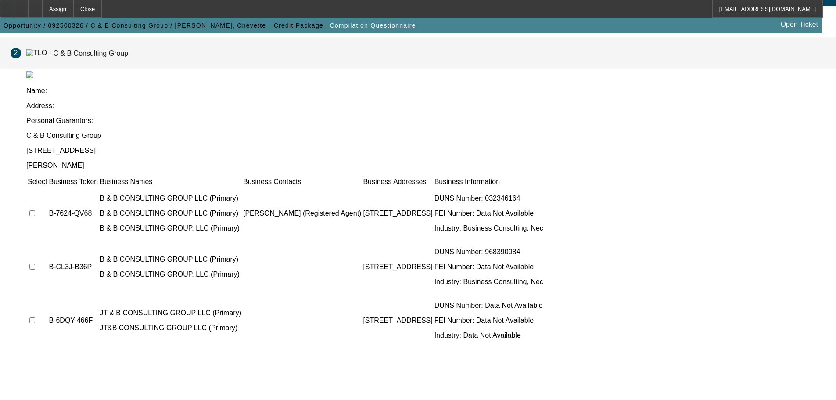
scroll to position [86, 0]
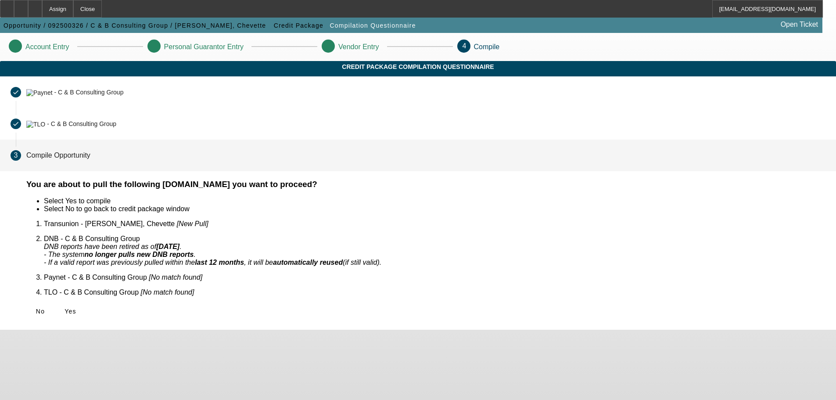
scroll to position [0, 0]
click at [76, 308] on span "Yes" at bounding box center [71, 311] width 12 height 7
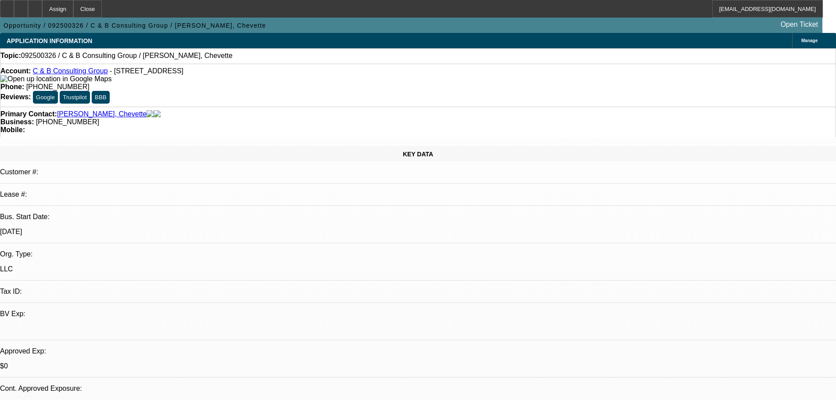
select select "0"
select select "2"
select select "0.1"
select select "4"
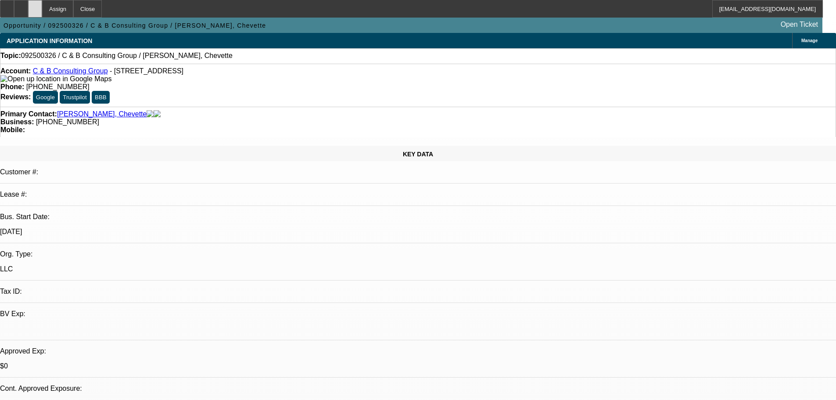
click at [35, 6] on icon at bounding box center [35, 6] width 0 height 0
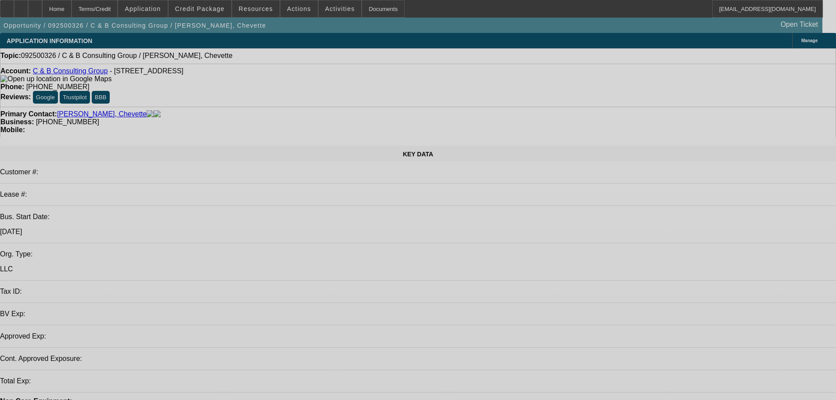
select select "0"
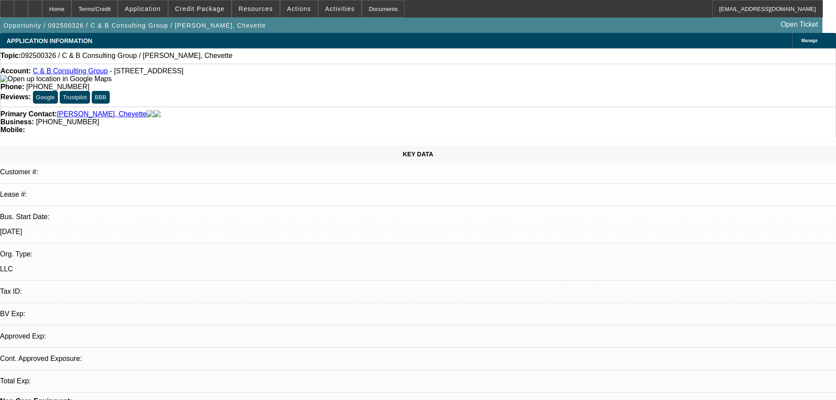
select select "2"
select select "0.1"
select select "4"
click at [204, 7] on span "Credit Package" at bounding box center [200, 8] width 50 height 7
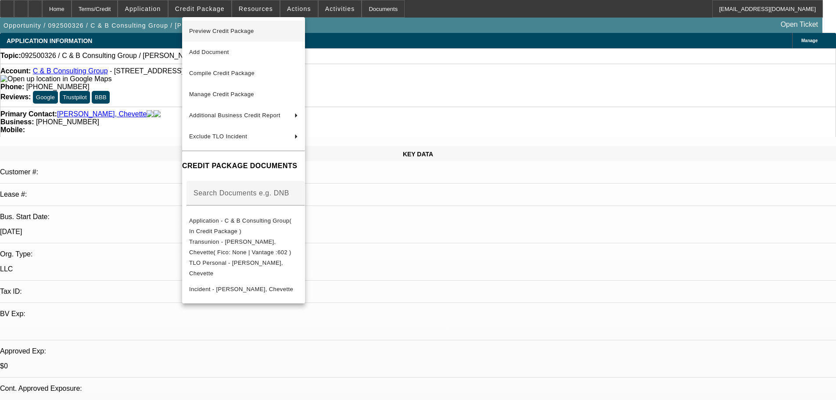
click at [227, 31] on span "Preview Credit Package" at bounding box center [221, 31] width 65 height 7
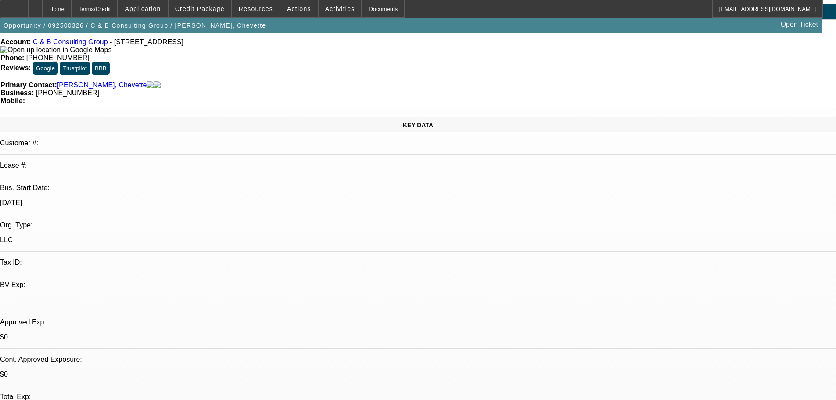
scroll to position [88, 0]
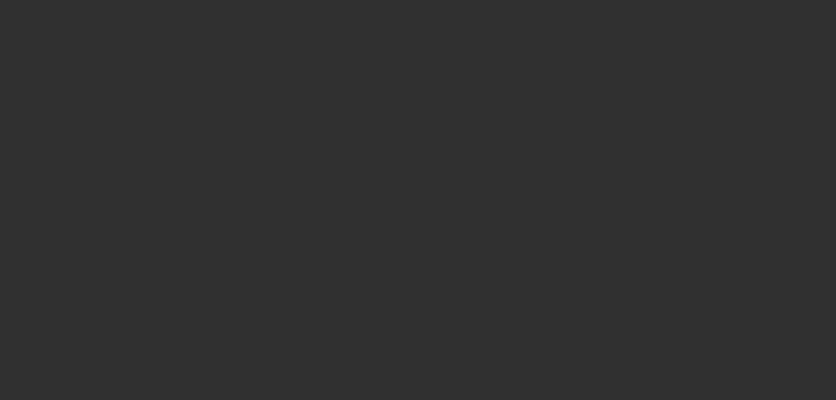
scroll to position [0, 0]
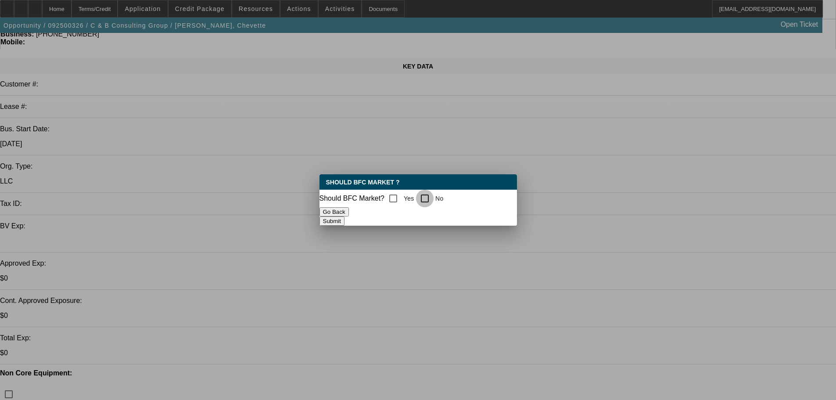
click at [432, 195] on input "No" at bounding box center [425, 199] width 18 height 18
checkbox input "true"
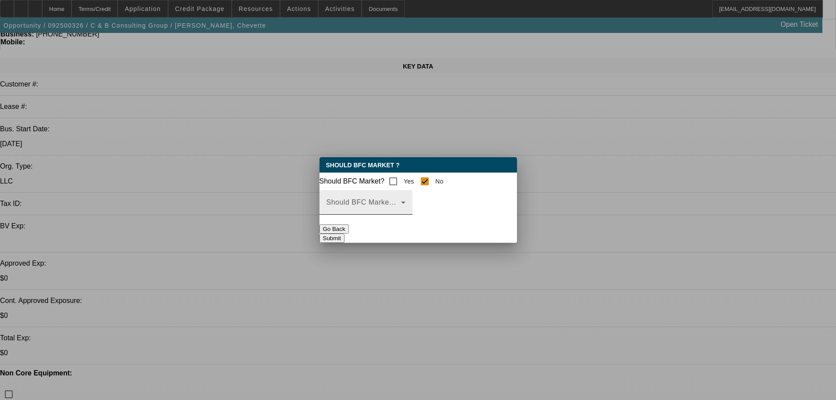
click at [433, 205] on mat-label "Should BFC Market Status Reason" at bounding box center [385, 201] width 116 height 7
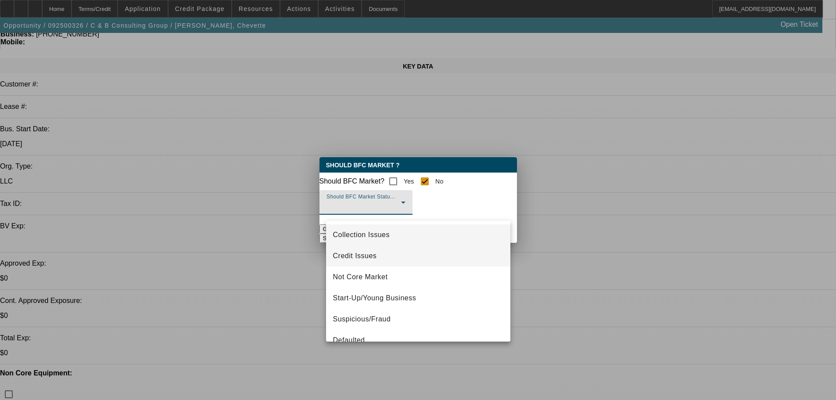
click at [374, 260] on span "Credit Issues" at bounding box center [355, 256] width 44 height 11
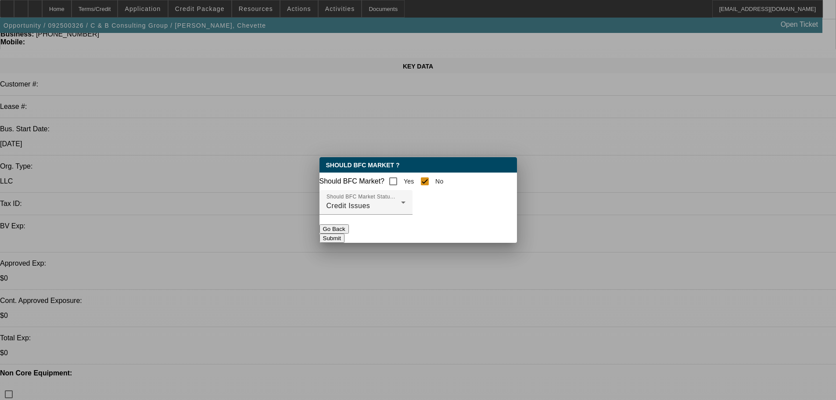
click at [345, 234] on button "Submit" at bounding box center [332, 238] width 25 height 9
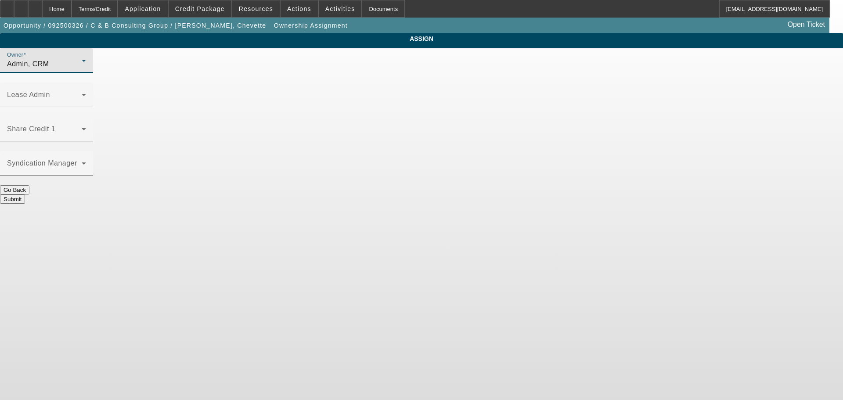
click at [82, 69] on div "Admin, CRM" at bounding box center [44, 64] width 75 height 11
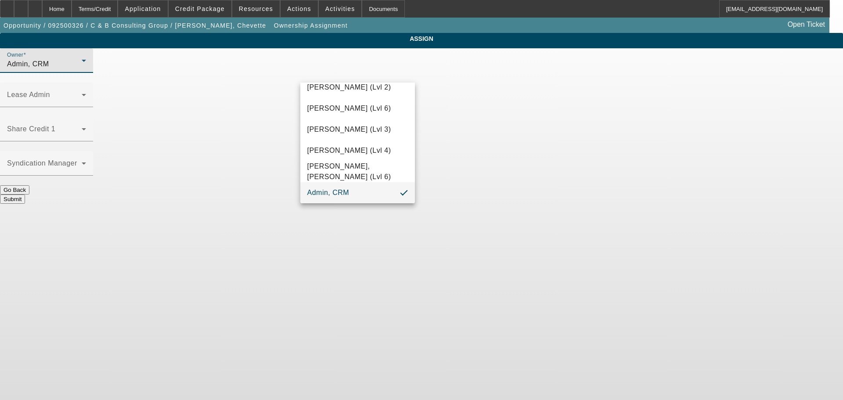
scroll to position [25, 0]
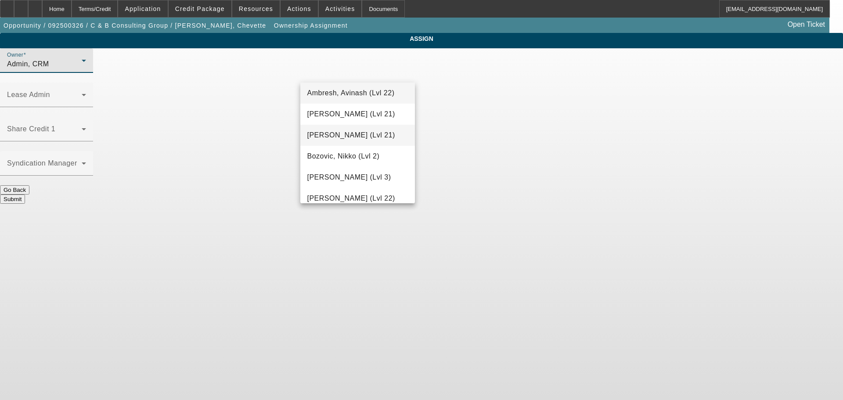
click at [353, 134] on span "[PERSON_NAME] (Lvl 21)" at bounding box center [351, 135] width 88 height 11
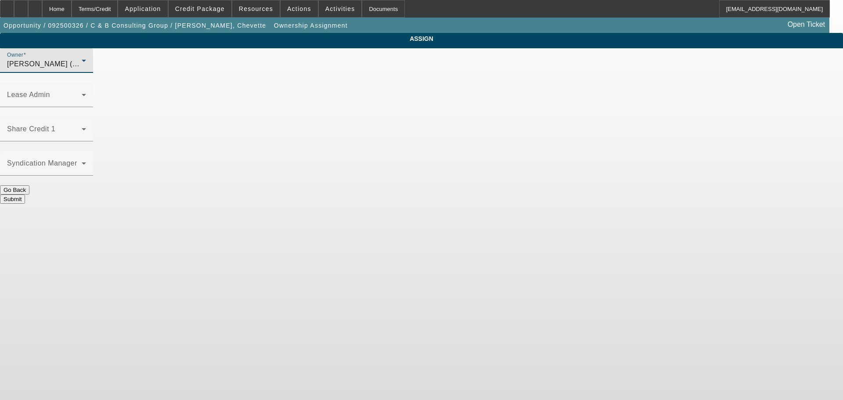
click at [25, 194] on button "Submit" at bounding box center [12, 198] width 25 height 9
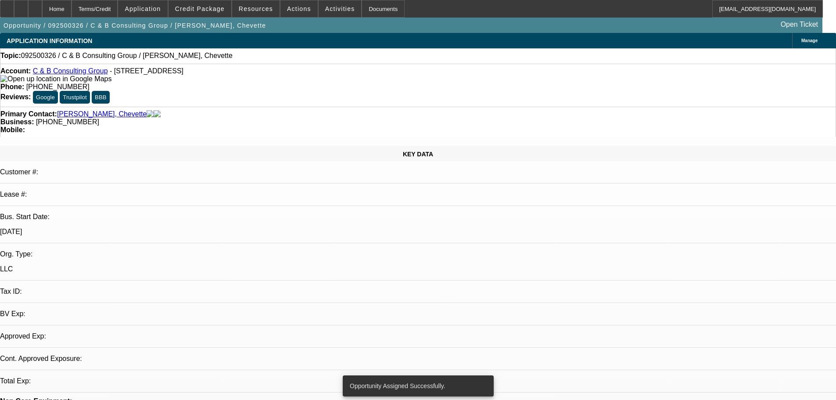
select select "0"
select select "2"
select select "0.1"
select select "4"
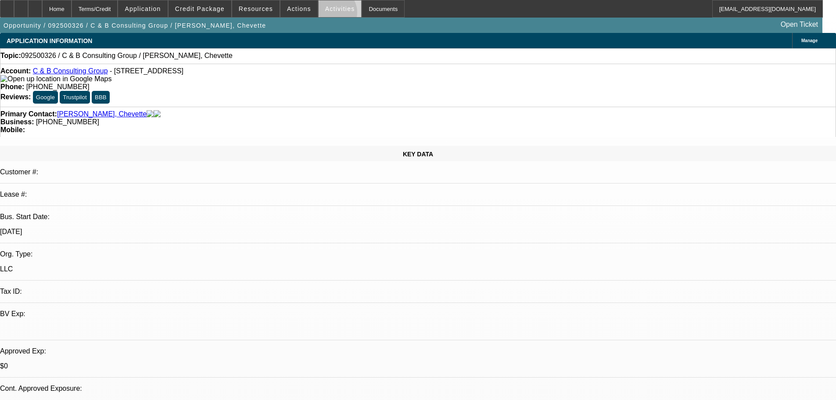
click at [323, 14] on span at bounding box center [340, 8] width 43 height 21
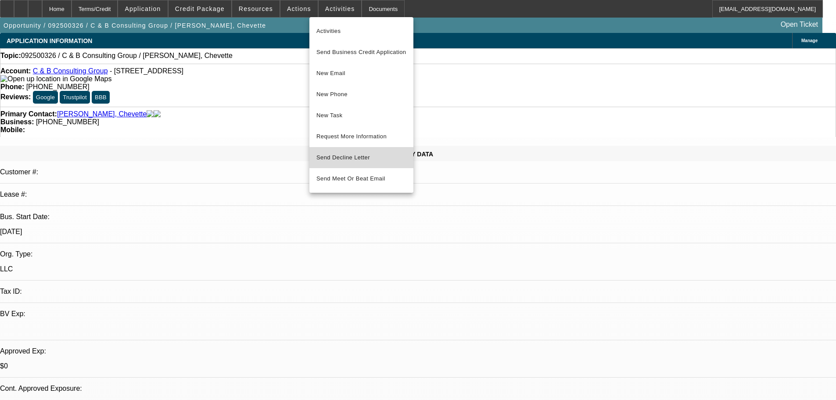
click at [350, 158] on span "Send Decline Letter" at bounding box center [343, 157] width 54 height 7
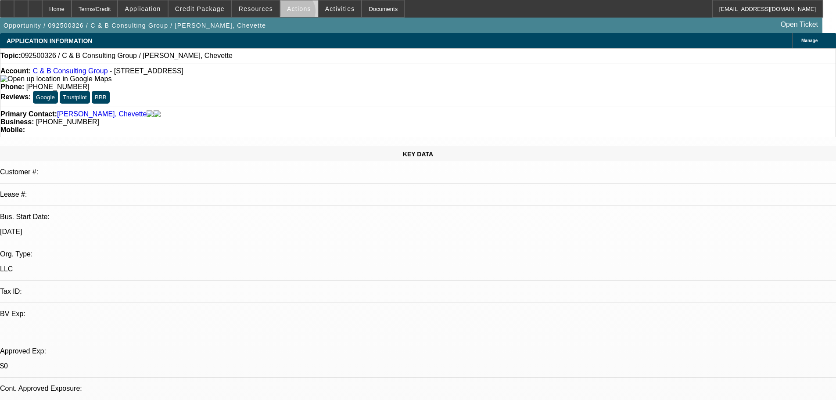
click at [292, 13] on span at bounding box center [299, 8] width 37 height 21
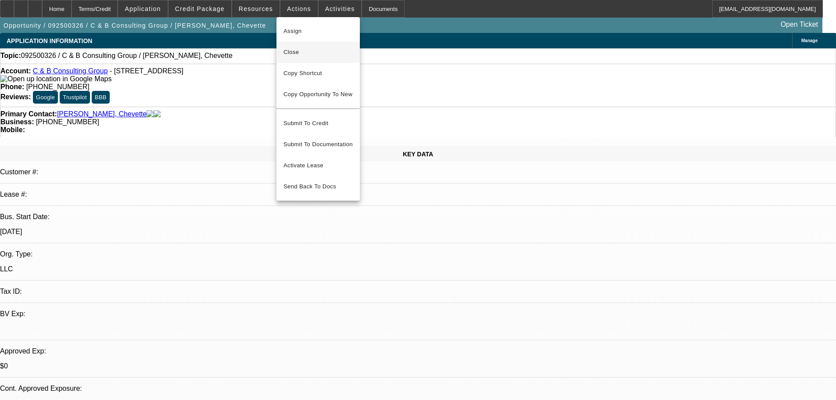
click at [300, 52] on span "Close" at bounding box center [318, 52] width 69 height 11
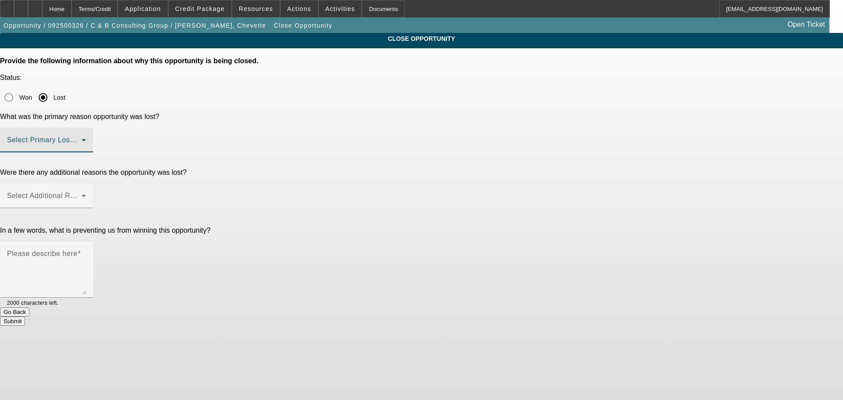
click at [82, 138] on span at bounding box center [44, 143] width 75 height 11
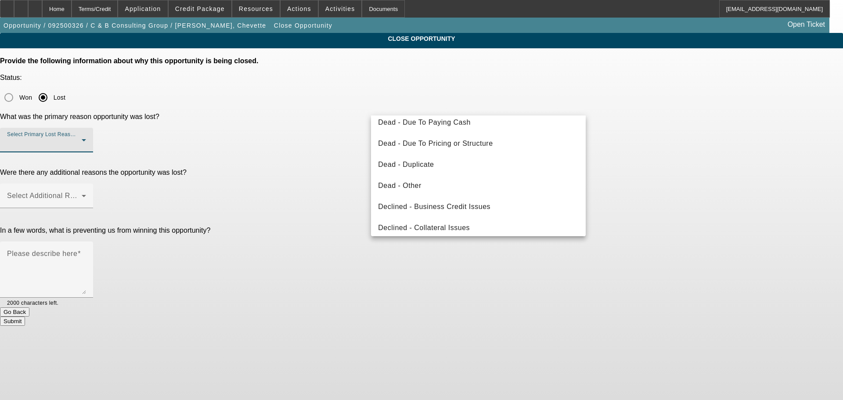
scroll to position [118, 0]
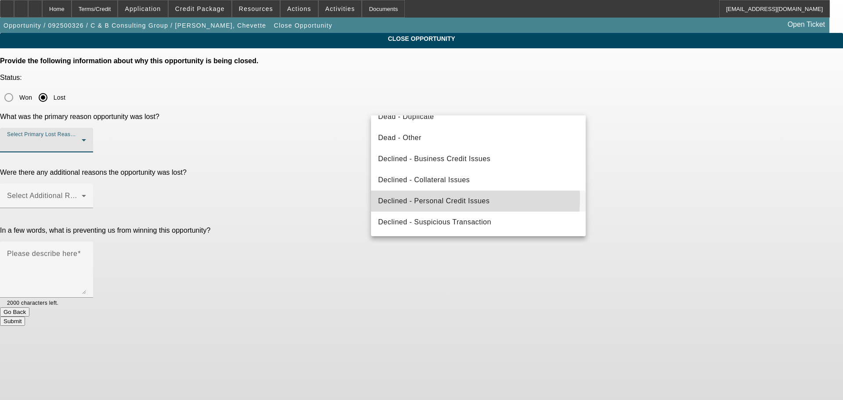
click at [442, 198] on span "Declined - Personal Credit Issues" at bounding box center [433, 201] width 111 height 11
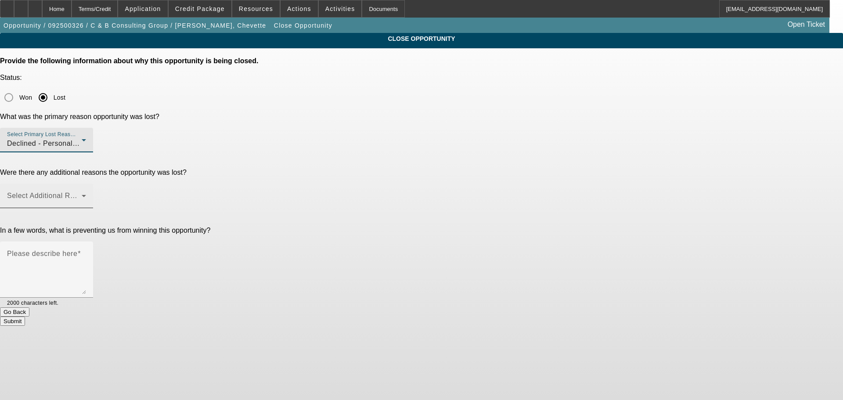
click at [93, 183] on div "Select Additional Reasons" at bounding box center [46, 195] width 93 height 25
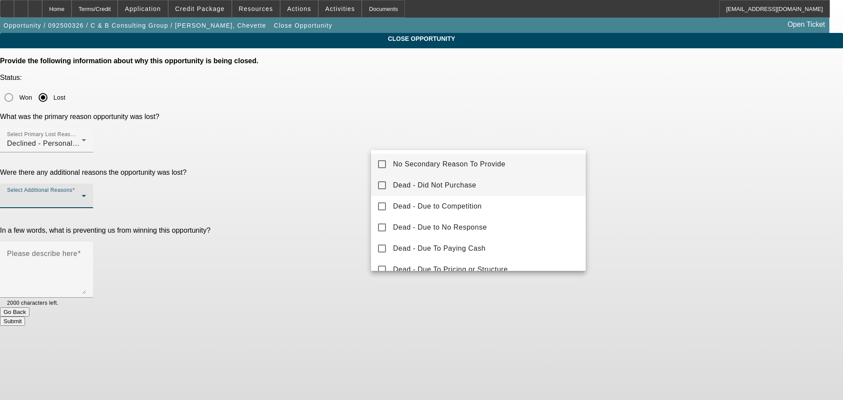
click at [448, 175] on mat-option "Dead - Did Not Purchase" at bounding box center [478, 185] width 215 height 21
click at [408, 168] on span "No Secondary Reason To Provide" at bounding box center [449, 164] width 112 height 11
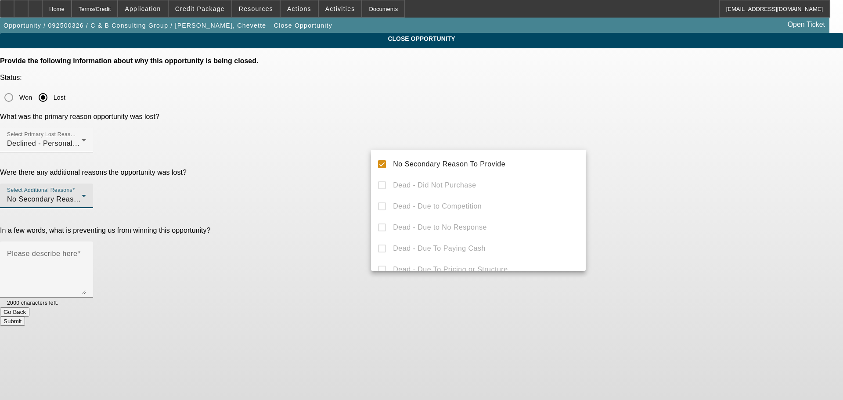
click at [351, 191] on div at bounding box center [421, 200] width 843 height 400
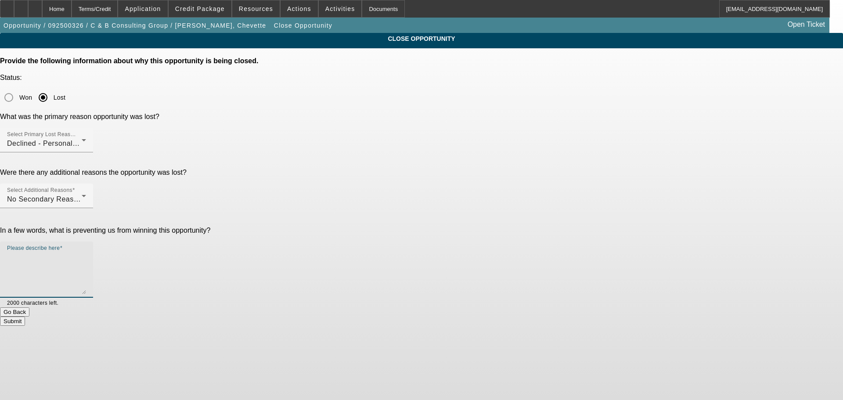
click at [86, 252] on textarea "Please describe here" at bounding box center [46, 273] width 79 height 42
type textarea "LIGHT AND POOR CREDIT, TLO ISSUES, MARKED DNC, SENT DECLINE LETTER, CLOSING OPP."
click at [25, 316] on button "Submit" at bounding box center [12, 320] width 25 height 9
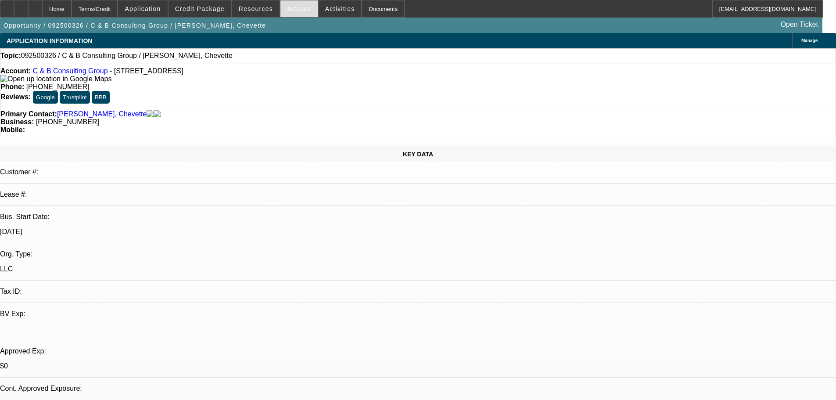
select select "0"
select select "2"
select select "0.1"
select select "4"
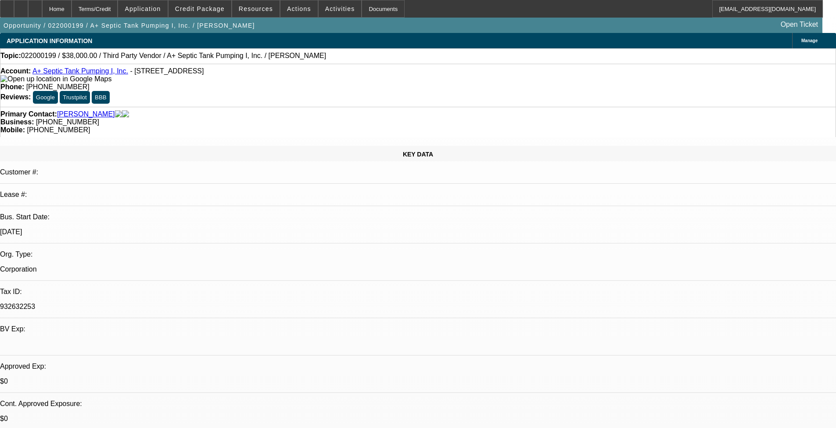
select select "0"
select select "2"
select select "0.1"
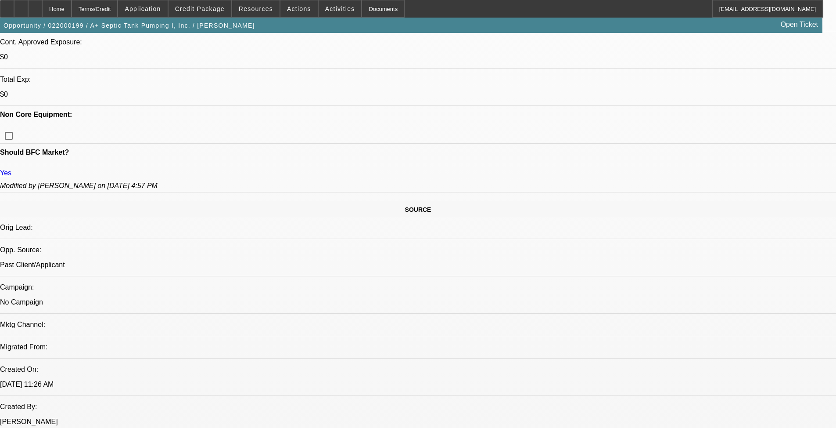
scroll to position [231, 0]
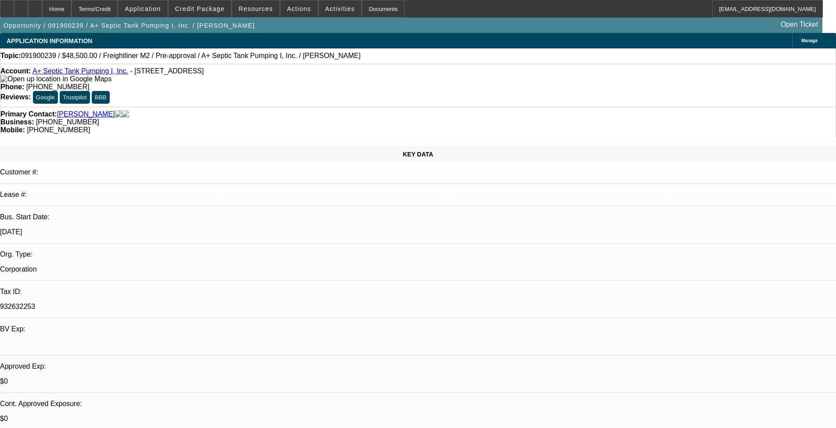
select select "0"
select select "2"
select select "0"
select select "6"
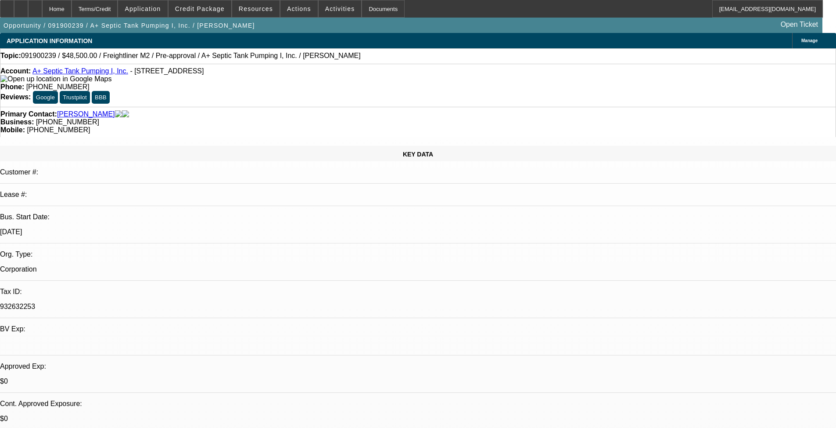
select select "0"
select select "2"
select select "0"
select select "6"
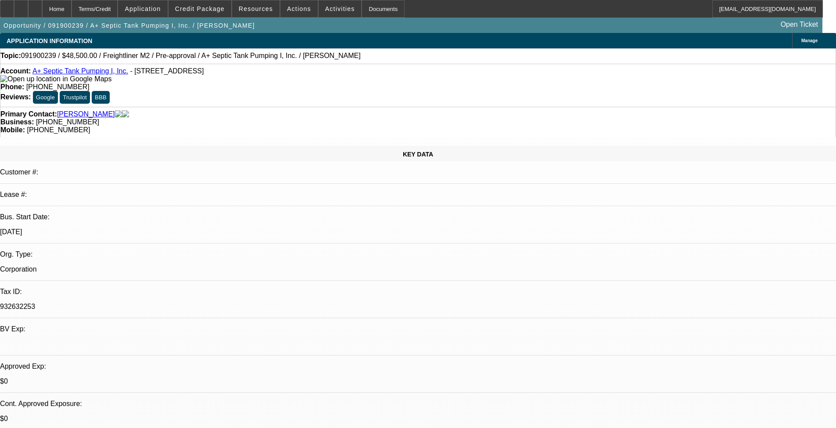
select select "0.1"
select select "2"
select select "0"
select select "6"
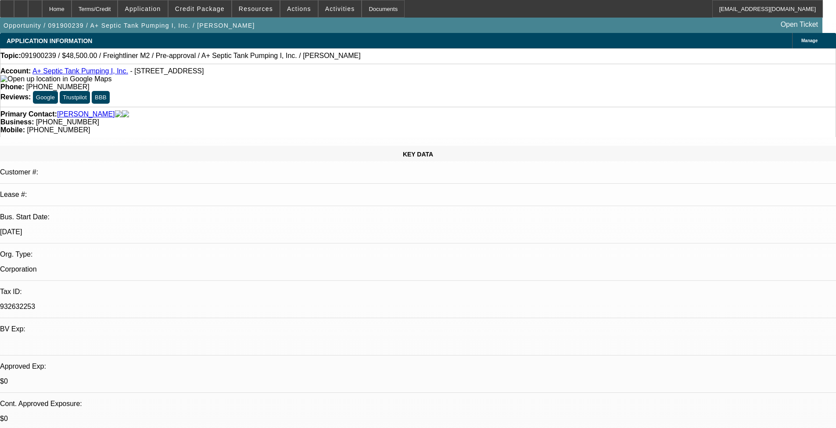
select select "0.1"
select select "2"
select select "0"
select select "6"
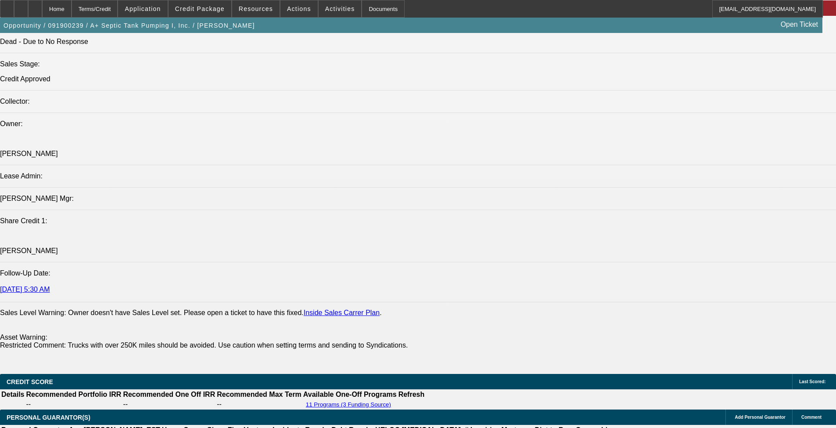
scroll to position [919, 0]
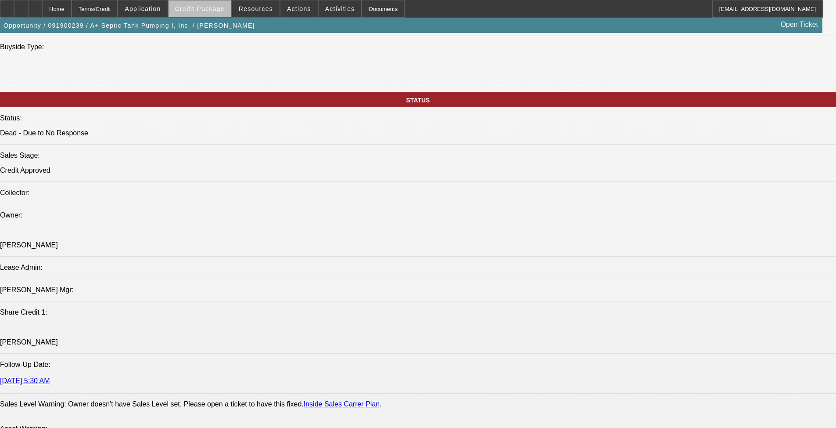
click at [223, 13] on span at bounding box center [200, 8] width 63 height 21
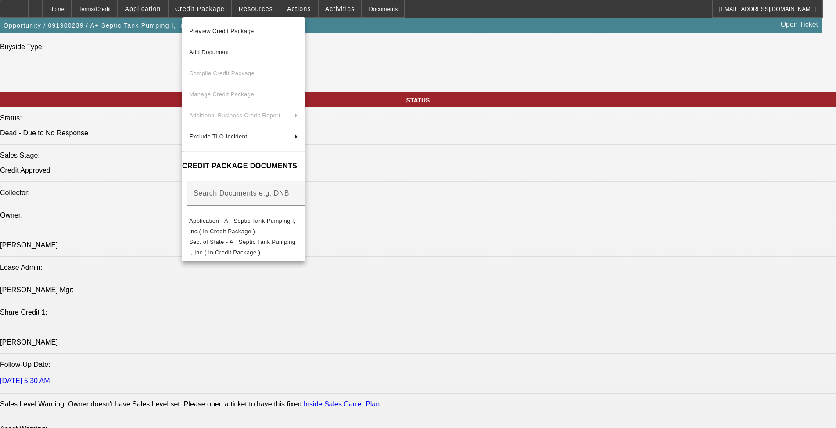
click at [165, 202] on div at bounding box center [418, 214] width 836 height 428
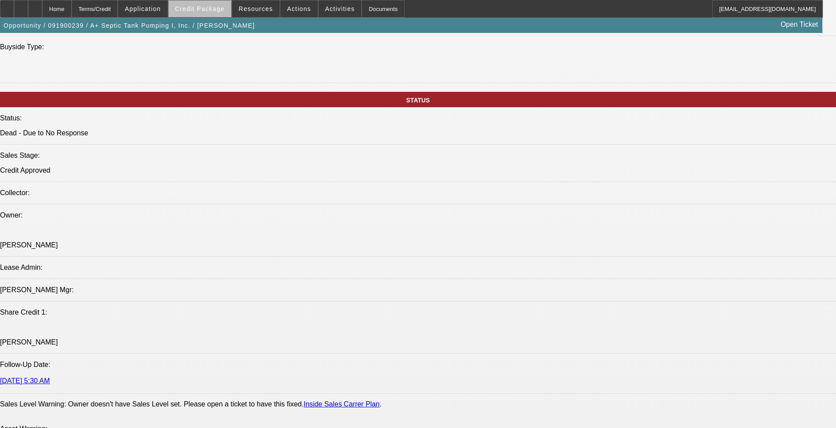
click at [220, 13] on span at bounding box center [200, 8] width 63 height 21
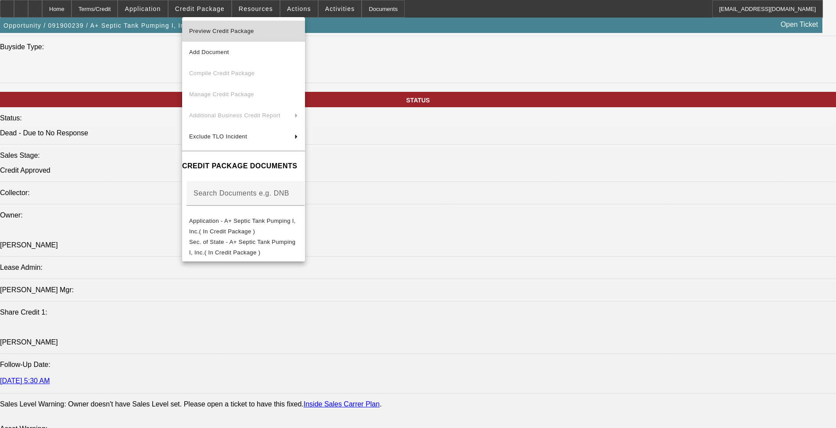
click at [259, 31] on span "Preview Credit Package" at bounding box center [243, 31] width 109 height 11
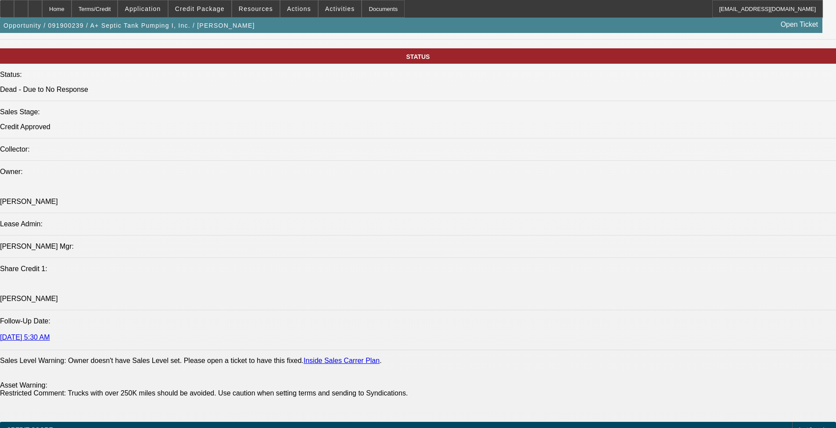
scroll to position [788, 0]
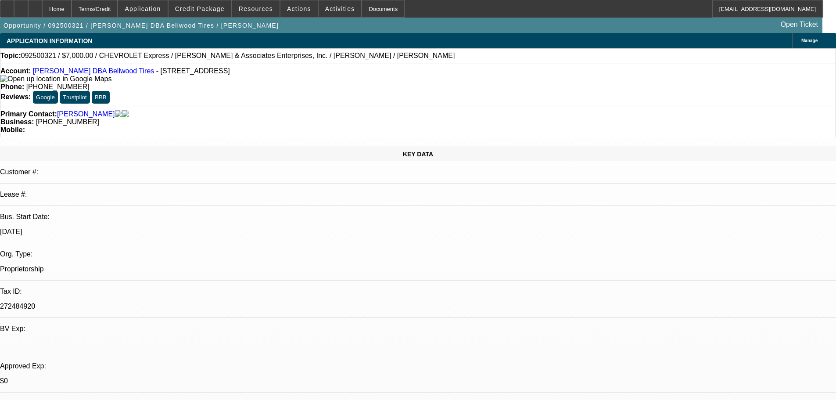
select select "0"
select select "0.1"
select select "4"
select select "0"
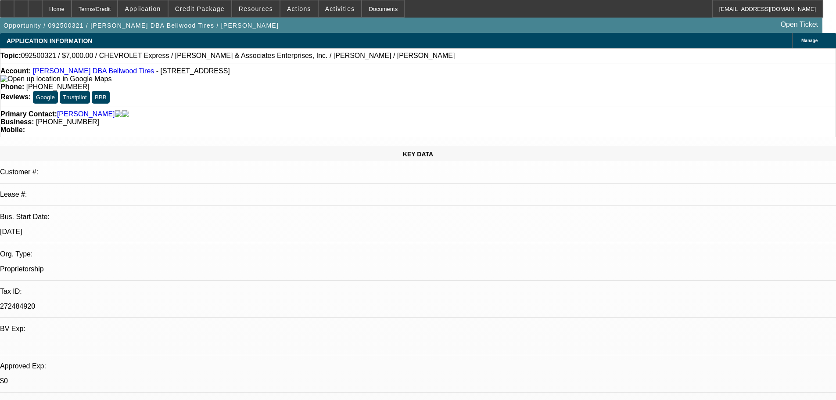
select select "2"
select select "0.1"
select select "4"
click at [222, 8] on span "Credit Package" at bounding box center [200, 8] width 50 height 7
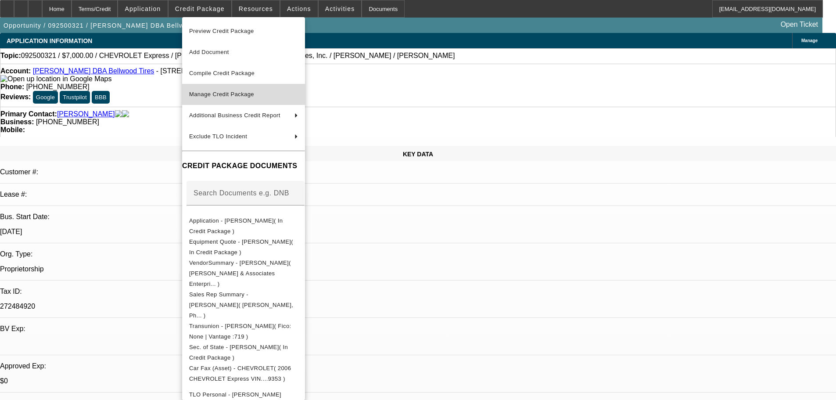
click at [207, 92] on span "Manage Credit Package" at bounding box center [221, 94] width 65 height 7
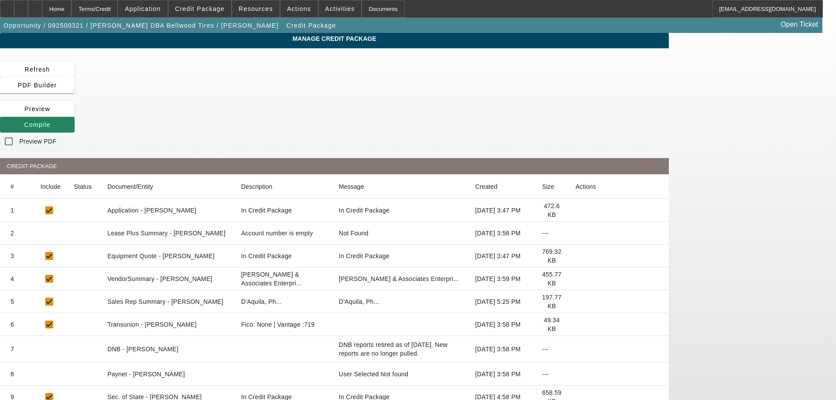
click at [575, 233] on icon at bounding box center [575, 233] width 0 height 0
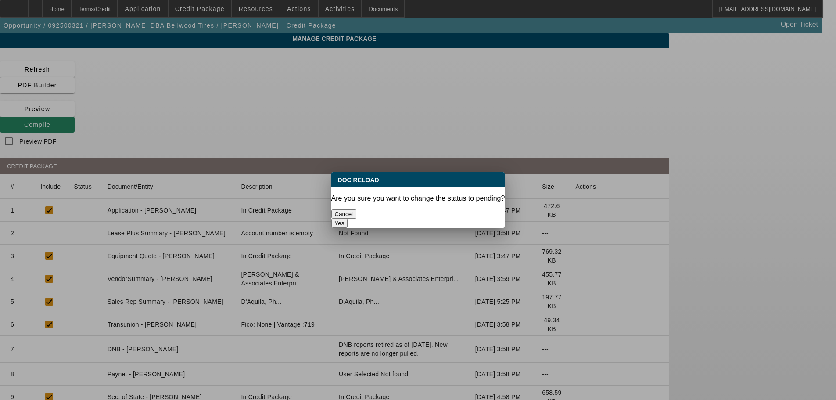
click at [348, 219] on button "Yes" at bounding box center [339, 223] width 17 height 9
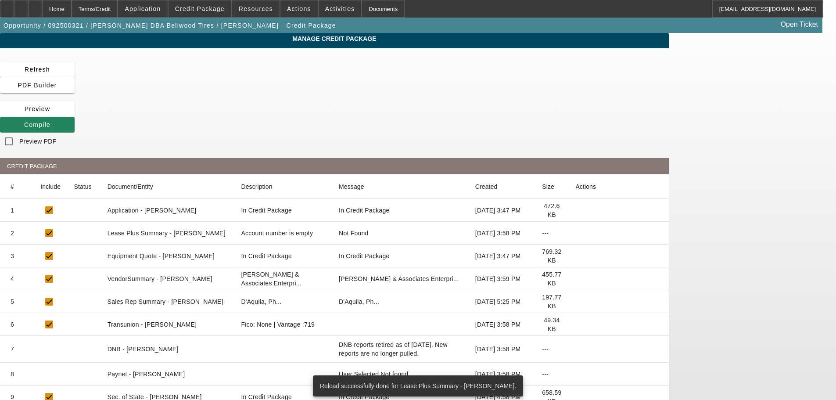
click at [575, 279] on icon at bounding box center [575, 279] width 0 height 0
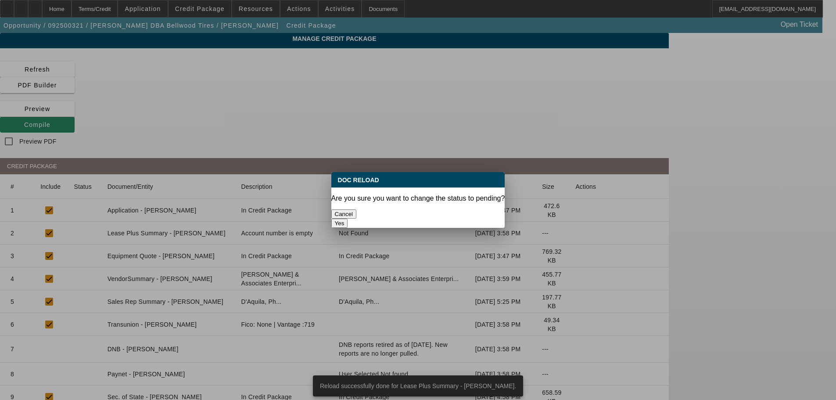
click at [348, 219] on button "Yes" at bounding box center [339, 223] width 17 height 9
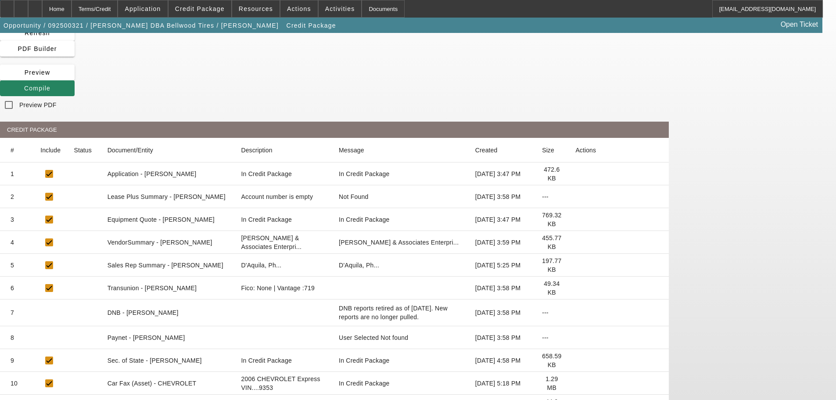
scroll to position [74, 0]
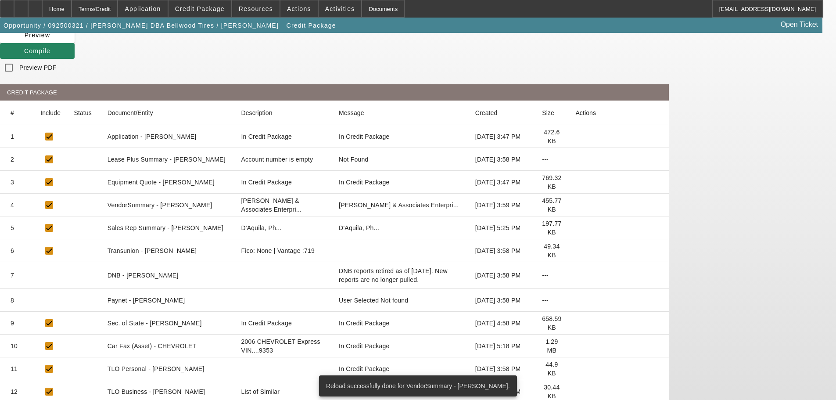
click at [575, 392] on icon at bounding box center [575, 392] width 0 height 0
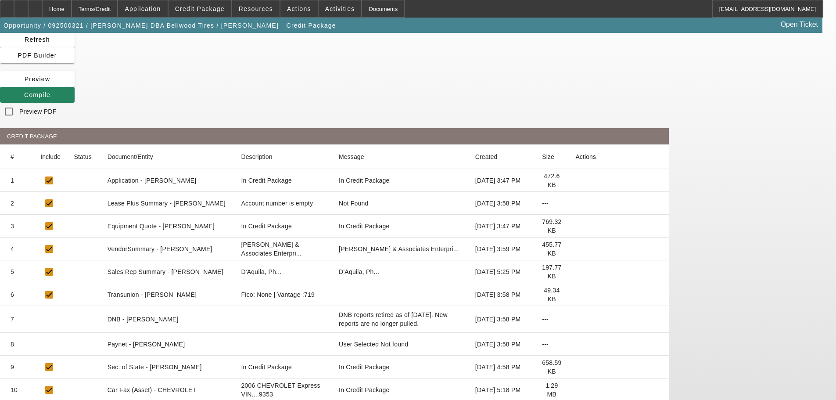
scroll to position [0, 0]
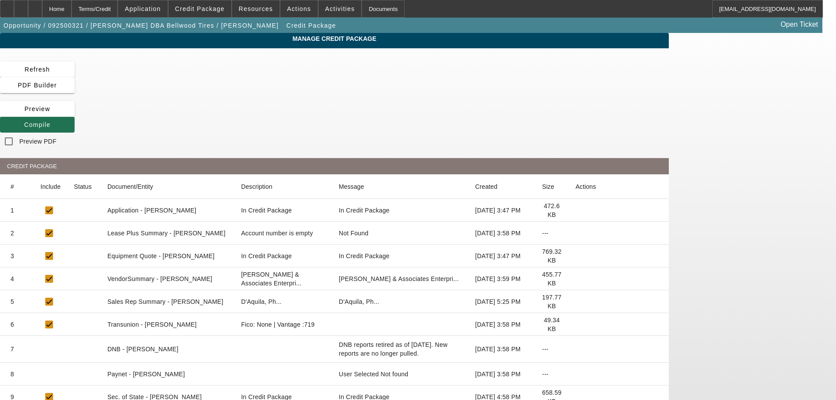
click at [50, 121] on span "Compile" at bounding box center [37, 124] width 26 height 7
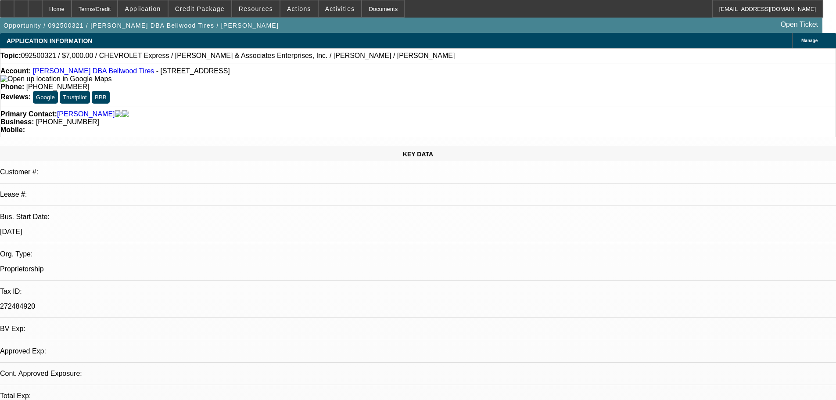
select select "0"
select select "0.1"
select select "4"
select select "0"
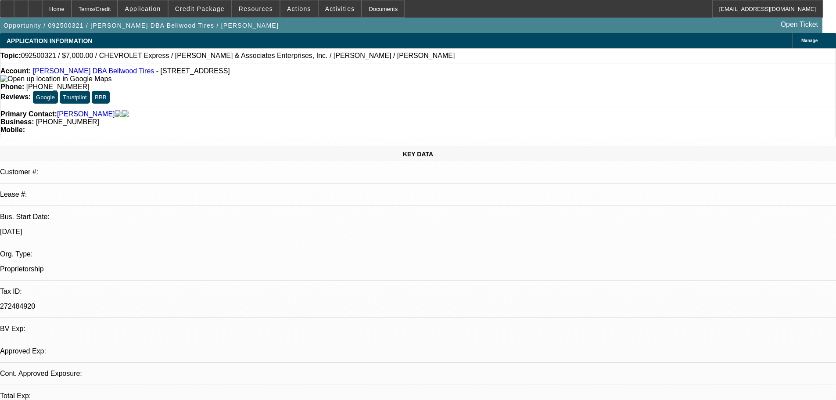
select select "2"
select select "0.1"
select select "4"
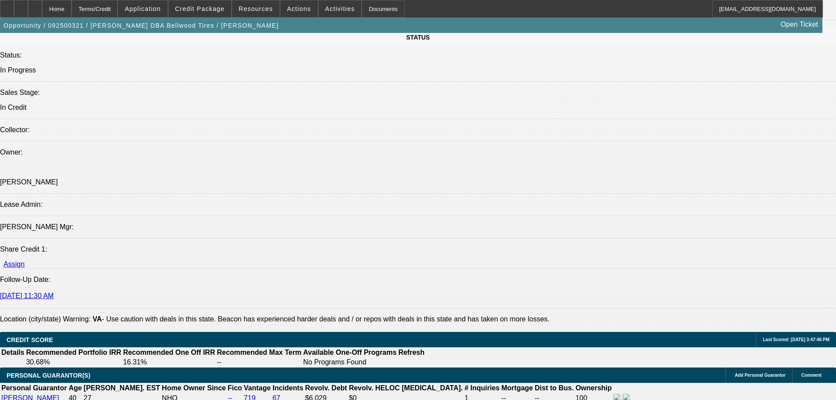
scroll to position [878, 0]
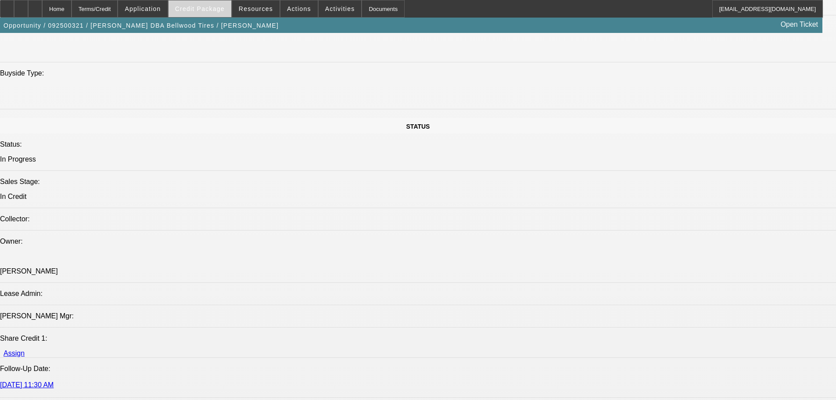
click at [209, 9] on span "Credit Package" at bounding box center [200, 8] width 50 height 7
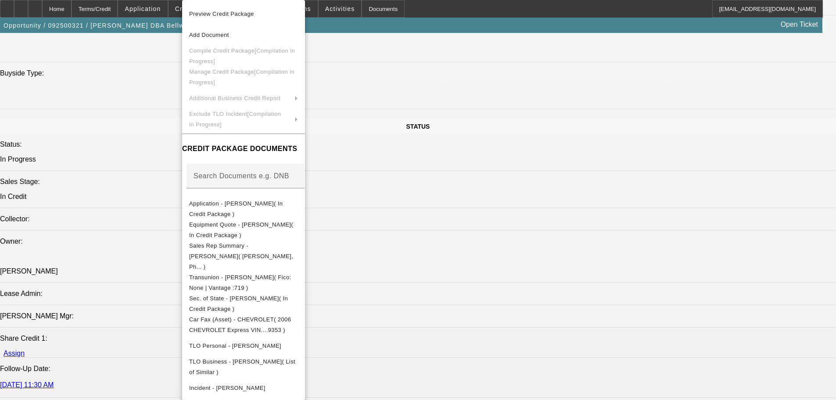
click at [155, 212] on div at bounding box center [418, 200] width 836 height 400
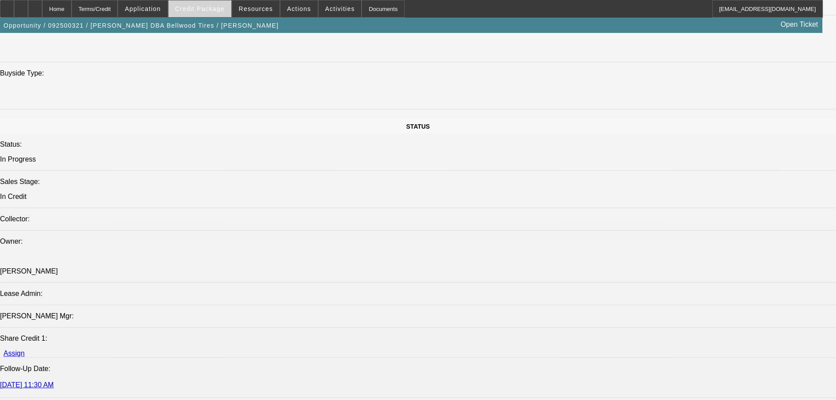
click at [211, 12] on span "Credit Package" at bounding box center [200, 8] width 50 height 7
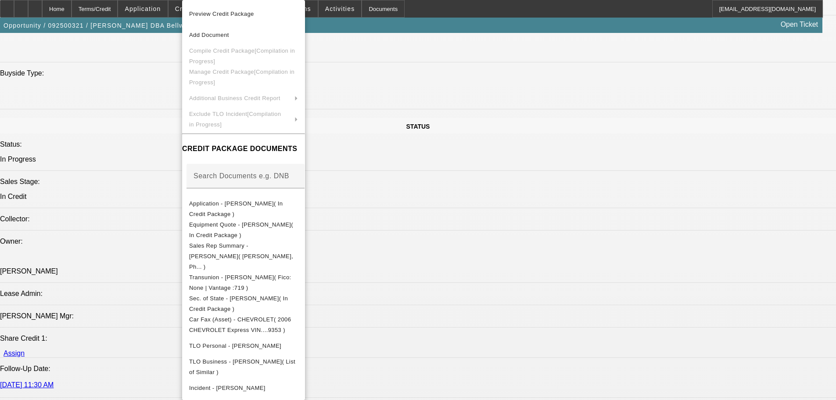
click at [153, 171] on div at bounding box center [418, 200] width 836 height 400
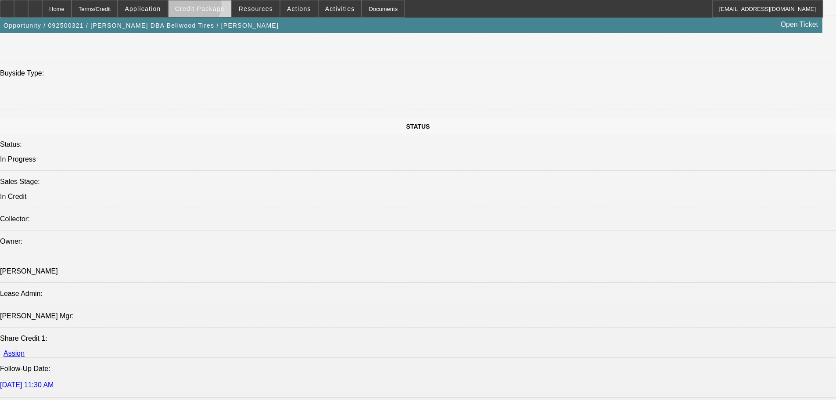
click at [207, 7] on span "Credit Package" at bounding box center [200, 8] width 50 height 7
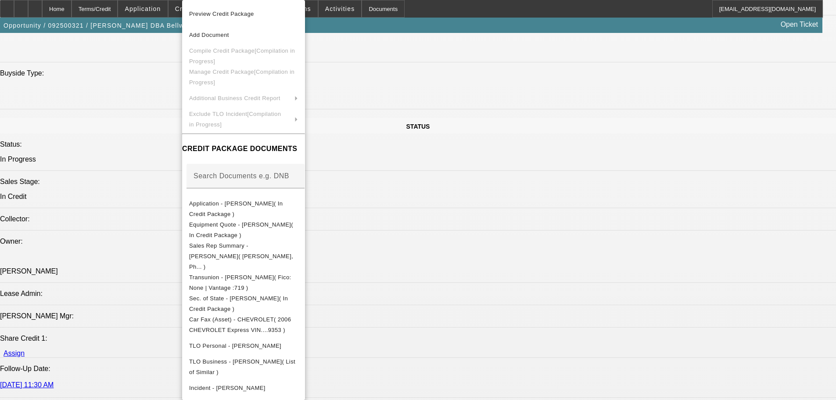
click at [157, 164] on div at bounding box center [418, 200] width 836 height 400
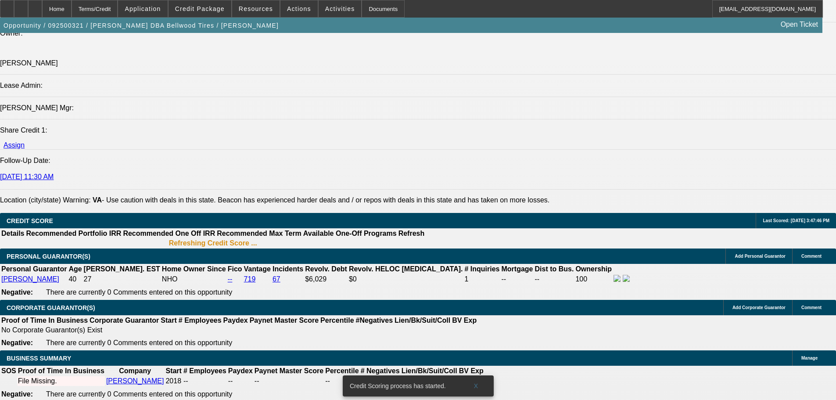
scroll to position [1027, 0]
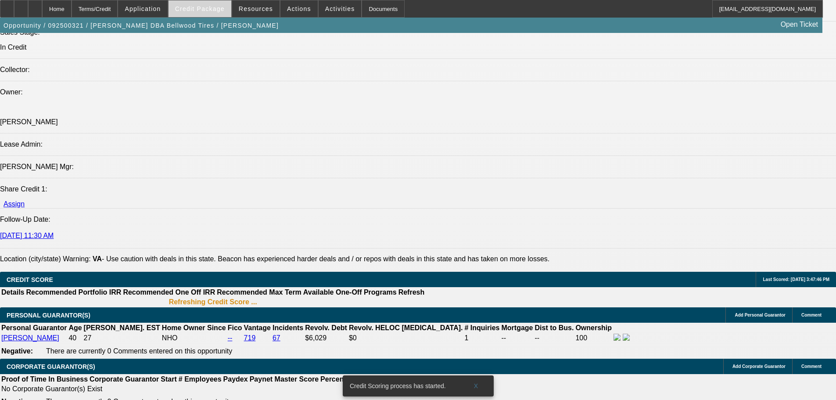
click at [220, 14] on span at bounding box center [200, 8] width 63 height 21
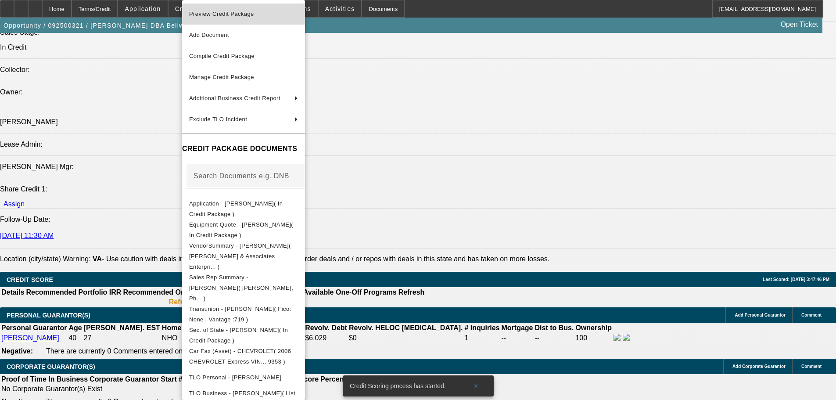
click at [224, 12] on span "Preview Credit Package" at bounding box center [221, 14] width 65 height 7
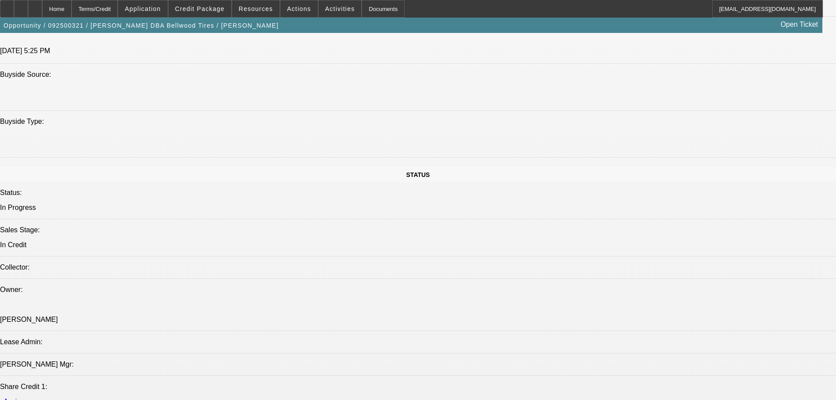
scroll to position [790, 0]
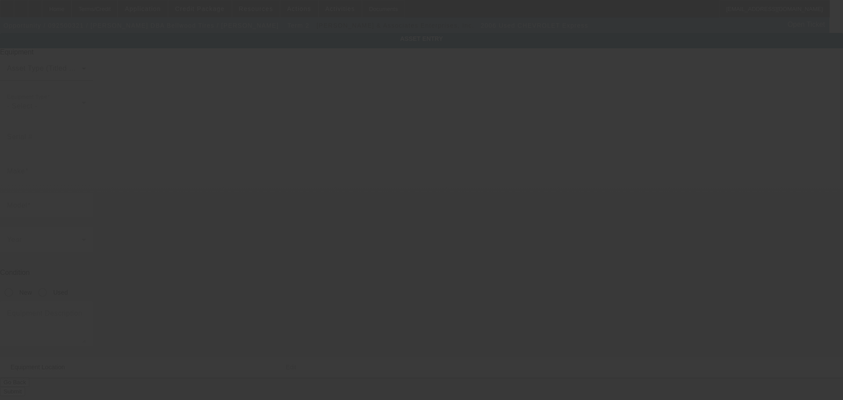
type input "[US_VEHICLE_IDENTIFICATION_NUMBER]"
type input "CHEVROLET"
type input "Express"
radio input "true"
type textarea "Van"
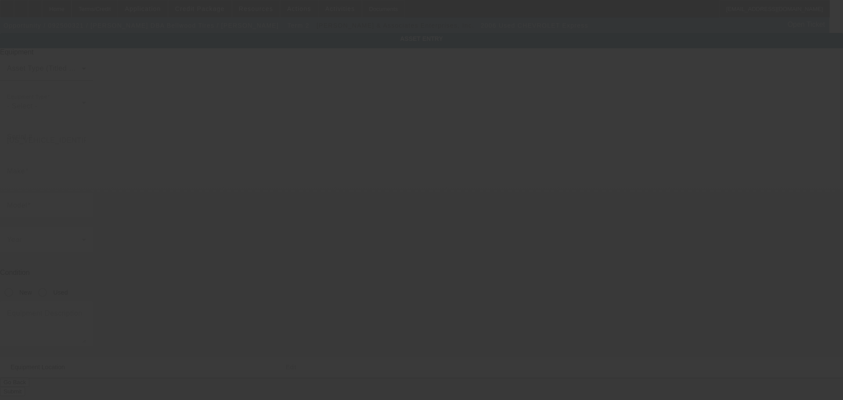
type input "[STREET_ADDRESS]"
type input "North Chesterfield"
type input "23237"
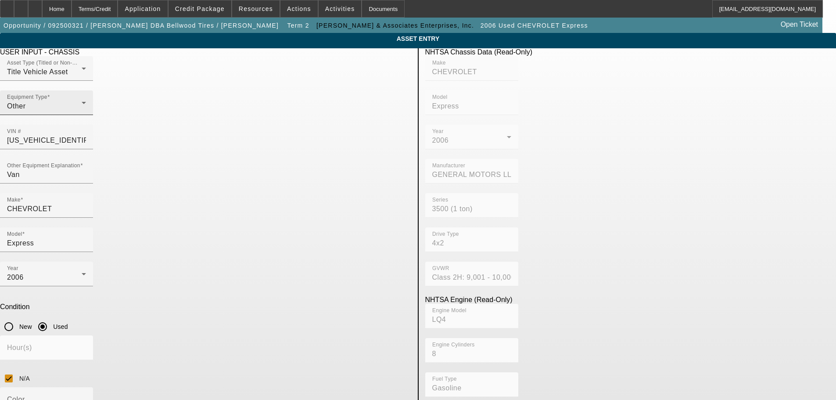
click at [86, 115] on div "Equipment Type Other" at bounding box center [46, 102] width 79 height 25
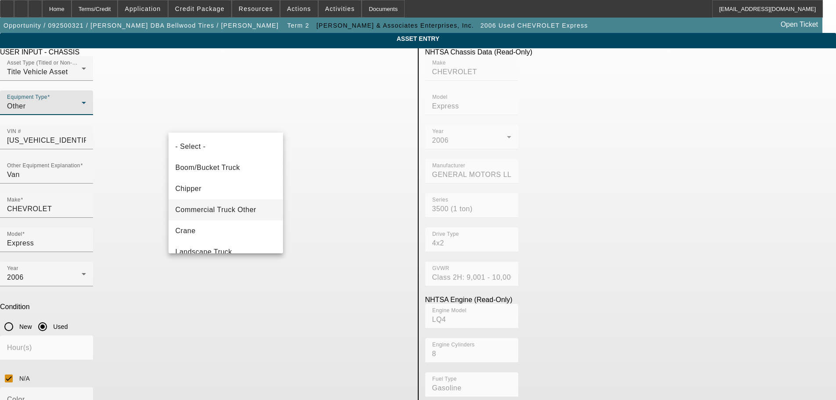
scroll to position [44, 0]
click at [235, 164] on span "Commercial Truck Other" at bounding box center [216, 166] width 81 height 11
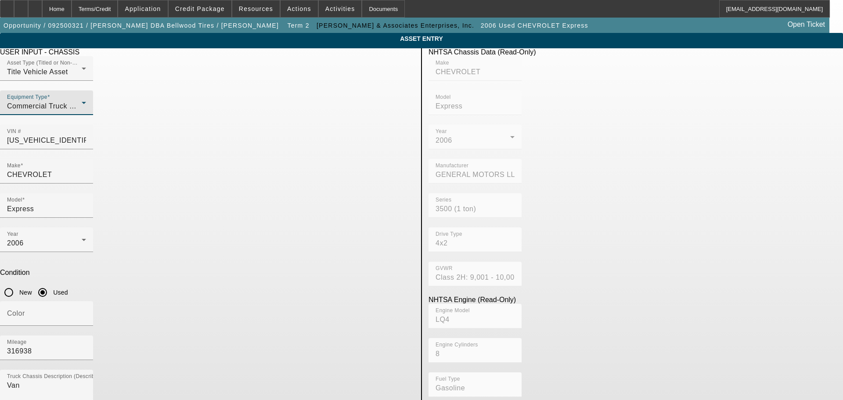
click at [111, 186] on app-asset-collateral-manage "ASSET ENTRY Delete asset USER INPUT - CHASSIS Asset Type (Titled or Non-Titled)…" at bounding box center [421, 276] width 843 height 487
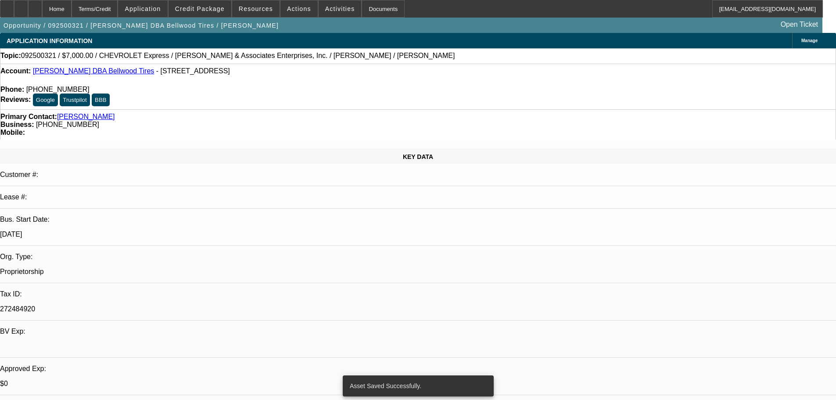
select select "0"
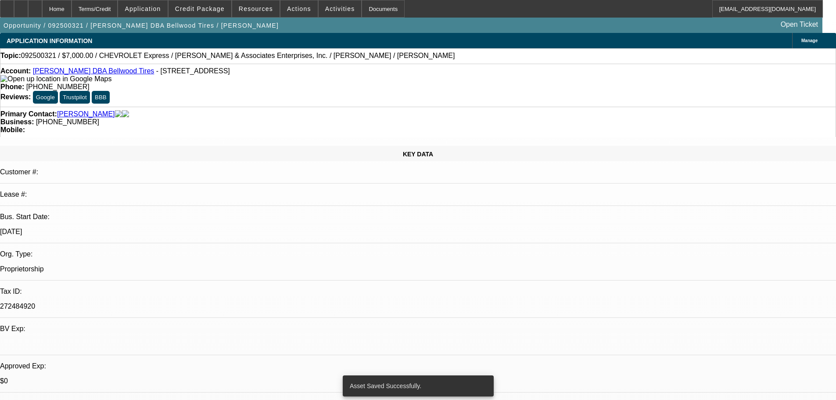
select select "0.1"
select select "4"
select select "0"
select select "2"
select select "0.1"
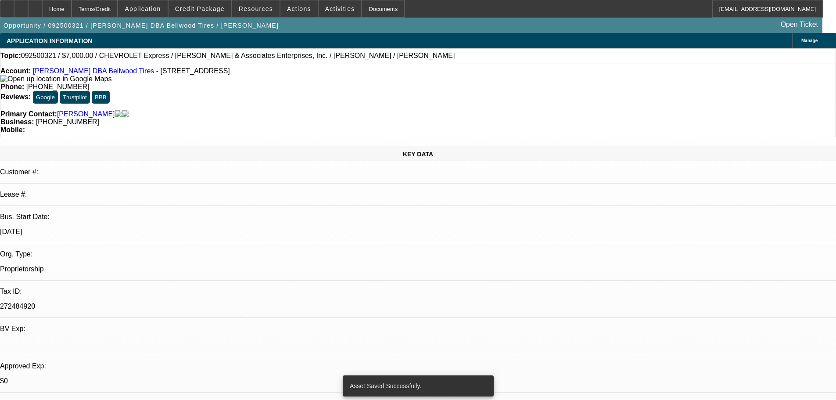
select select "4"
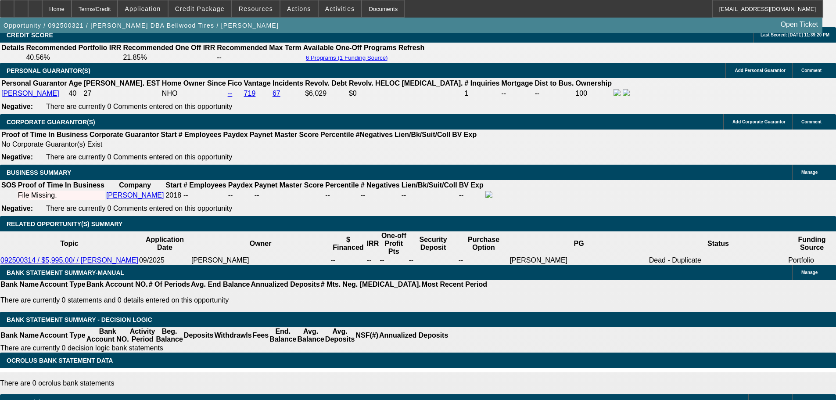
scroll to position [1493, 0]
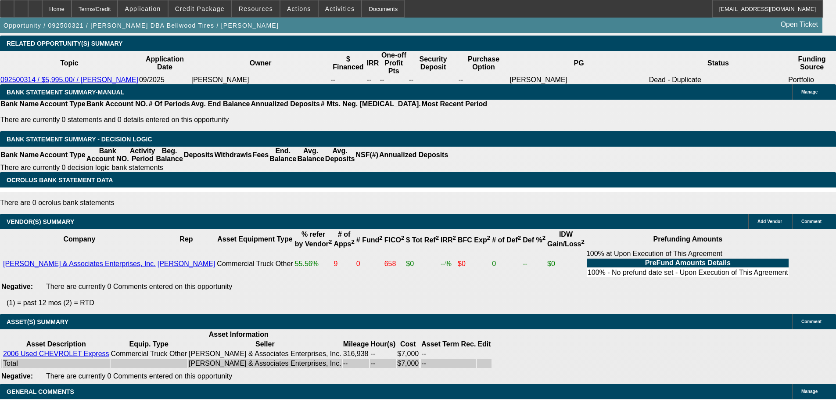
select select "6"
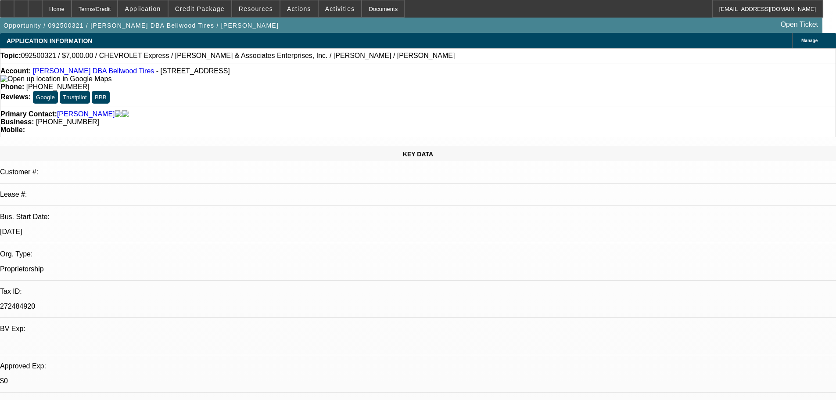
checkbox input "true"
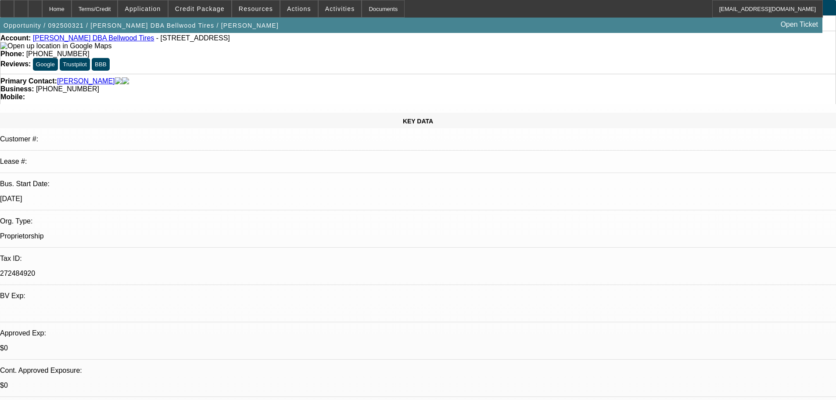
scroll to position [0, 0]
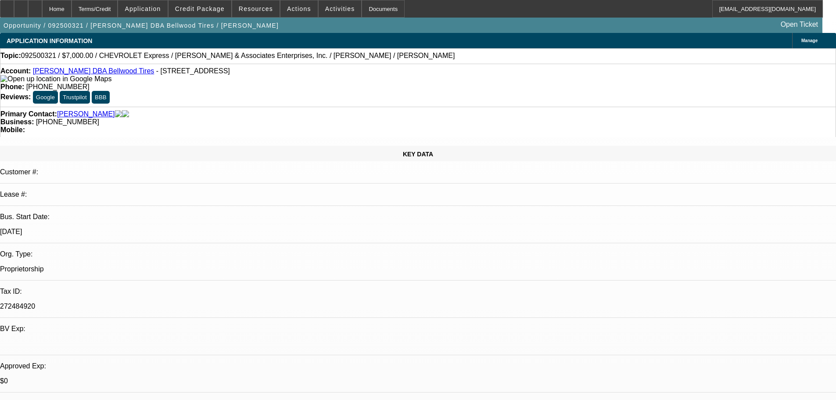
drag, startPoint x: 803, startPoint y: 130, endPoint x: 819, endPoint y: 159, distance: 32.8
drag, startPoint x: 788, startPoint y: 146, endPoint x: 716, endPoint y: 166, distance: 74.8
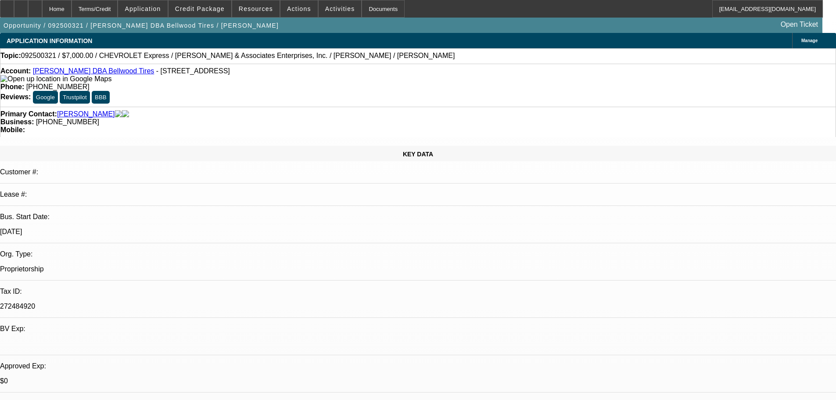
type textarea "I REIVEWED, BUT THIS IS JUST A BAD DEAL ALL AROUND. NOT COMFORTABLE SENDING OUT…"
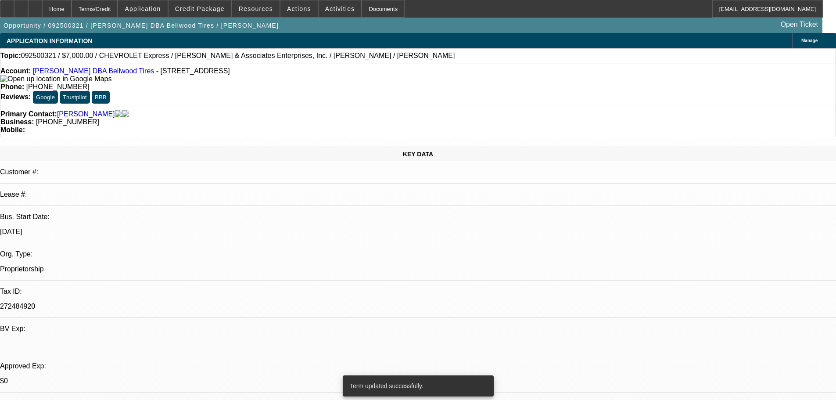
select select "0"
select select "0.1"
select select "4"
select select "0"
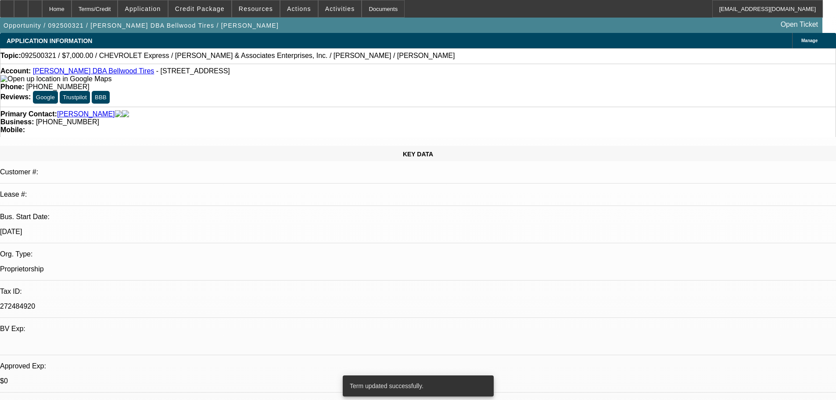
select select "0"
select select "0.1"
select select "4"
select select "0"
select select "2"
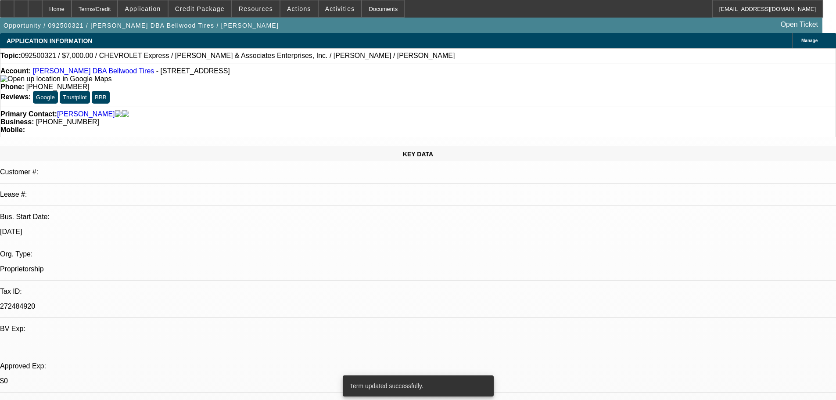
select select "0.1"
select select "4"
